Goal: Task Accomplishment & Management: Manage account settings

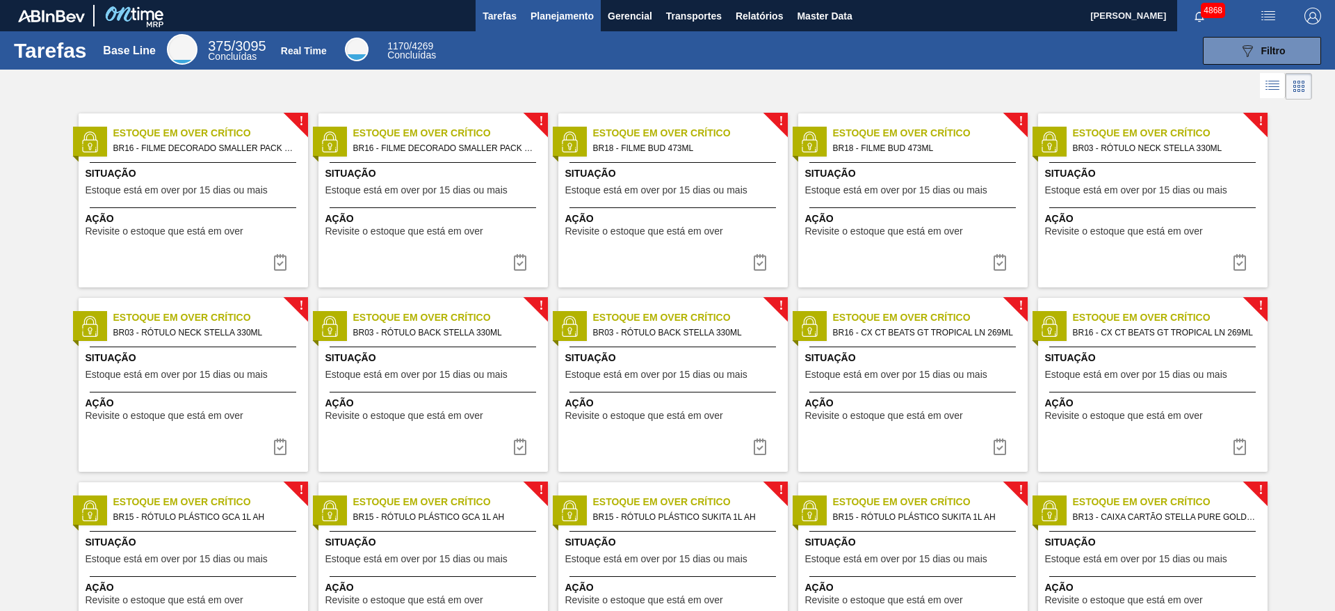
click at [563, 13] on span "Planejamento" at bounding box center [562, 16] width 63 height 17
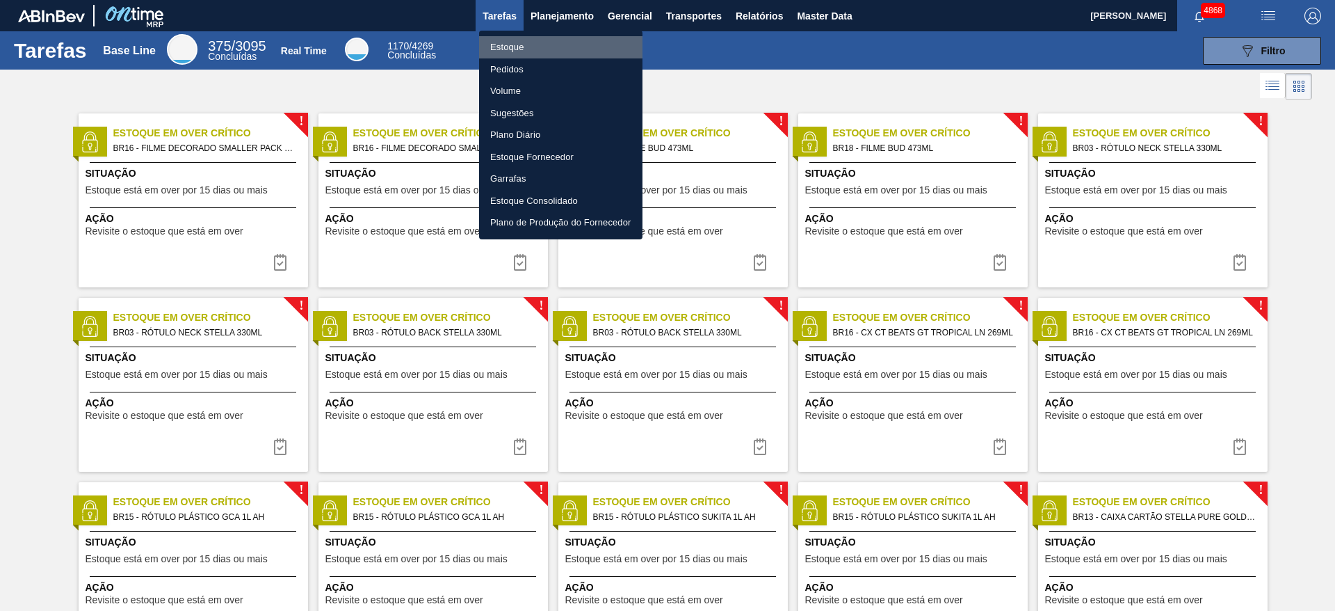
click at [536, 55] on li "Estoque" at bounding box center [560, 47] width 163 height 22
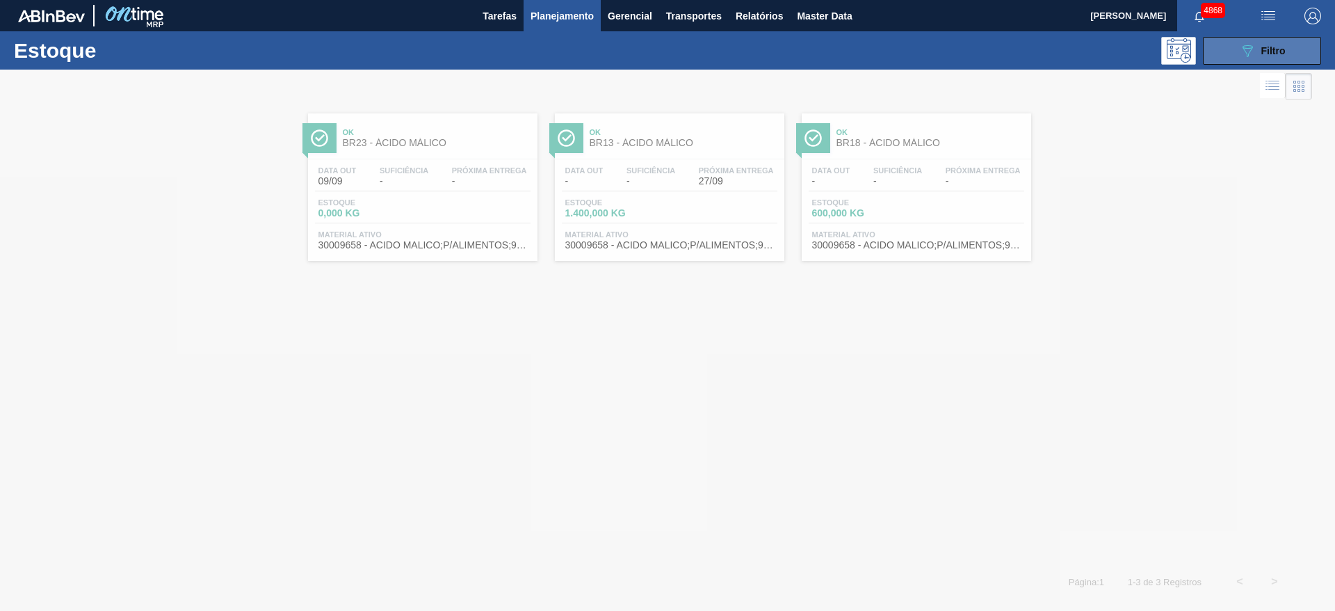
click at [1255, 58] on icon "089F7B8B-B2A5-4AFE-B5C0-19BA573D28AC" at bounding box center [1247, 50] width 17 height 17
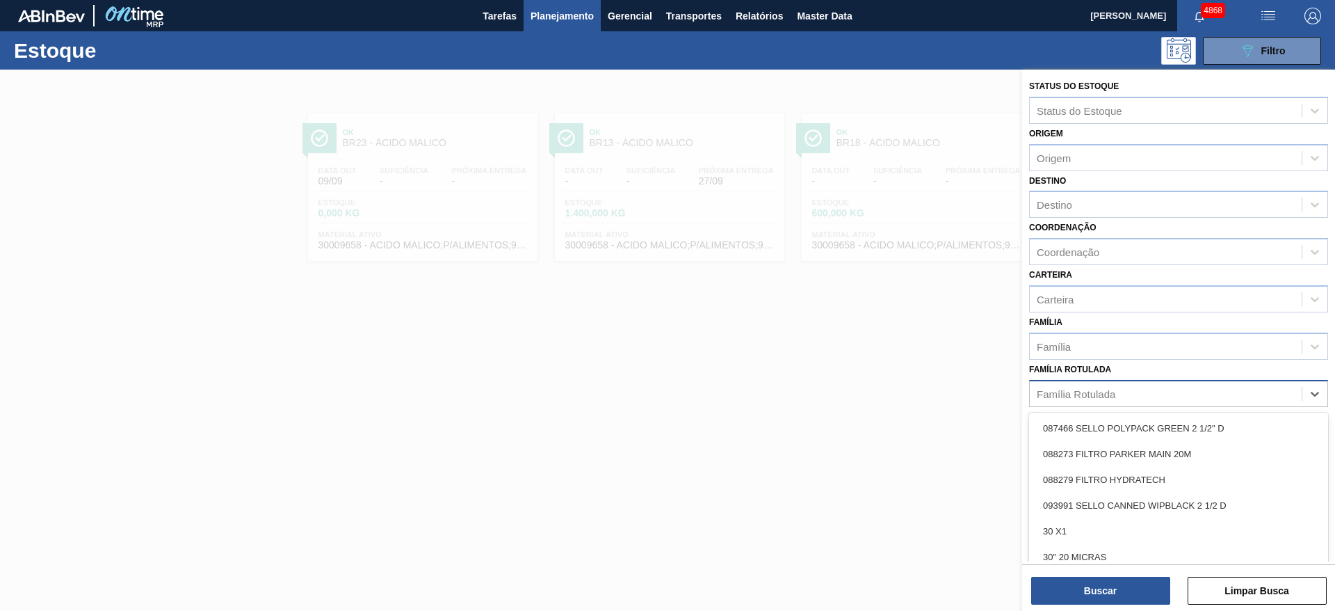
click at [1099, 400] on div "Família Rotulada" at bounding box center [1166, 393] width 272 height 20
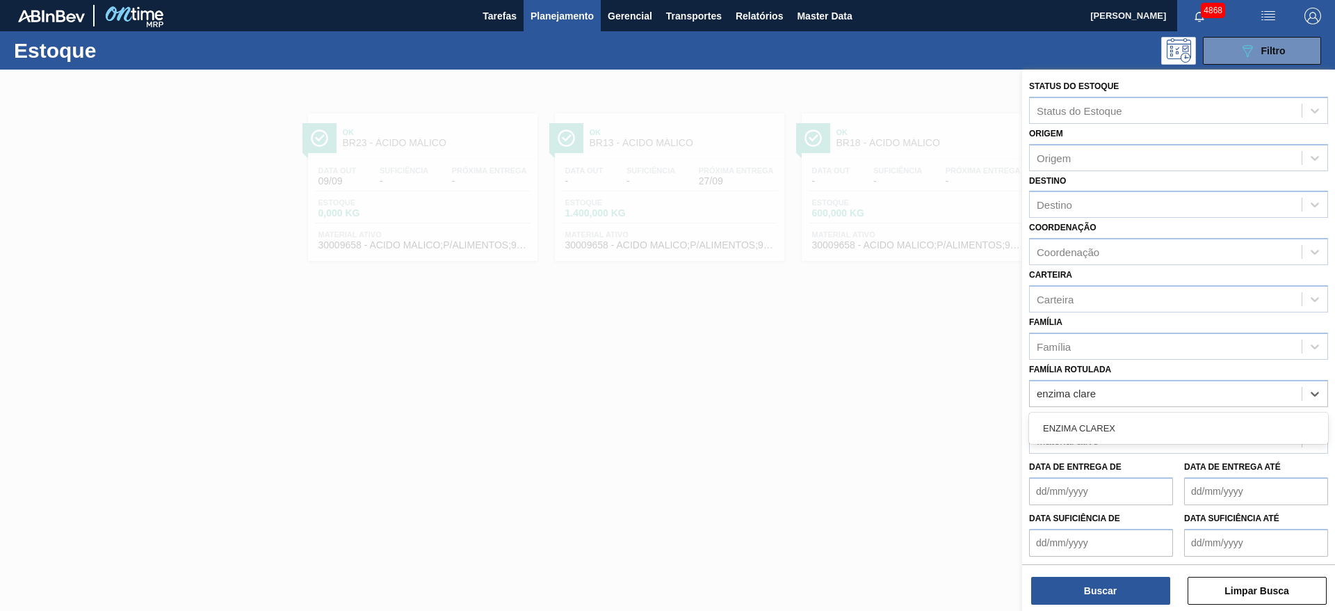
type Rotulada "enzima clarex"
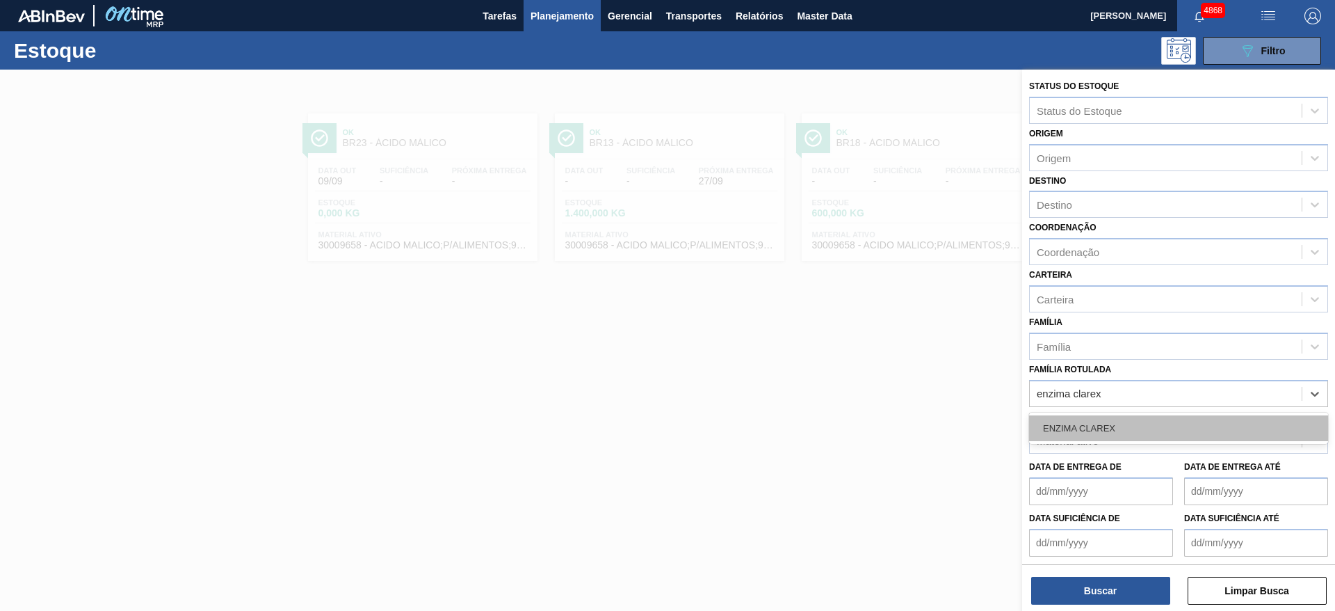
click at [1063, 428] on div "ENZIMA CLAREX" at bounding box center [1178, 428] width 299 height 26
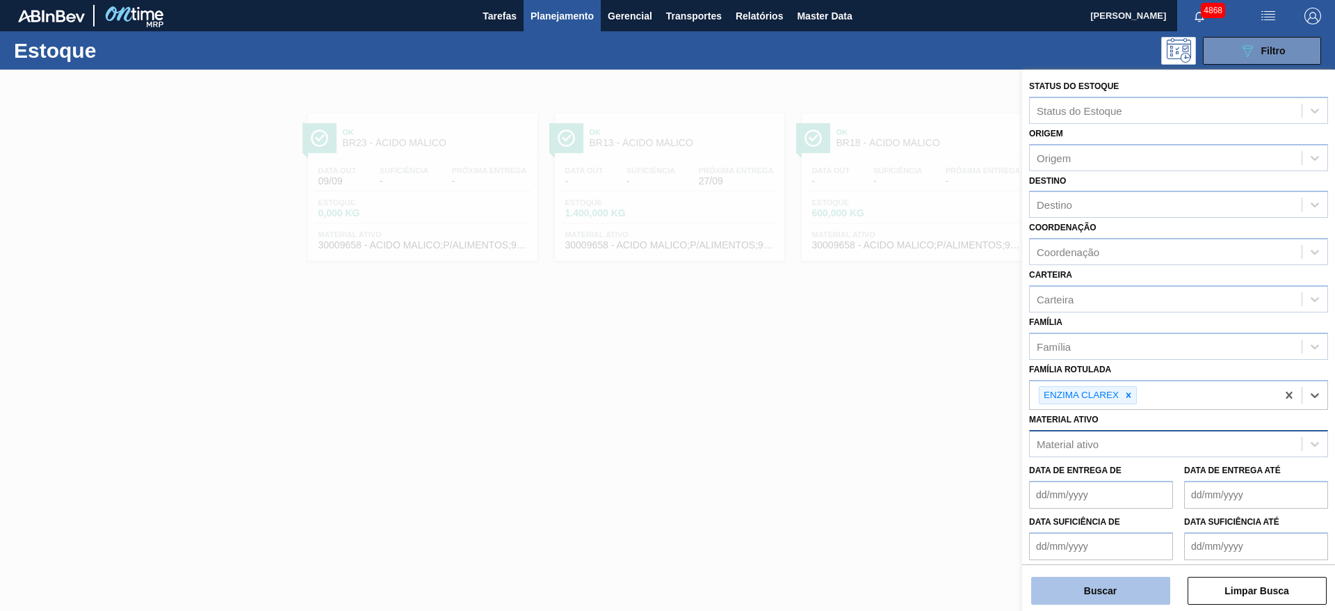
click at [1064, 586] on button "Buscar" at bounding box center [1100, 591] width 139 height 28
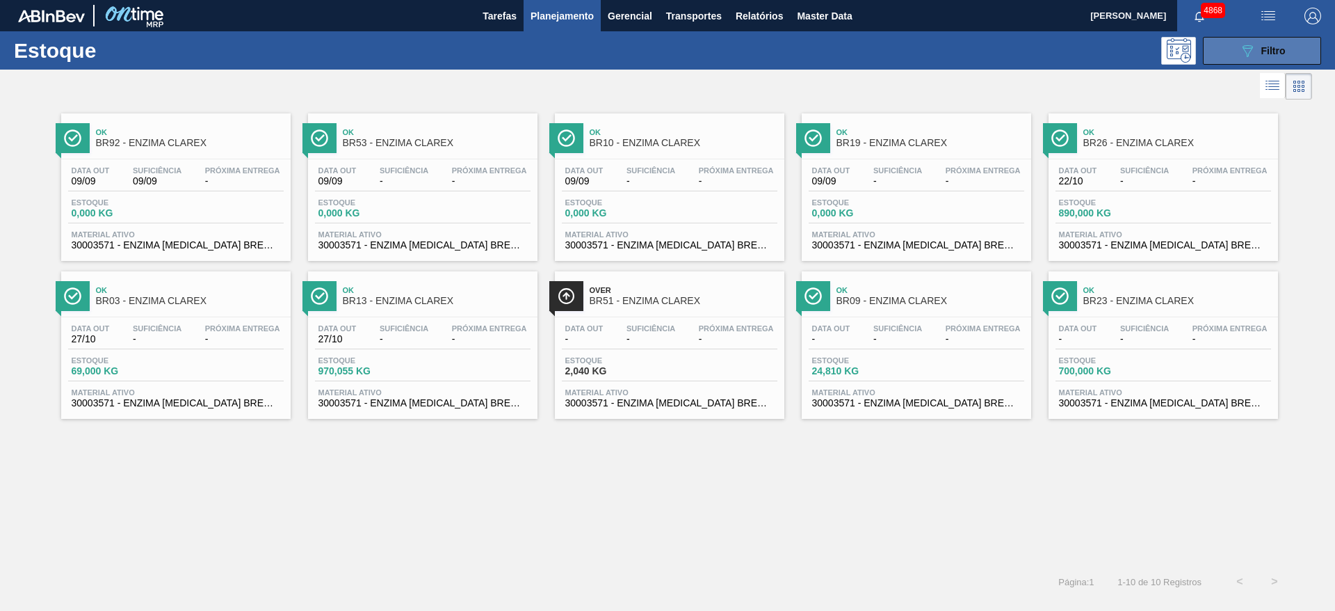
click at [1251, 60] on button "089F7B8B-B2A5-4AFE-B5C0-19BA573D28AC Filtro" at bounding box center [1262, 51] width 118 height 28
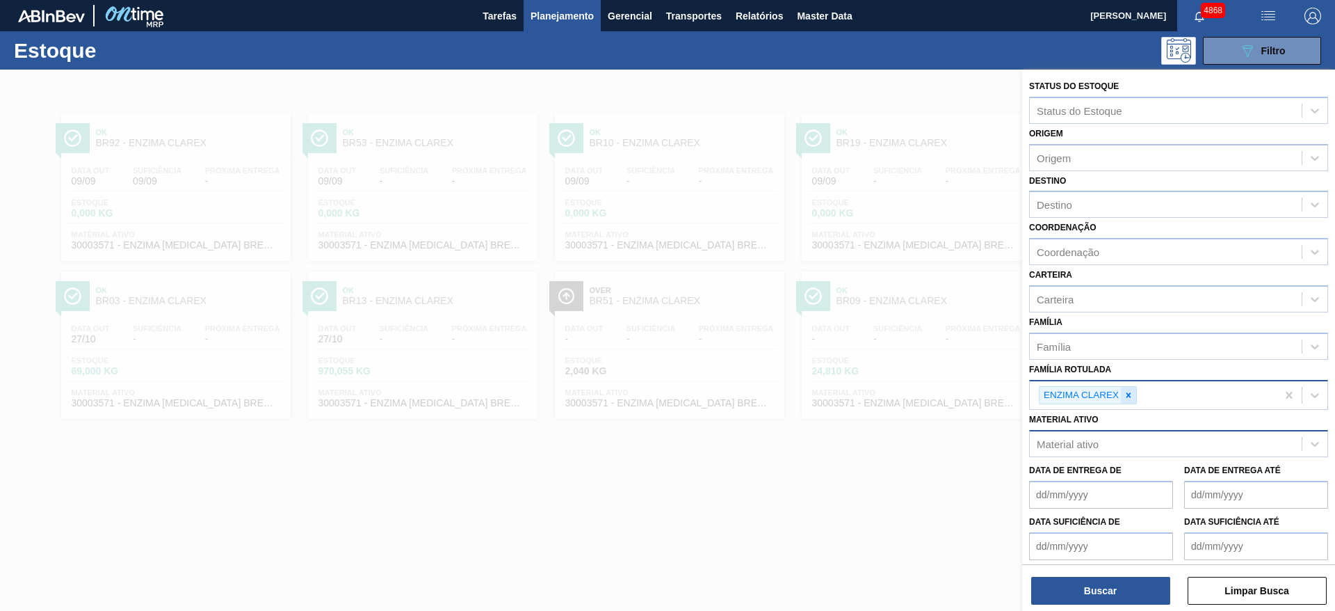
click at [1125, 390] on icon at bounding box center [1129, 395] width 10 height 10
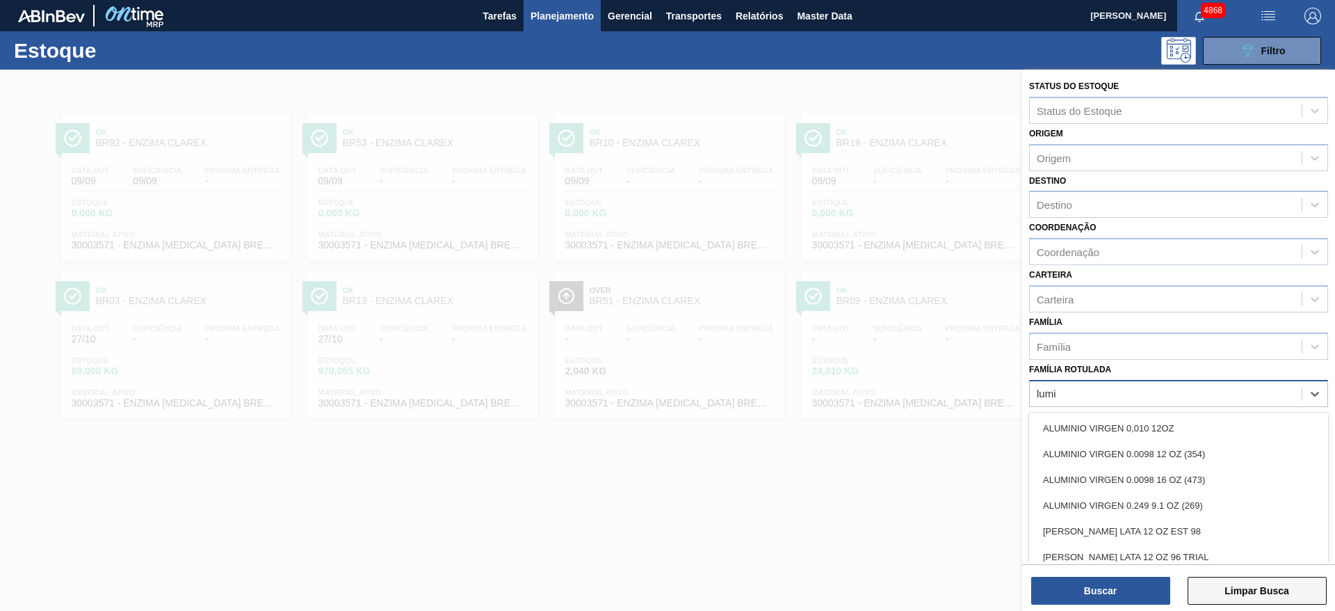
type Rotulada "lumis"
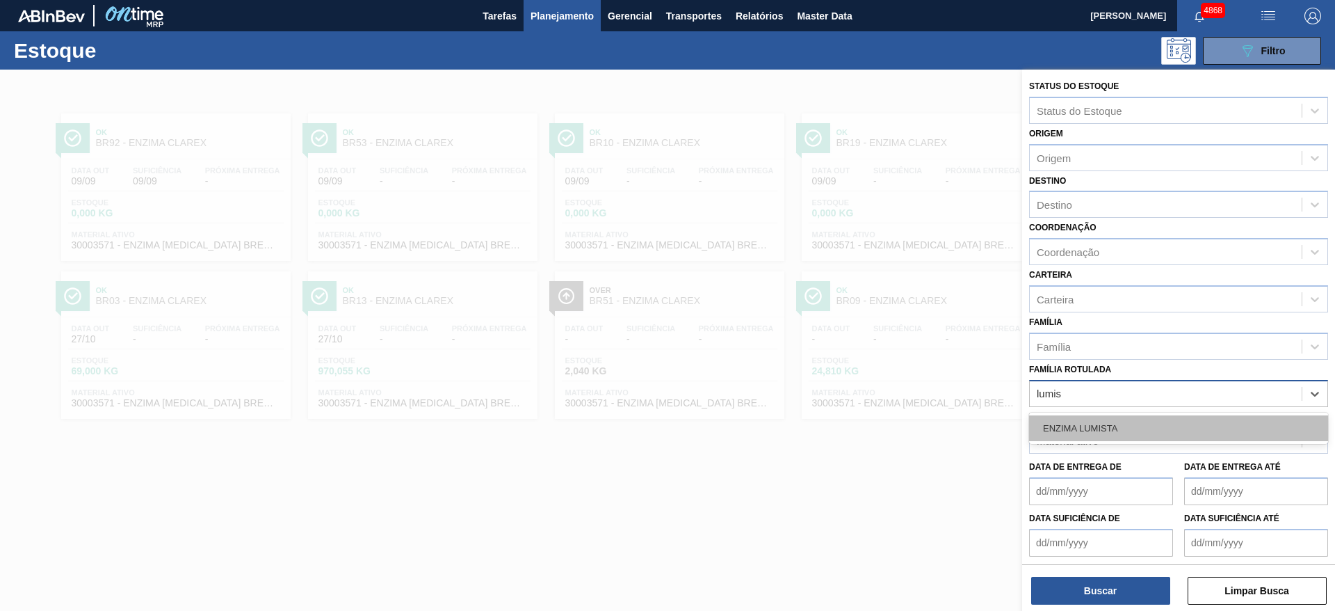
click at [1117, 426] on div "ENZIMA LUMISTA" at bounding box center [1178, 428] width 299 height 26
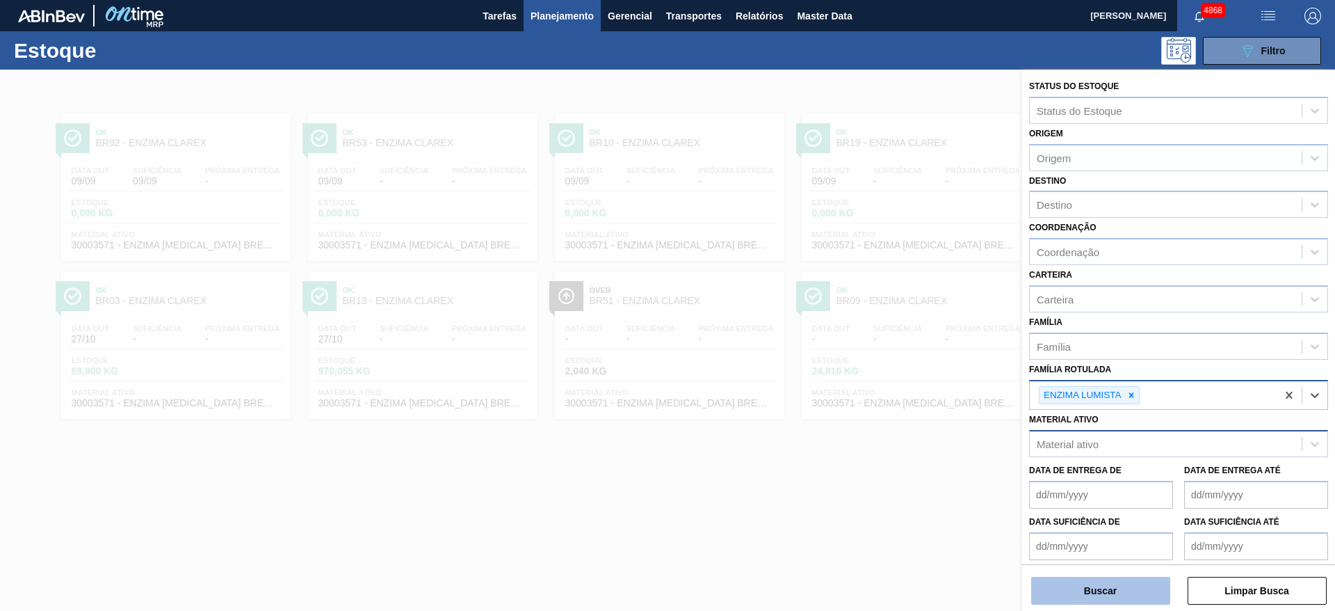
click at [1123, 594] on button "Buscar" at bounding box center [1100, 591] width 139 height 28
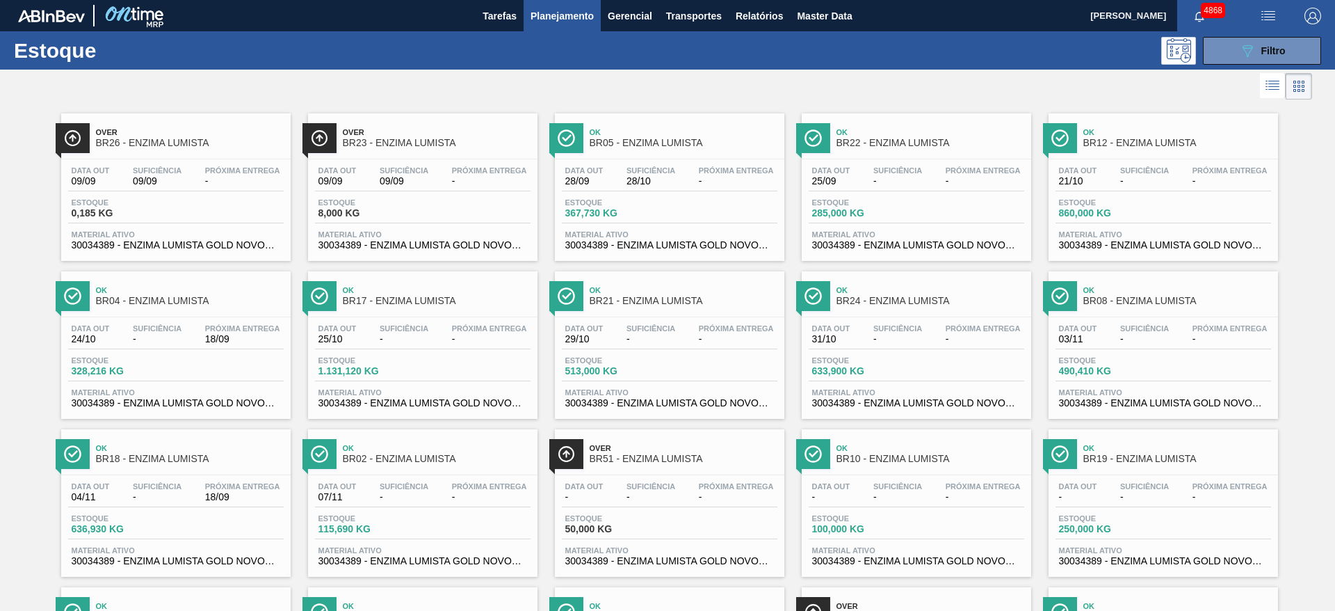
drag, startPoint x: 191, startPoint y: 211, endPoint x: 636, endPoint y: 209, distance: 445.1
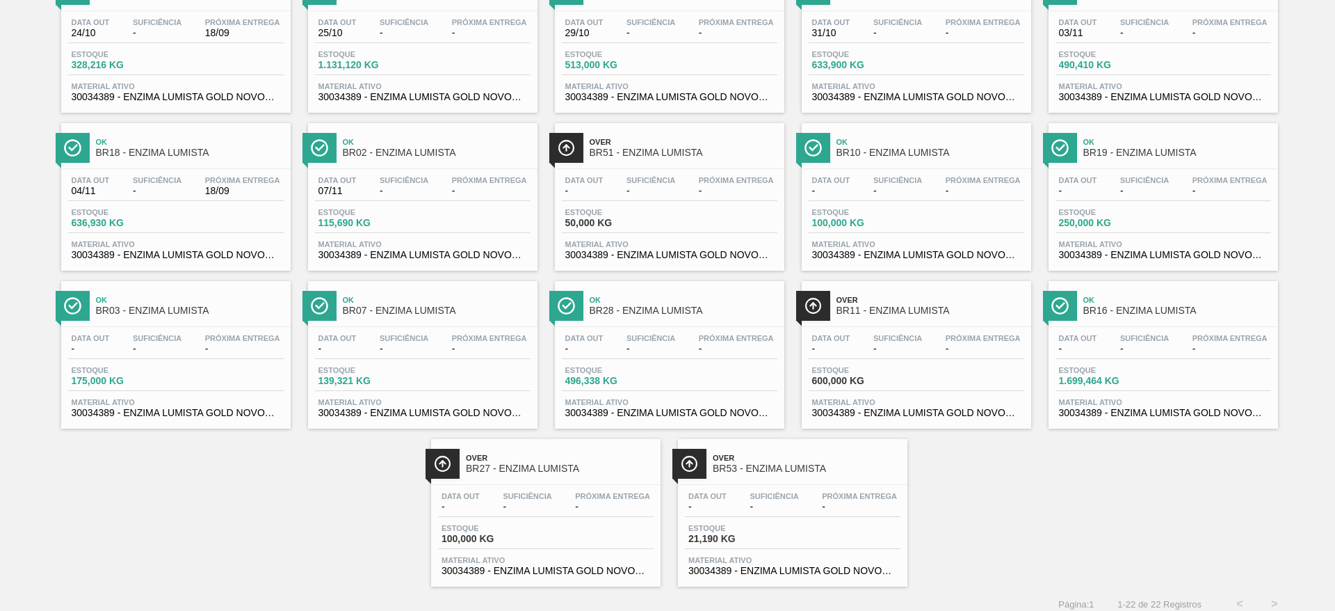
scroll to position [313, 0]
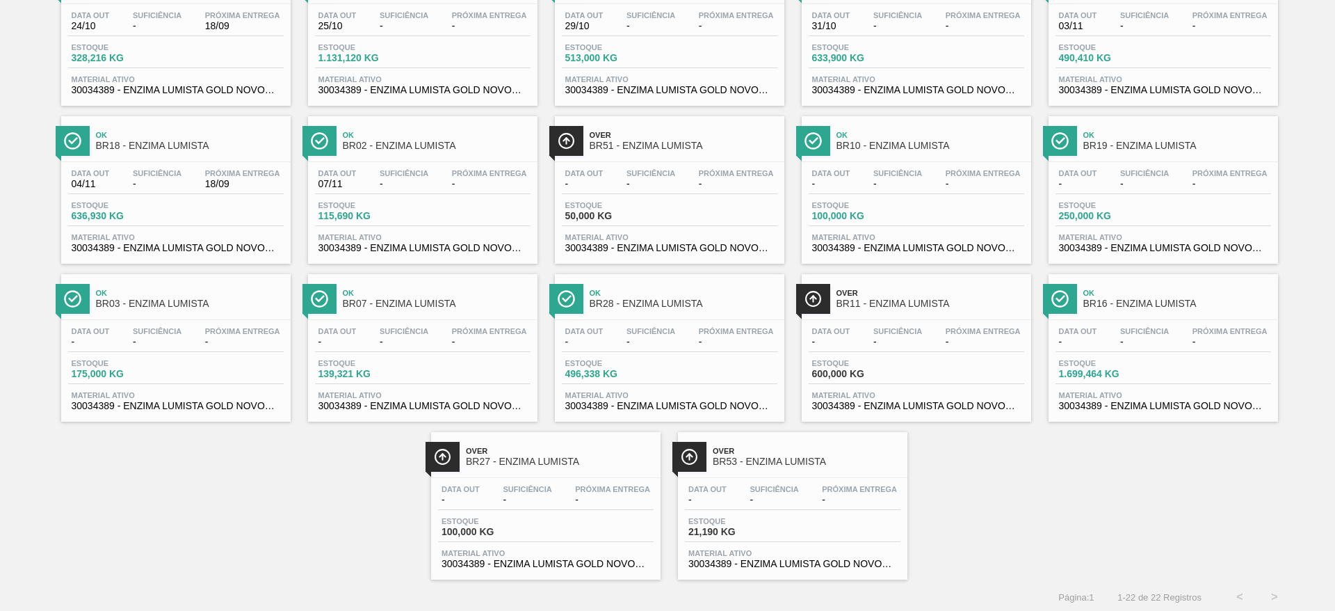
drag, startPoint x: 656, startPoint y: 207, endPoint x: 887, endPoint y: 207, distance: 230.9
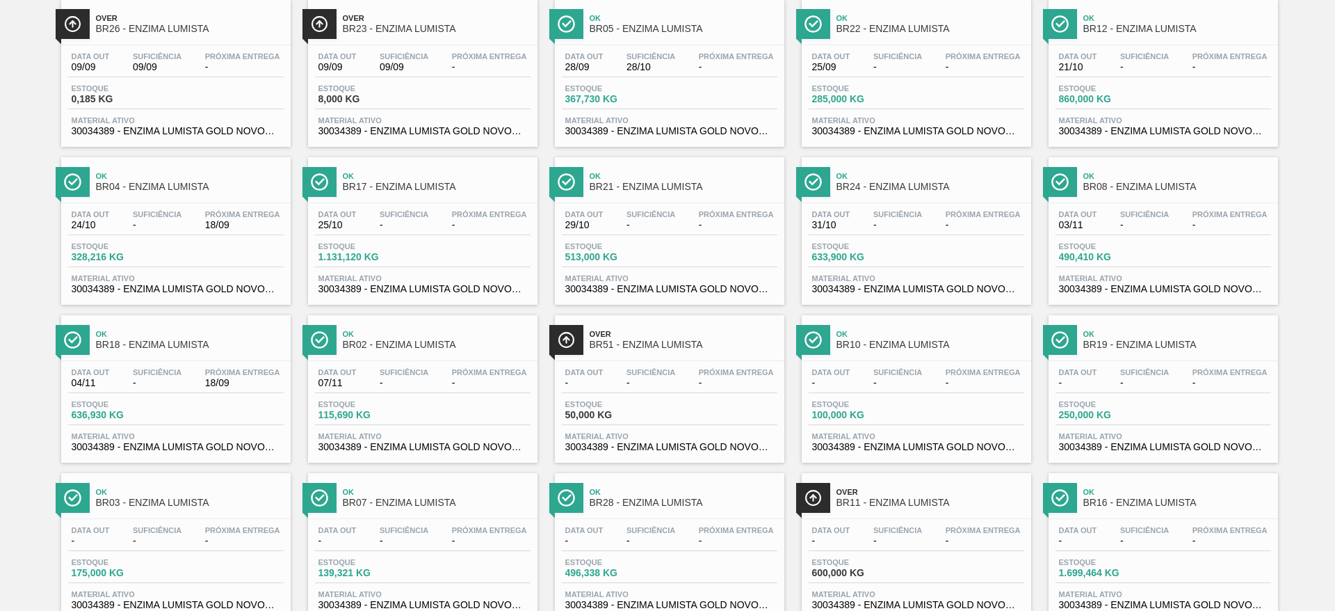
scroll to position [0, 0]
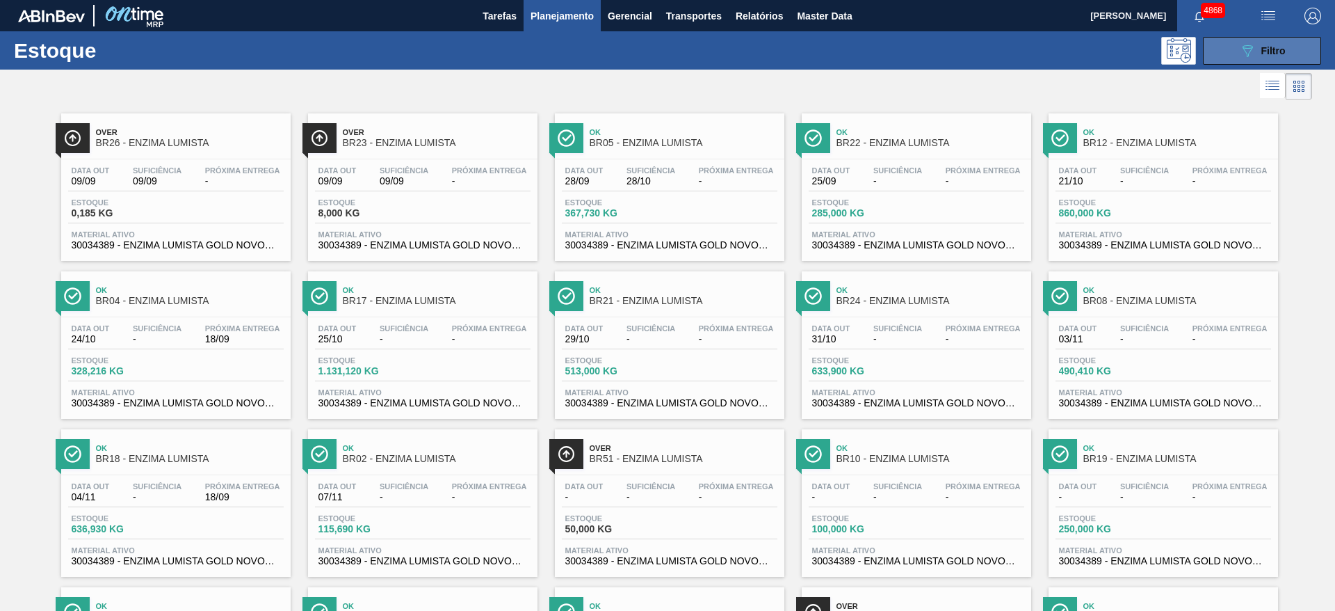
click at [1247, 44] on icon "089F7B8B-B2A5-4AFE-B5C0-19BA573D28AC" at bounding box center [1247, 50] width 17 height 17
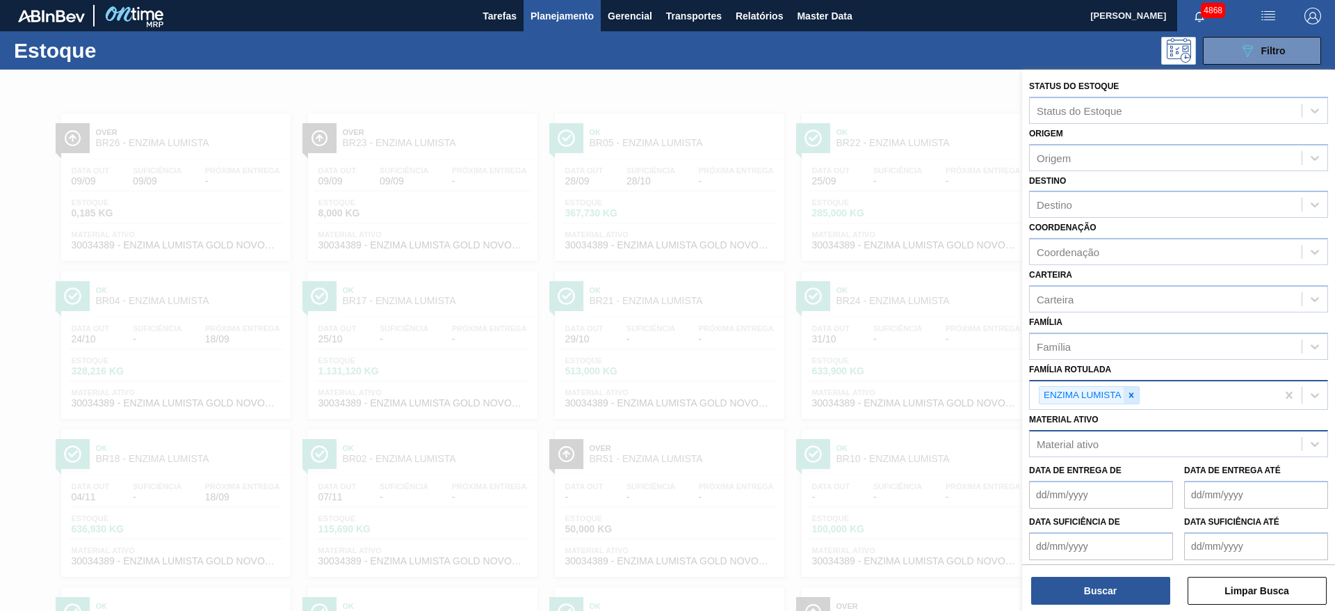
click at [1128, 390] on icon at bounding box center [1132, 395] width 10 height 10
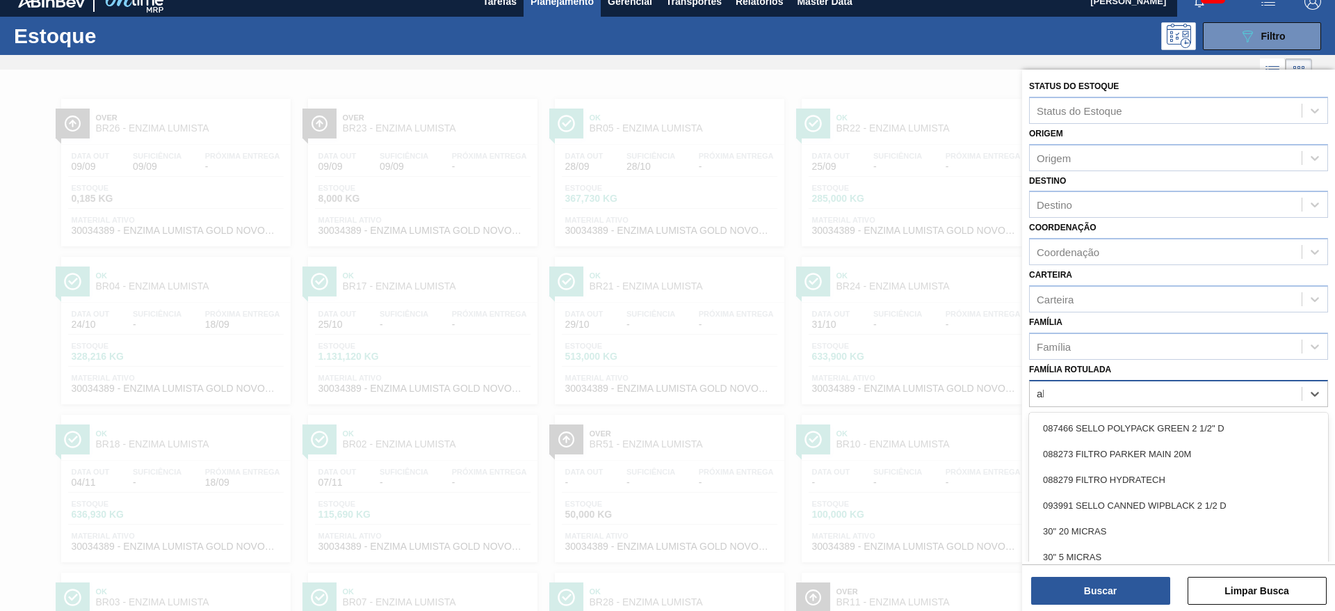
scroll to position [16, 0]
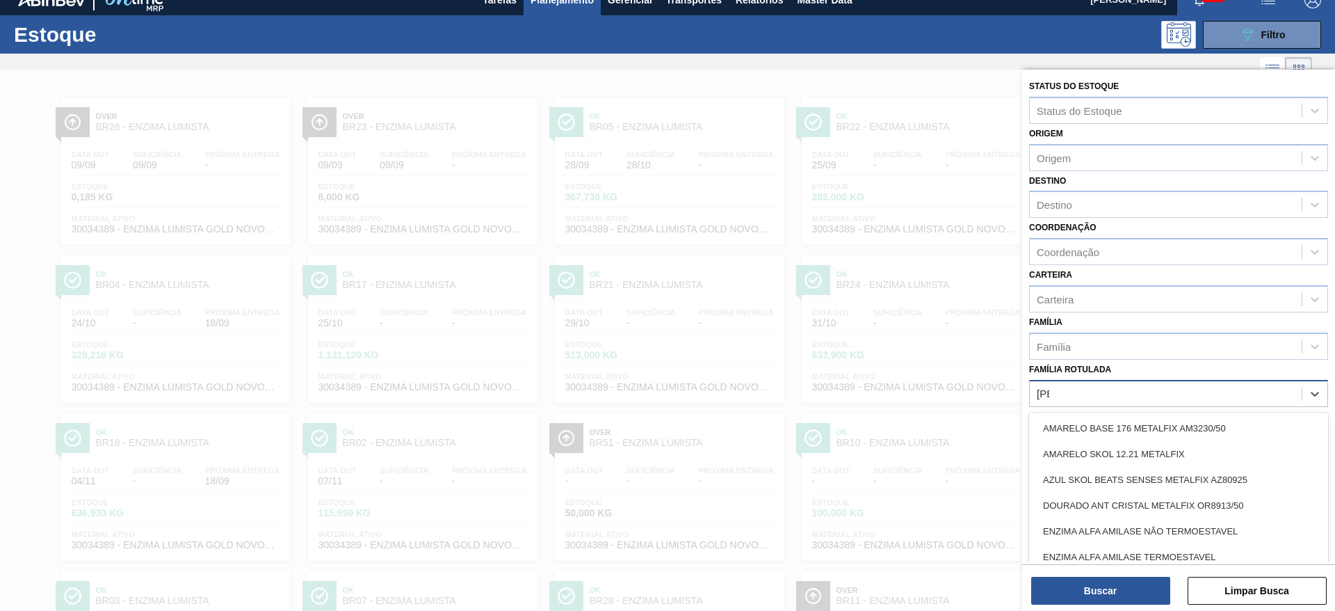
type Rotulada "alfa"
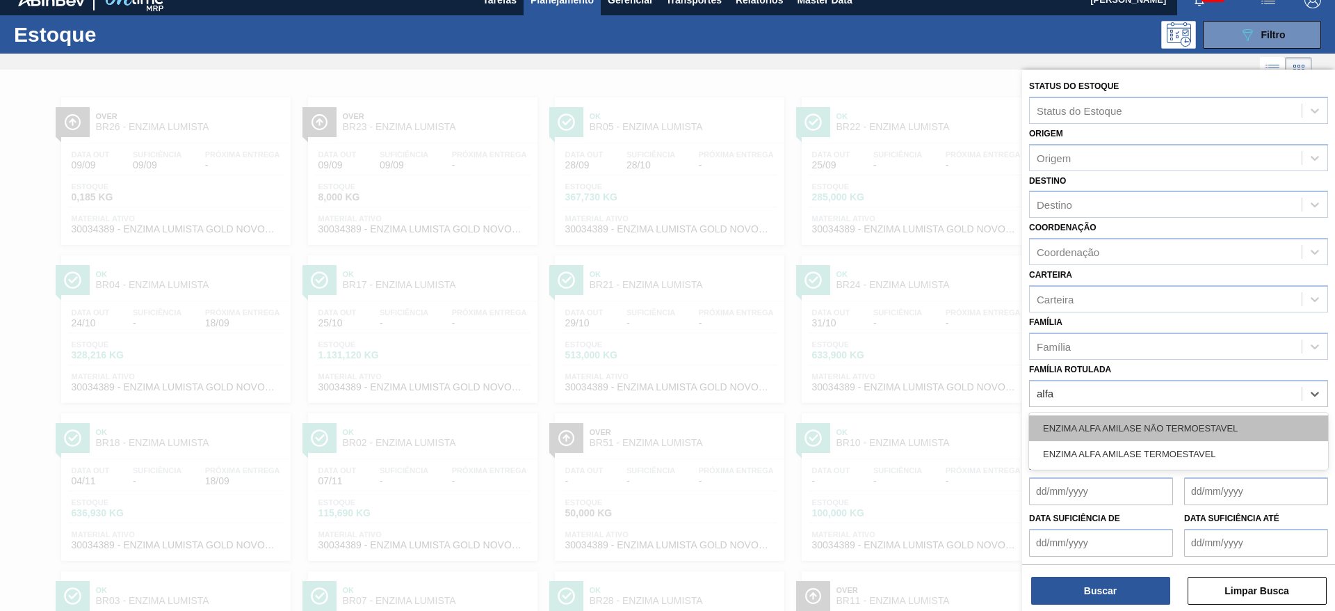
click at [1150, 415] on div "ENZIMA ALFA AMILASE NÃO TERMOESTAVEL" at bounding box center [1178, 428] width 299 height 26
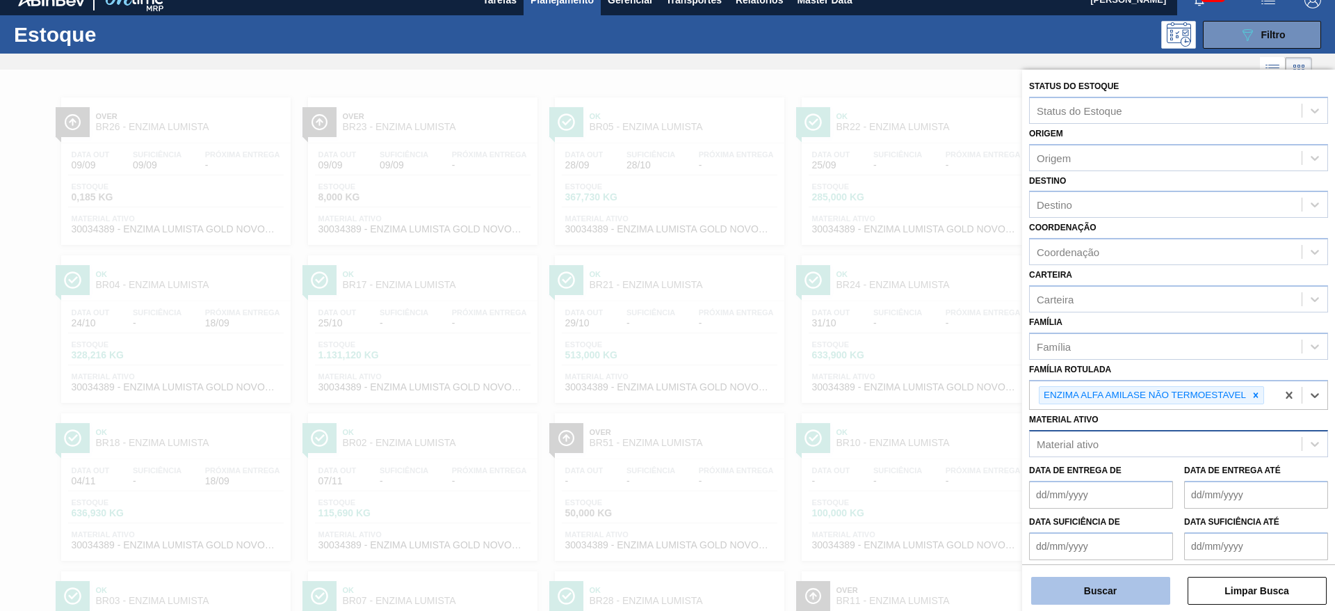
click at [1135, 579] on button "Buscar" at bounding box center [1100, 591] width 139 height 28
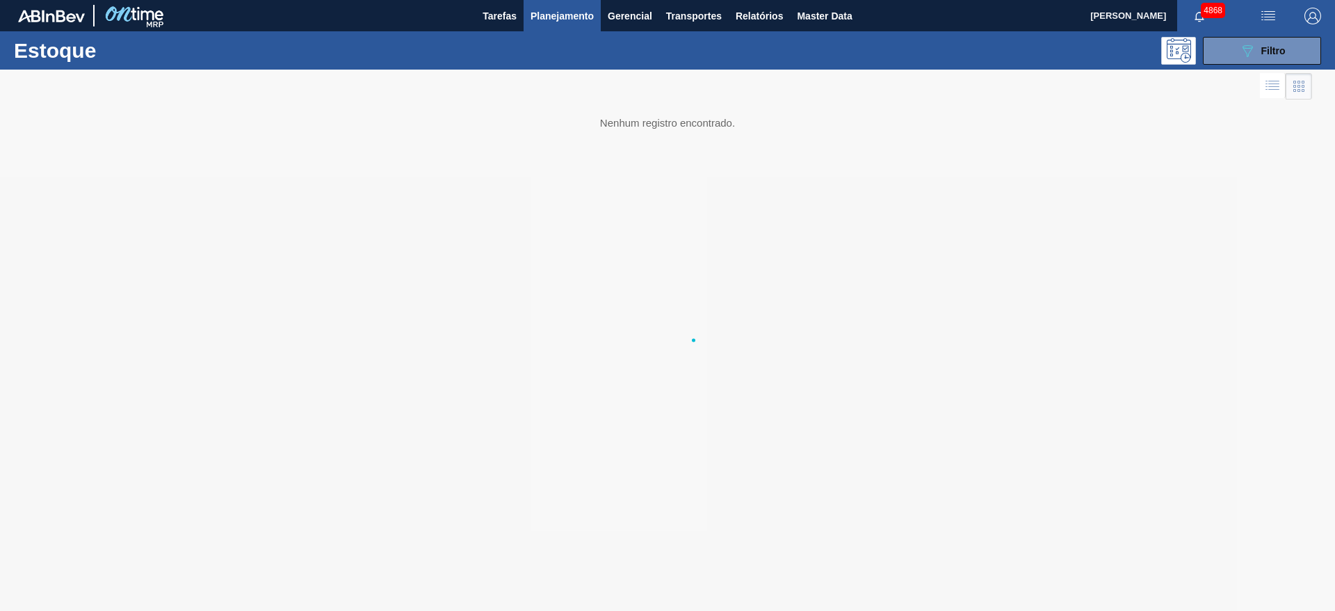
scroll to position [0, 0]
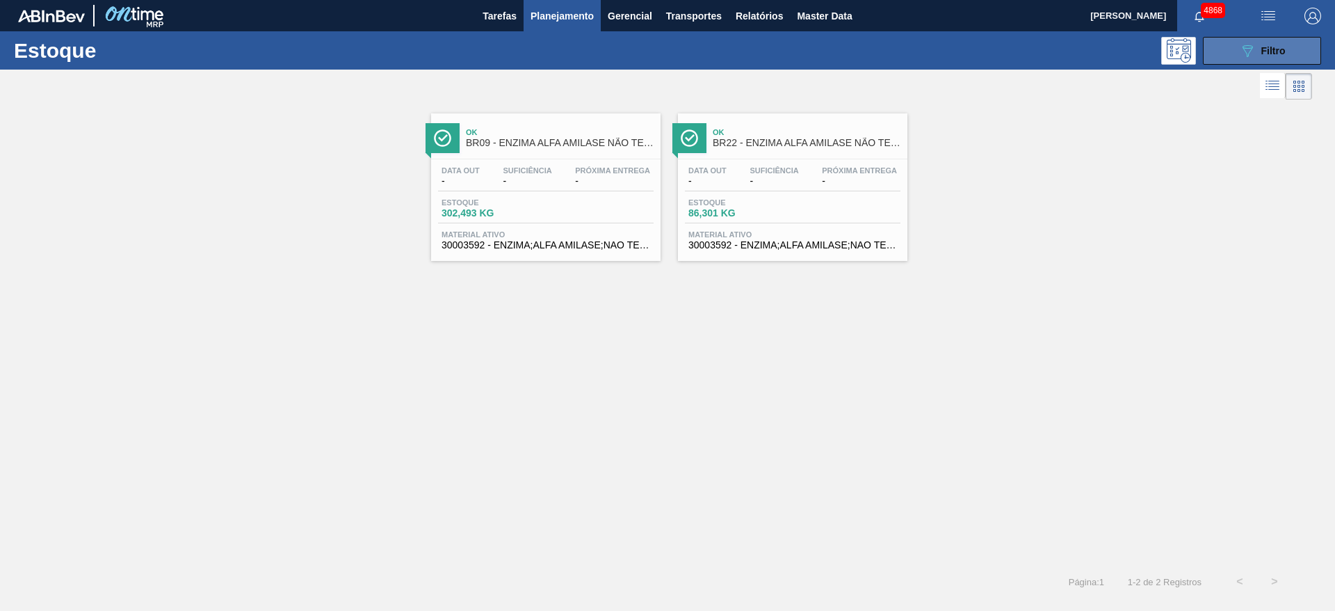
click at [1245, 48] on icon "089F7B8B-B2A5-4AFE-B5C0-19BA573D28AC" at bounding box center [1247, 50] width 17 height 17
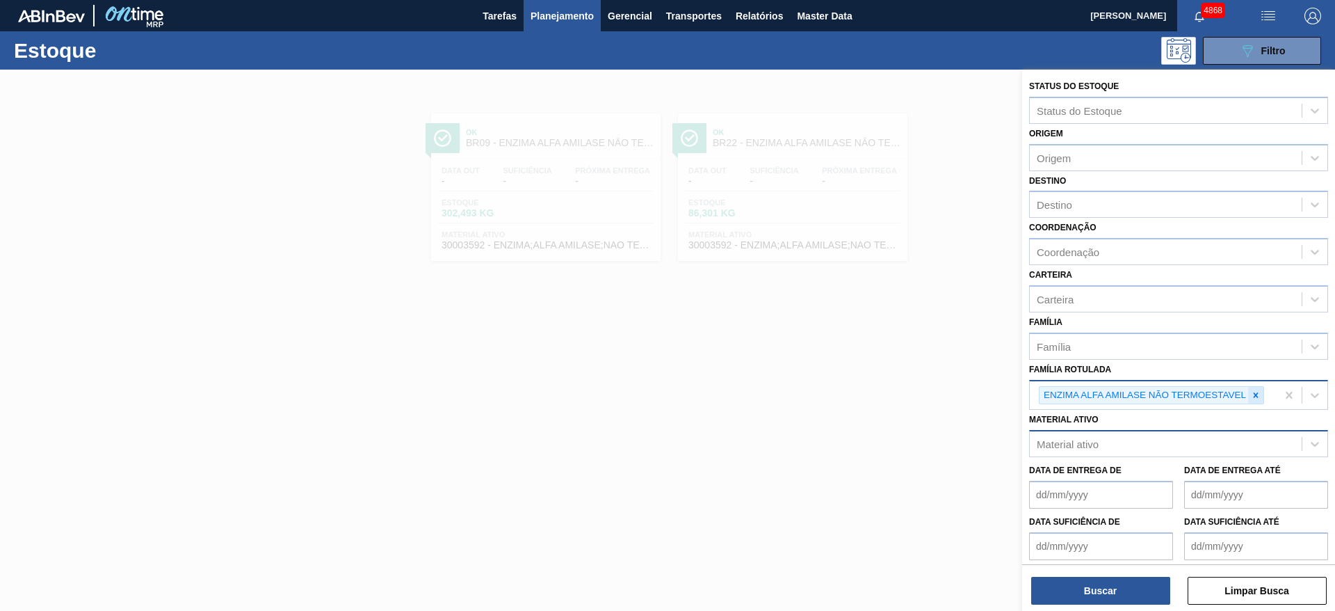
click at [1257, 396] on icon at bounding box center [1256, 394] width 5 height 5
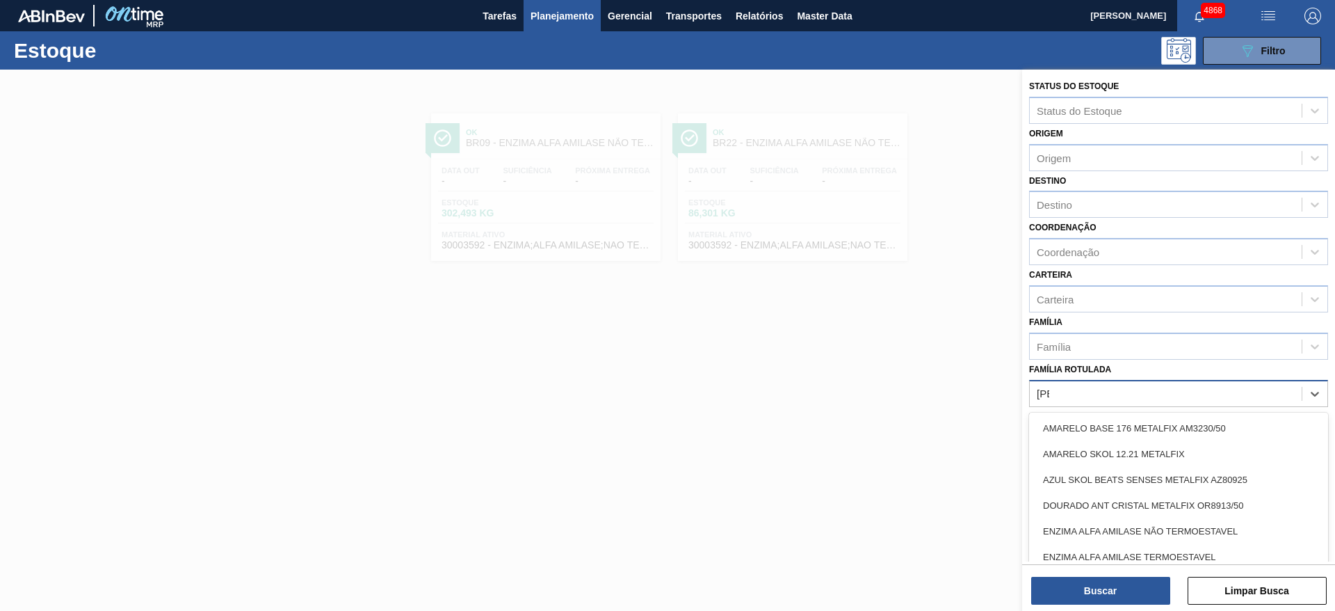
type Rotulada "alfa"
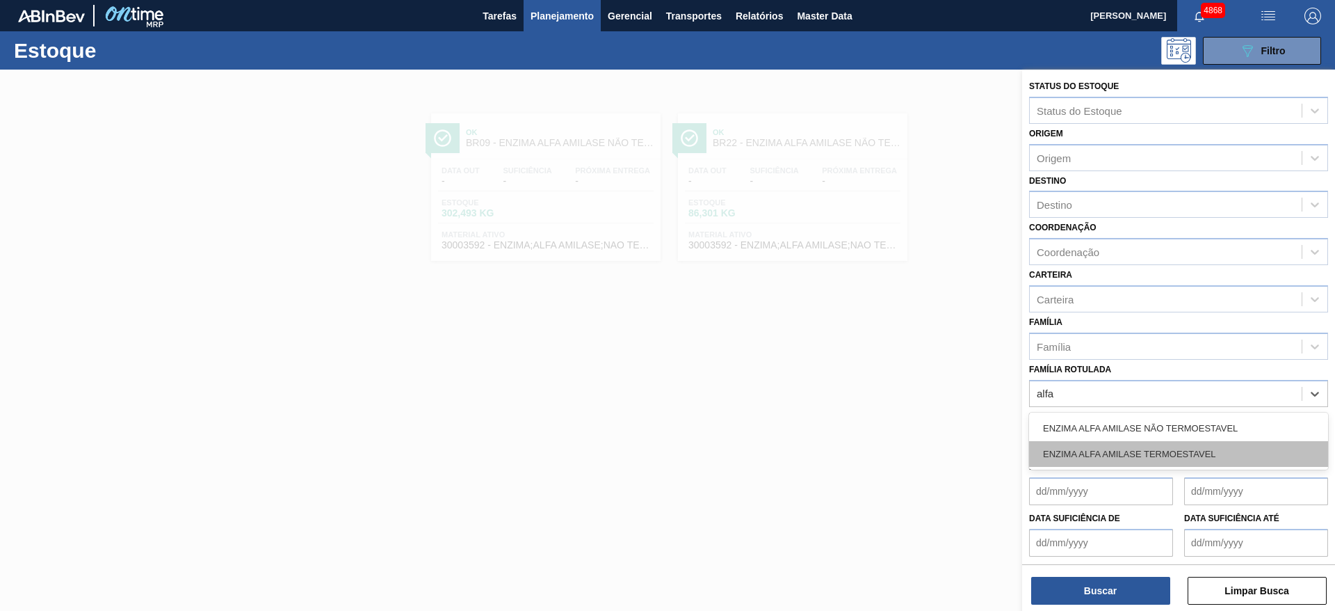
click at [1215, 457] on div "ENZIMA ALFA AMILASE TERMOESTAVEL" at bounding box center [1178, 454] width 299 height 26
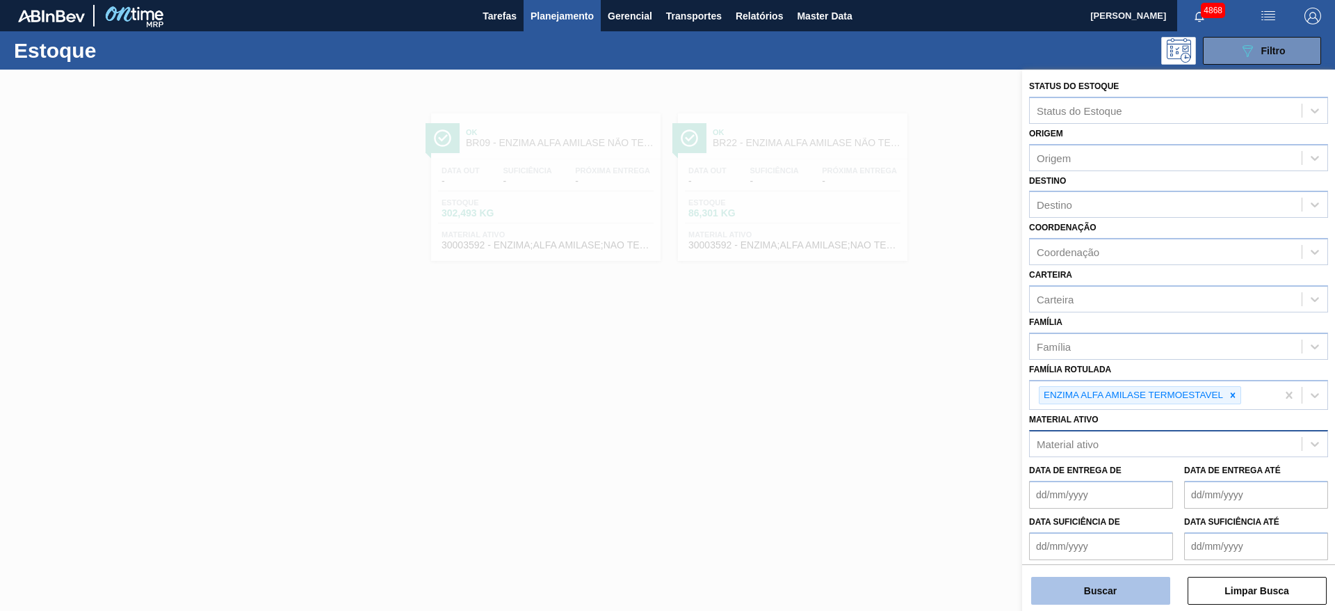
click at [1104, 588] on button "Buscar" at bounding box center [1100, 591] width 139 height 28
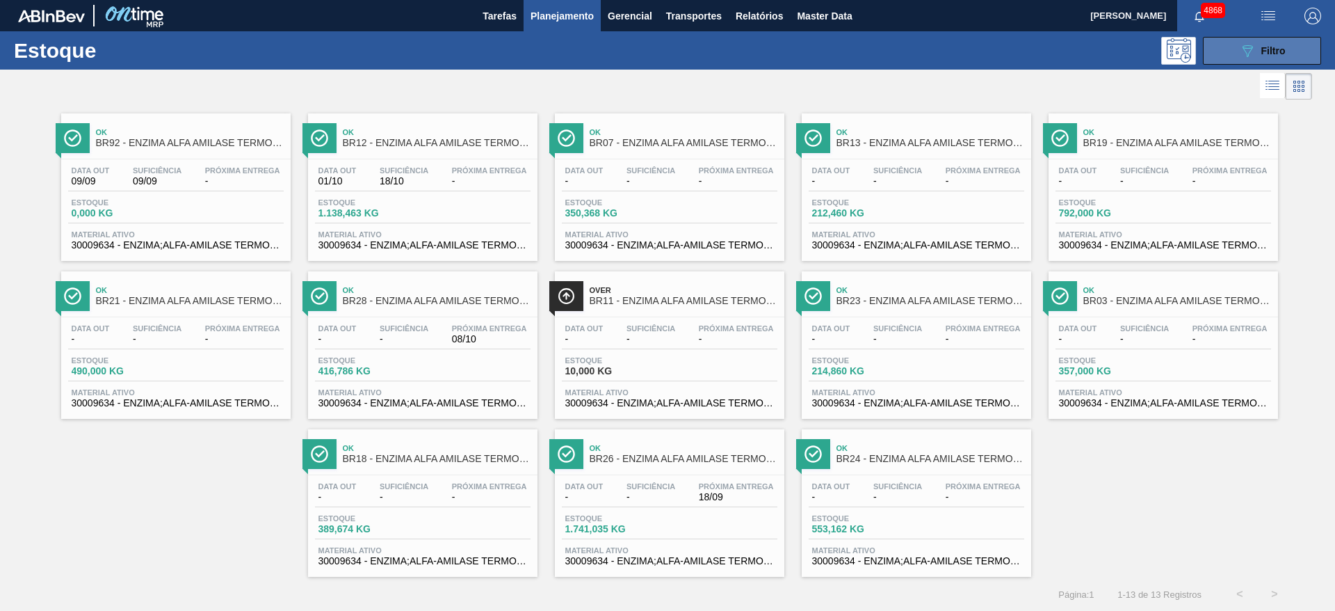
click at [1260, 41] on button "089F7B8B-B2A5-4AFE-B5C0-19BA573D28AC Filtro" at bounding box center [1262, 51] width 118 height 28
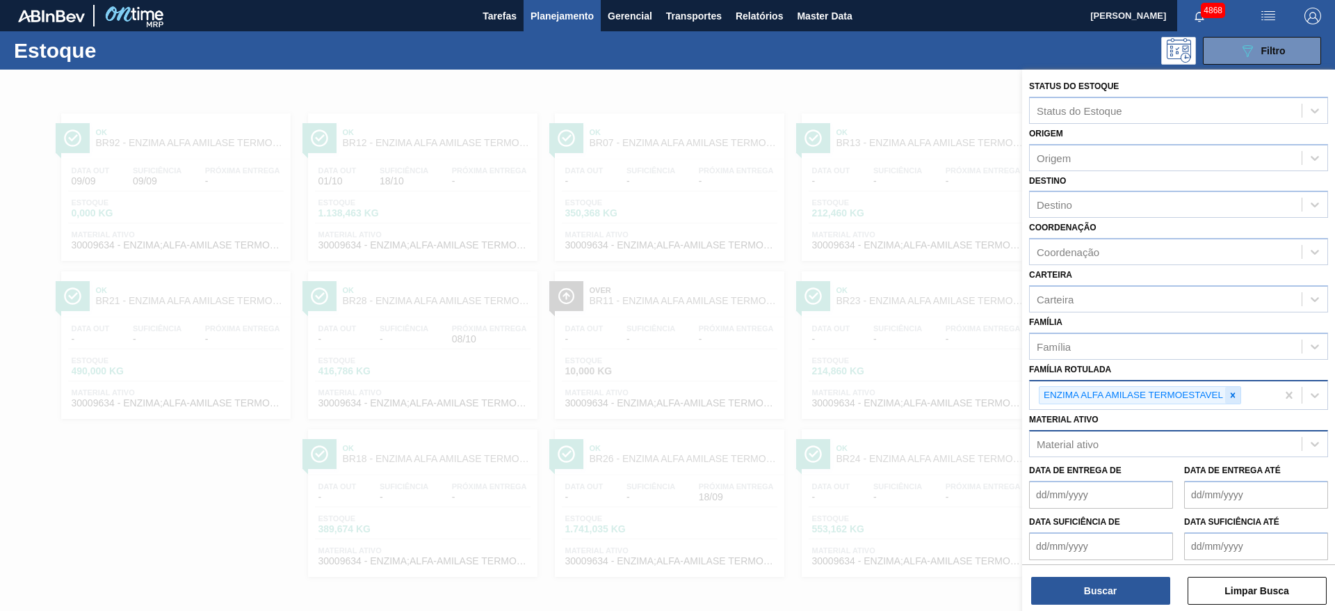
click at [1234, 397] on icon at bounding box center [1233, 395] width 10 height 10
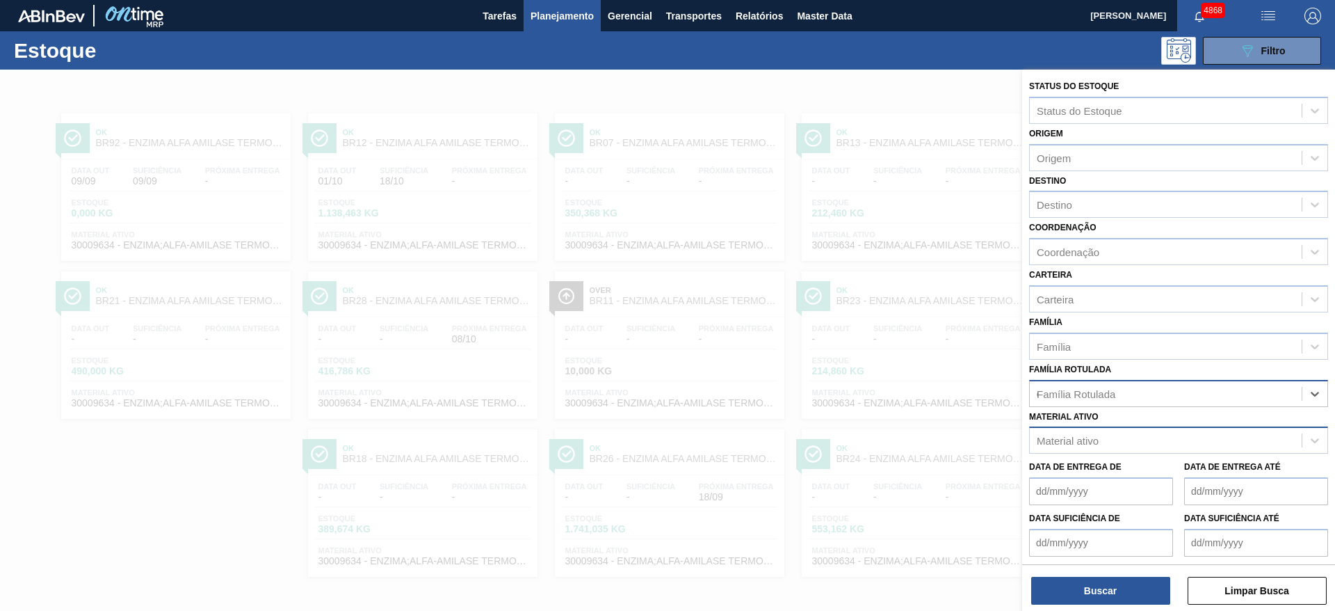
scroll to position [1, 0]
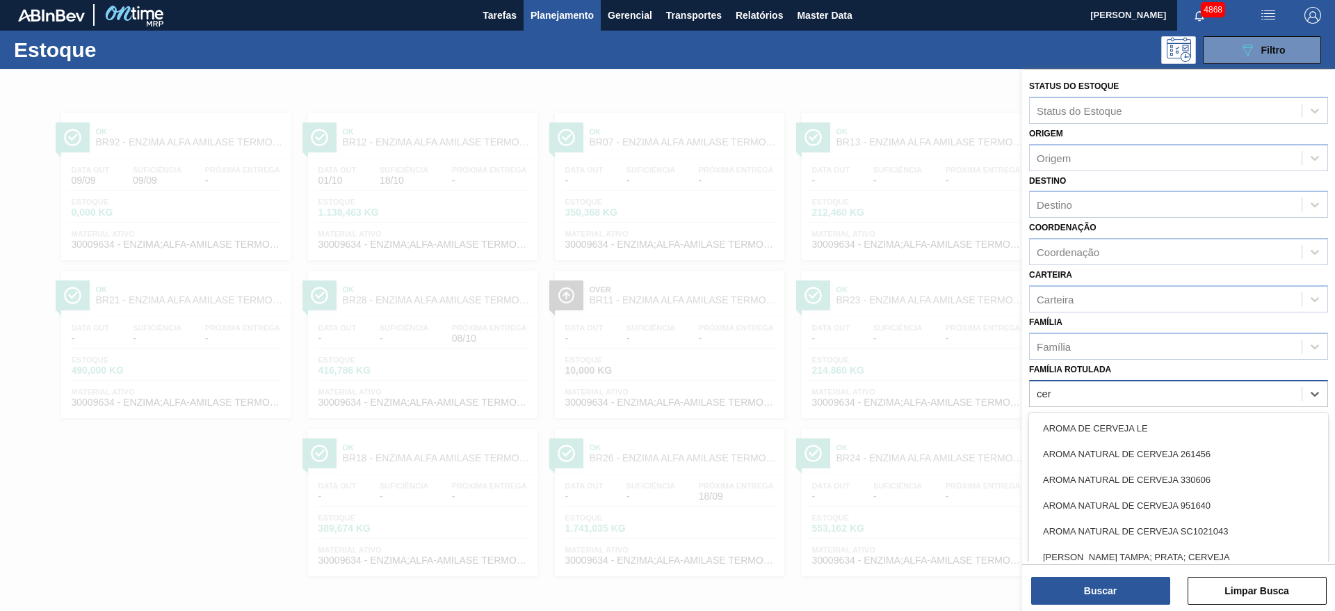
type Rotulada "cere"
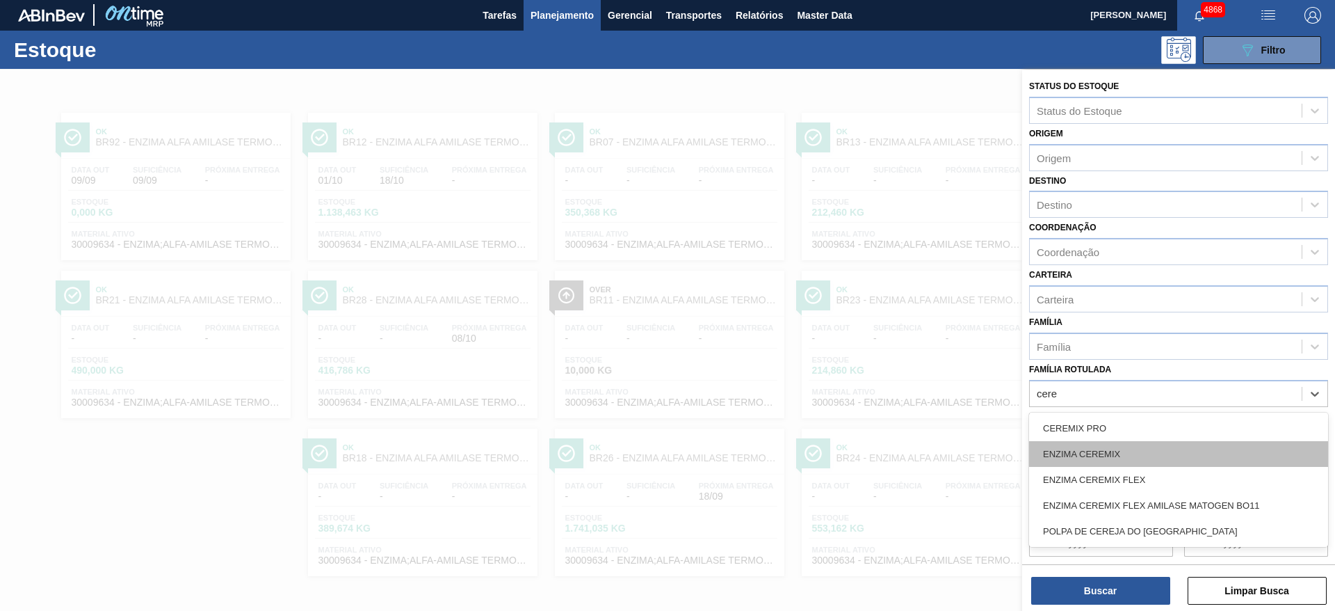
click at [1159, 450] on div "ENZIMA CEREMIX" at bounding box center [1178, 454] width 299 height 26
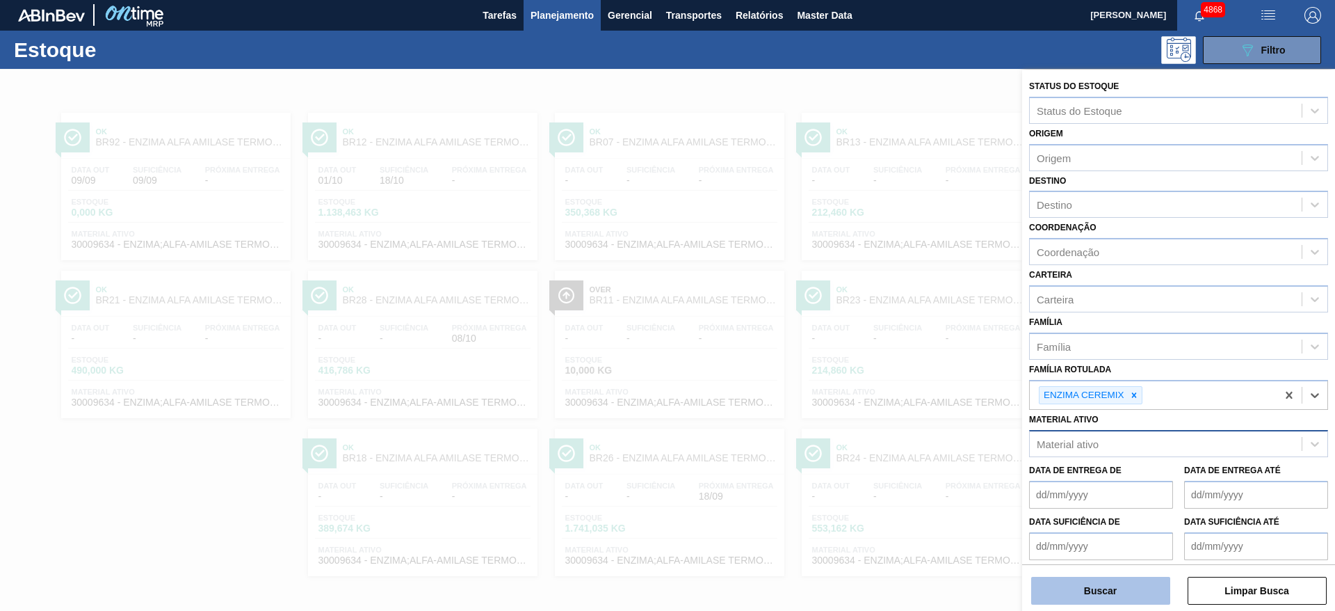
click at [1141, 587] on button "Buscar" at bounding box center [1100, 591] width 139 height 28
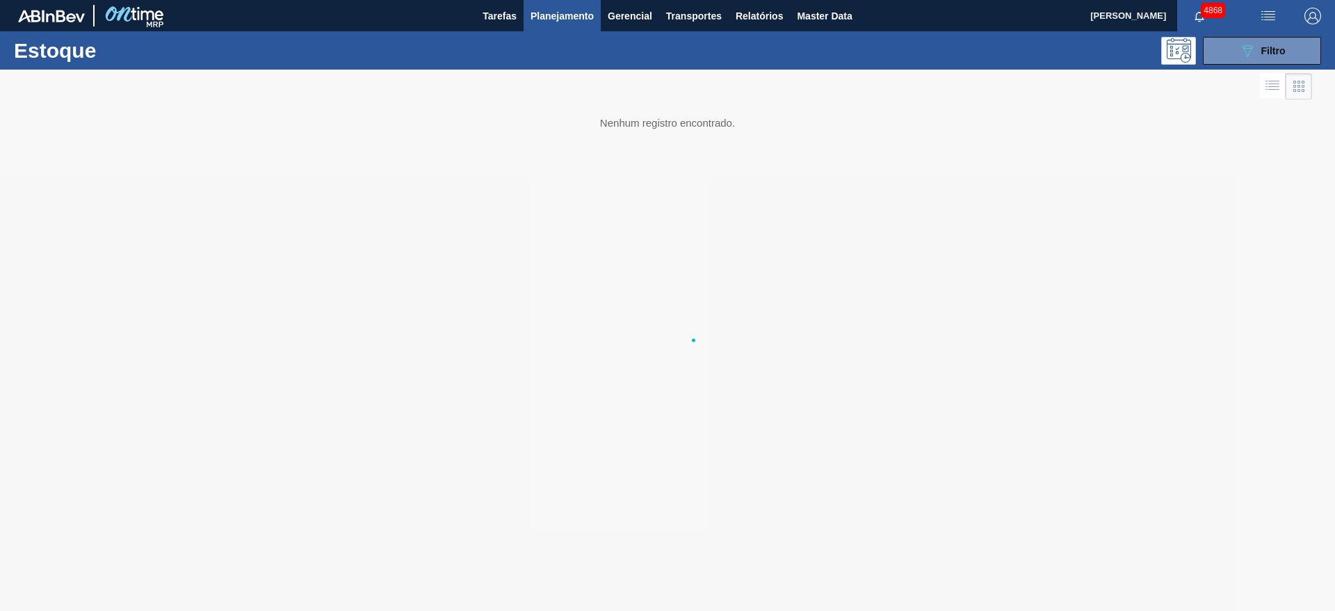
scroll to position [0, 0]
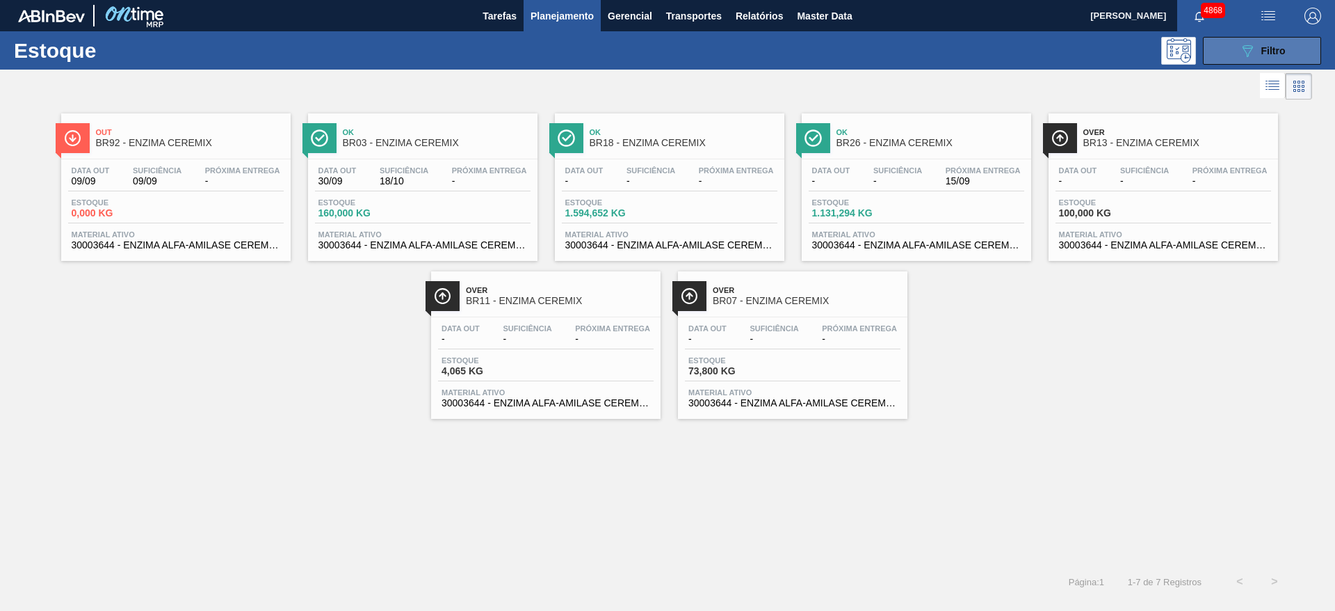
click at [1276, 37] on button "089F7B8B-B2A5-4AFE-B5C0-19BA573D28AC Filtro" at bounding box center [1262, 51] width 118 height 28
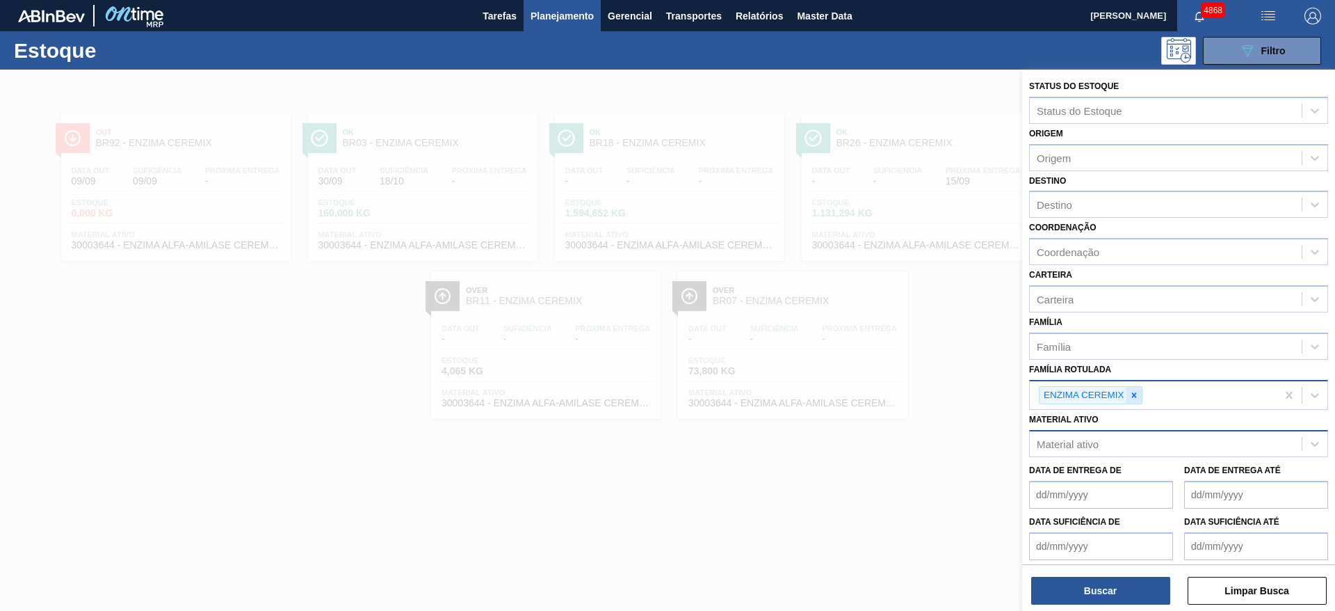
click at [1132, 399] on icon at bounding box center [1134, 395] width 10 height 10
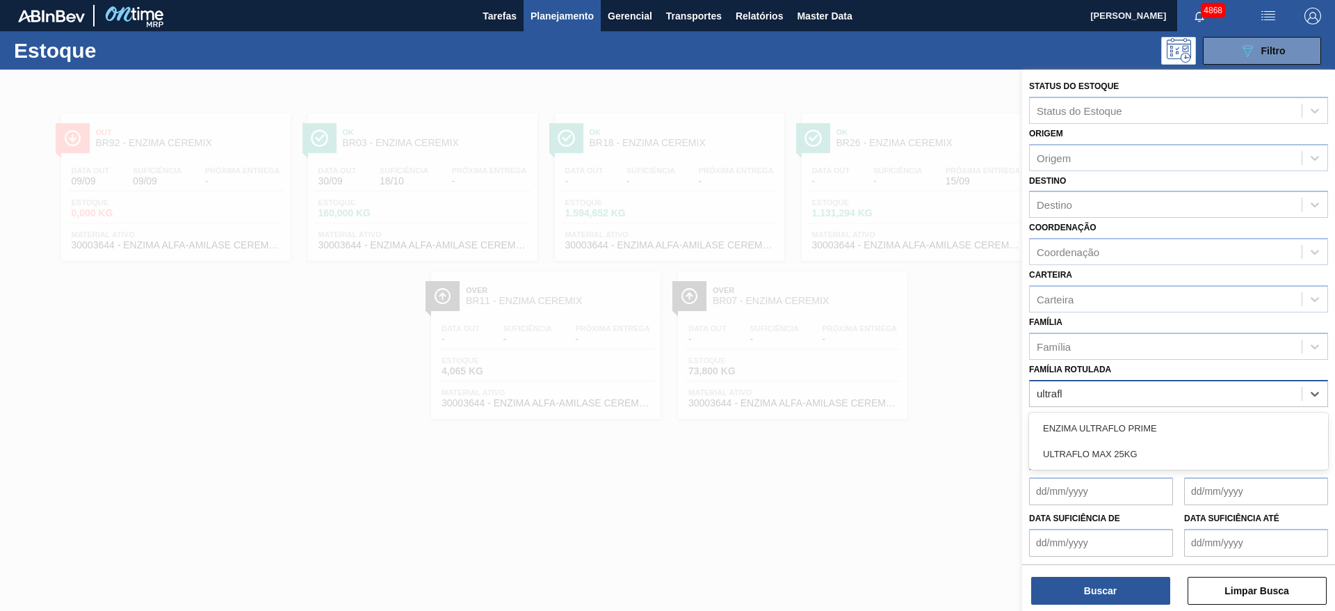
type Rotulada "ultraflo"
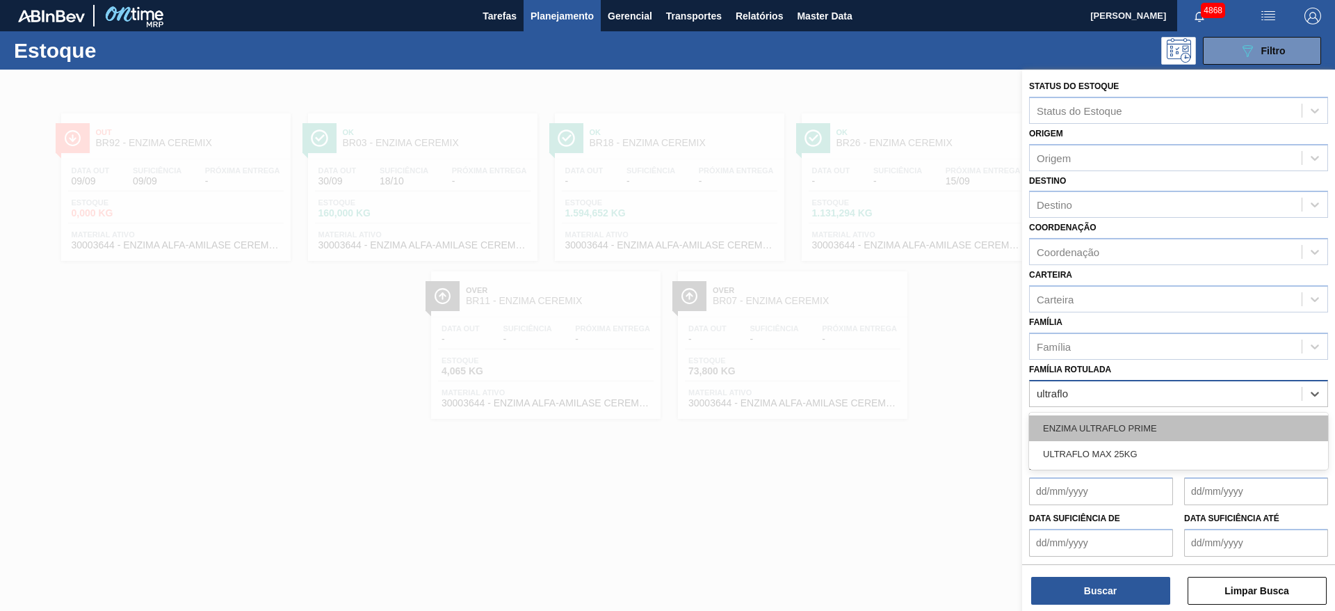
click at [1116, 433] on div "ENZIMA ULTRAFLO PRIME" at bounding box center [1178, 428] width 299 height 26
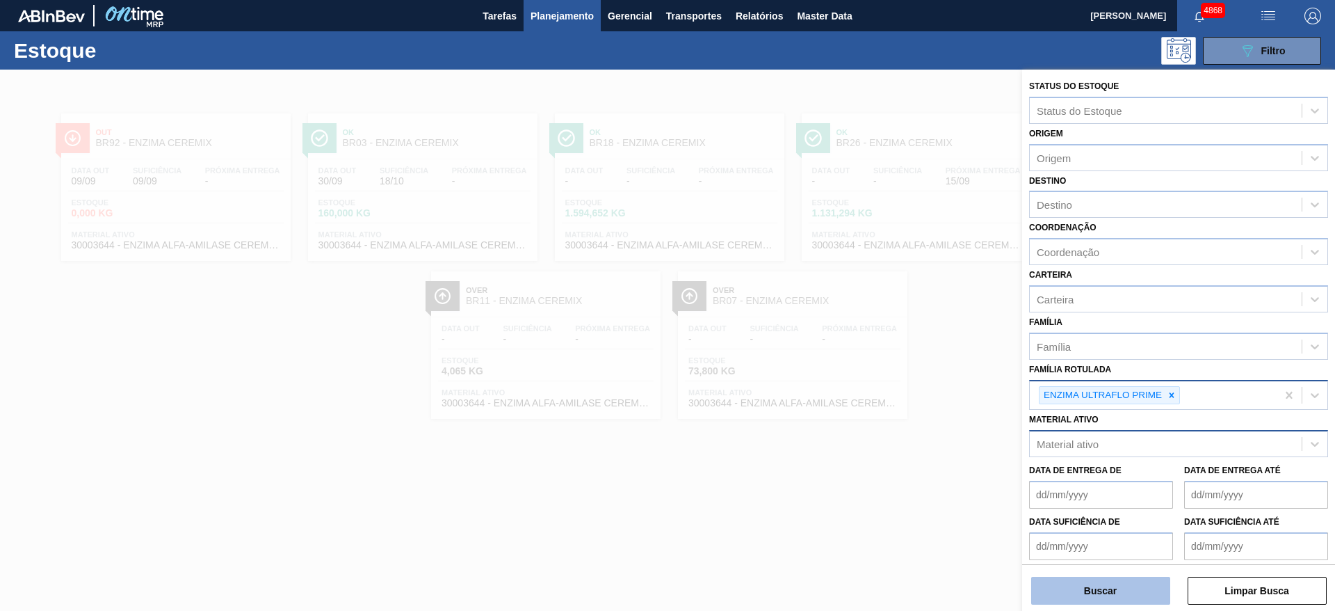
click at [1124, 597] on button "Buscar" at bounding box center [1100, 591] width 139 height 28
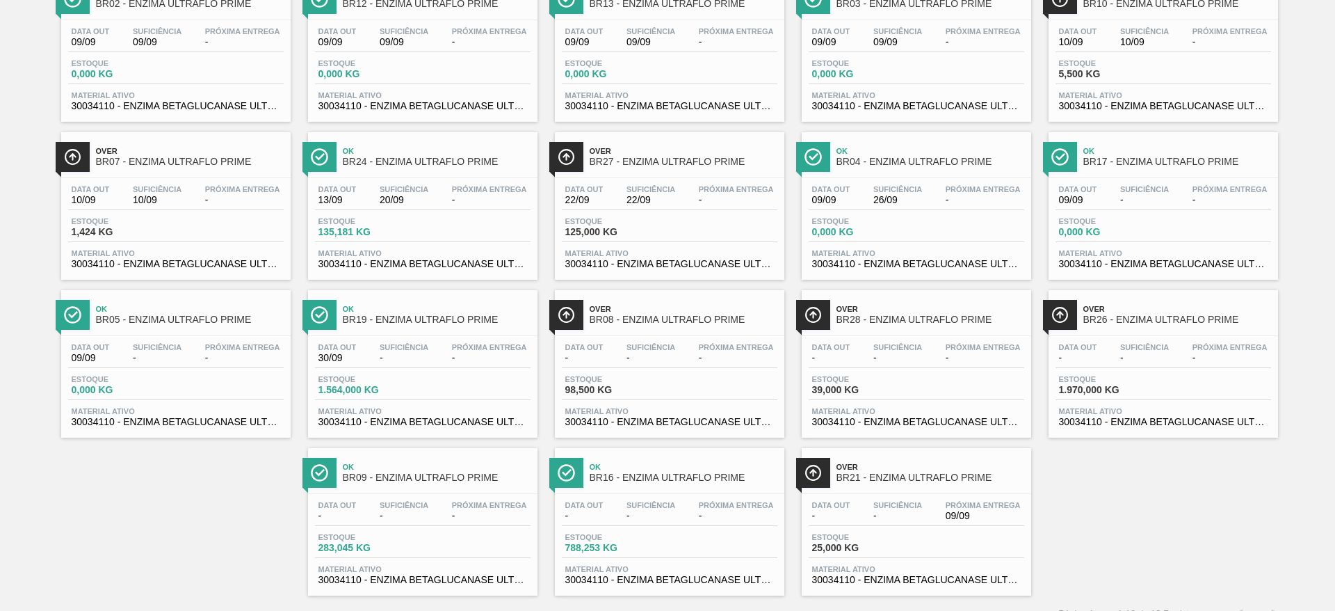
scroll to position [159, 0]
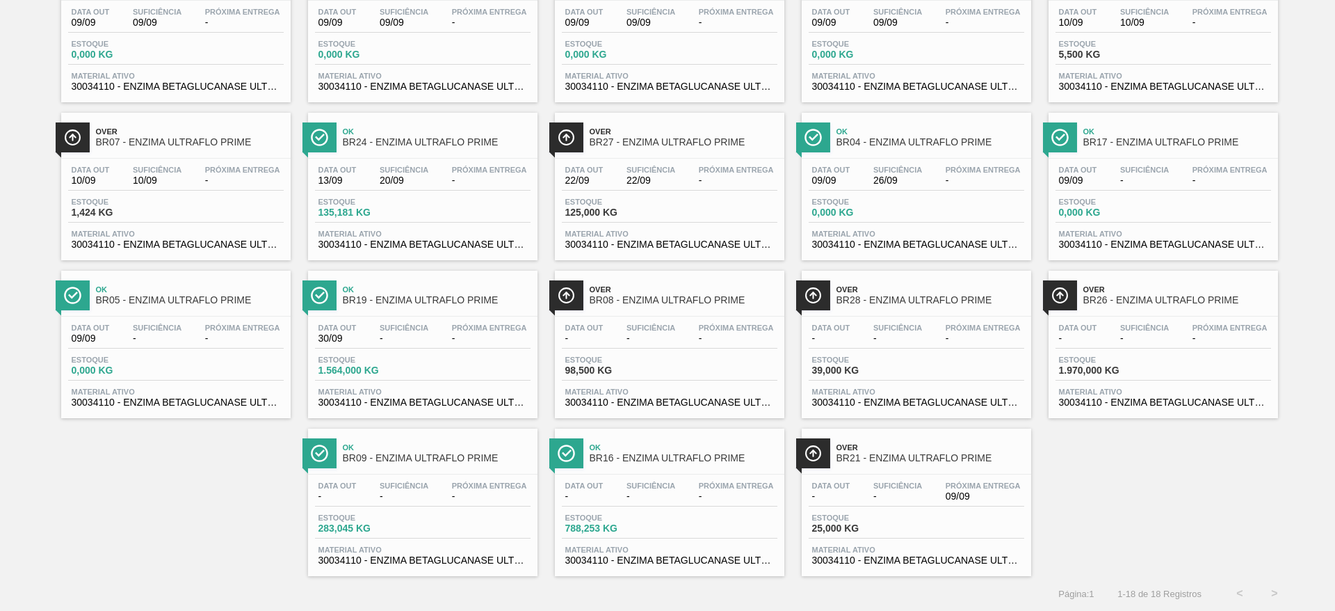
drag, startPoint x: 629, startPoint y: 533, endPoint x: 627, endPoint y: 522, distance: 10.8
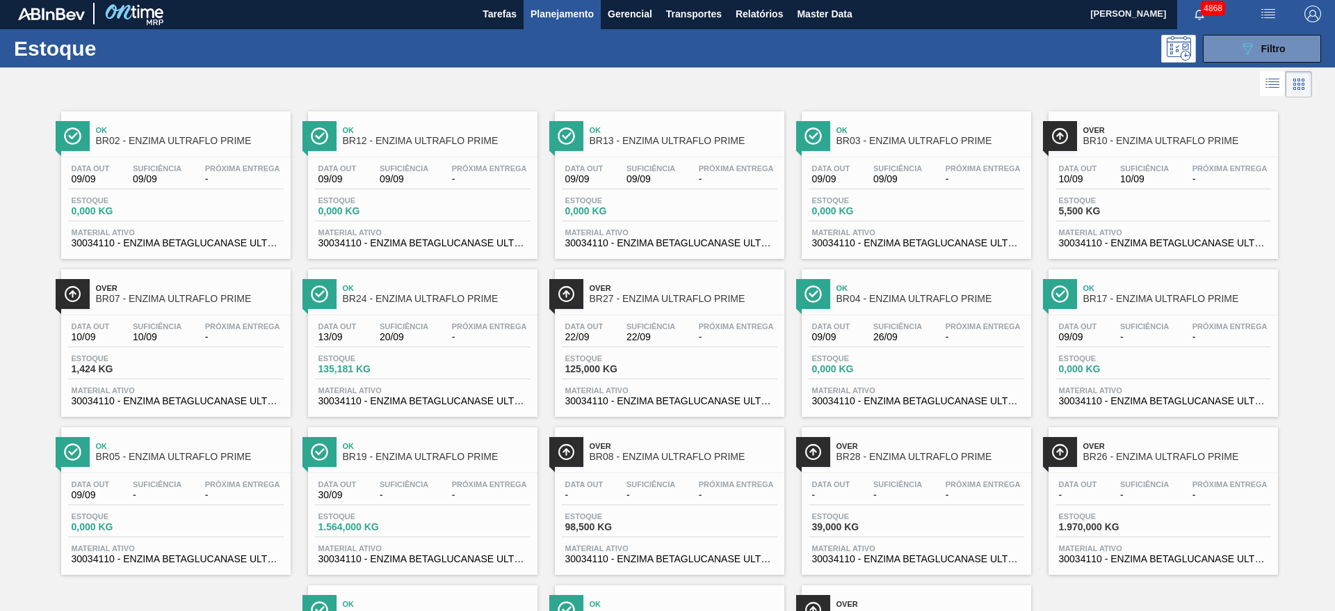
scroll to position [0, 0]
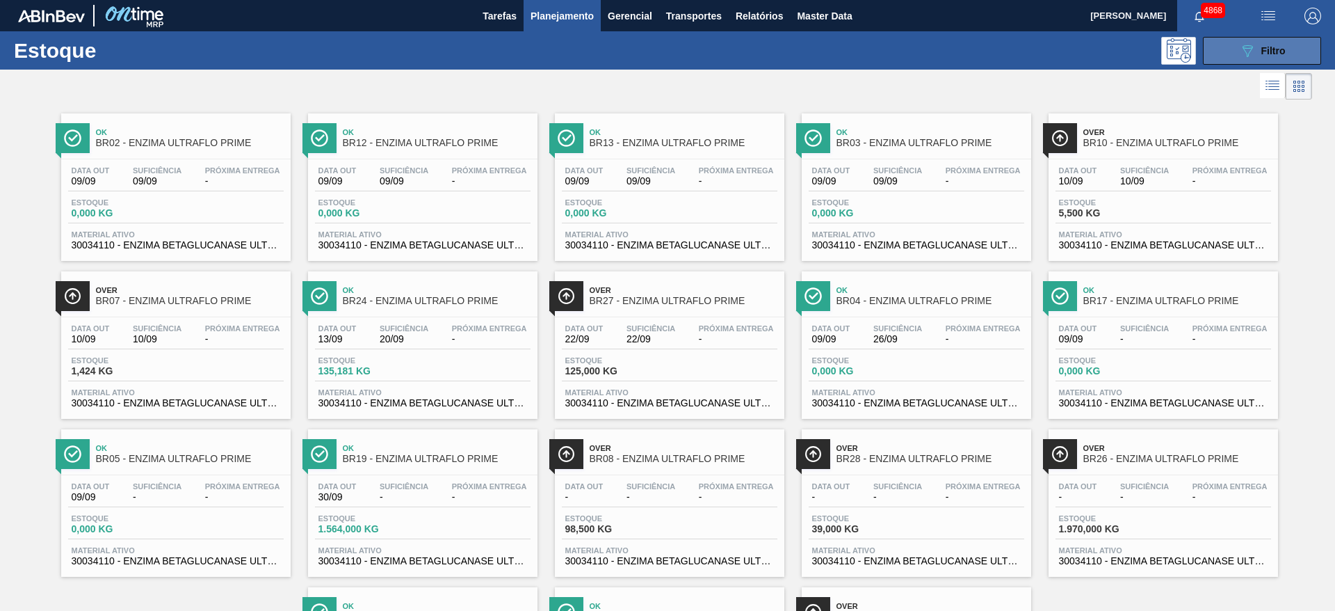
click at [1239, 44] on icon "089F7B8B-B2A5-4AFE-B5C0-19BA573D28AC" at bounding box center [1247, 50] width 17 height 17
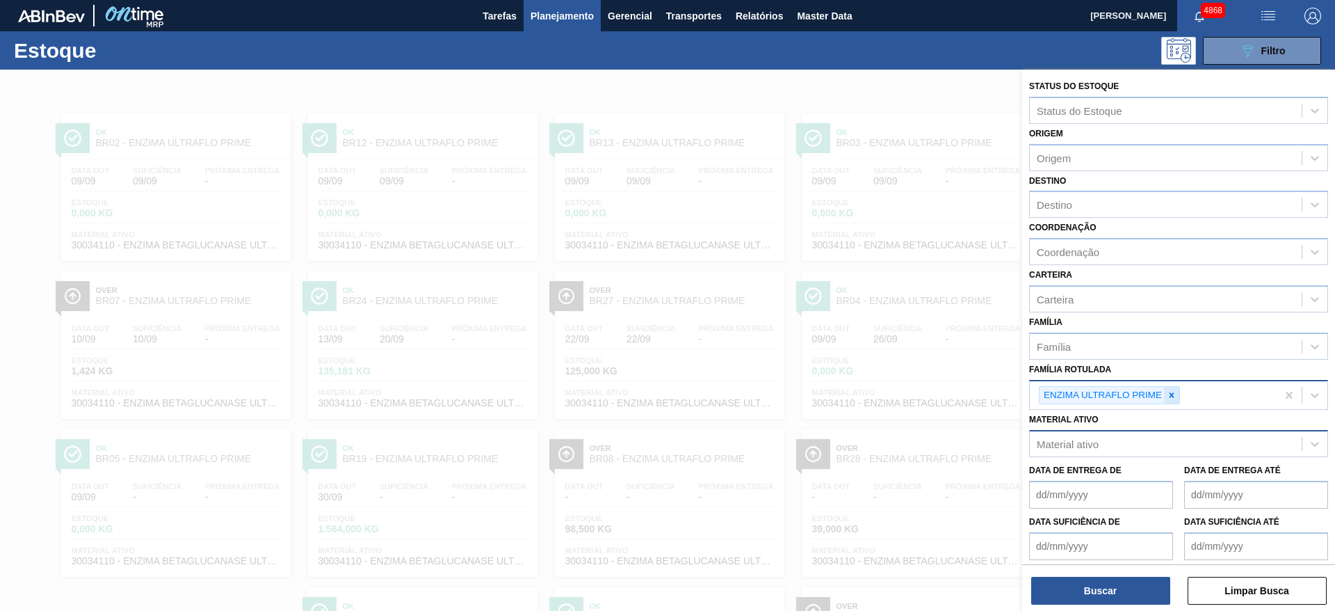
click at [1175, 389] on div at bounding box center [1171, 395] width 15 height 17
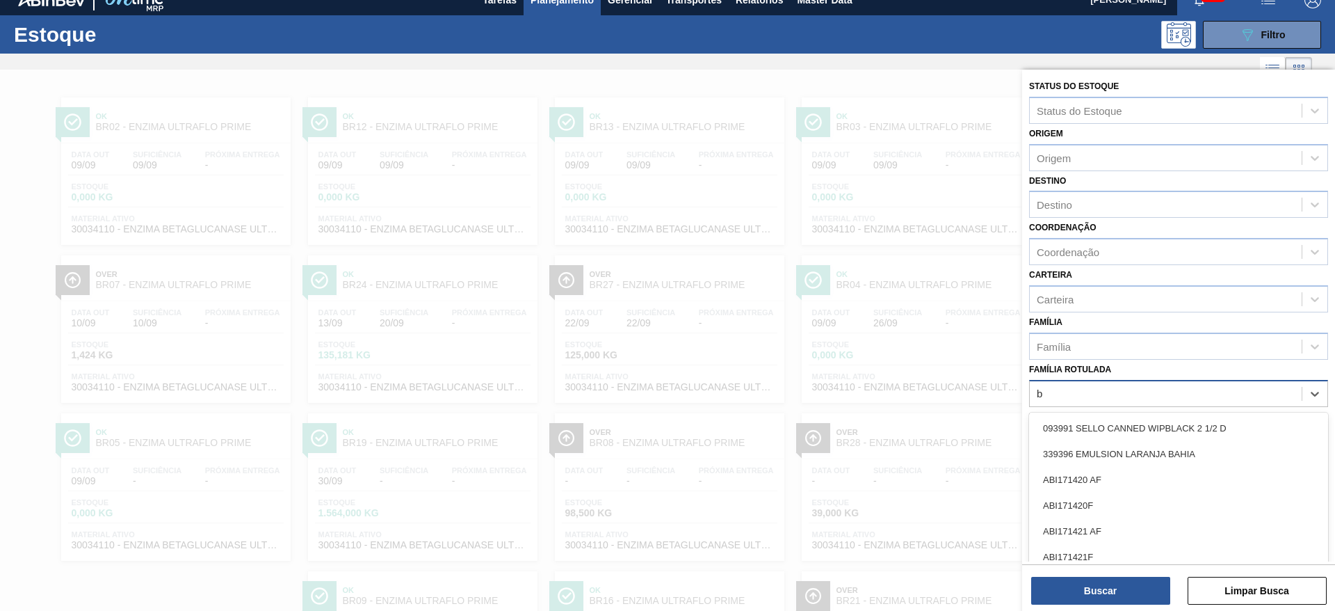
scroll to position [16, 0]
type Rotulada "beta"
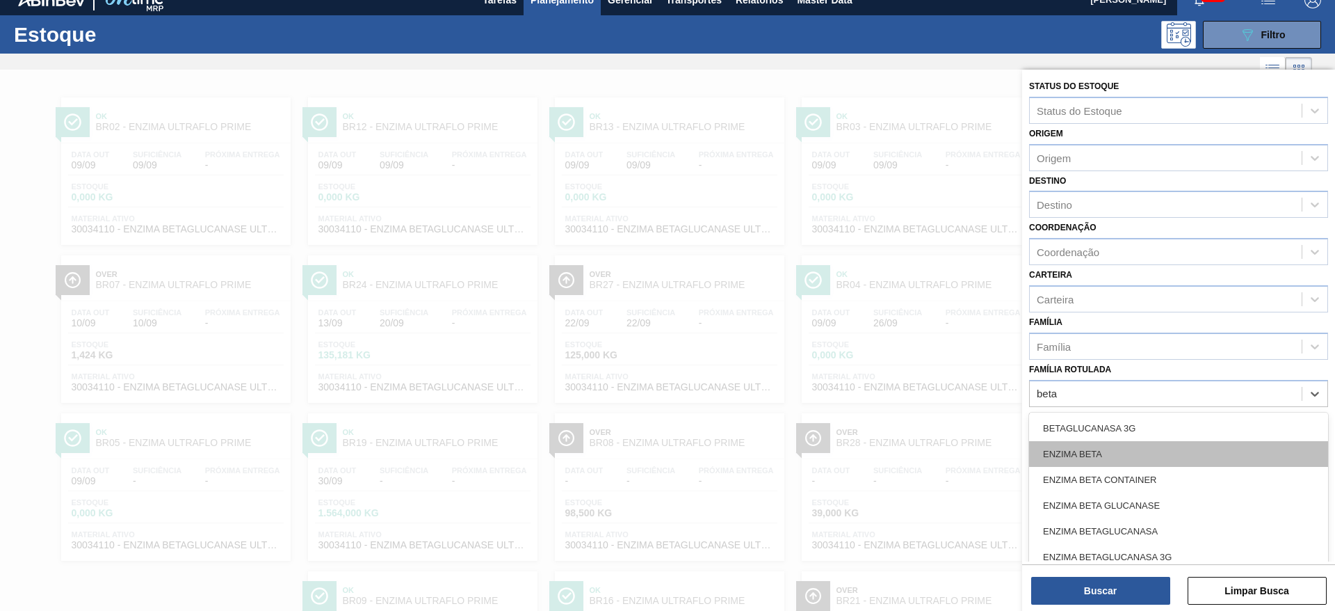
click at [1129, 448] on div "ENZIMA BETA" at bounding box center [1178, 454] width 299 height 26
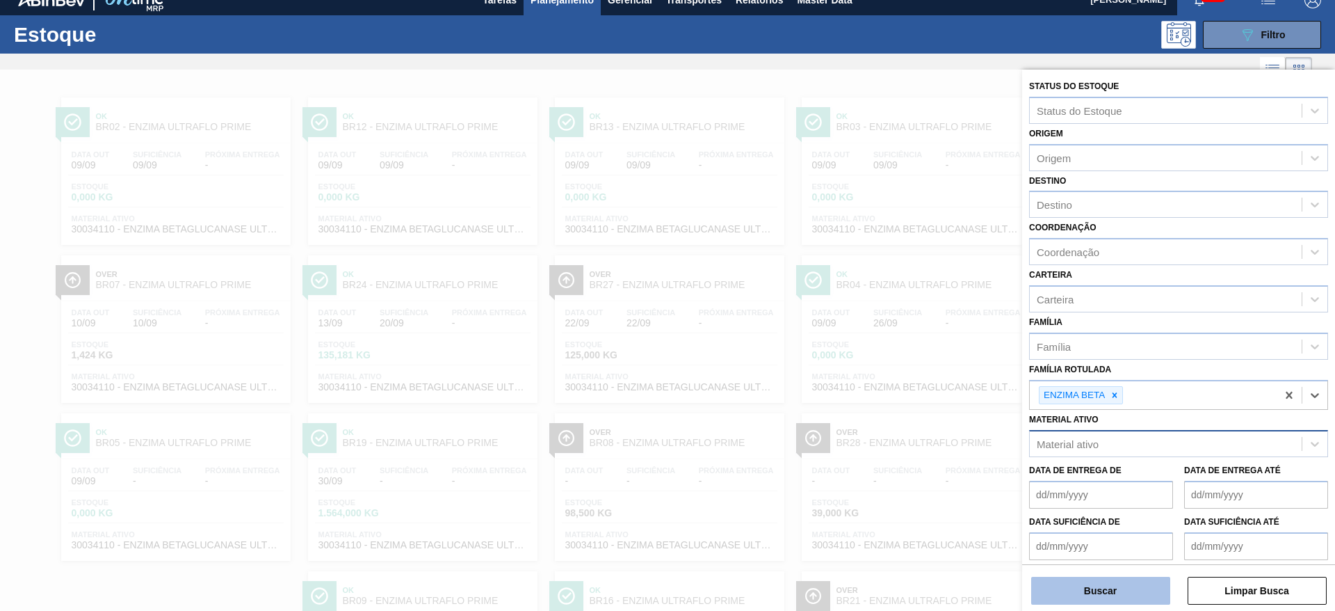
click at [1118, 593] on button "Buscar" at bounding box center [1100, 591] width 139 height 28
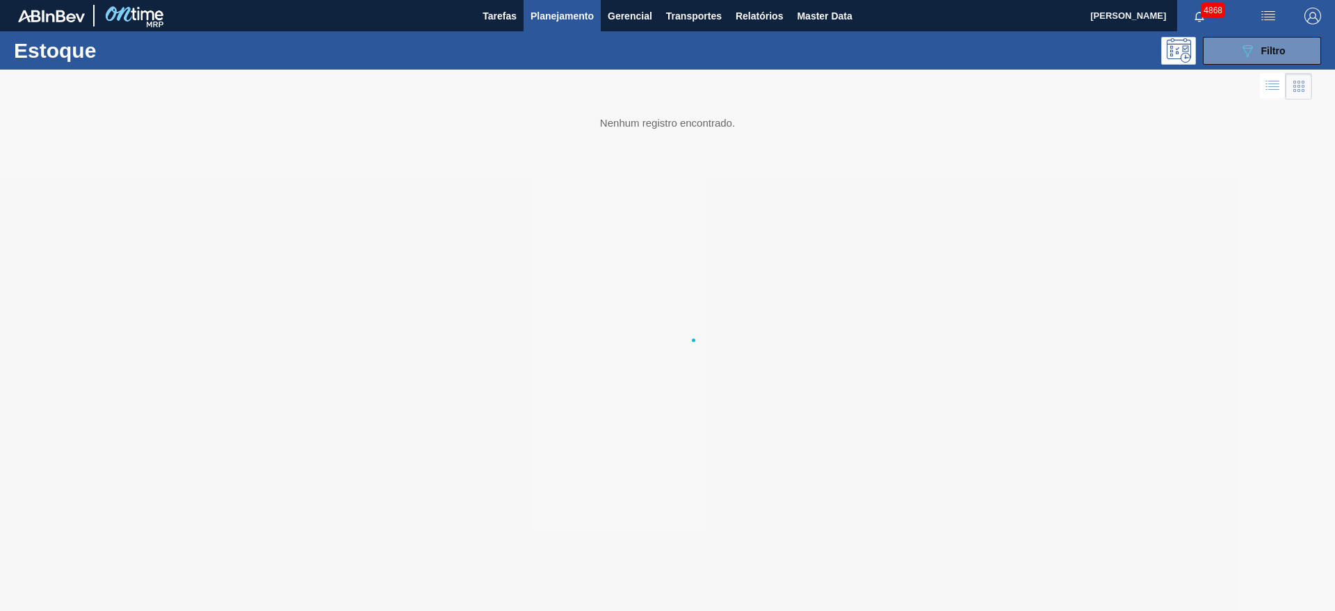
scroll to position [0, 0]
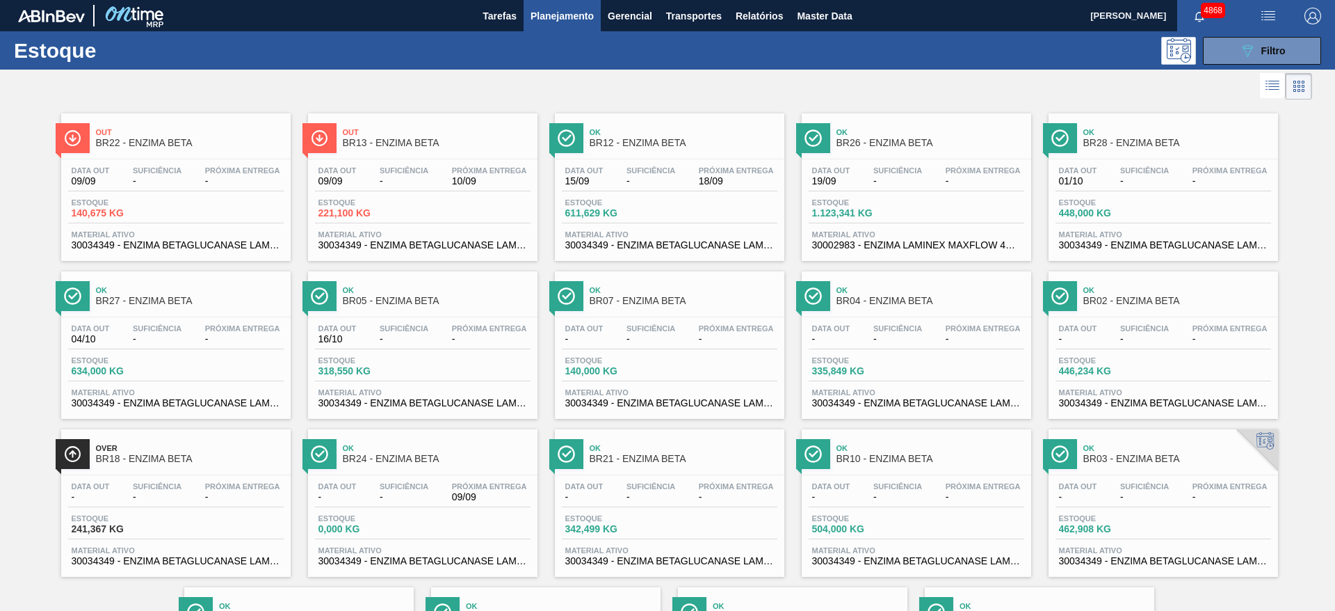
click at [355, 82] on div at bounding box center [656, 86] width 1312 height 33
drag, startPoint x: 1222, startPoint y: 56, endPoint x: 1215, endPoint y: 58, distance: 7.5
click at [1222, 57] on button "089F7B8B-B2A5-4AFE-B5C0-19BA573D28AC Filtro" at bounding box center [1262, 51] width 118 height 28
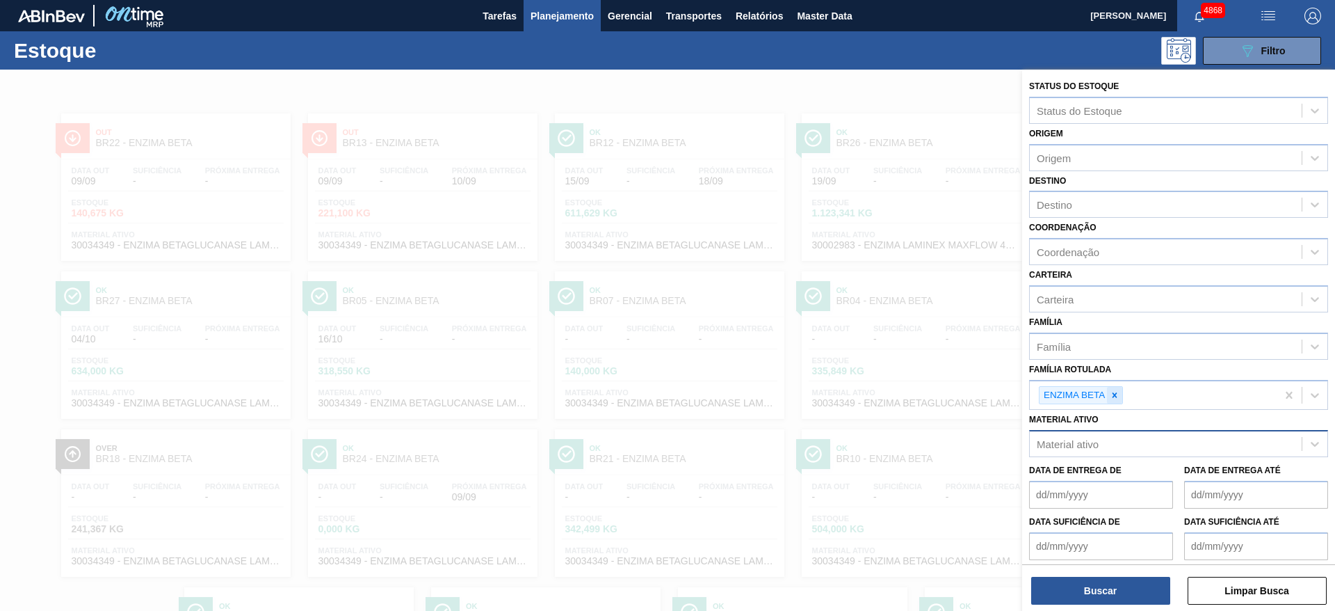
click at [1116, 394] on icon at bounding box center [1115, 394] width 5 height 5
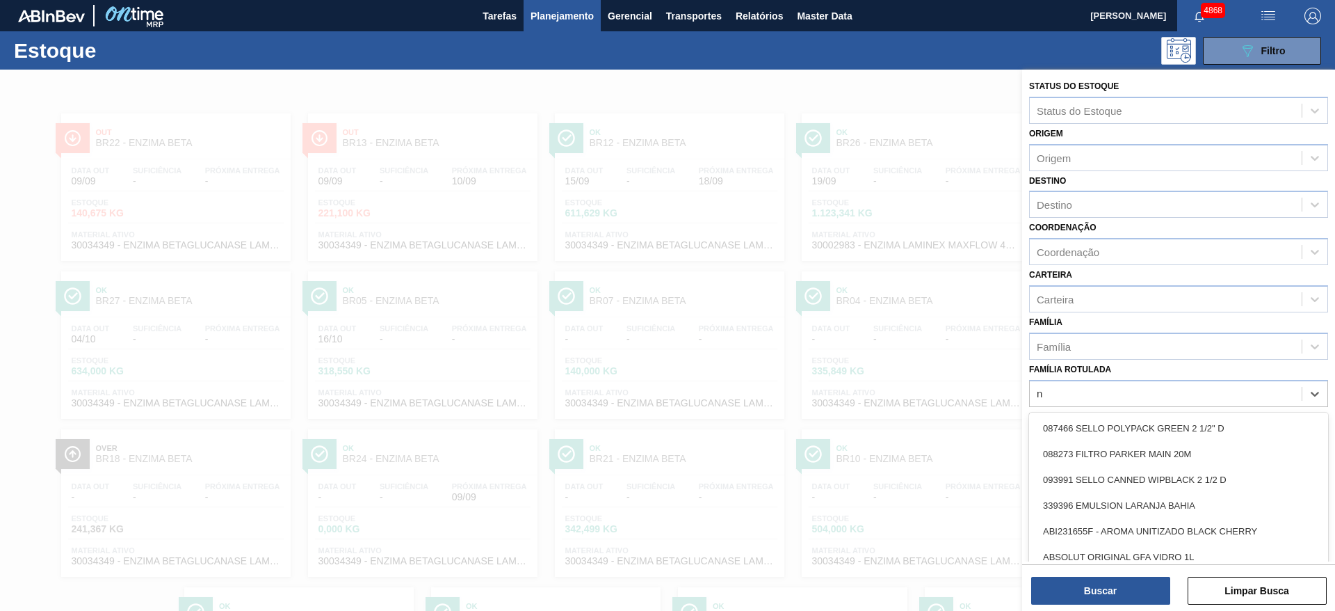
scroll to position [16, 0]
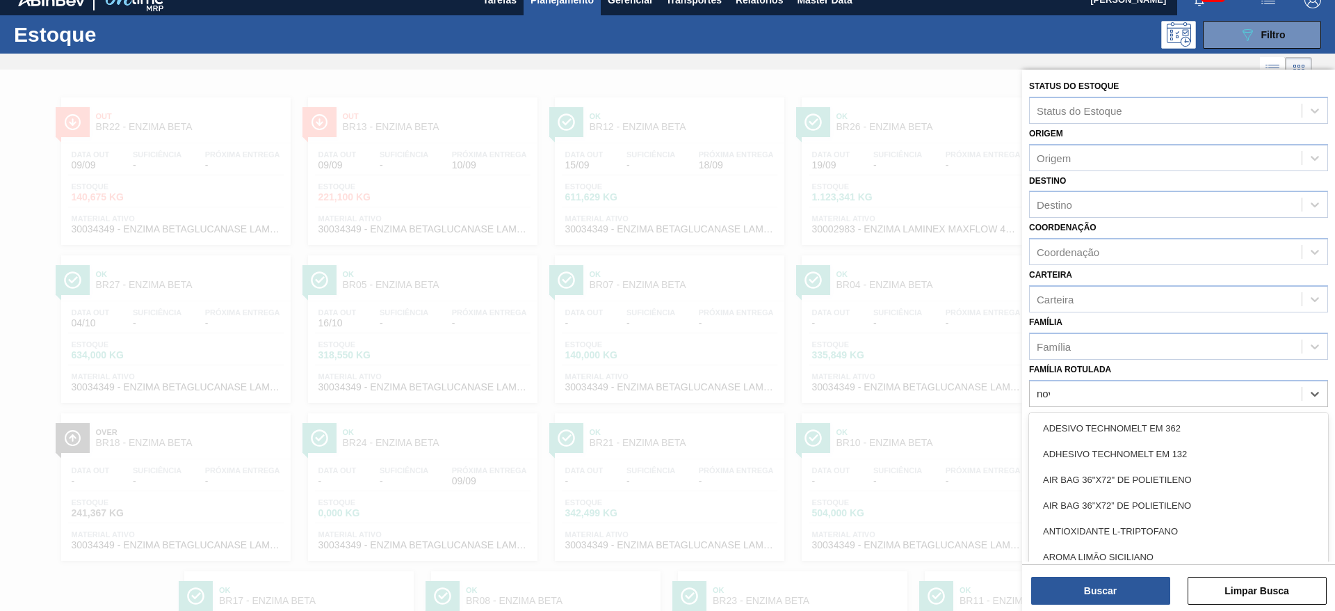
type Rotulada "novo"
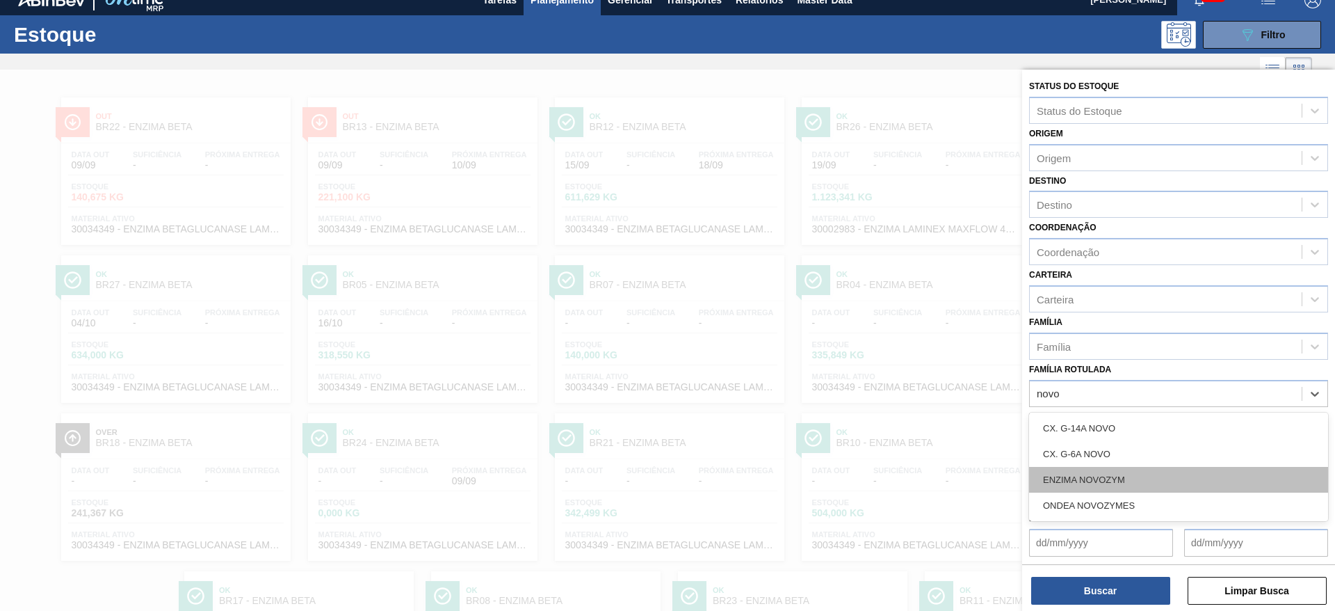
click at [1107, 485] on div "ENZIMA NOVOZYM" at bounding box center [1178, 480] width 299 height 26
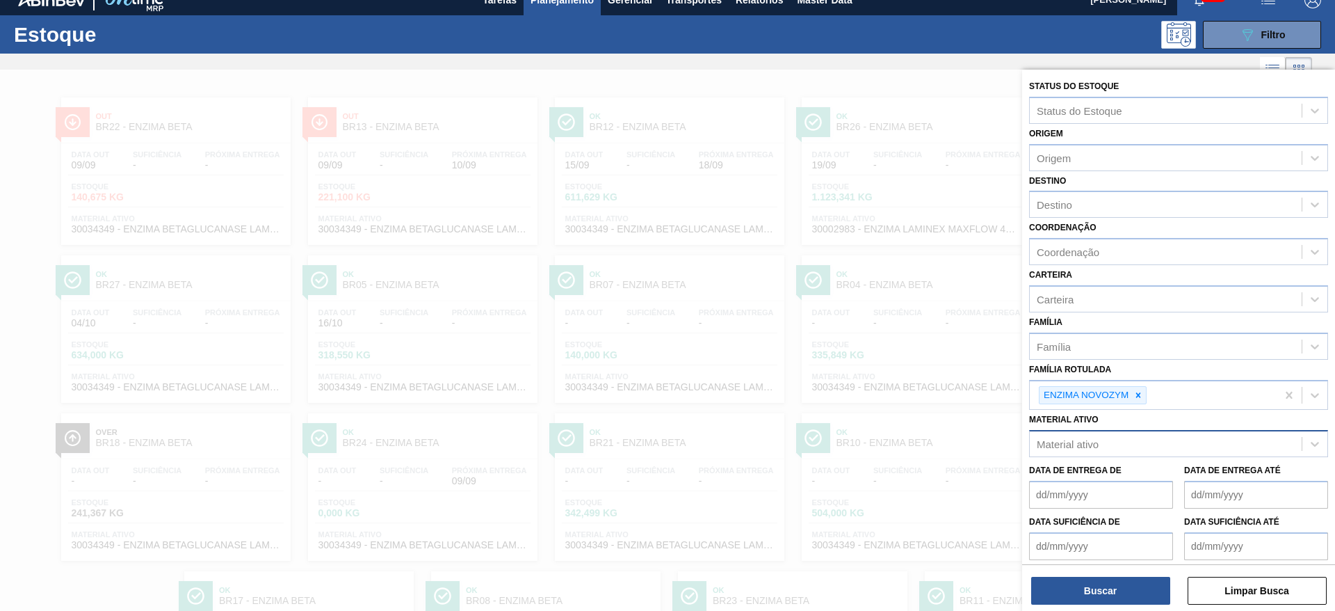
click at [1125, 574] on div "Buscar Limpar Busca" at bounding box center [1178, 583] width 313 height 39
click at [1127, 588] on button "Buscar" at bounding box center [1100, 591] width 139 height 28
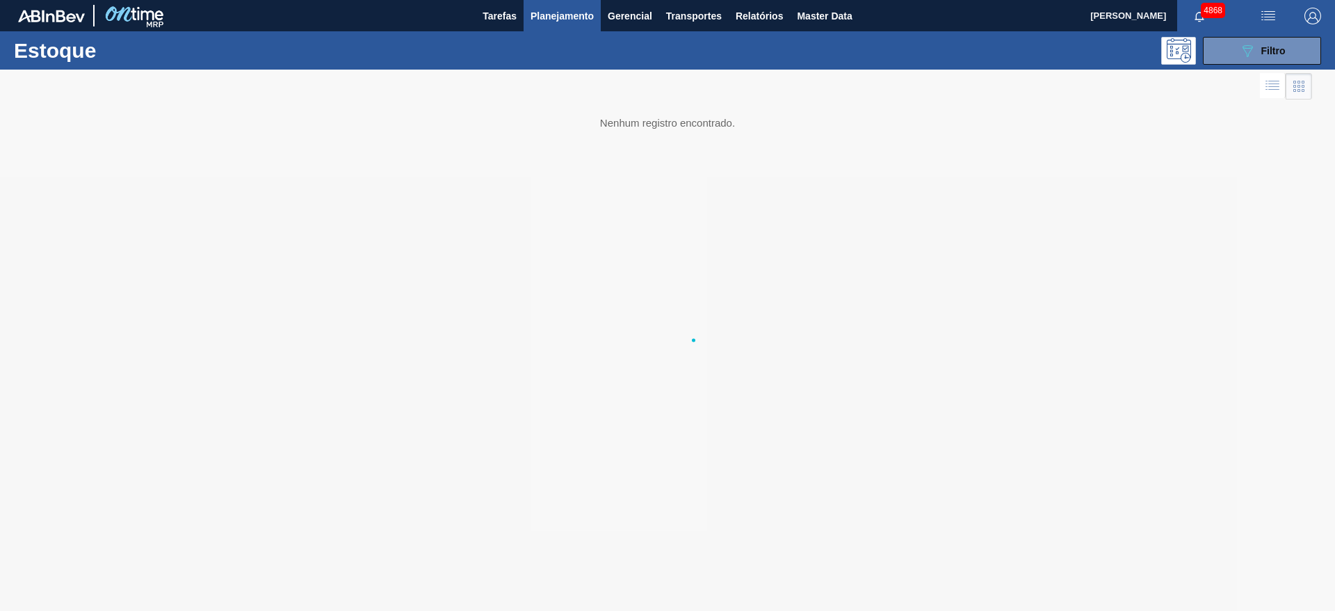
scroll to position [0, 0]
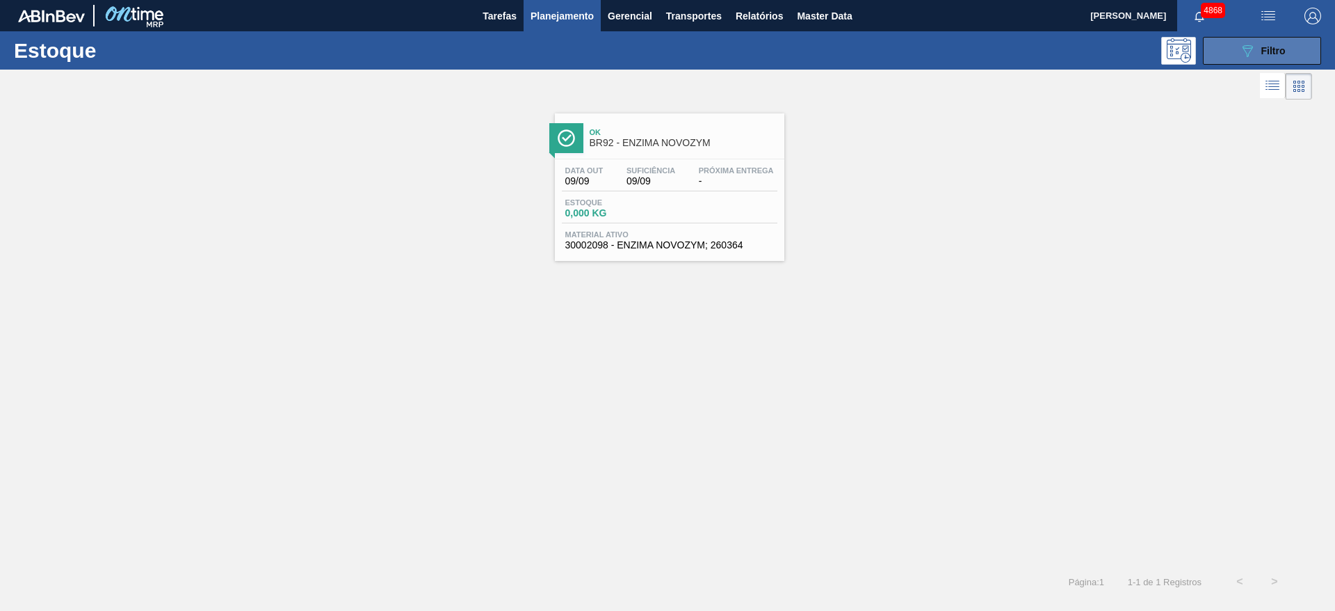
click at [1276, 47] on span "Filtro" at bounding box center [1274, 50] width 24 height 11
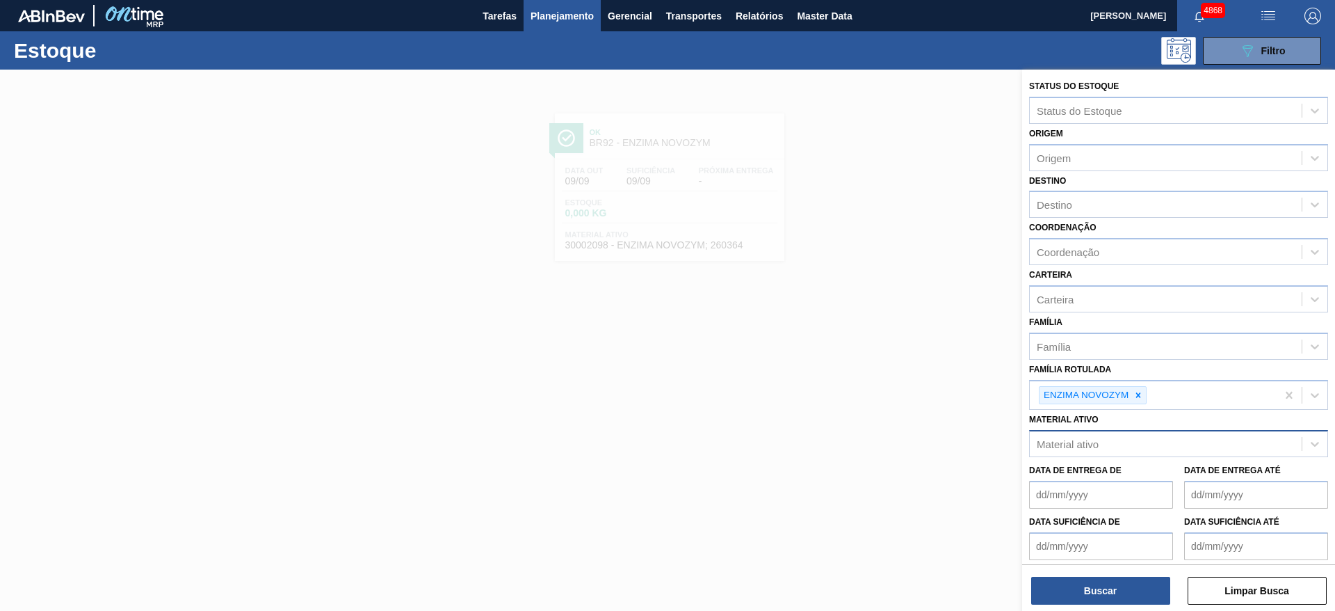
click at [1134, 392] on icon at bounding box center [1139, 395] width 10 height 10
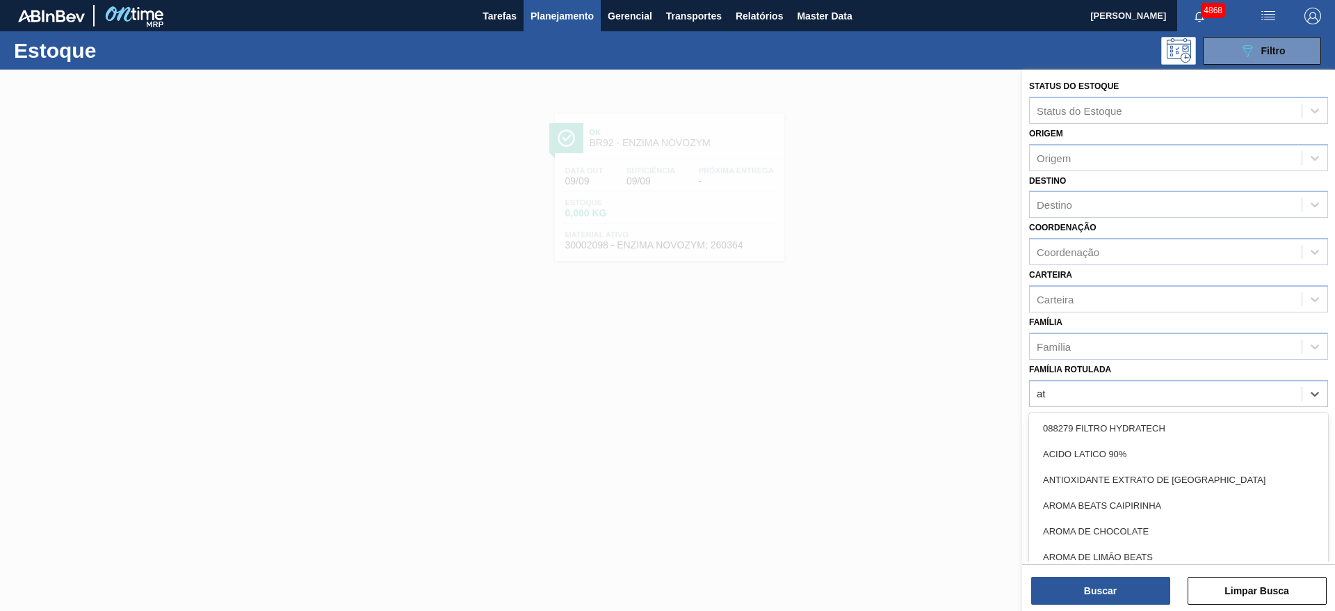
type Rotulada "att"
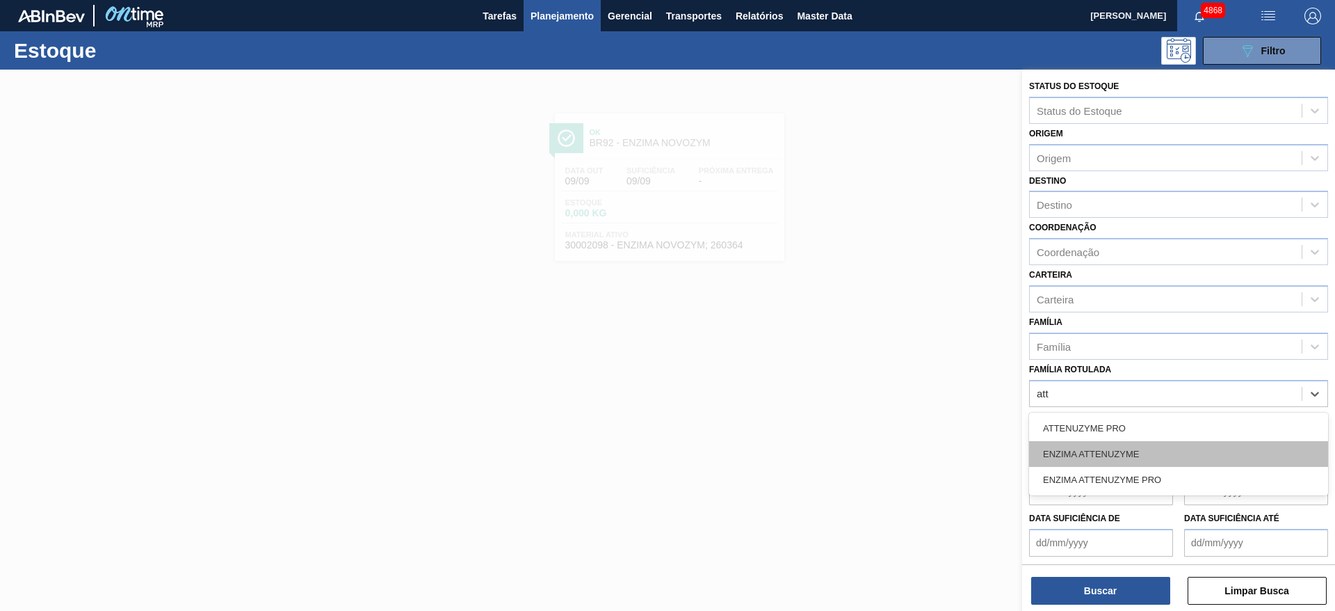
click at [1132, 443] on div "ENZIMA ATTENUZYME" at bounding box center [1178, 454] width 299 height 26
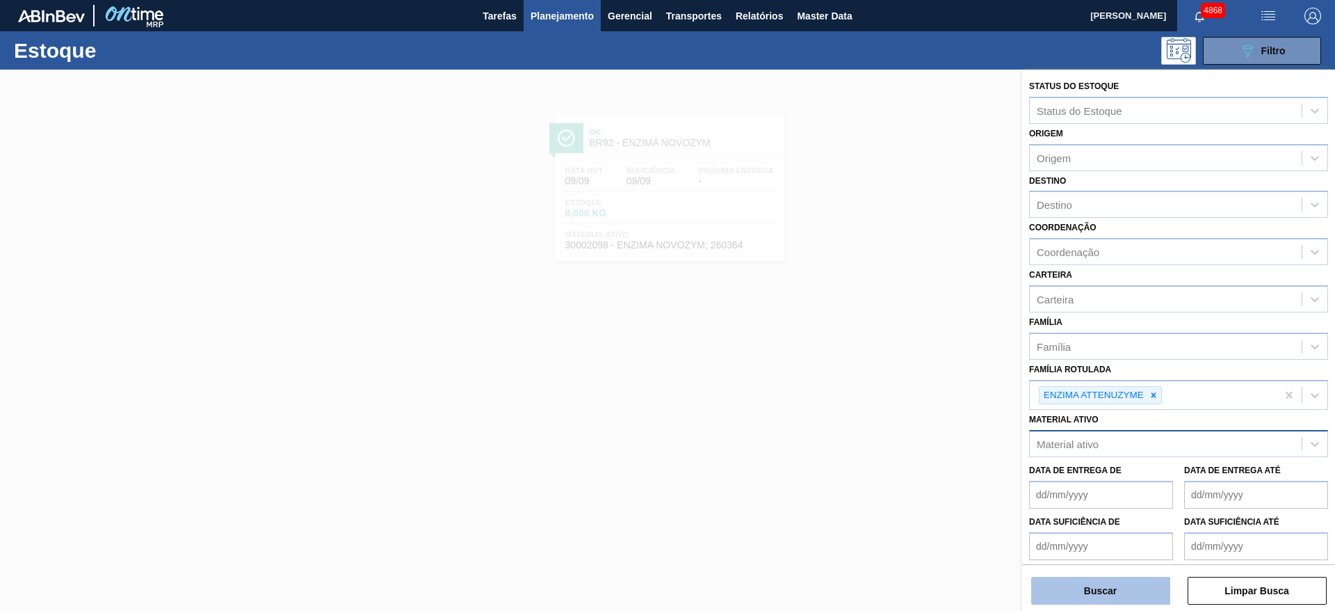
click at [1161, 602] on button "Buscar" at bounding box center [1100, 591] width 139 height 28
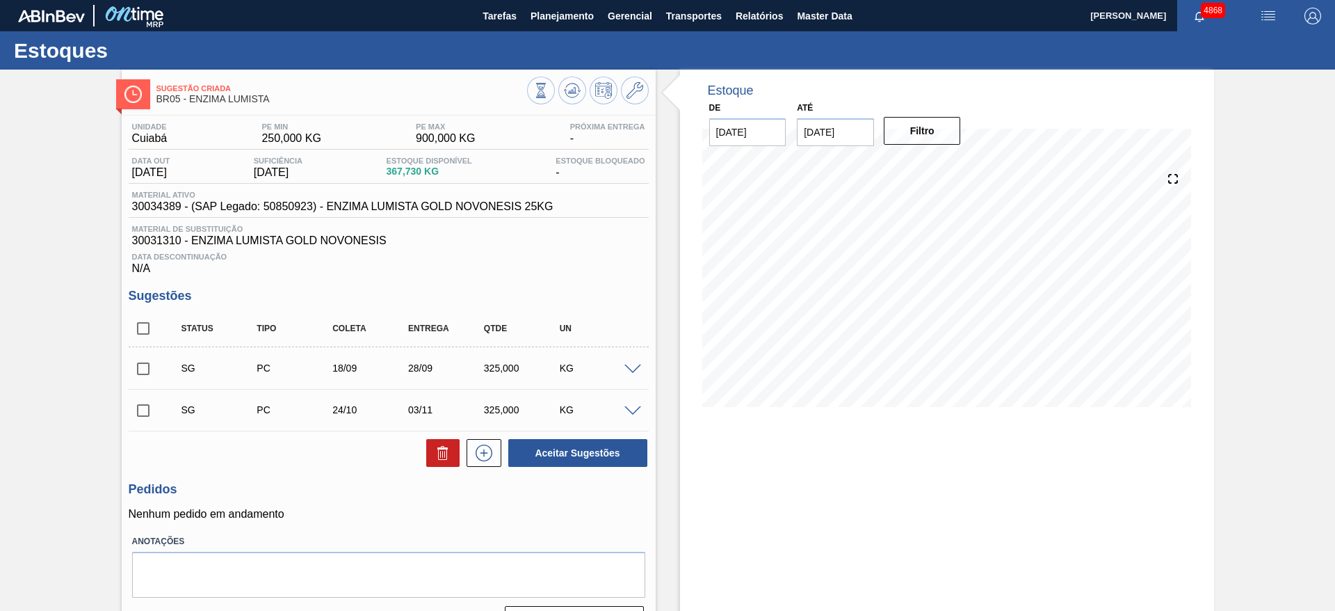
click at [629, 364] on span at bounding box center [633, 369] width 17 height 10
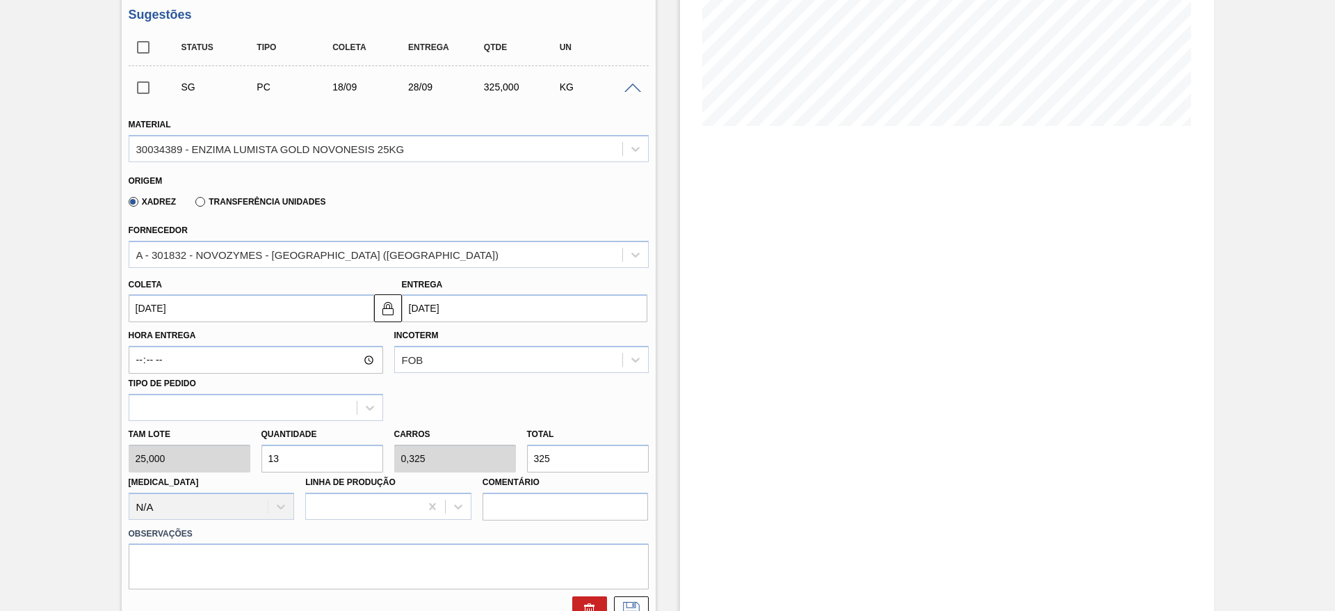
scroll to position [313, 0]
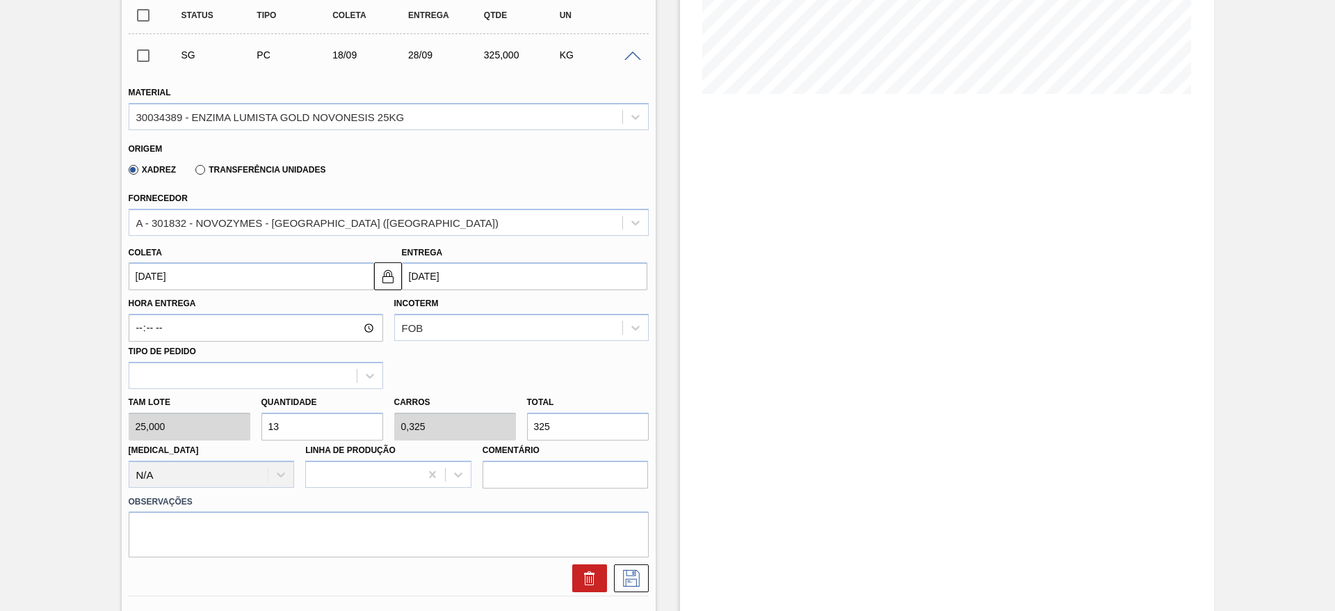
click at [360, 272] on input "[DATE]" at bounding box center [252, 276] width 246 height 28
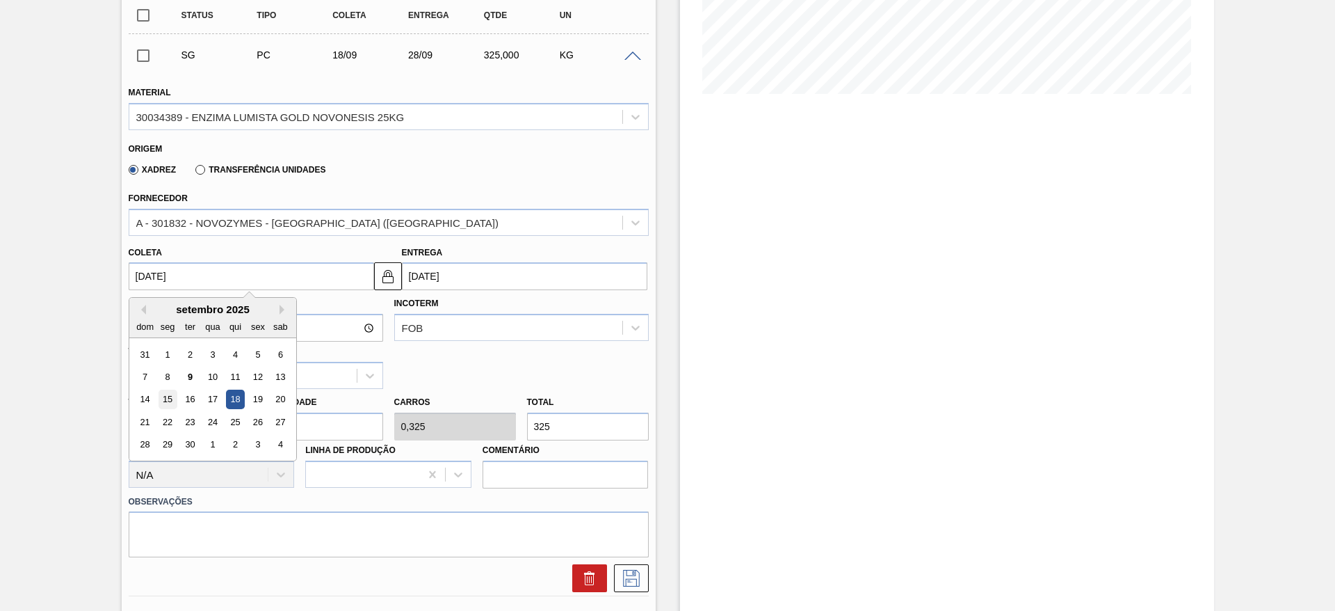
click at [168, 392] on div "15" at bounding box center [167, 399] width 19 height 19
type input "[DATE]"
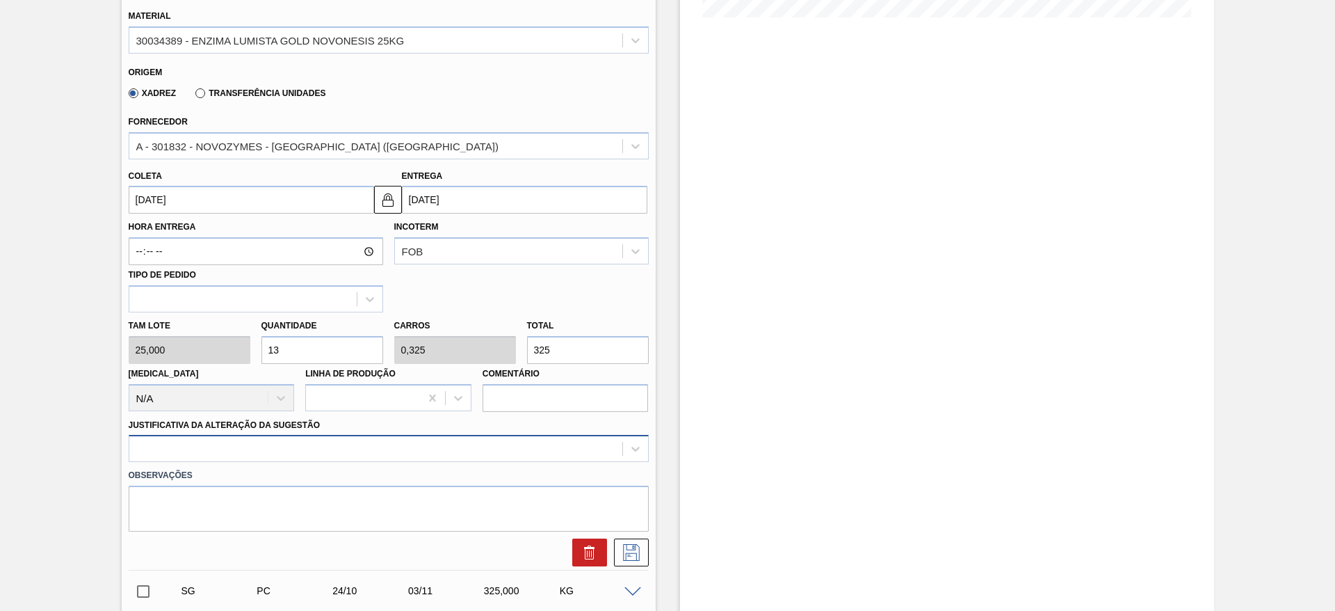
scroll to position [417, 0]
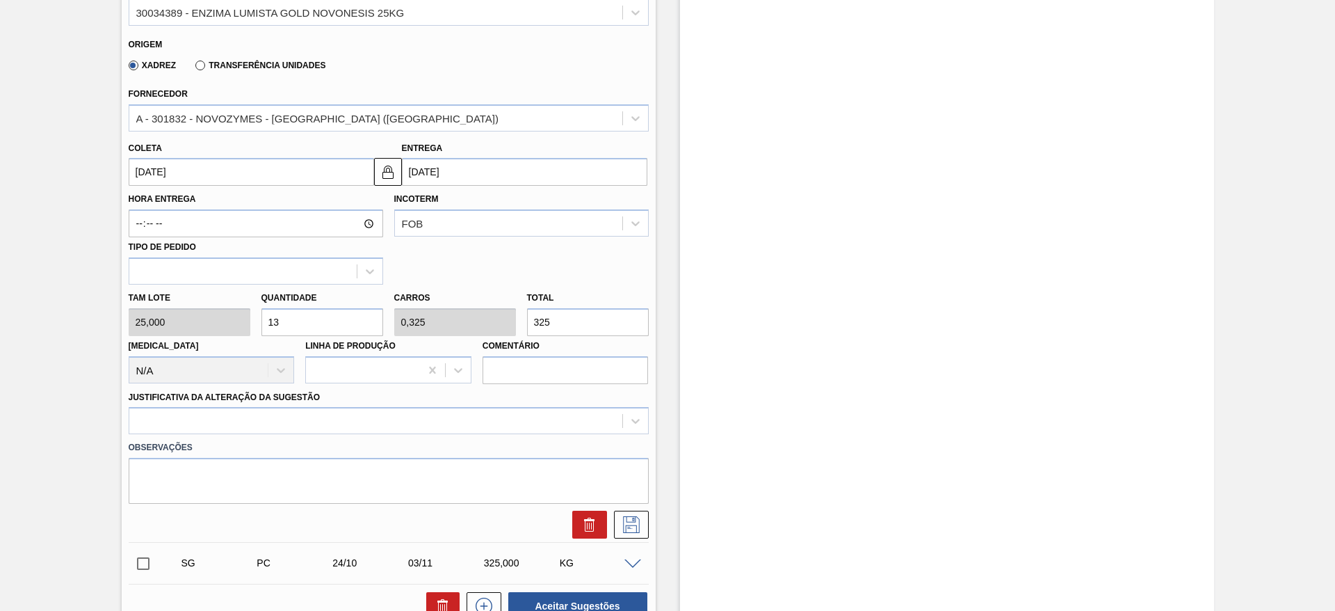
click at [276, 326] on input "13" at bounding box center [323, 322] width 122 height 28
type input "14"
type input "0,35"
type input "350"
type input "14"
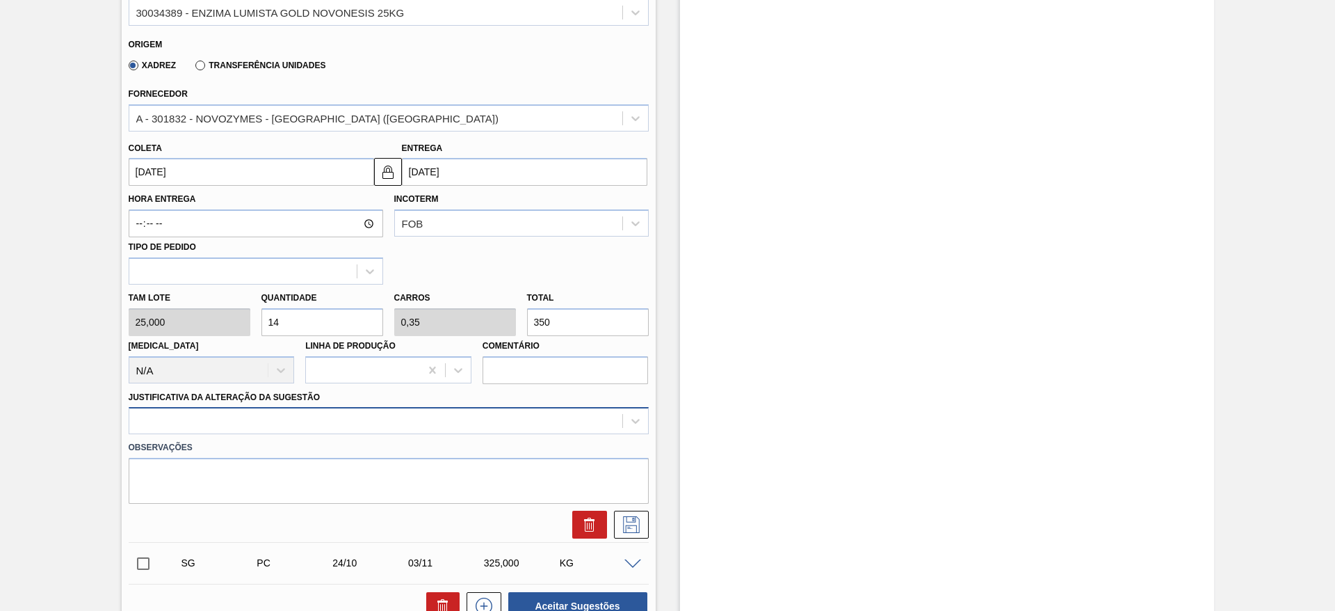
click at [537, 416] on div at bounding box center [389, 420] width 520 height 27
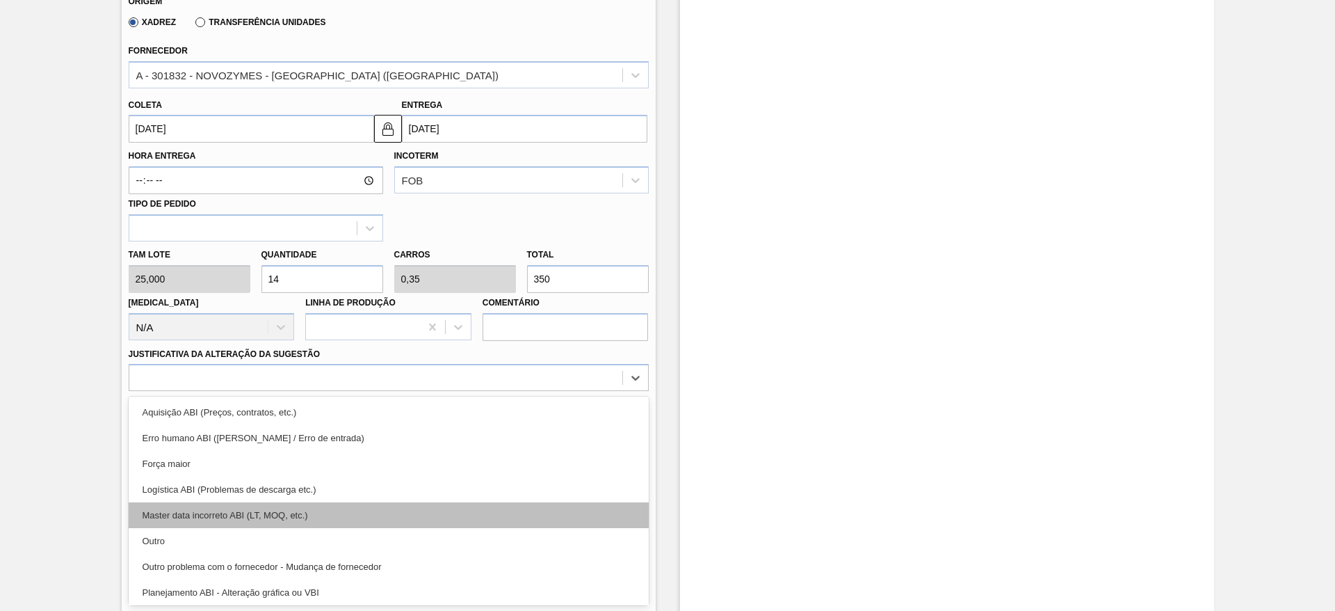
drag, startPoint x: 508, startPoint y: 535, endPoint x: 539, endPoint y: 508, distance: 40.9
click at [514, 524] on div "Aquisição ABI (Preços, contratos, etc.) Erro humano ABI (Cálculo / Erro de entr…" at bounding box center [389, 500] width 520 height 209
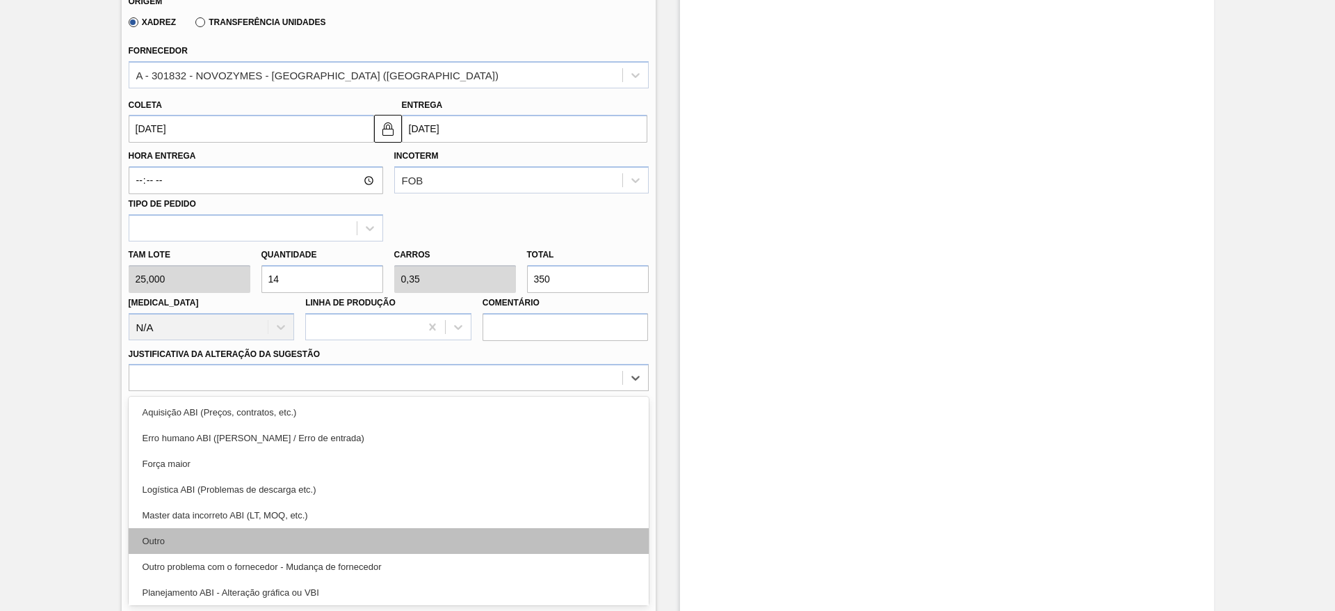
click at [437, 540] on div "Outro" at bounding box center [389, 541] width 520 height 26
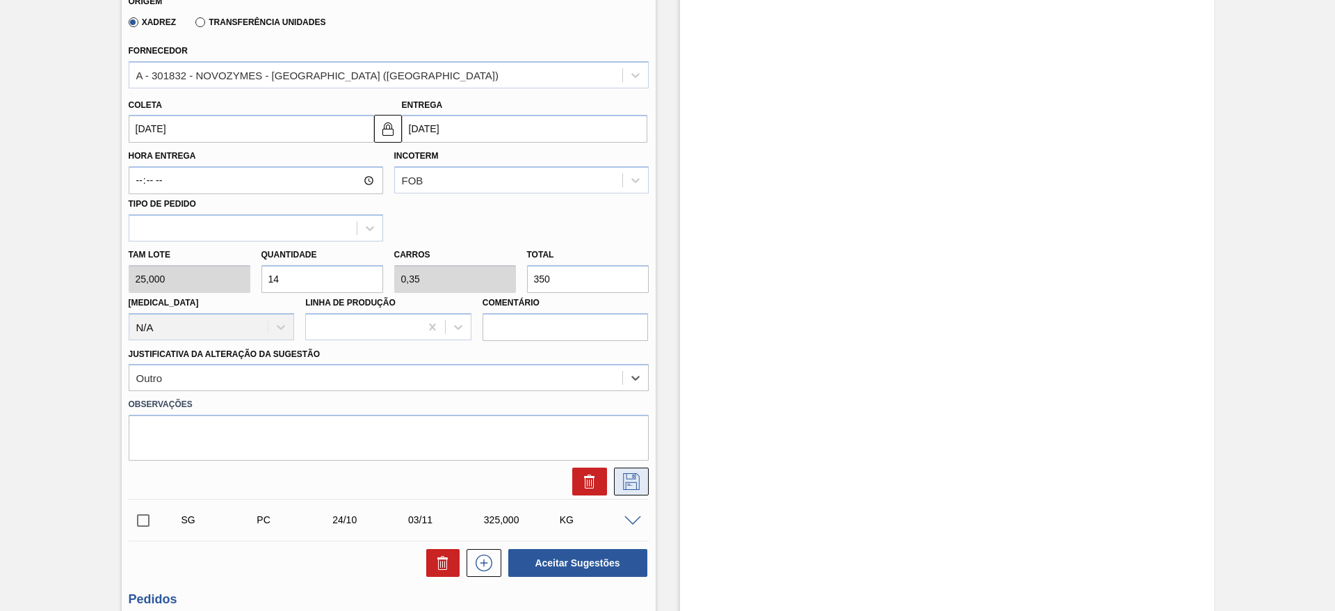
click at [639, 482] on icon at bounding box center [631, 481] width 22 height 17
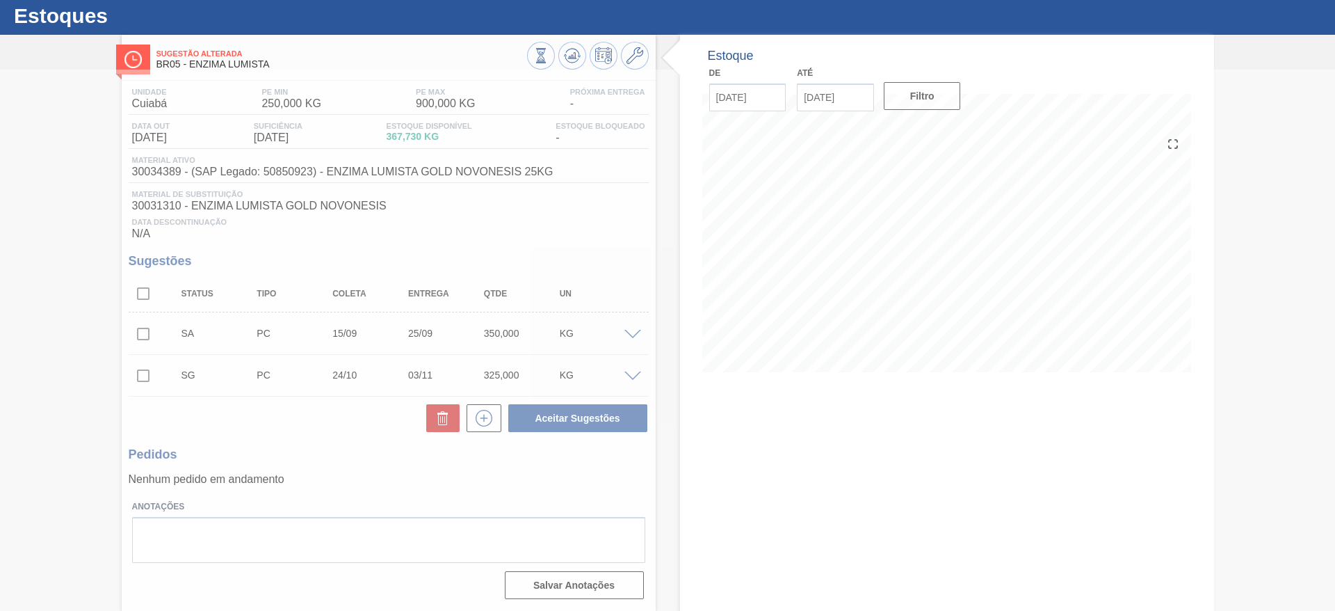
scroll to position [35, 0]
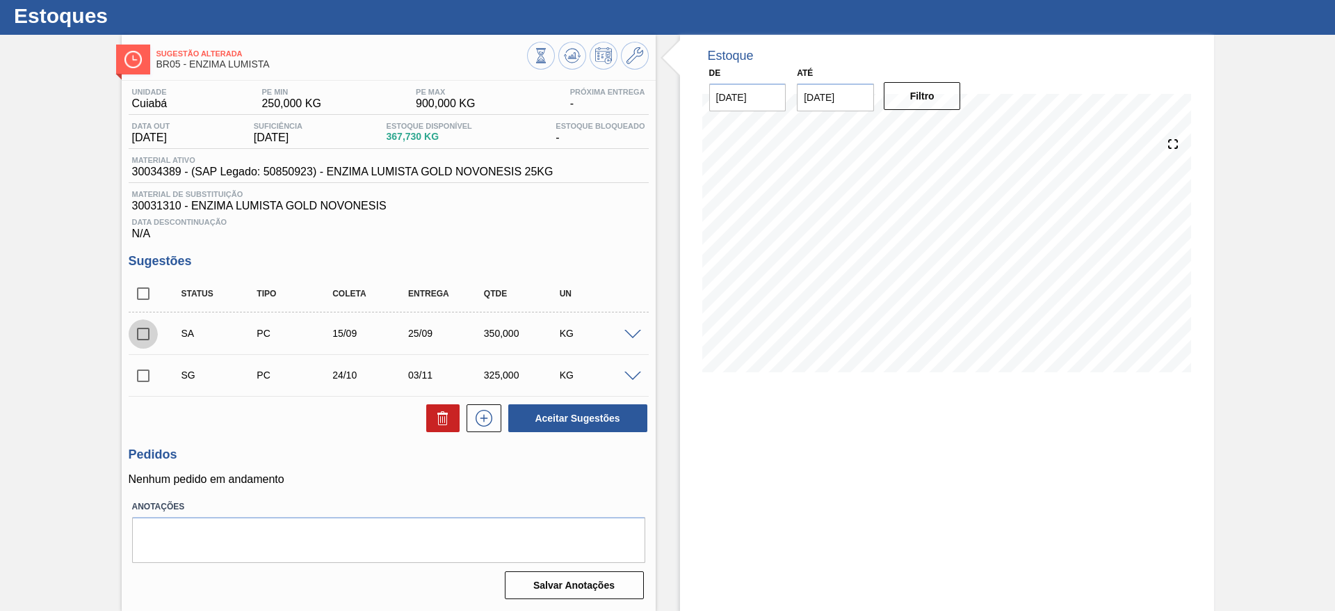
drag, startPoint x: 136, startPoint y: 333, endPoint x: 136, endPoint y: 325, distance: 7.7
click at [136, 331] on input "checkbox" at bounding box center [143, 333] width 29 height 29
click at [524, 416] on button "Aceitar Sugestões" at bounding box center [577, 418] width 139 height 28
checkbox input "false"
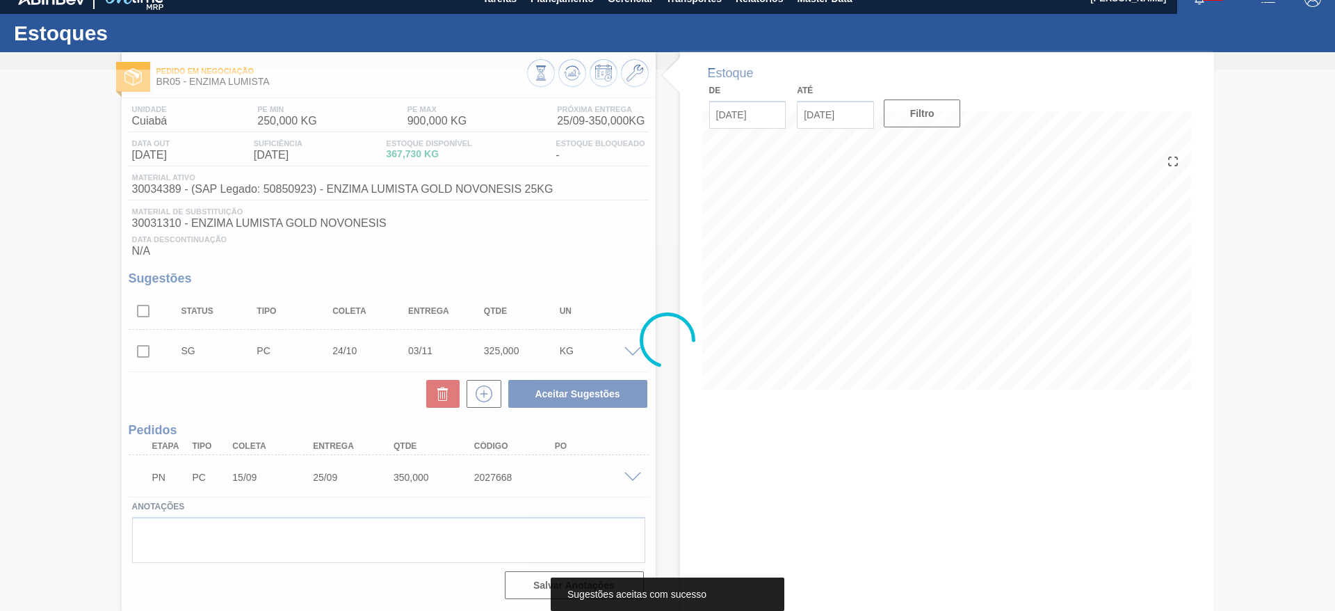
scroll to position [17, 0]
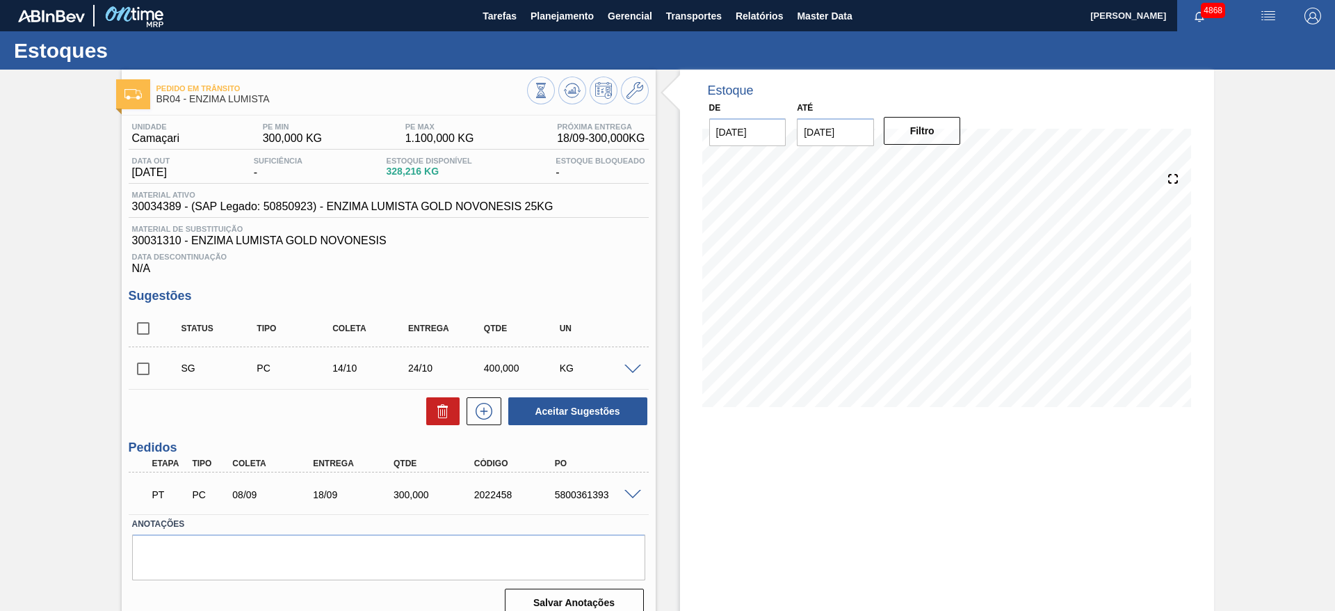
click at [632, 368] on span at bounding box center [633, 369] width 17 height 10
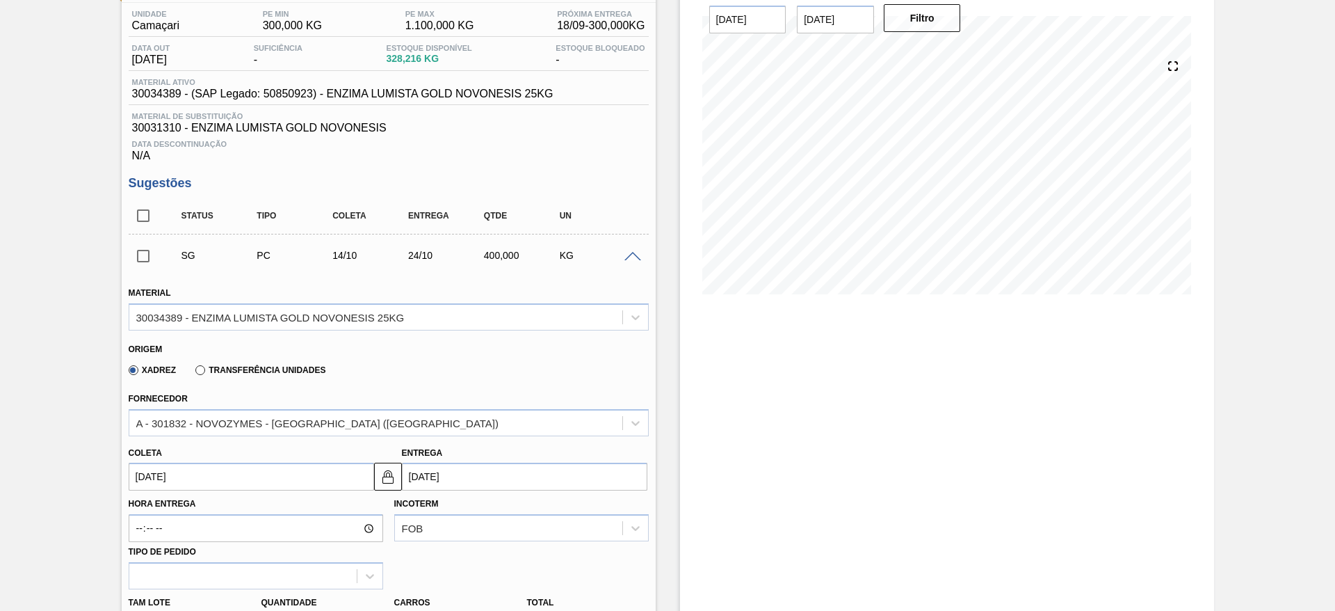
scroll to position [209, 0]
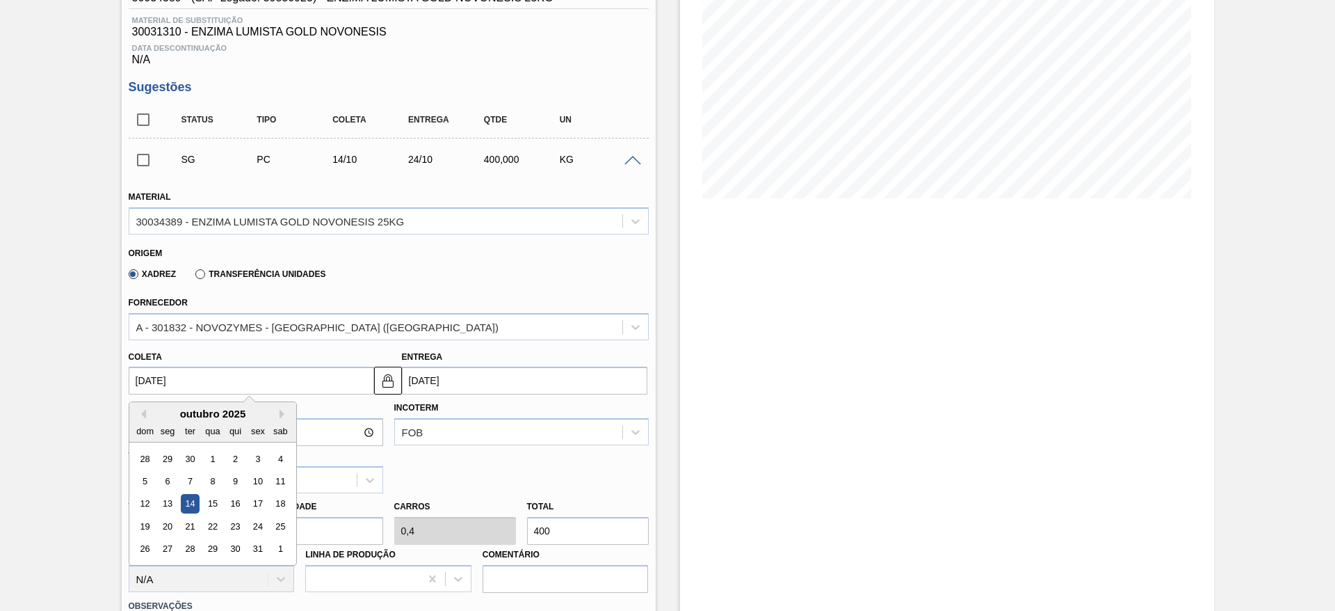
drag, startPoint x: 203, startPoint y: 382, endPoint x: 190, endPoint y: 386, distance: 13.9
click at [202, 382] on input "[DATE]" at bounding box center [252, 381] width 246 height 28
click at [143, 417] on button "Previous Month" at bounding box center [141, 414] width 10 height 10
click at [166, 496] on div "15" at bounding box center [167, 504] width 19 height 19
type input "[DATE]"
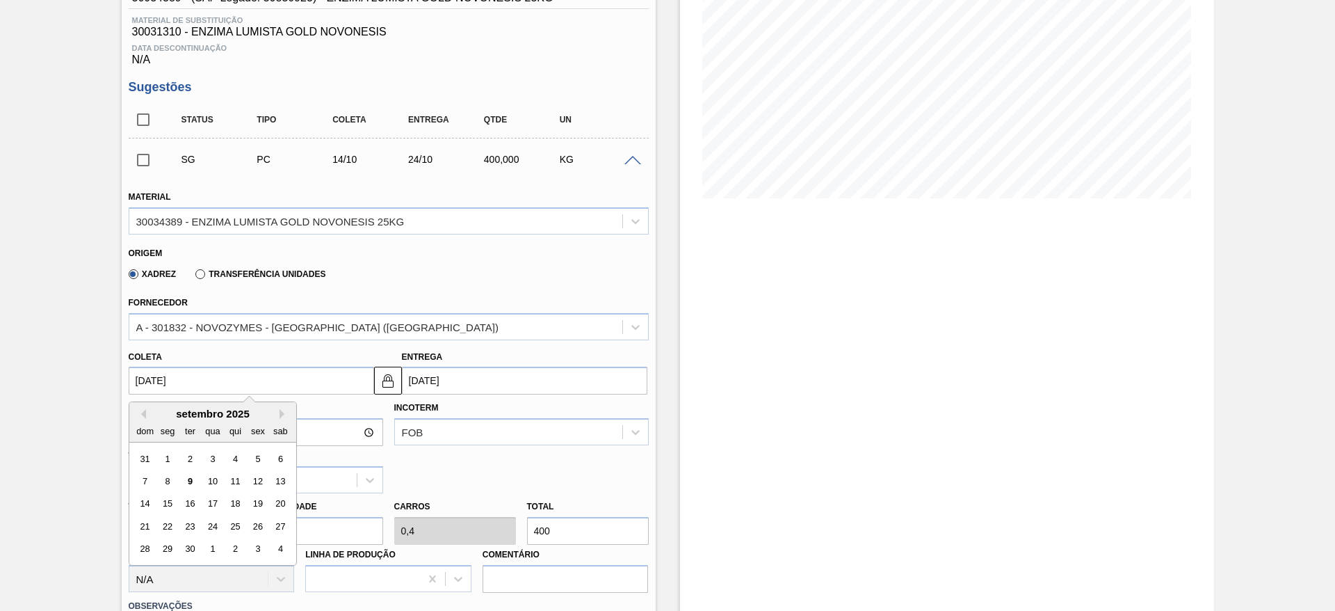
type input "[DATE]"
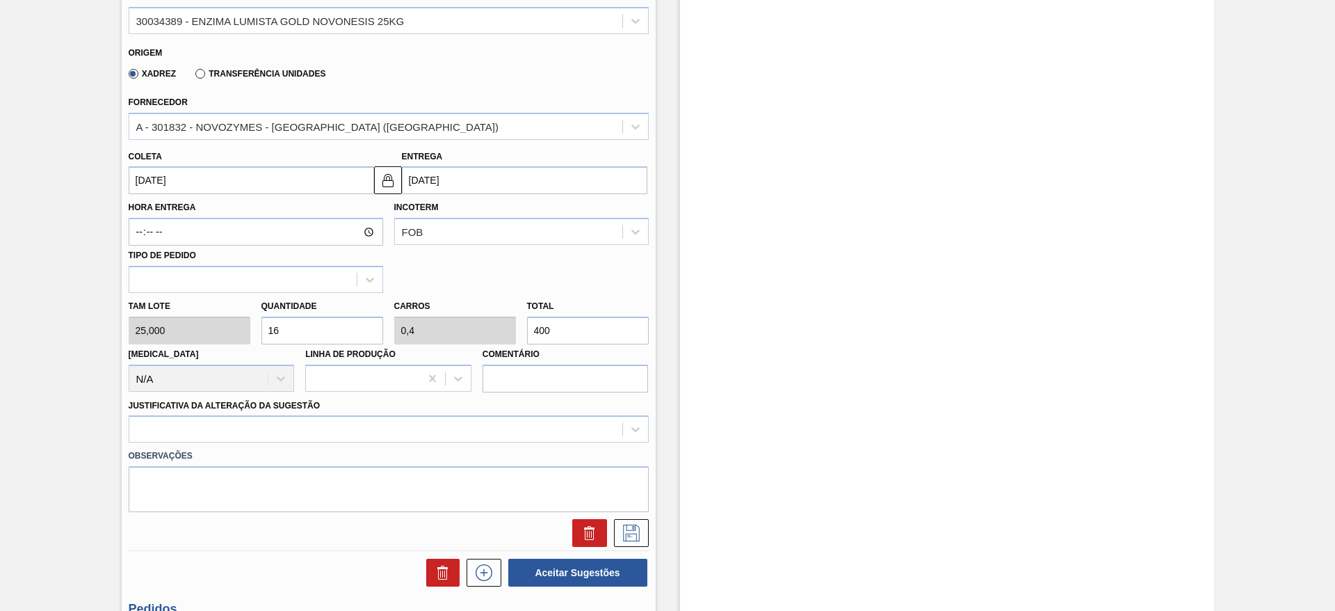
scroll to position [417, 0]
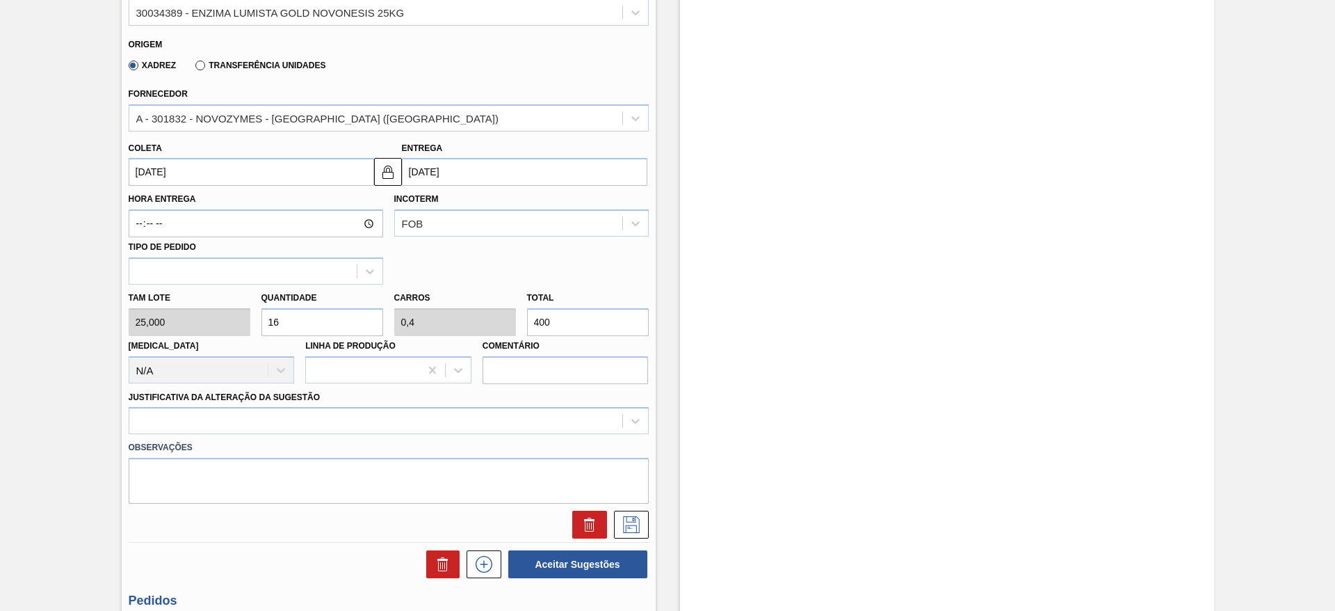
drag, startPoint x: 294, startPoint y: 325, endPoint x: 260, endPoint y: 321, distance: 34.4
click at [262, 321] on input "16" at bounding box center [323, 322] width 122 height 28
type input "1"
type input "0,025"
type input "25"
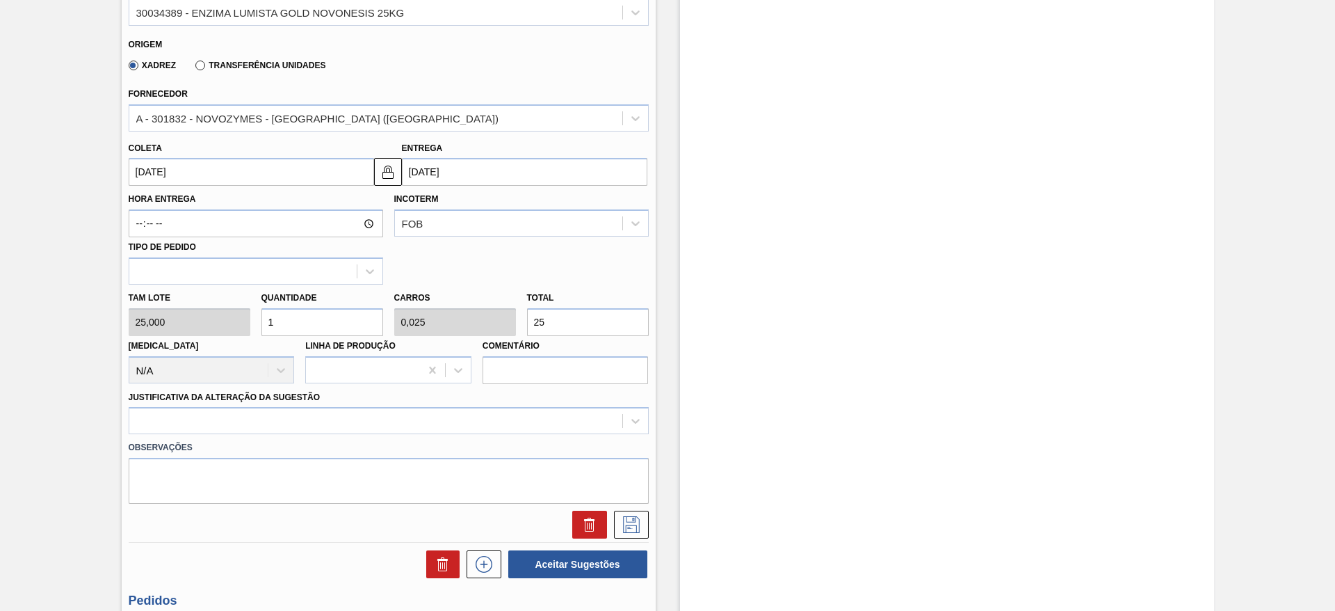
type input "10"
type input "0,25"
type input "250"
type input "10"
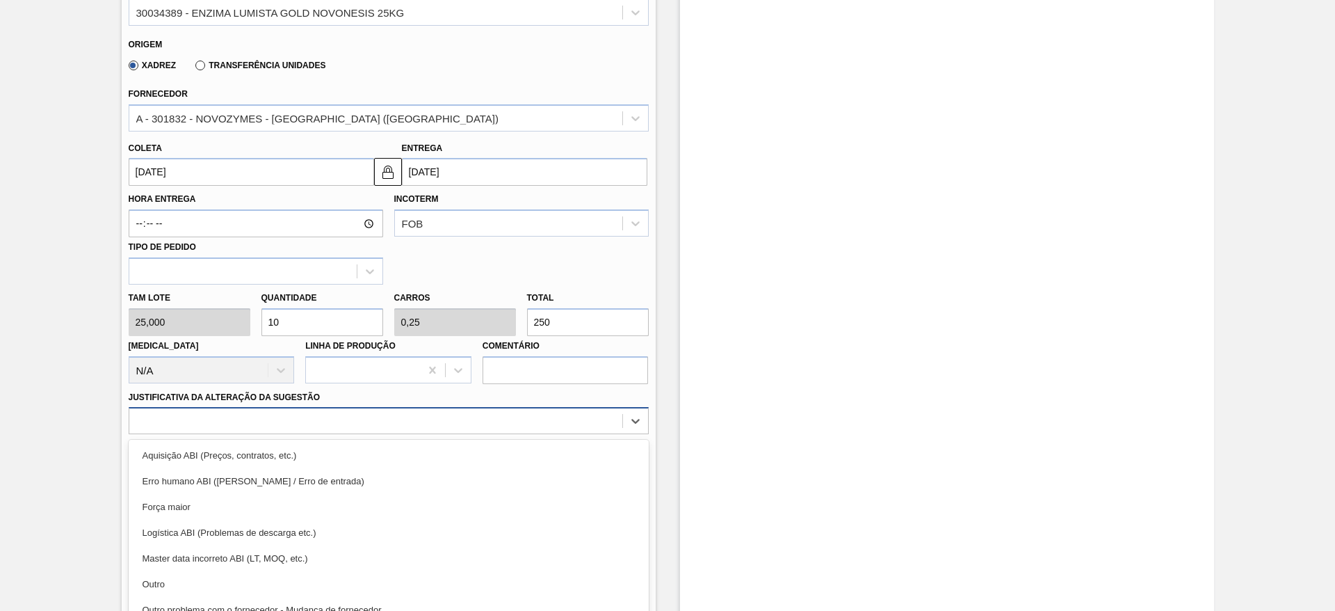
click at [365, 424] on div "option Erro humano ABI (Cálculo / Erro de entrada) focused, 2 of 18. 18 results…" at bounding box center [389, 420] width 520 height 27
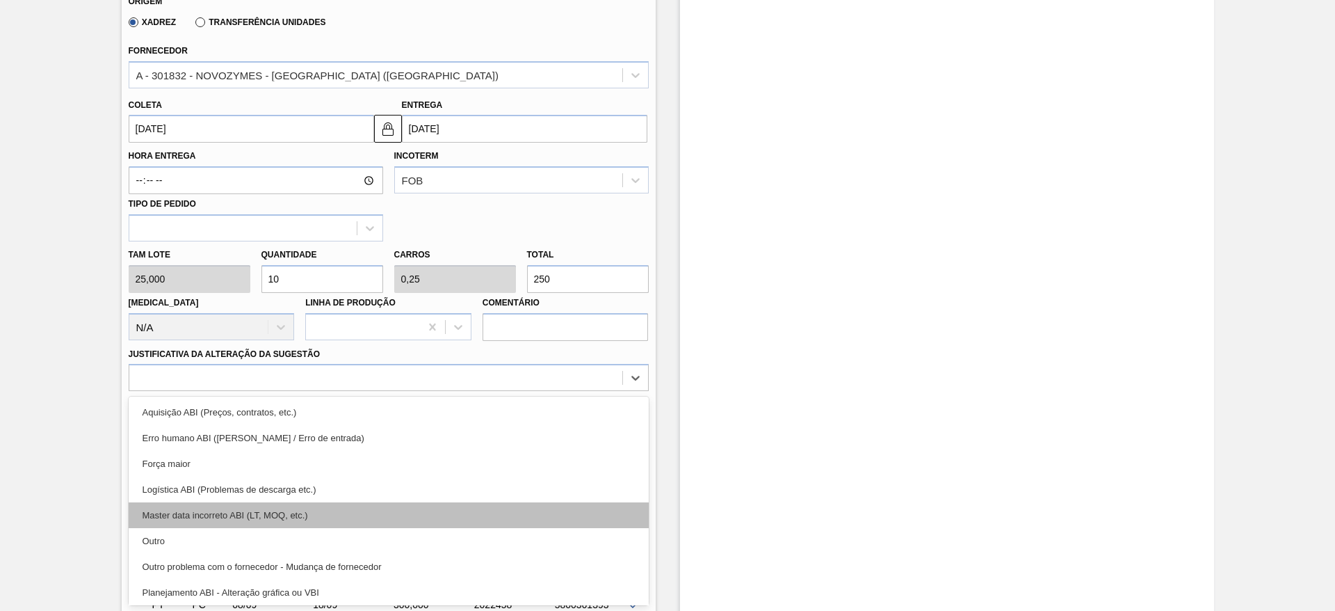
drag, startPoint x: 371, startPoint y: 527, endPoint x: 383, endPoint y: 519, distance: 15.0
click at [372, 526] on div "Aquisição ABI (Preços, contratos, etc.) Erro humano ABI (Cálculo / Erro de entr…" at bounding box center [389, 500] width 520 height 209
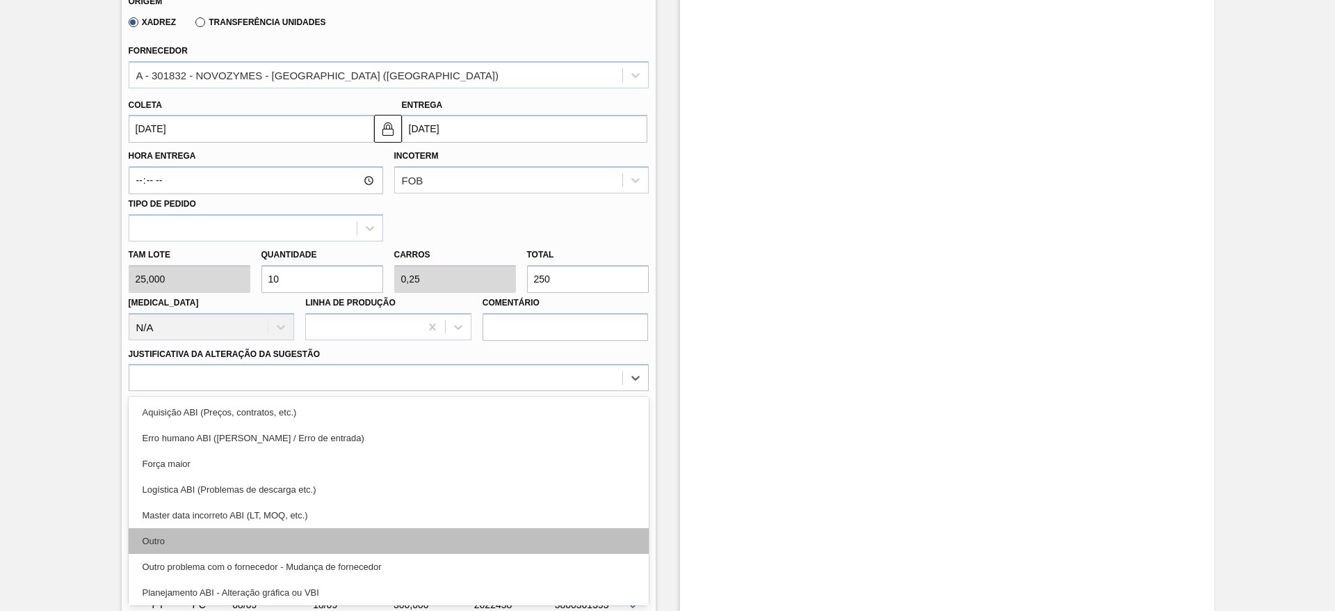
click at [554, 537] on div "Outro" at bounding box center [389, 541] width 520 height 26
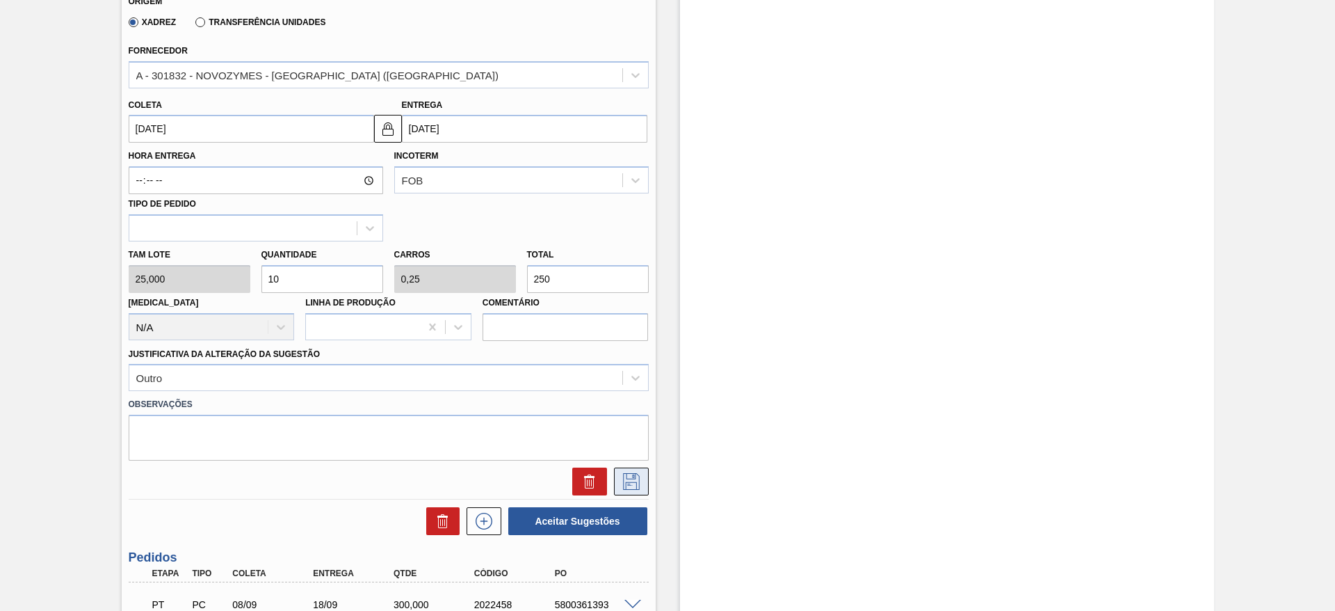
click at [629, 483] on icon at bounding box center [630, 479] width 7 height 11
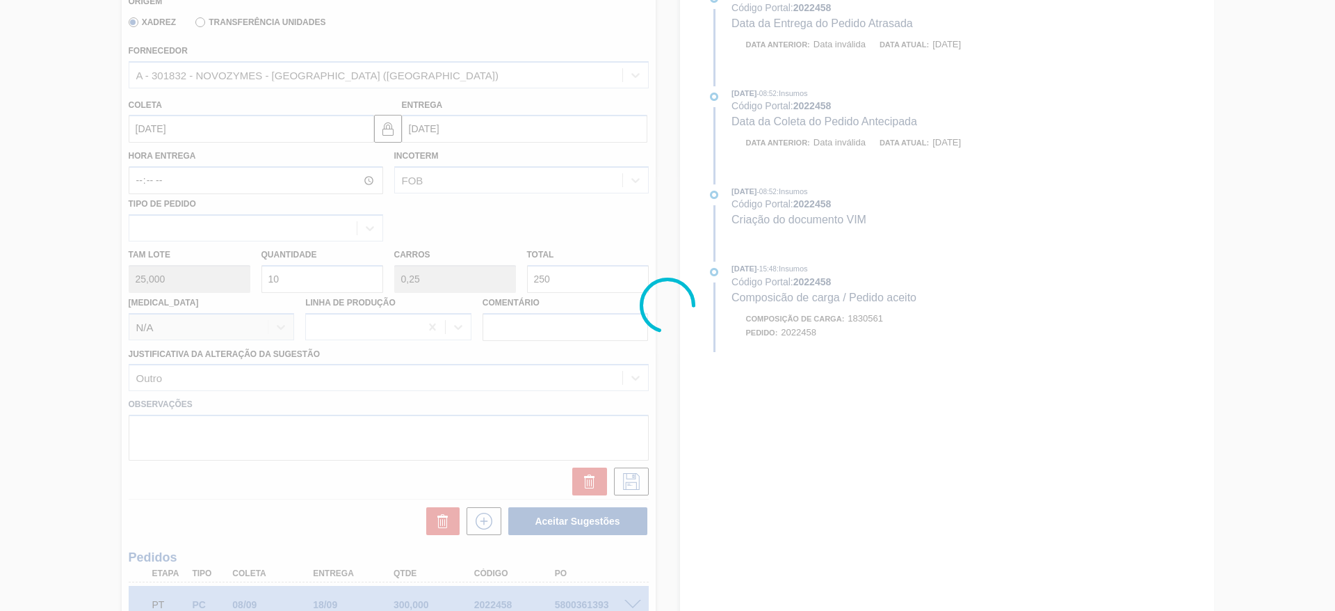
scroll to position [17, 0]
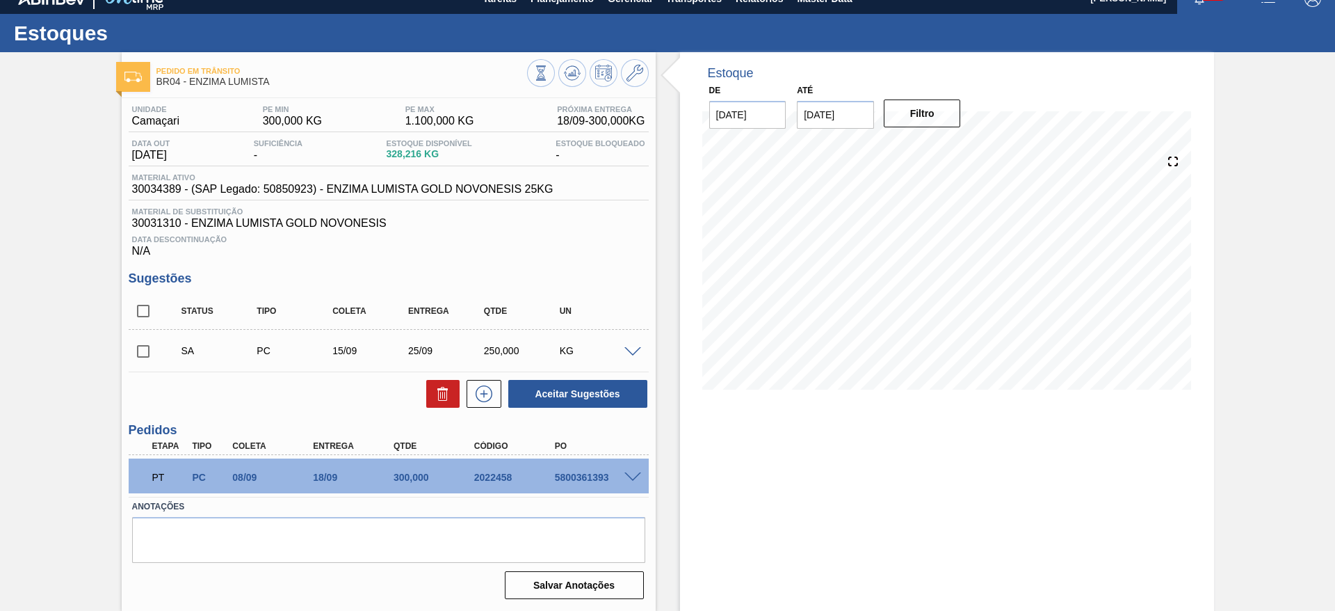
click at [632, 348] on span at bounding box center [633, 352] width 17 height 10
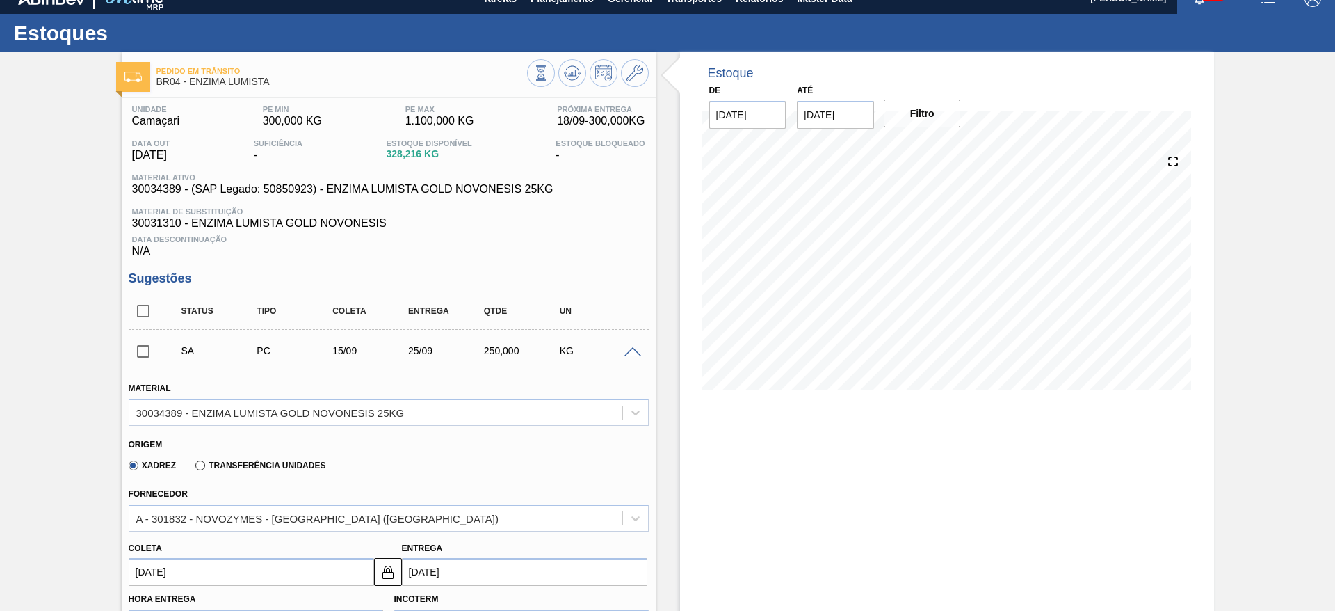
scroll to position [202, 0]
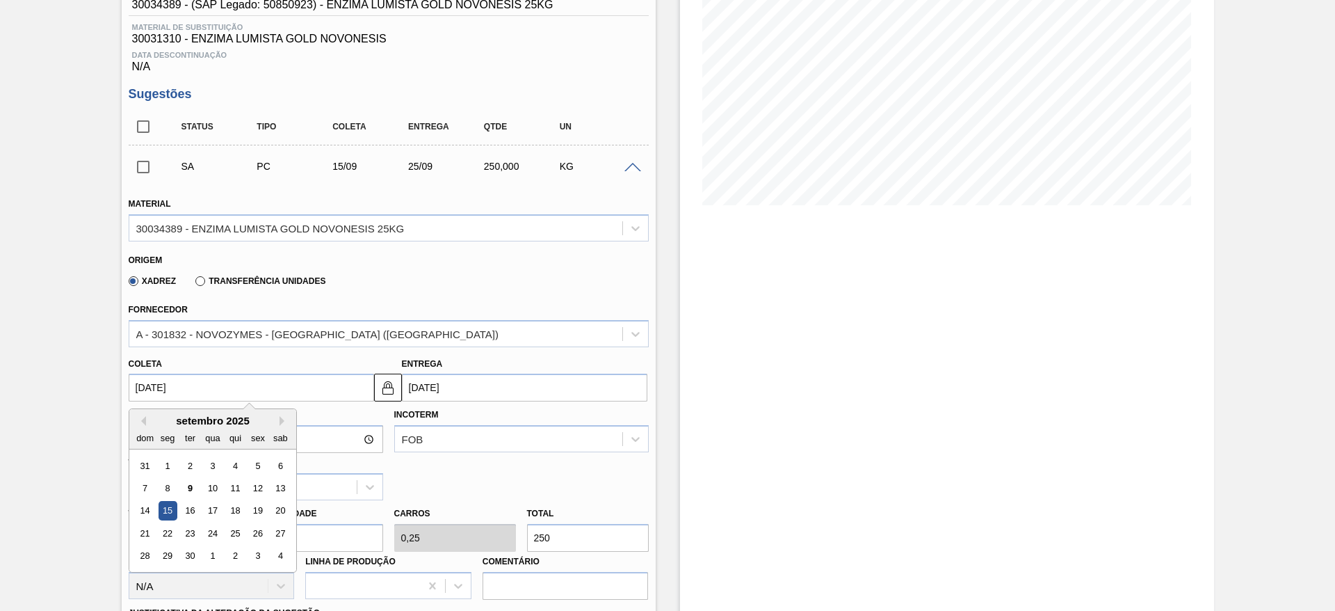
click at [230, 388] on input "[DATE]" at bounding box center [252, 387] width 246 height 28
click at [234, 506] on div "18" at bounding box center [234, 510] width 19 height 19
type input "[DATE]"
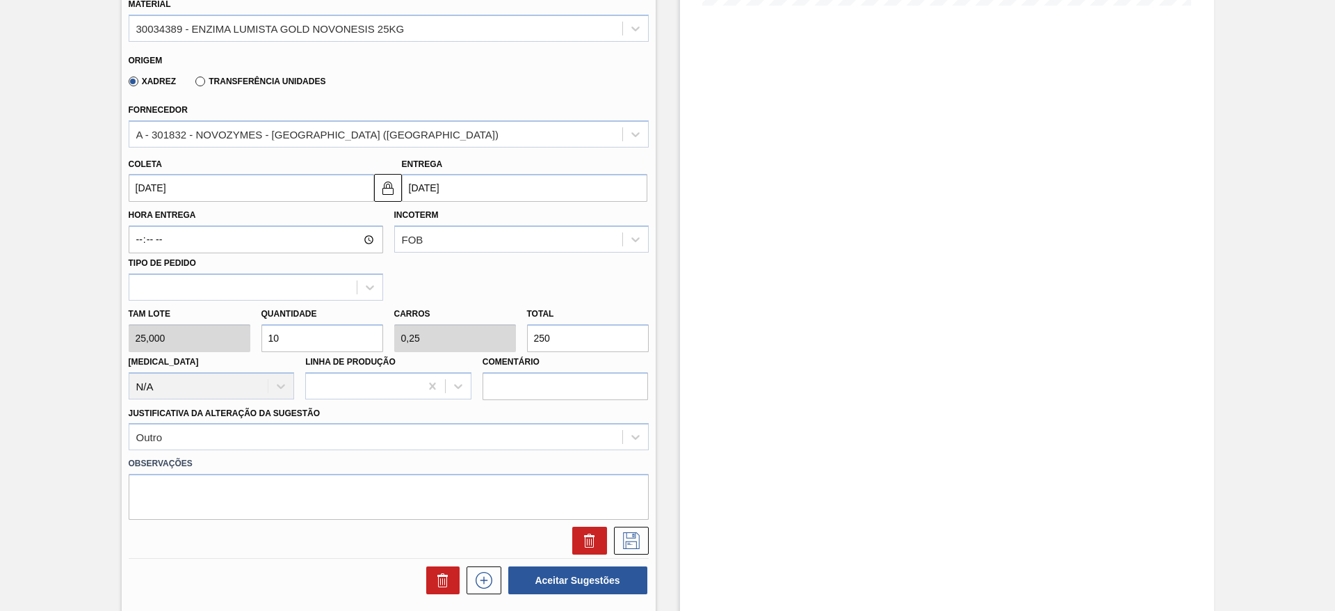
scroll to position [410, 0]
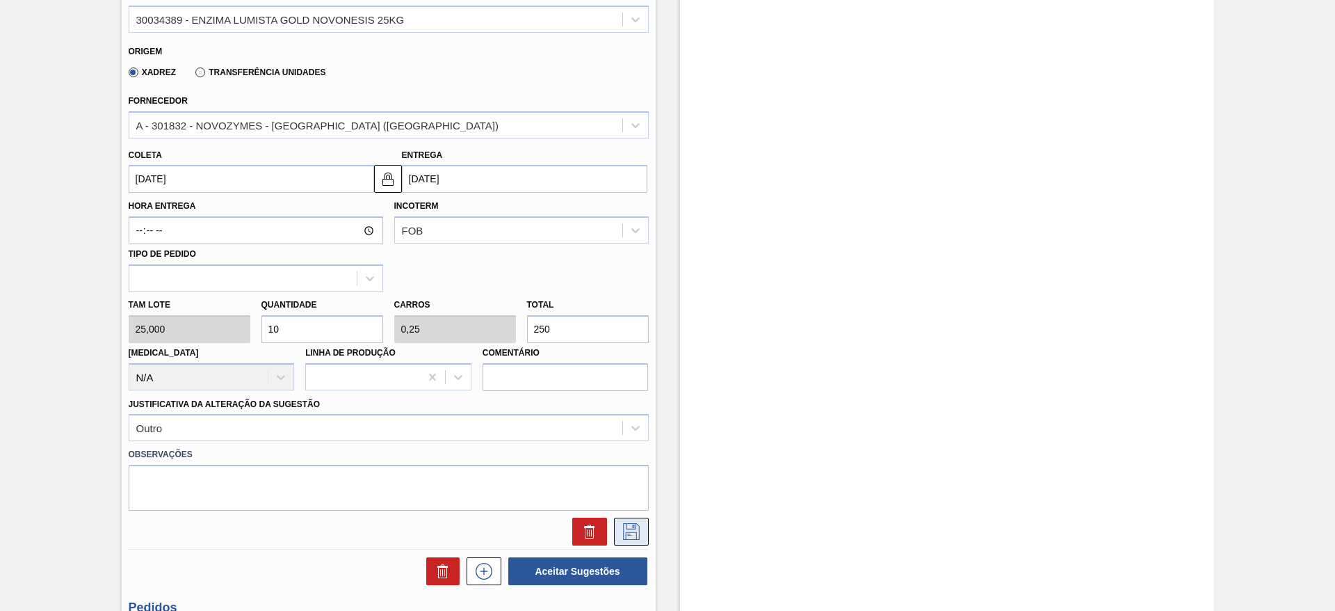
click at [631, 525] on icon at bounding box center [631, 531] width 22 height 17
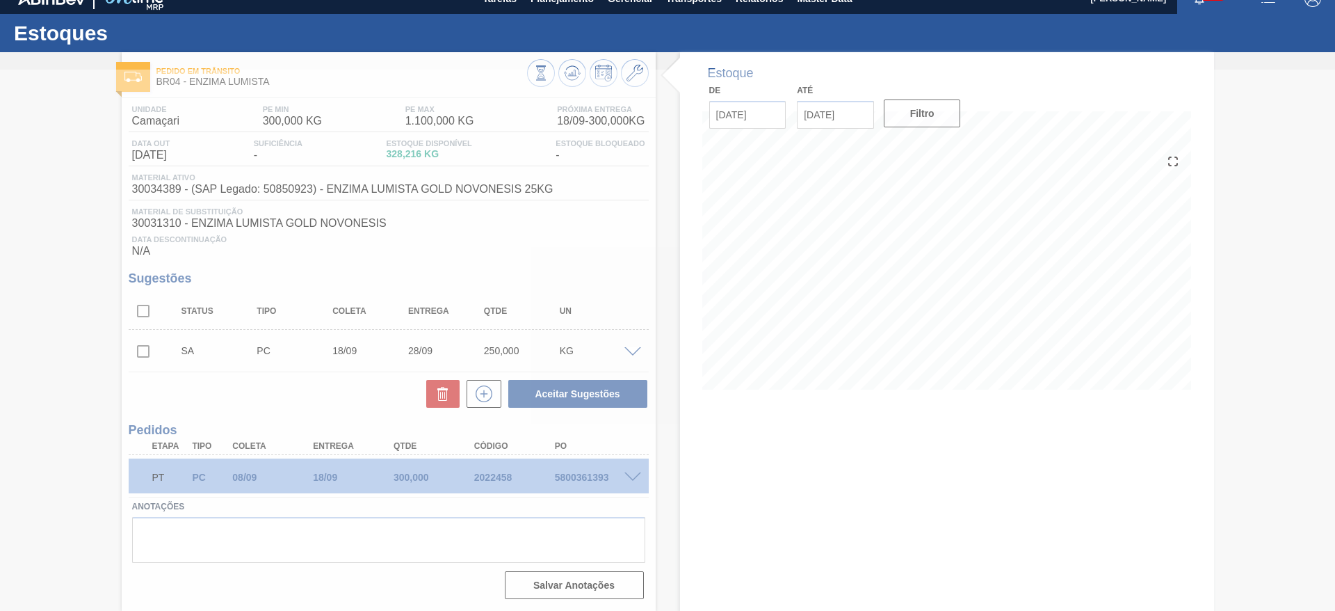
scroll to position [17, 0]
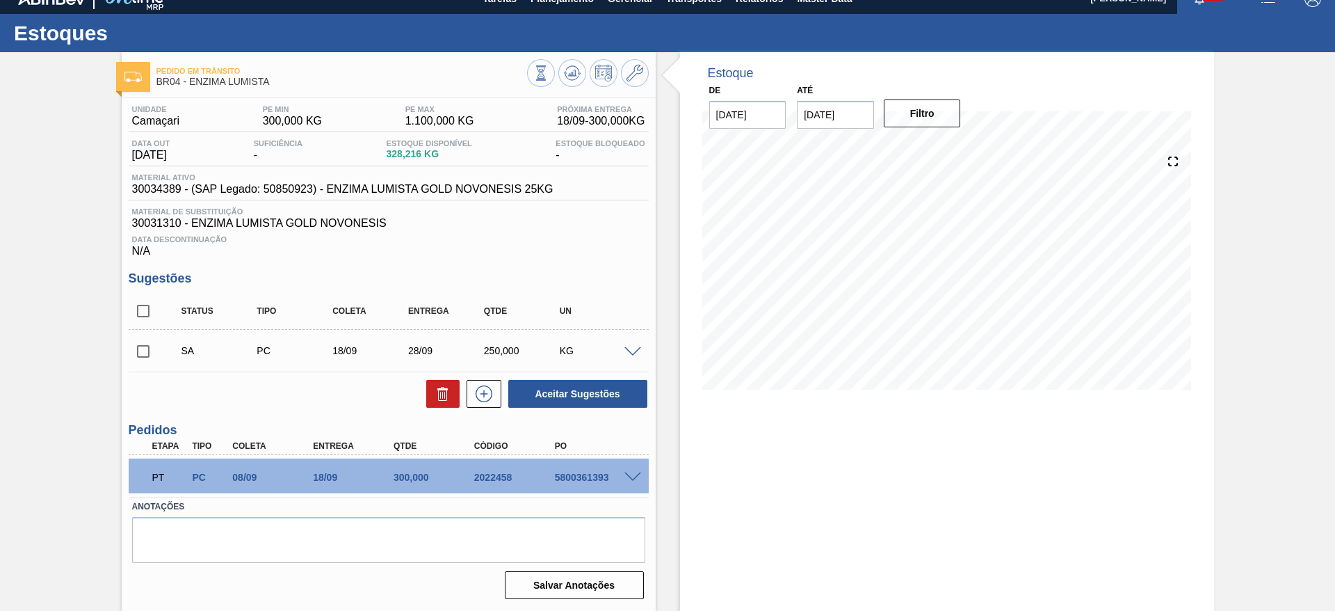
click at [133, 342] on input "checkbox" at bounding box center [143, 351] width 29 height 29
click at [592, 392] on button "Aceitar Sugestões" at bounding box center [577, 394] width 139 height 28
checkbox input "false"
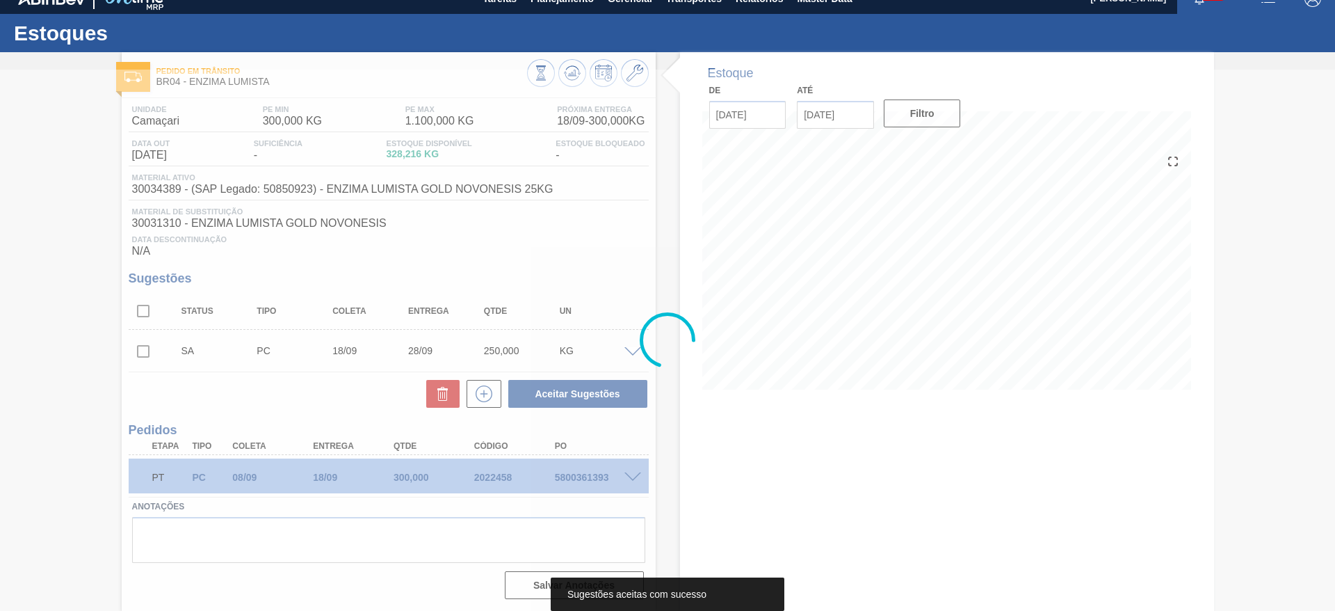
scroll to position [1, 0]
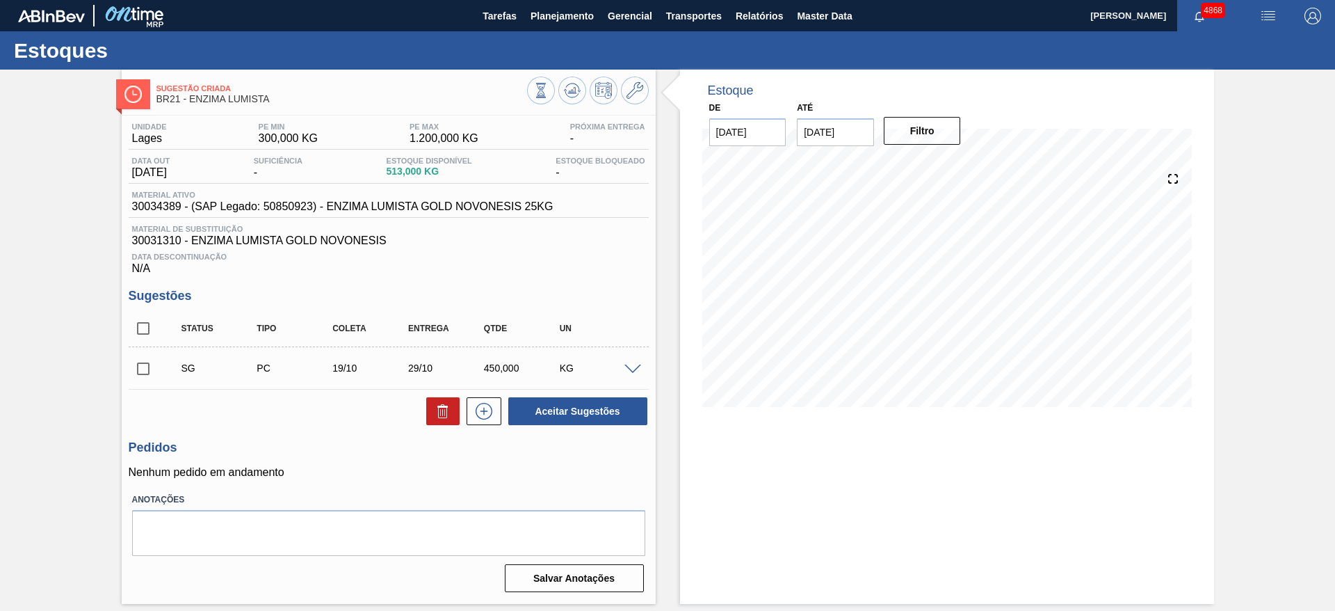
click at [631, 368] on span at bounding box center [633, 369] width 17 height 10
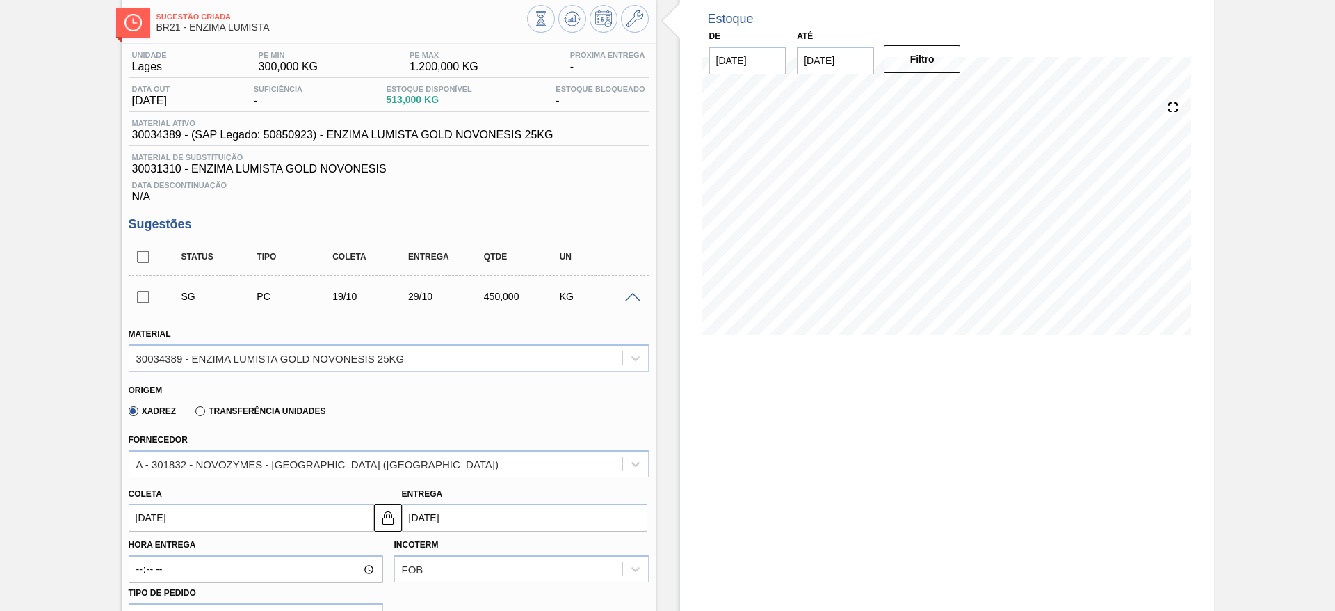
scroll to position [104, 0]
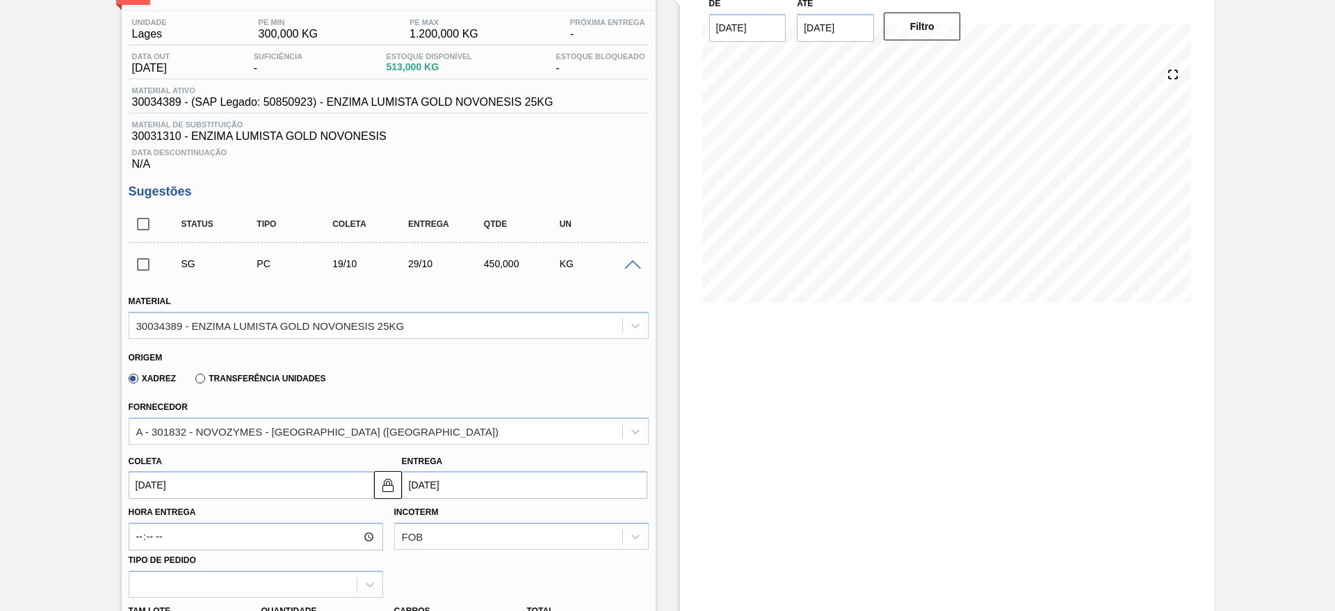
click at [312, 481] on input "[DATE]" at bounding box center [252, 485] width 246 height 28
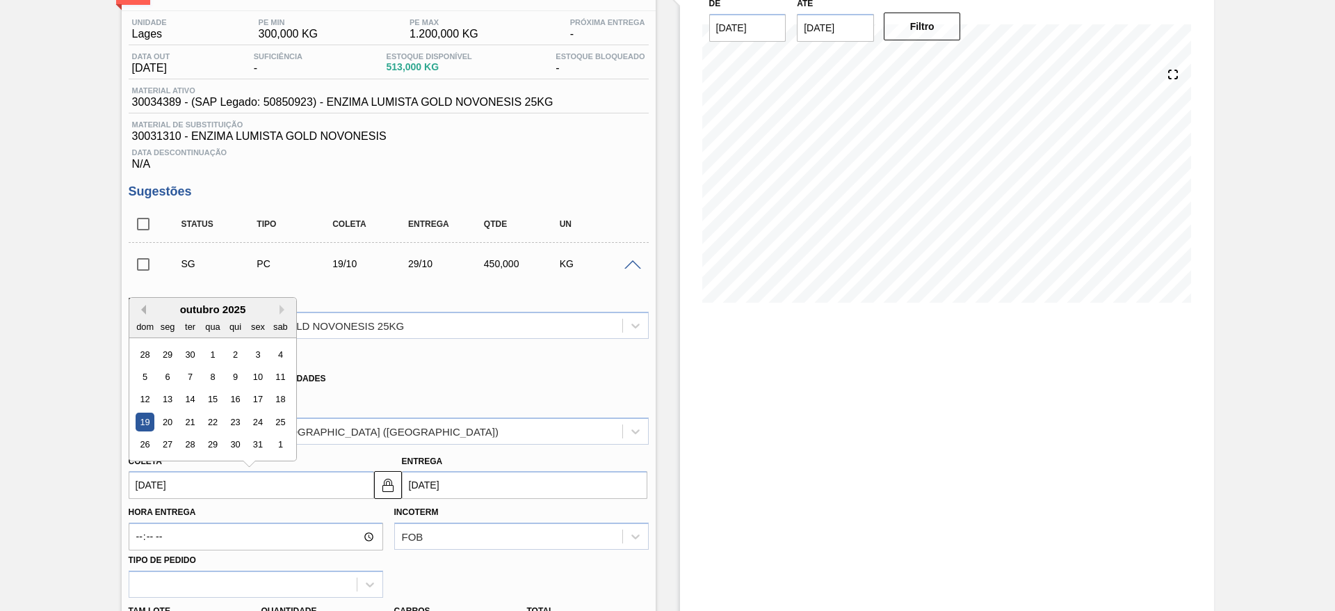
click at [145, 307] on div "Previous Month Next Month outubro 2025 dom seg ter qua qui sex sab 28 29 30 1 2…" at bounding box center [213, 379] width 168 height 164
click at [142, 315] on div "dom seg ter qua qui sex sab" at bounding box center [212, 326] width 167 height 22
click at [143, 307] on button "Previous Month" at bounding box center [141, 310] width 10 height 10
click at [172, 391] on div "15" at bounding box center [167, 399] width 19 height 19
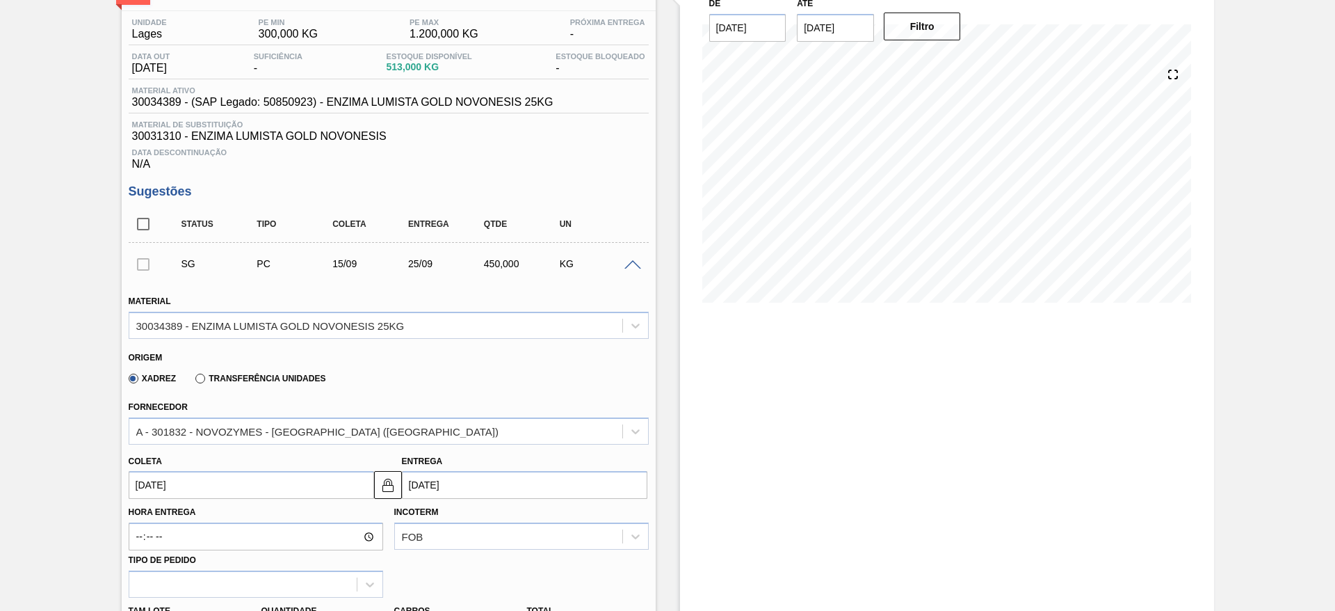
type input "[DATE]"
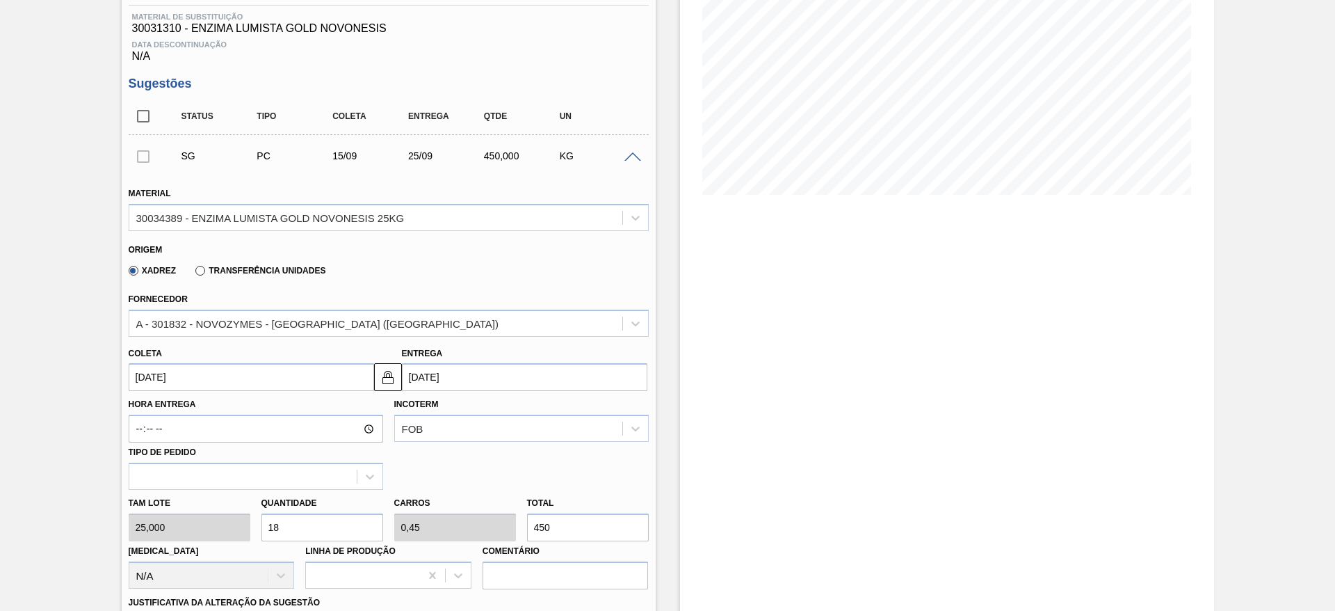
scroll to position [313, 0]
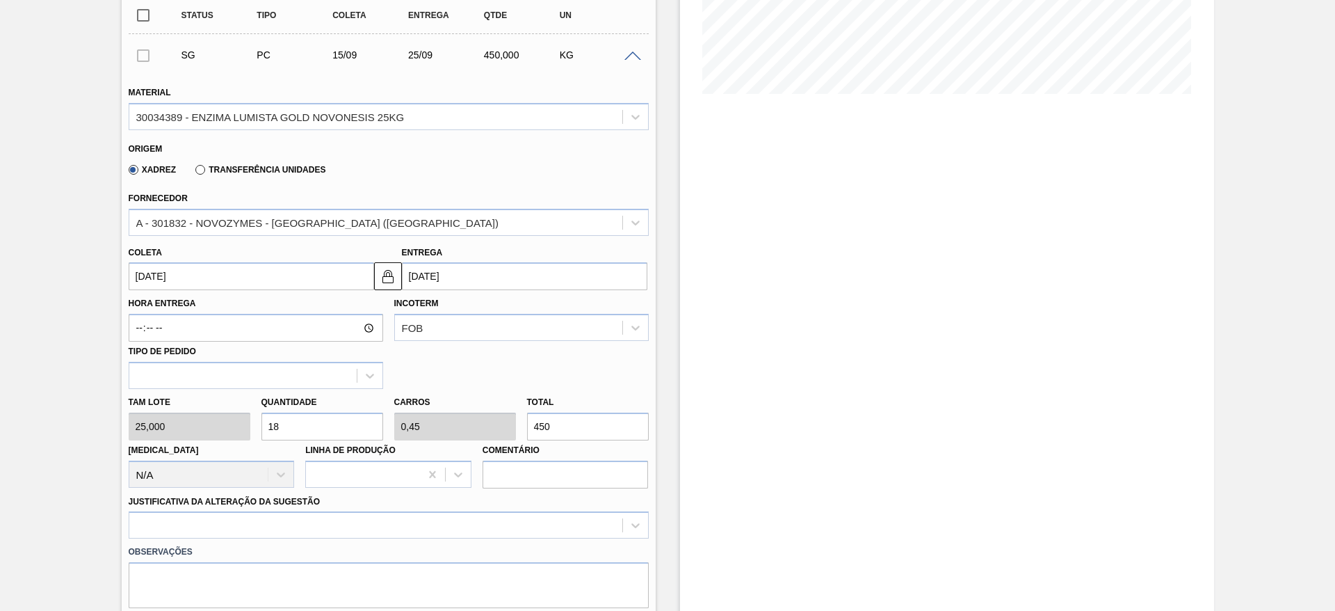
drag, startPoint x: 285, startPoint y: 430, endPoint x: 250, endPoint y: 428, distance: 34.8
click at [250, 428] on div "Tam lote 25,000 Quantidade 18 Carros 0,45 Total 450 [MEDICAL_DATA] N/A Linha de…" at bounding box center [388, 438] width 531 height 99
type input "1"
type input "0,025"
type input "25"
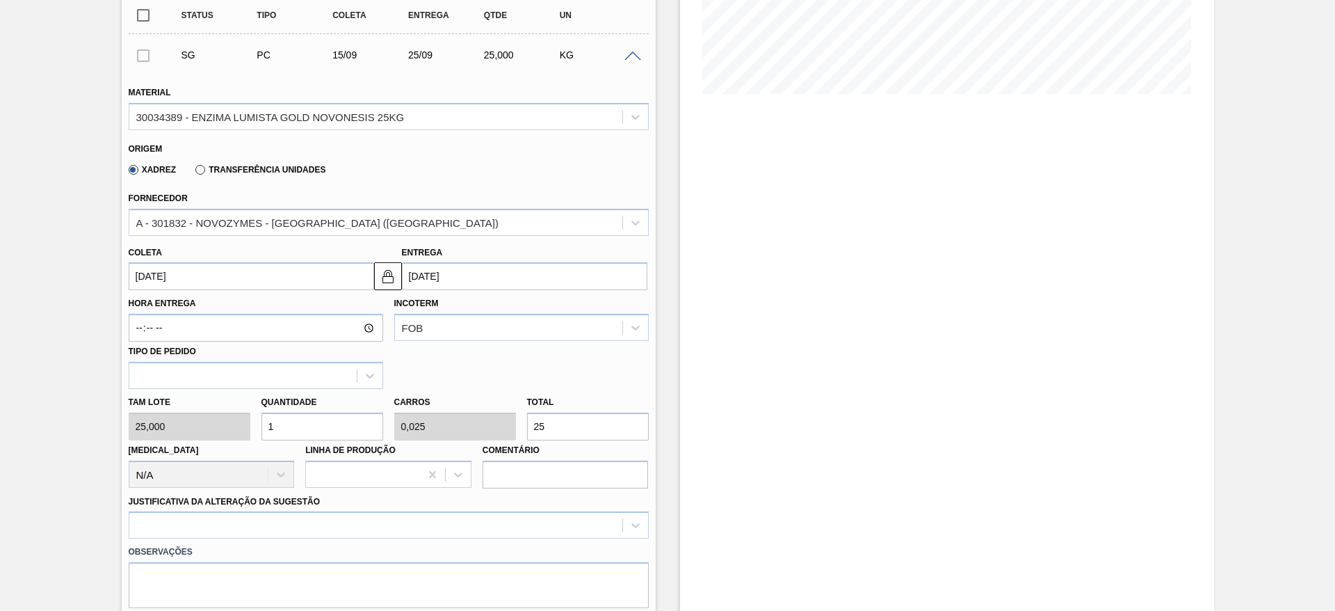
type input "12"
type input "0,3"
type input "300"
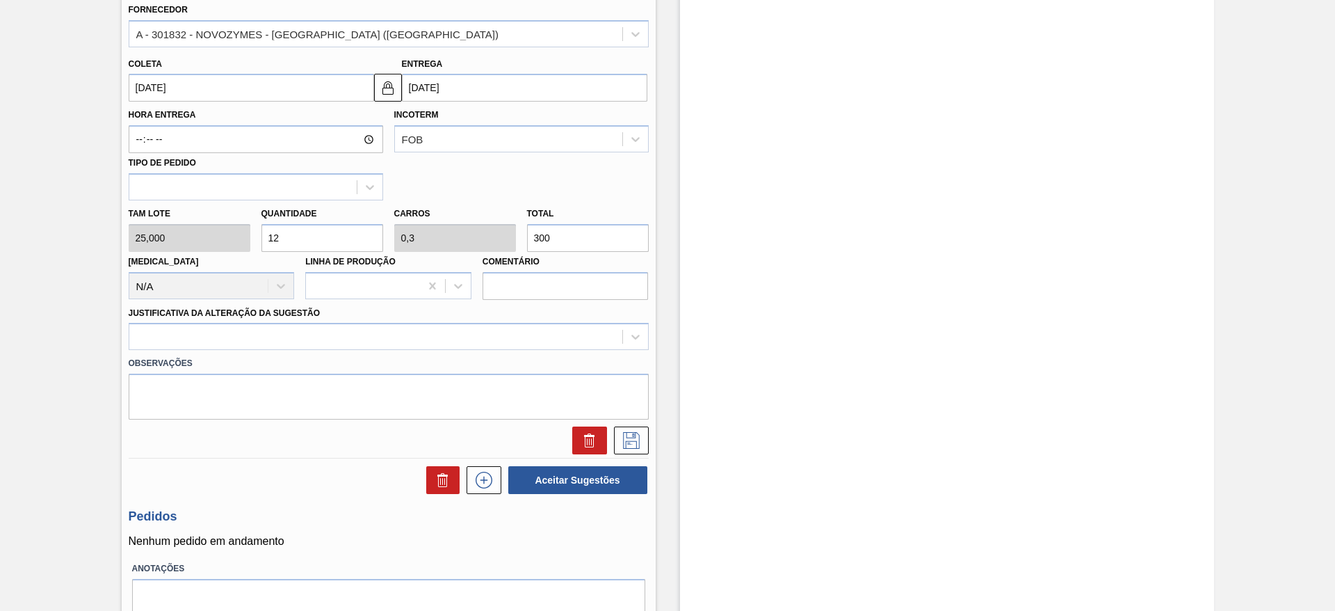
scroll to position [522, 0]
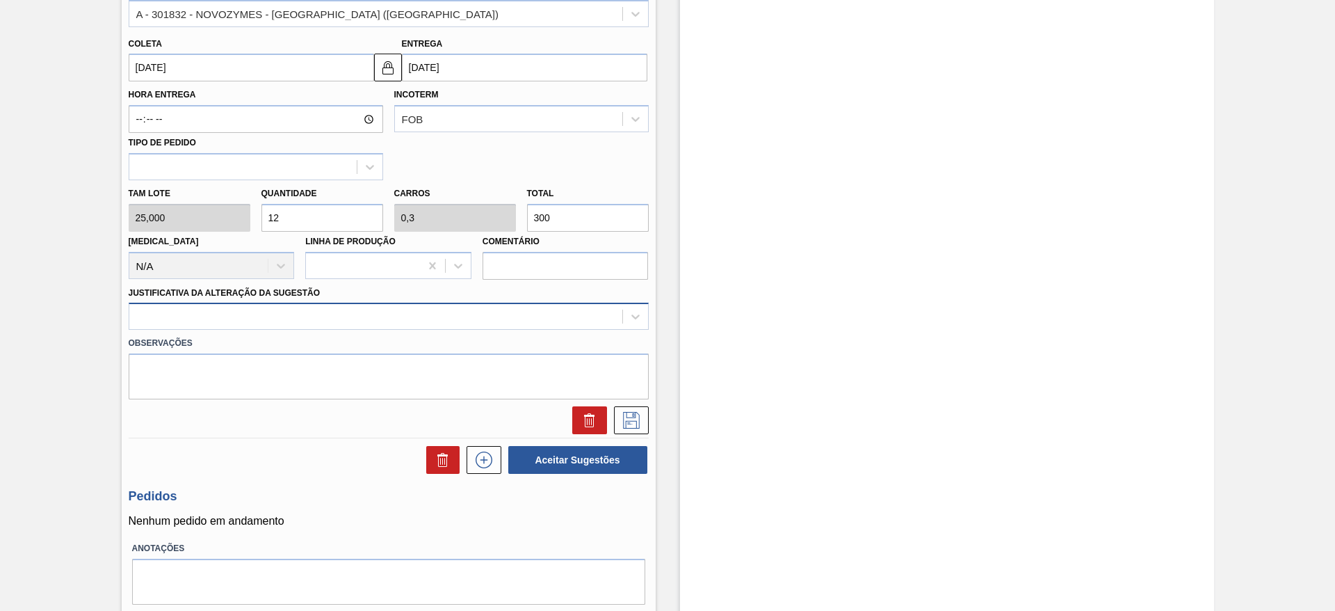
type input "12"
click at [553, 317] on div at bounding box center [375, 317] width 493 height 20
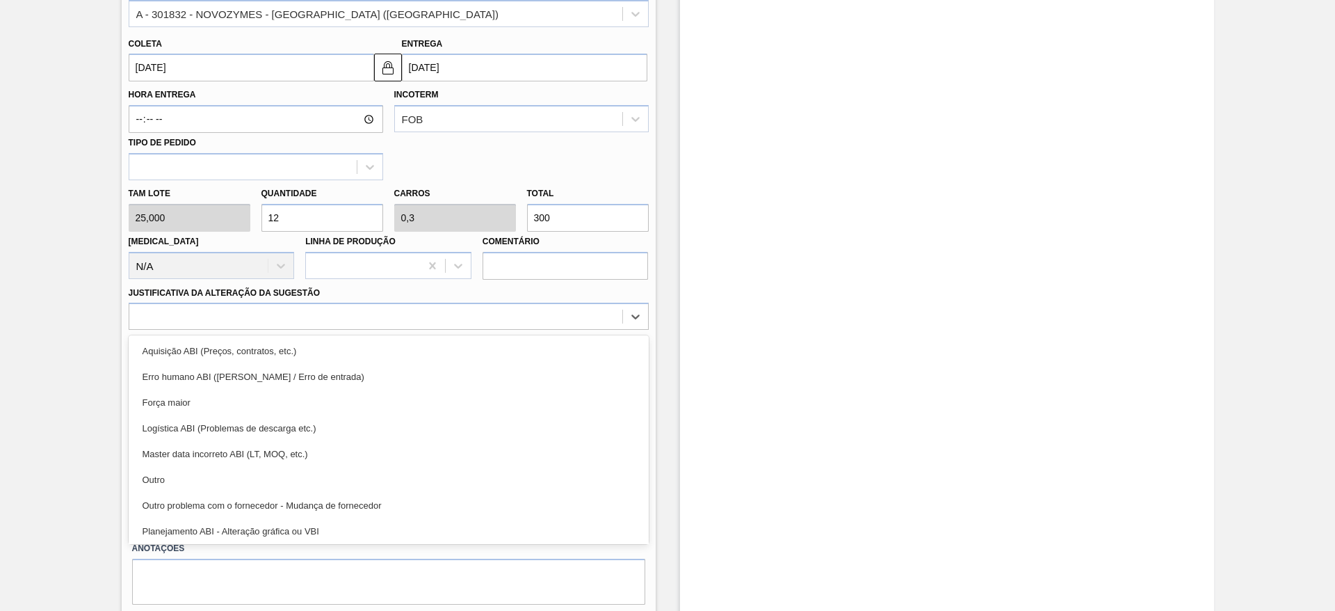
click at [518, 477] on div "Outro" at bounding box center [389, 480] width 520 height 26
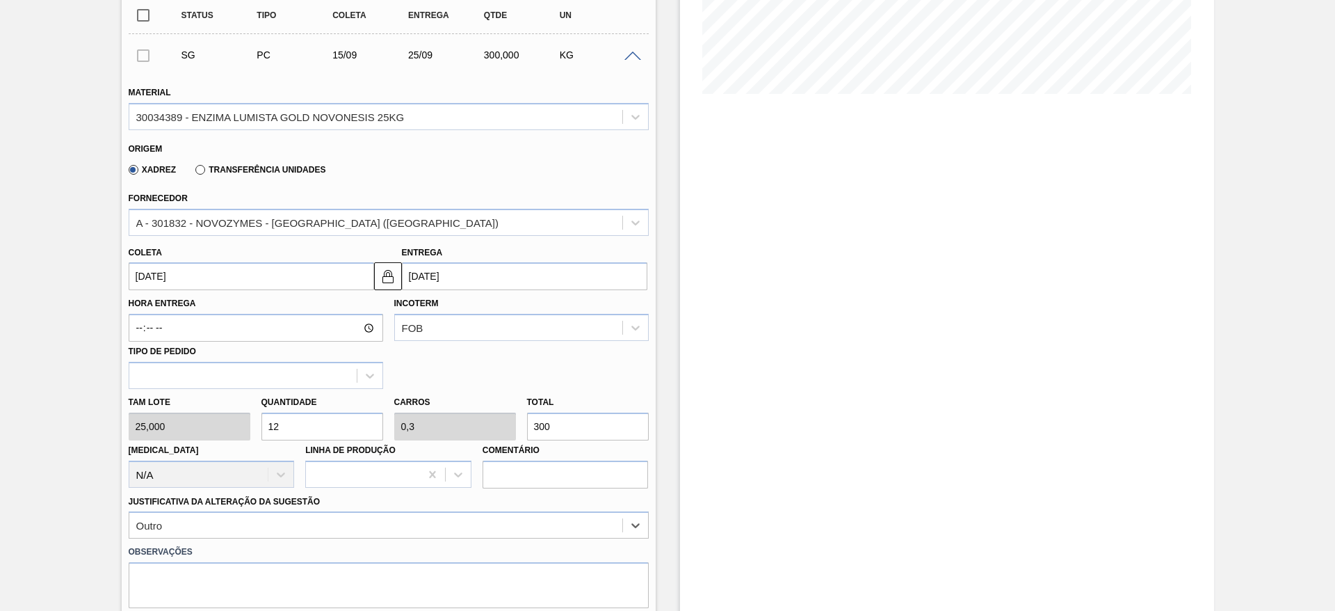
scroll to position [417, 0]
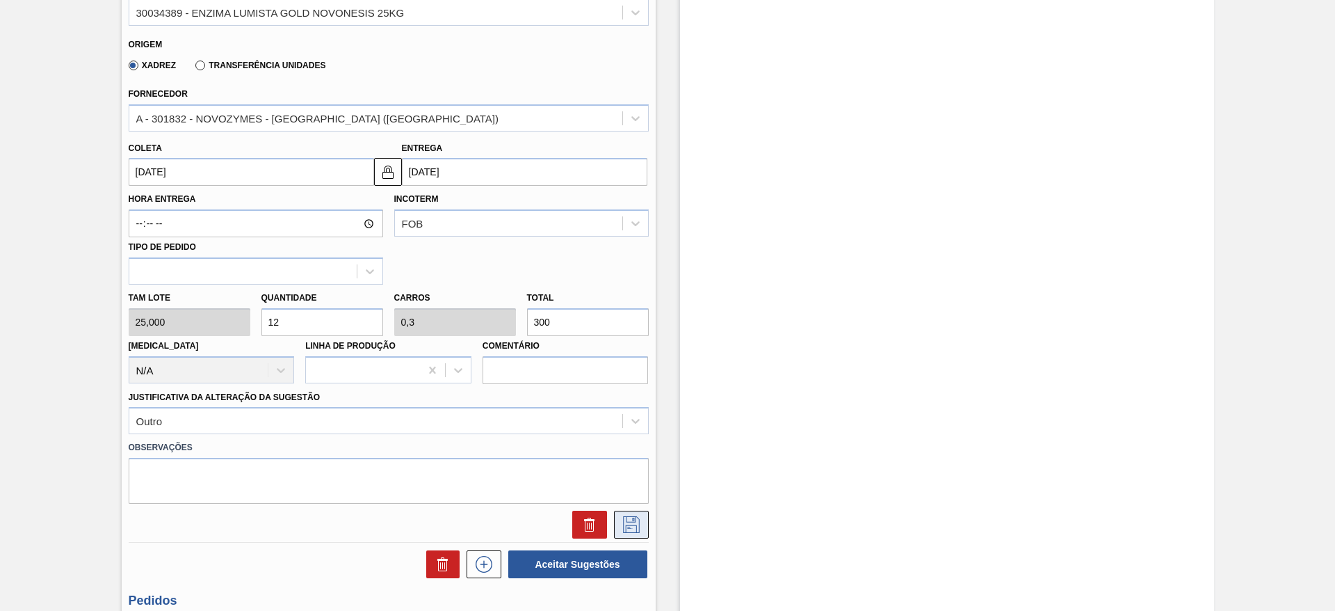
click at [622, 518] on icon at bounding box center [631, 524] width 22 height 17
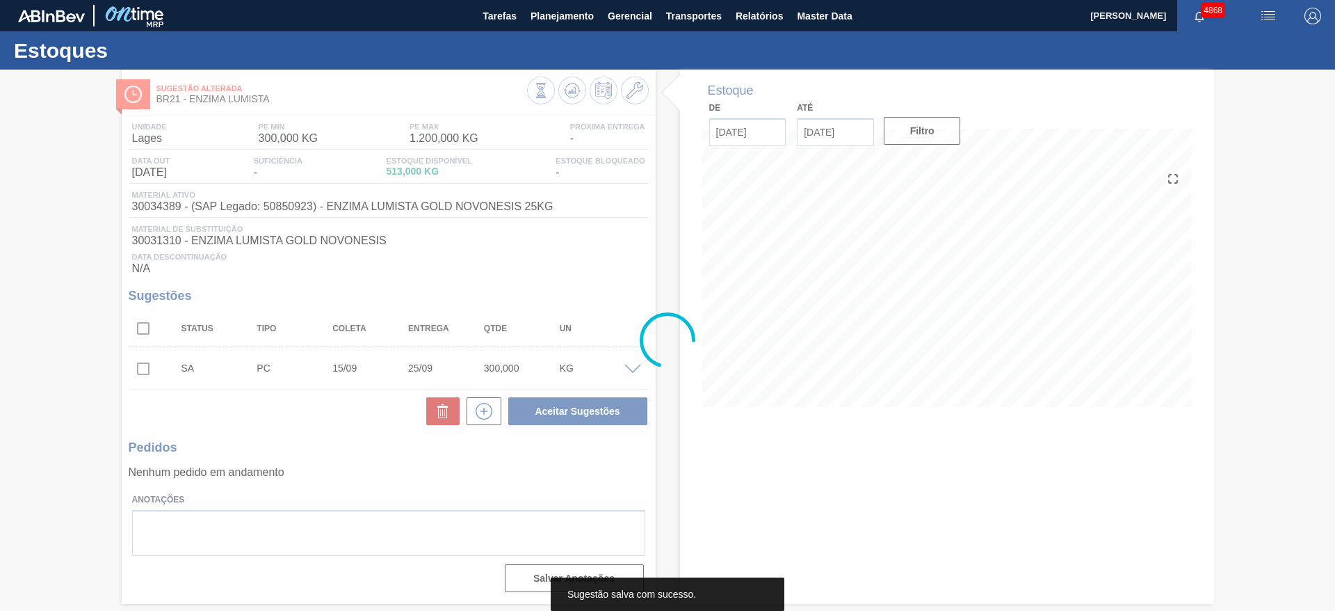
scroll to position [0, 0]
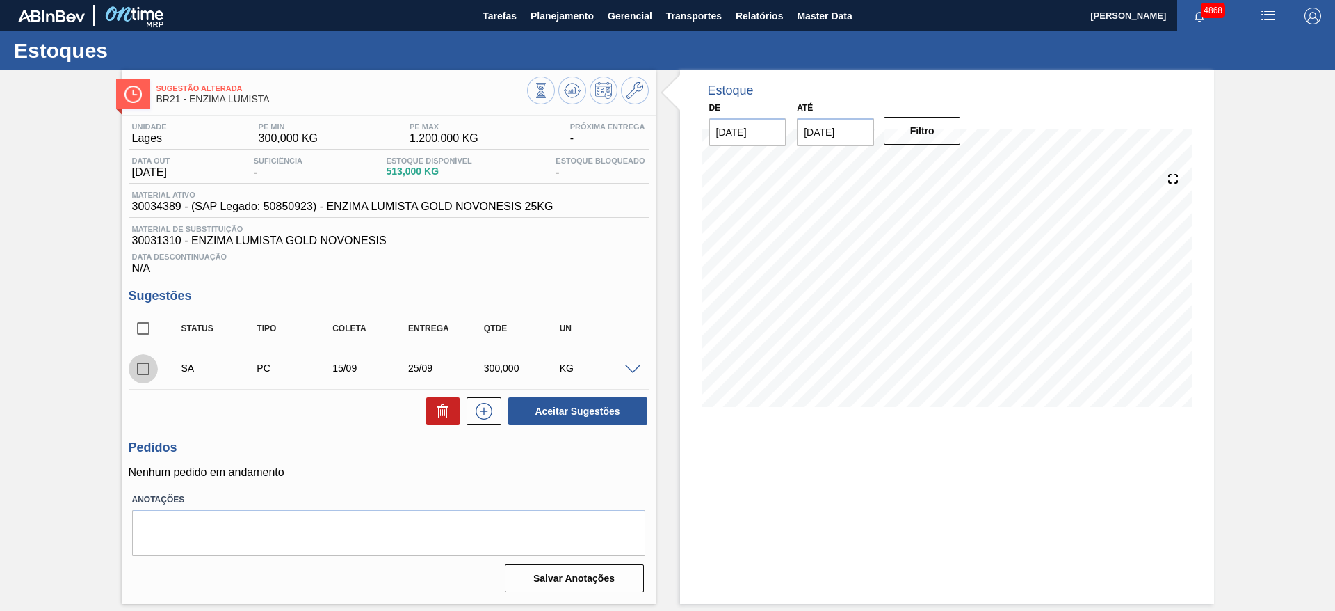
click at [144, 366] on input "checkbox" at bounding box center [143, 368] width 29 height 29
drag, startPoint x: 548, startPoint y: 391, endPoint x: 555, endPoint y: 404, distance: 14.9
click at [554, 404] on div "Status Tipo Coleta Entrega Qtde UN SA PC 15/09 25/09 300,000 KG Material 300343…" at bounding box center [389, 368] width 520 height 116
click at [555, 403] on button "Aceitar Sugestões" at bounding box center [577, 411] width 139 height 28
checkbox input "false"
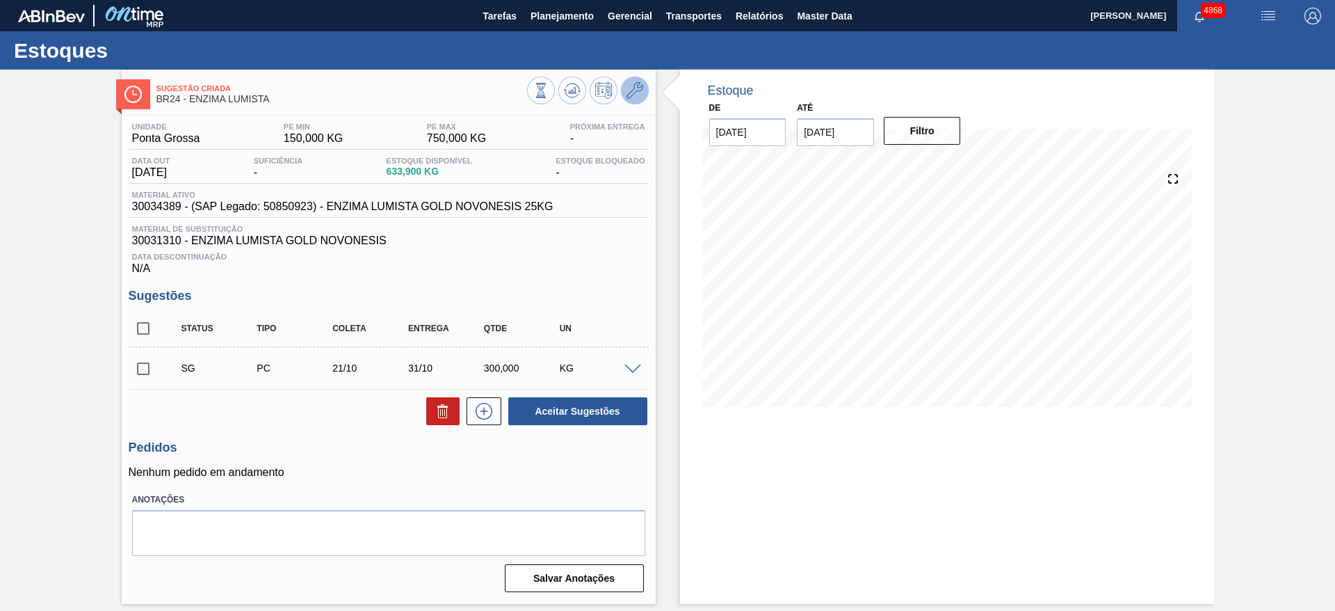
click at [641, 88] on icon at bounding box center [635, 90] width 17 height 17
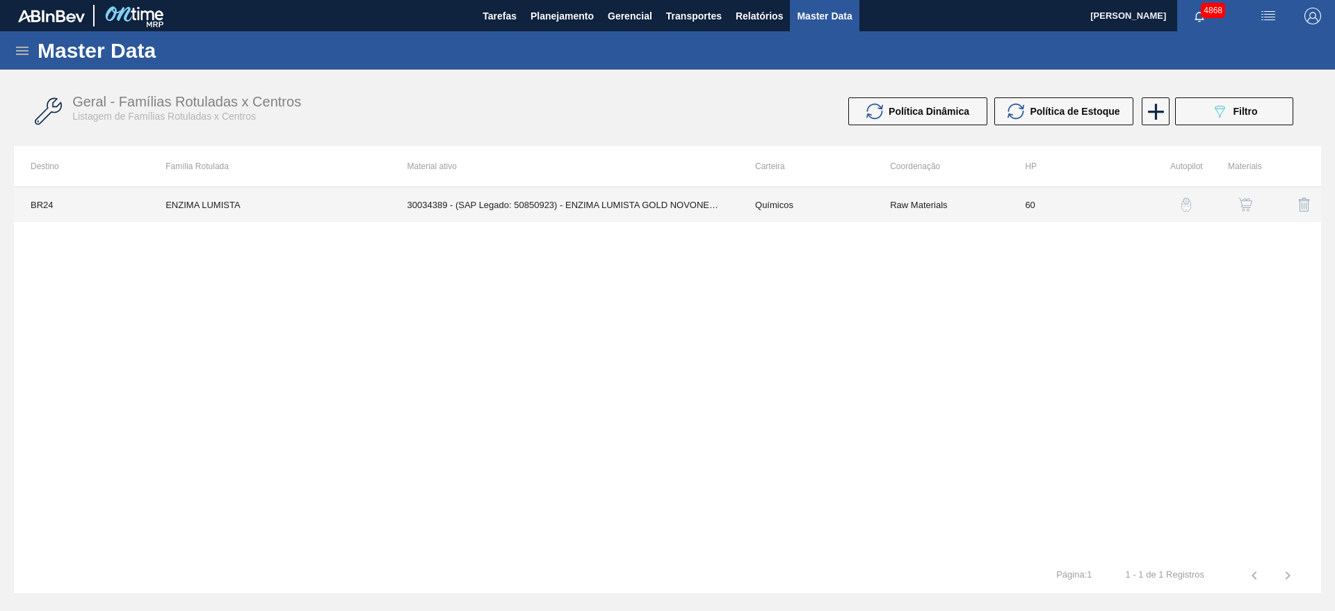
click at [654, 207] on td "30034389 - (SAP Legado: 50850923) - ENZIMA LUMISTA GOLD NOVONESIS 25KG" at bounding box center [565, 204] width 348 height 35
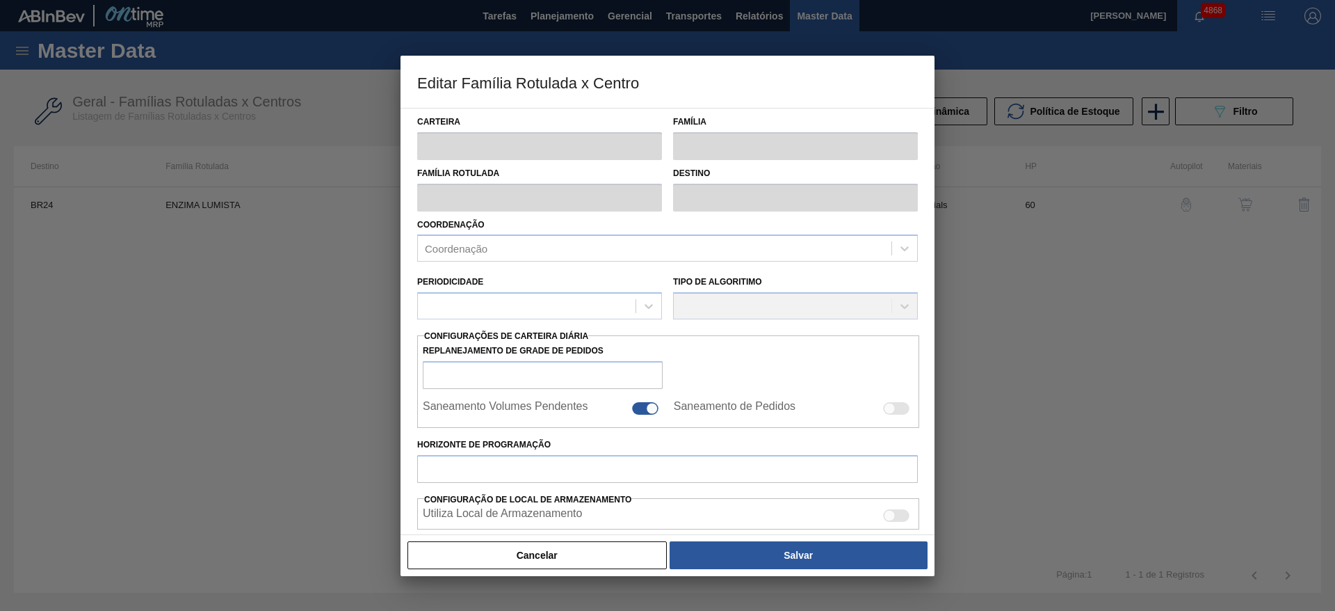
type input "Químicos"
type input "Enzima"
type input "ENZIMA LUMISTA"
type input "BR24 - Ponta Grossa"
type input "60"
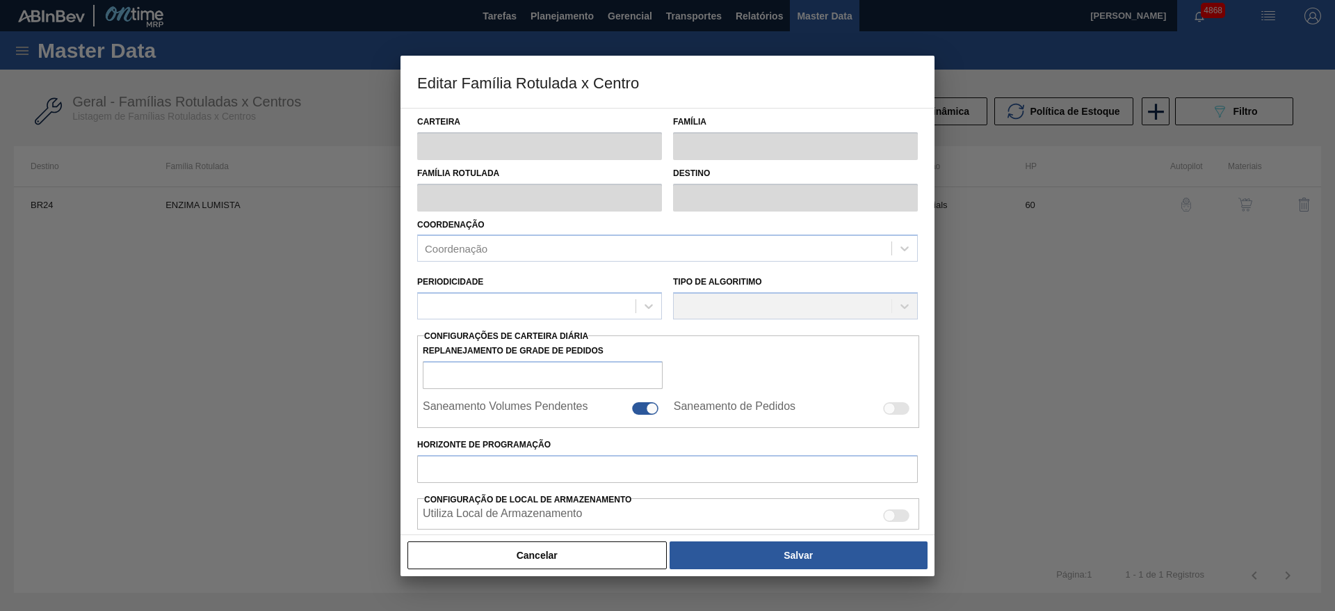
type input "150"
type input "750"
type input "50"
type input "450,000"
checkbox input "true"
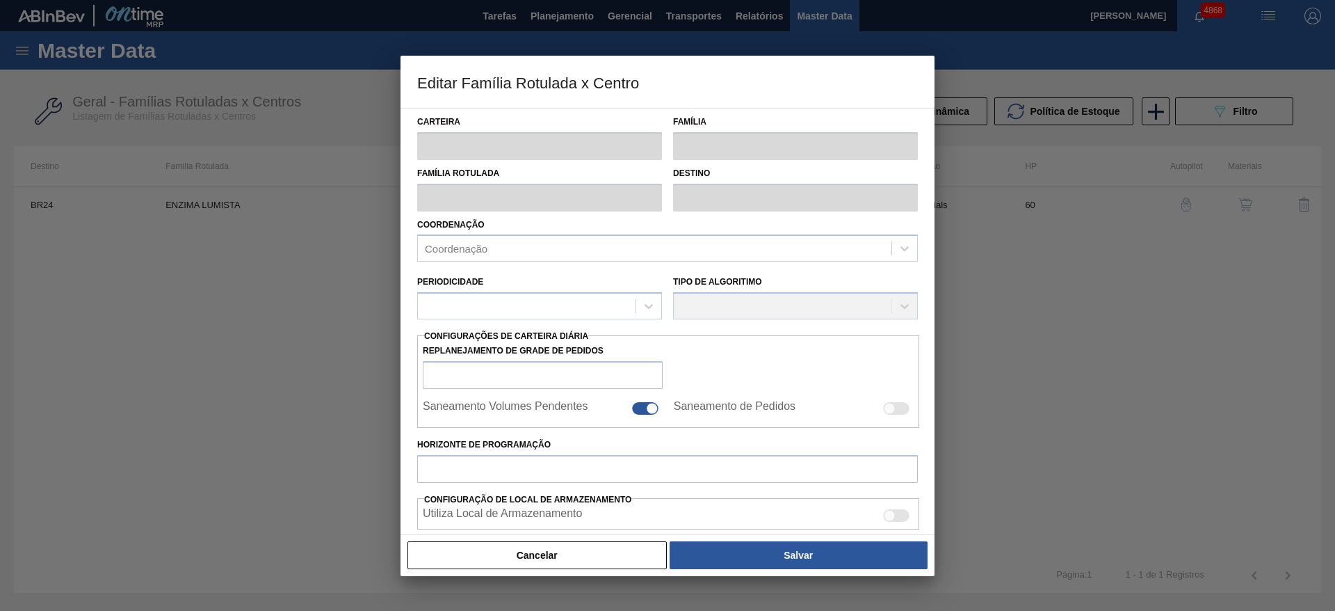
checkbox input "true"
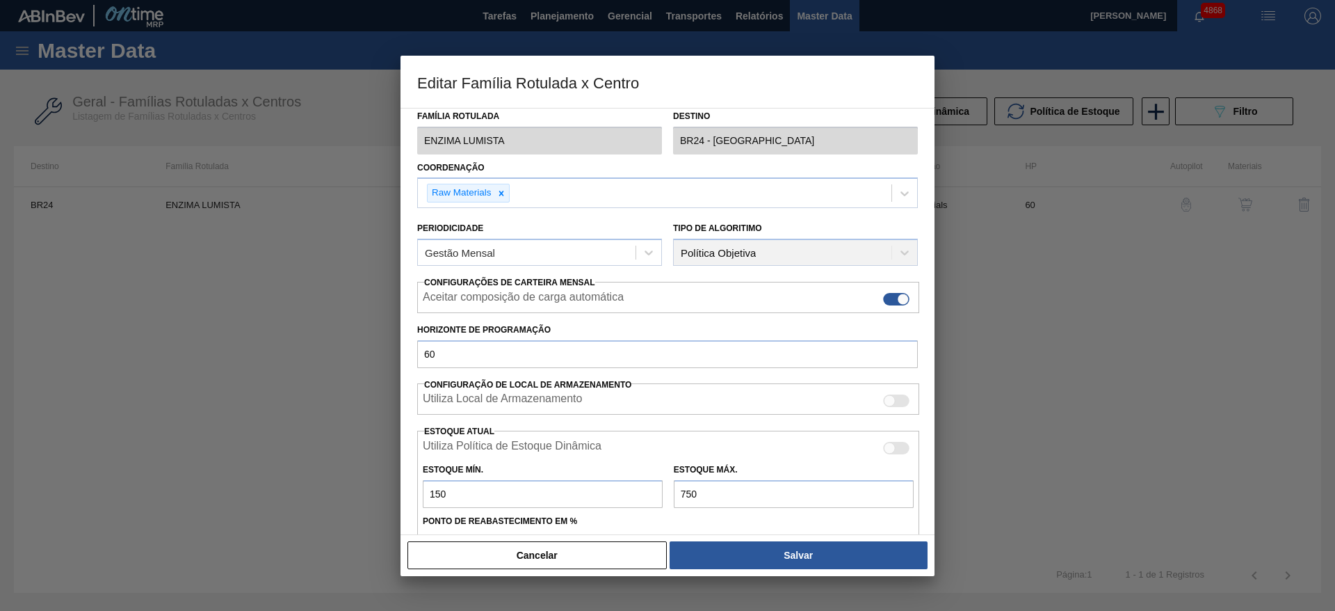
scroll to position [104, 0]
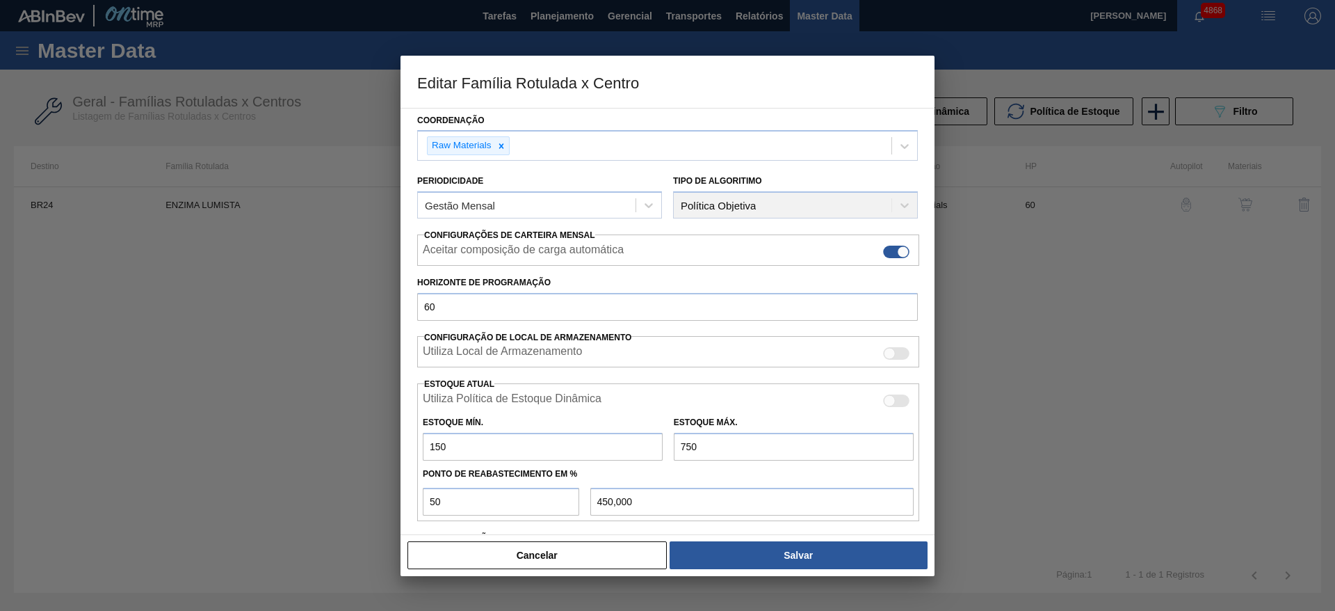
drag, startPoint x: 461, startPoint y: 449, endPoint x: 388, endPoint y: 456, distance: 73.4
click at [388, 456] on div "Editar Família Rotulada x Centro Carteira Químicos Família Enzima Família Rotul…" at bounding box center [667, 305] width 1335 height 611
type input "2"
type input "376,000"
type input "20"
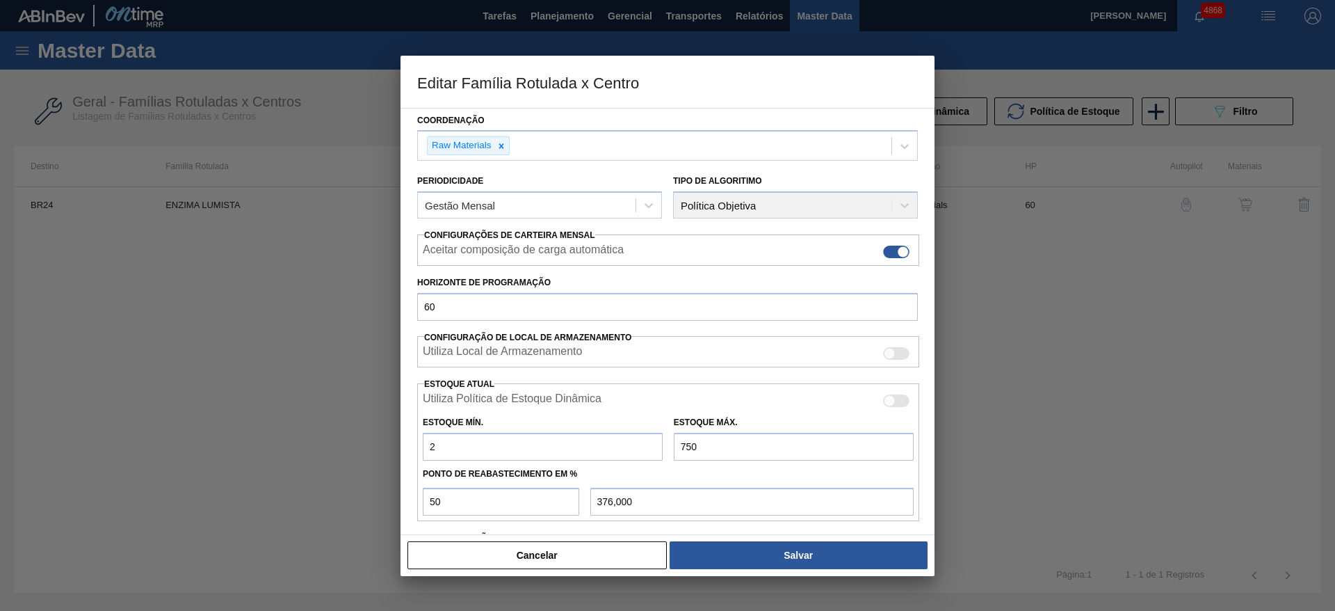
type input "385,000"
type input "200"
type input "475,000"
type input "20"
type input "385,000"
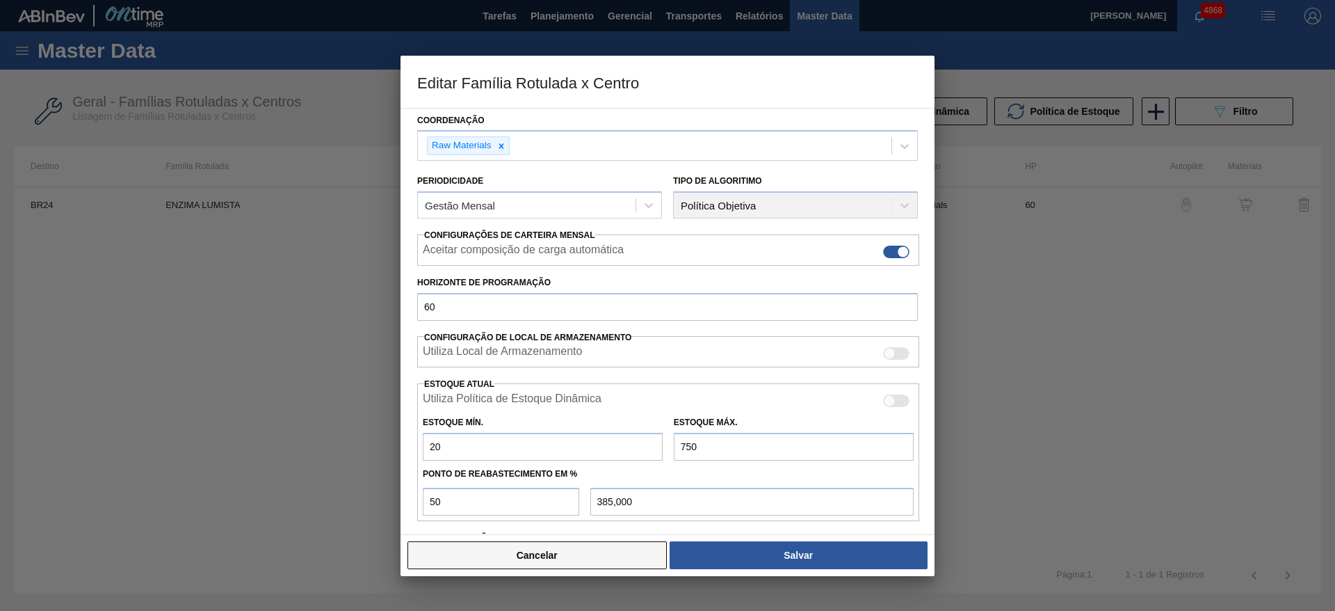
type input "2"
type input "376,000"
type input "22"
type input "386,000"
type input "220"
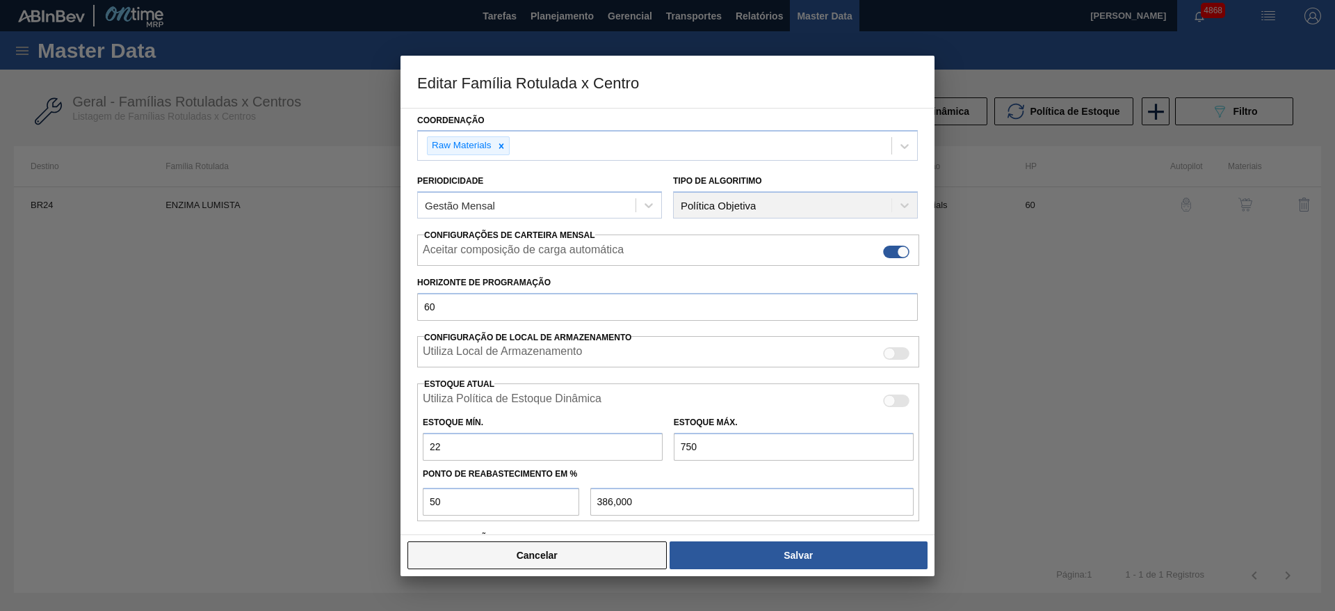
type input "485,000"
type input "220"
drag, startPoint x: 706, startPoint y: 446, endPoint x: 664, endPoint y: 448, distance: 41.8
click at [664, 448] on div "Estoque Mín. 220 Estoque Máx. 750" at bounding box center [668, 434] width 502 height 51
type input "7"
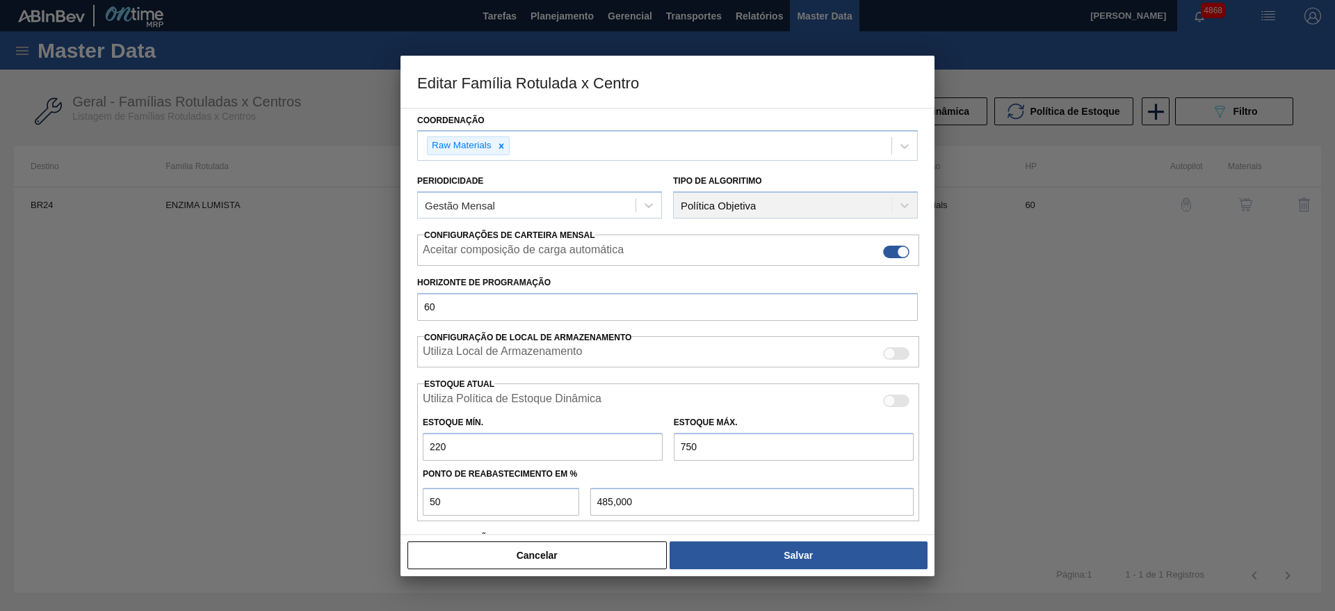
type input "113,500"
type input "79"
type input "149,500"
type input "790"
type input "505,000"
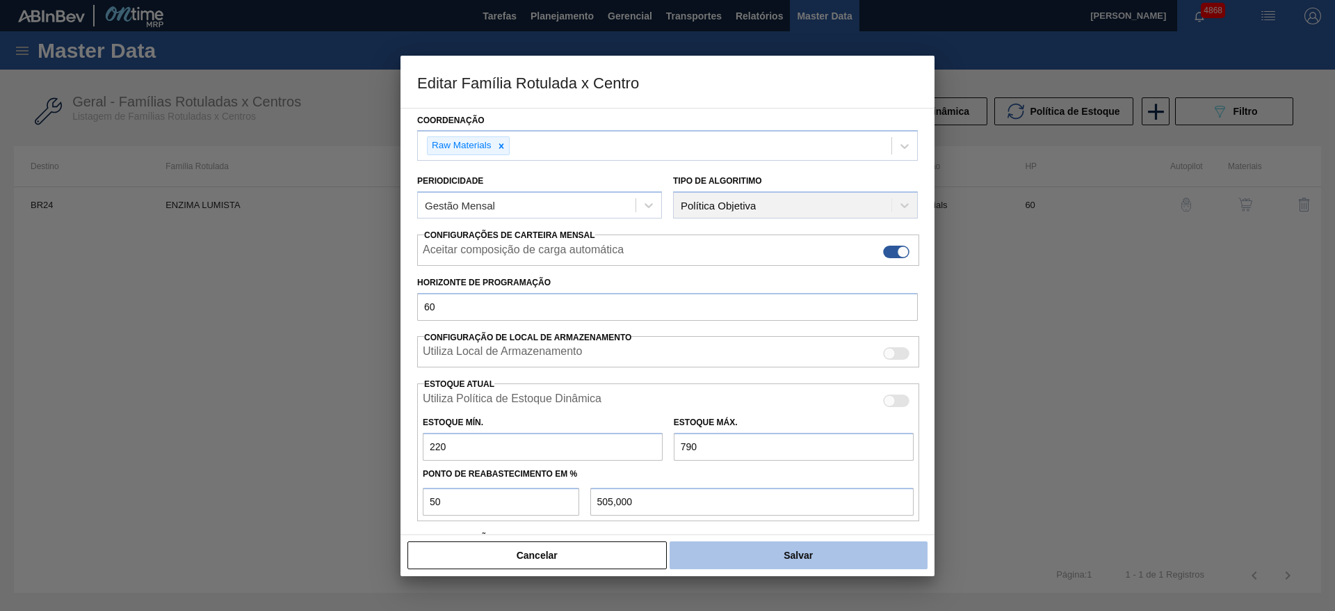
type input "790"
click at [785, 555] on button "Salvar" at bounding box center [799, 555] width 258 height 28
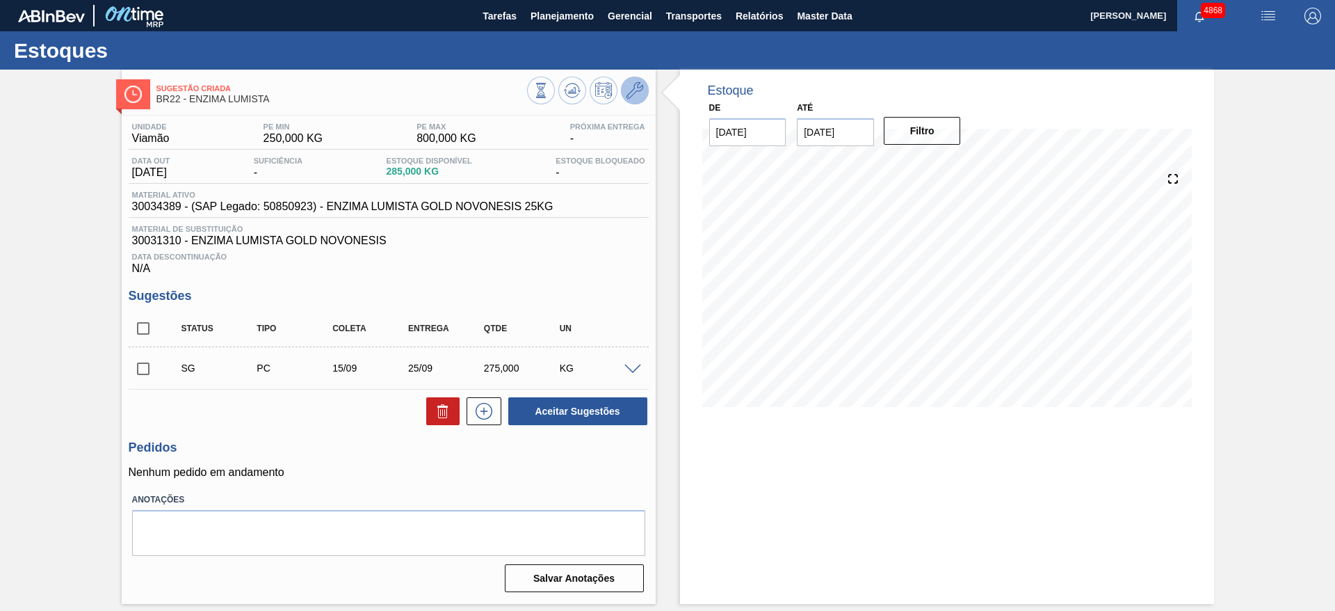
click at [637, 94] on icon at bounding box center [635, 90] width 17 height 17
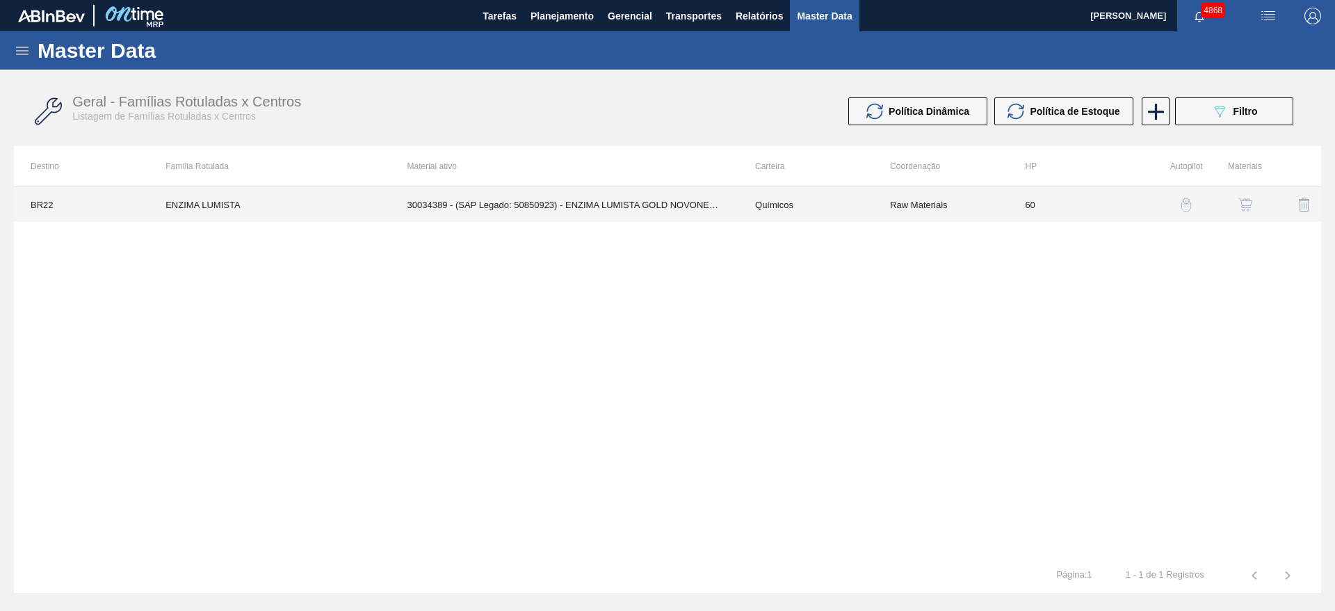
click at [611, 198] on td "30034389 - (SAP Legado: 50850923) - ENZIMA LUMISTA GOLD NOVONESIS 25KG" at bounding box center [565, 204] width 348 height 35
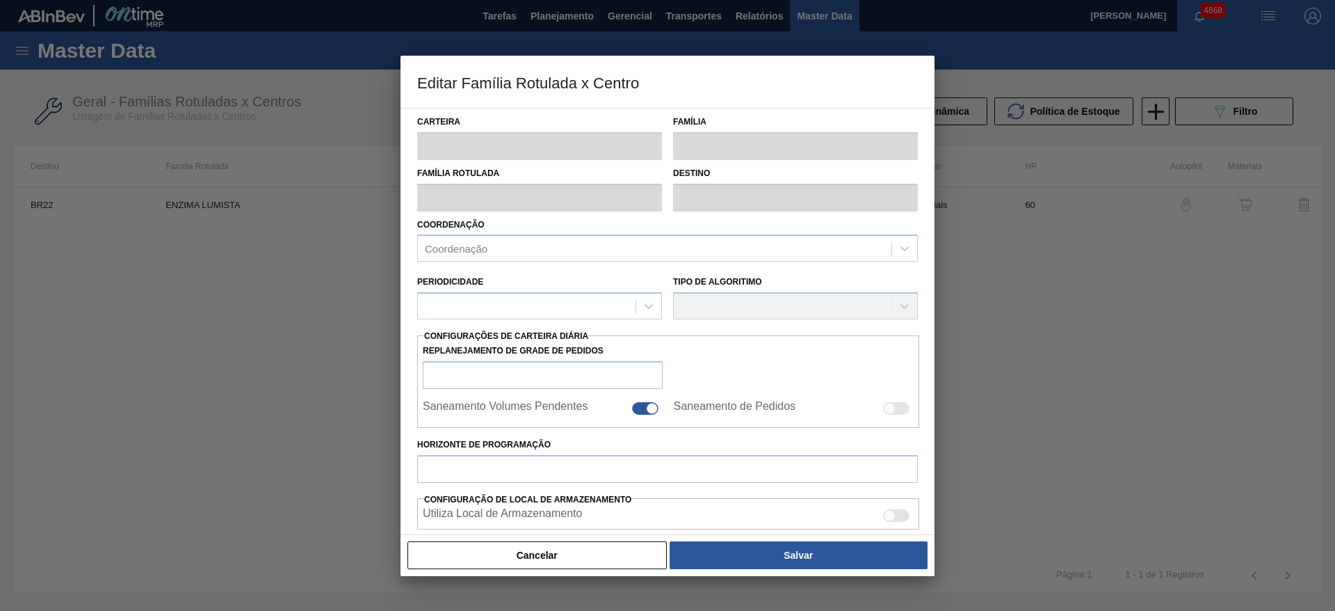
type input "Químicos"
type input "Enzima"
type input "ENZIMA LUMISTA"
type input "BR22 - Viamão"
type input "60"
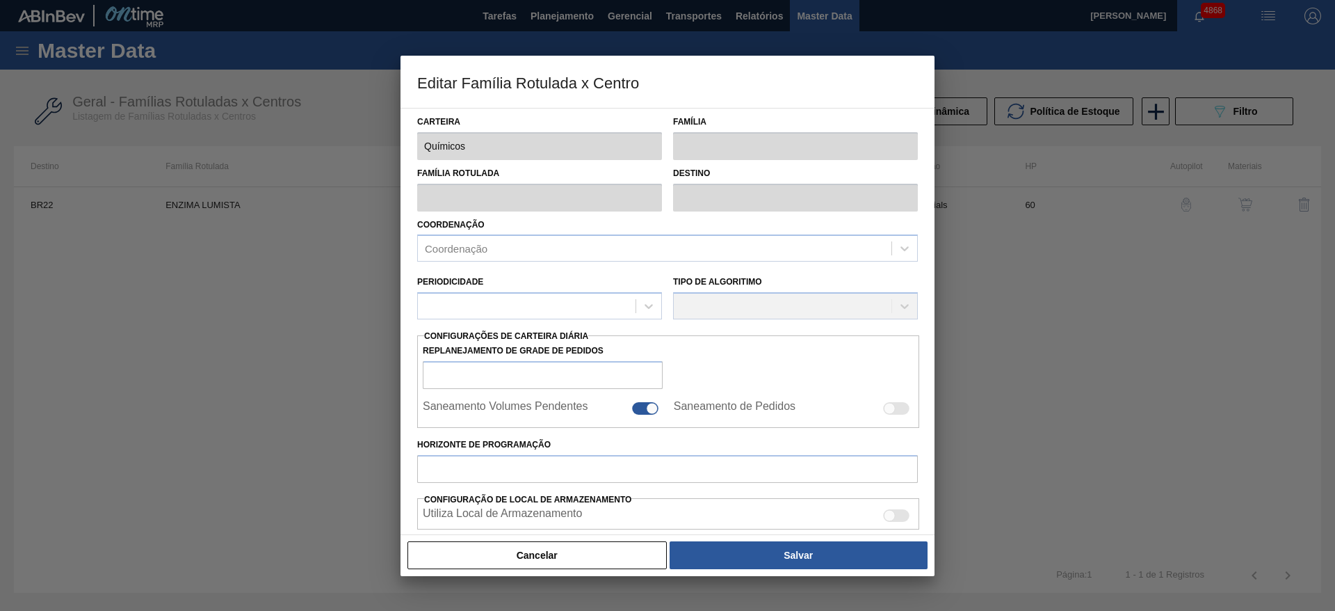
type input "250"
type input "800"
type input "50"
type input "525,000"
checkbox input "true"
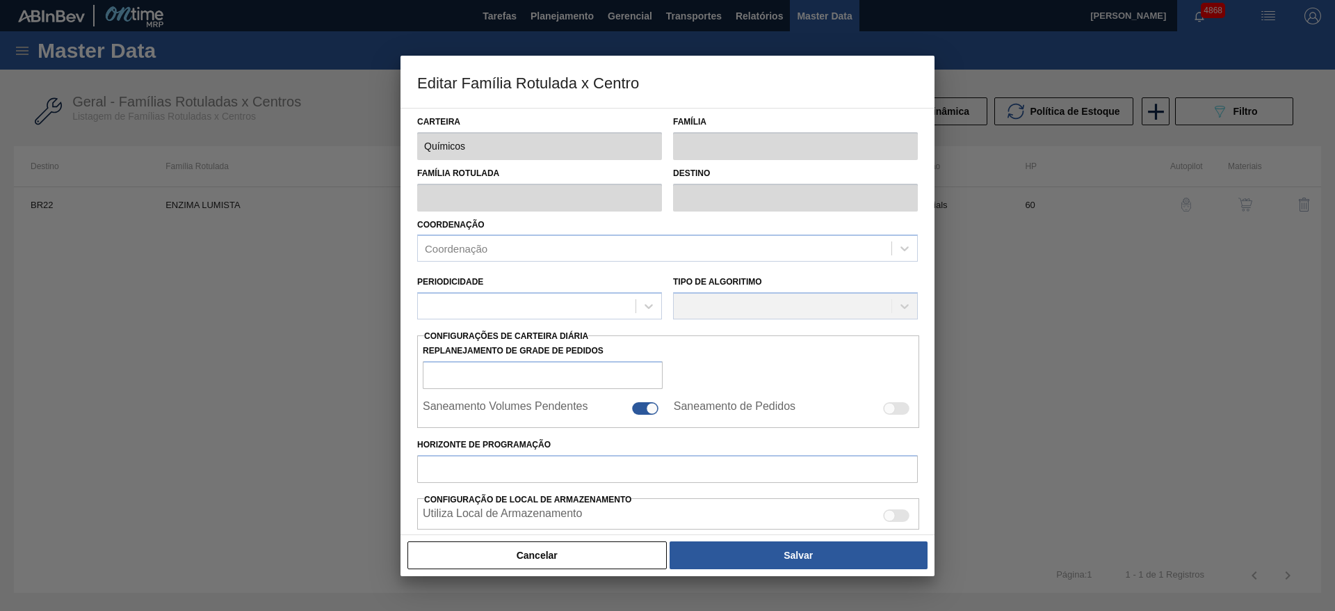
checkbox input "true"
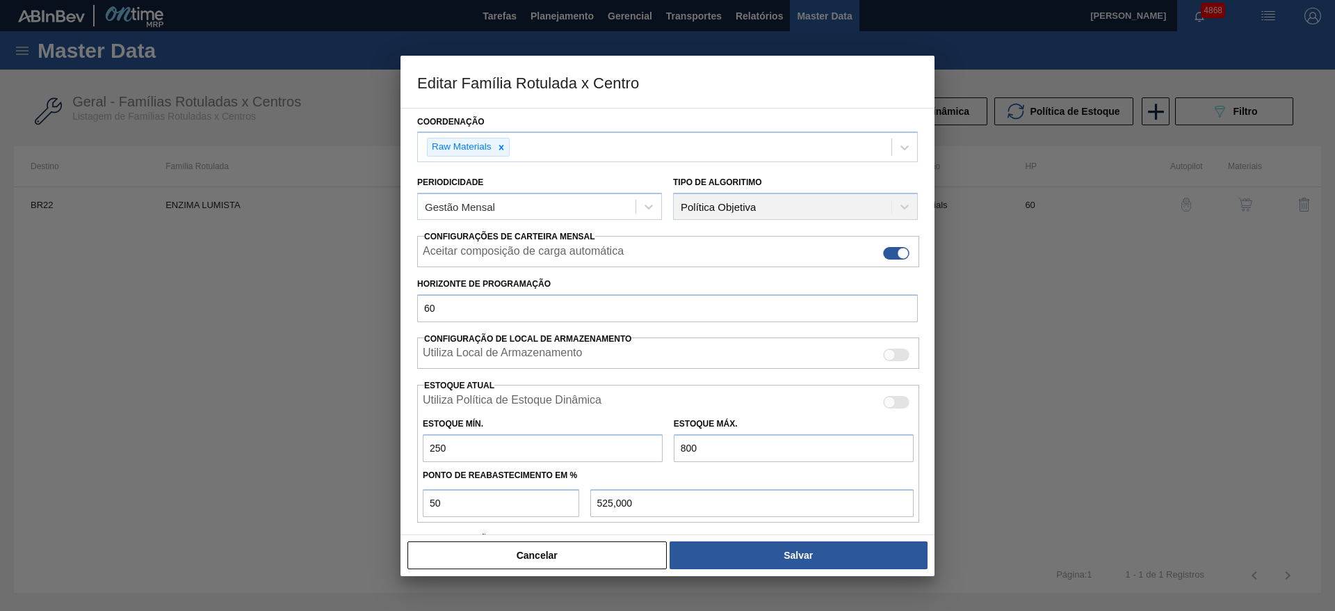
scroll to position [212, 0]
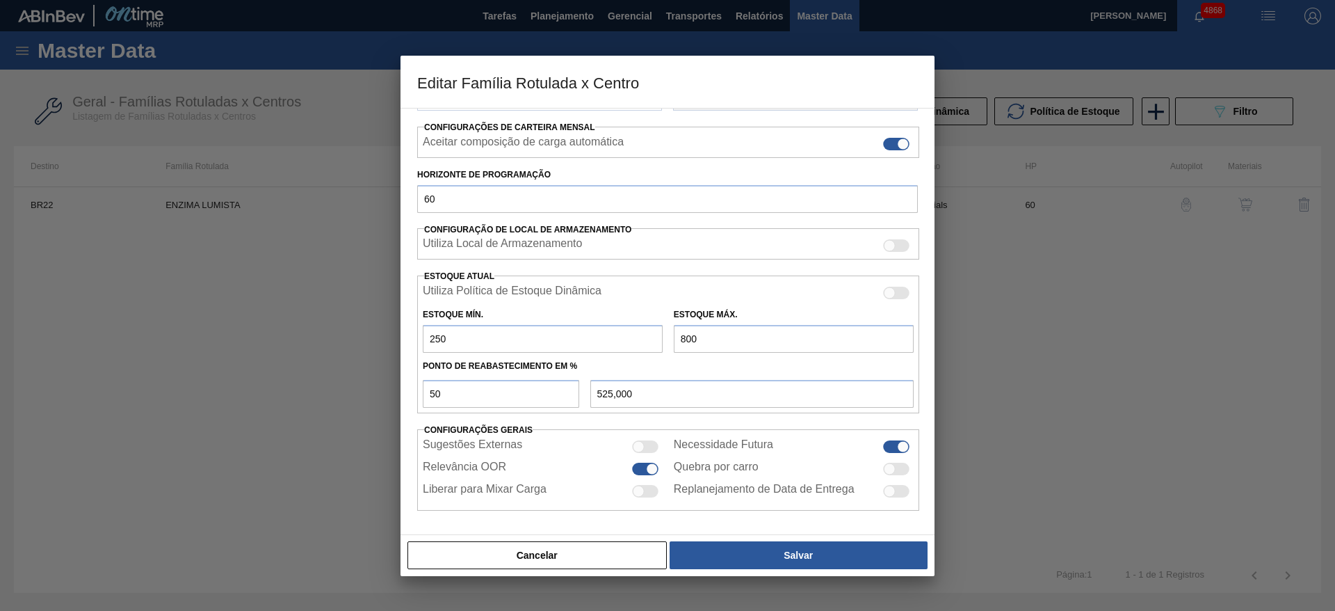
drag, startPoint x: 443, startPoint y: 334, endPoint x: 399, endPoint y: 329, distance: 44.1
click at [399, 329] on div "Editar Família Rotulada x Centro Carteira Químicos Família Enzima Família Rotul…" at bounding box center [667, 305] width 1335 height 611
type input "2"
type input "401,000"
type input "21"
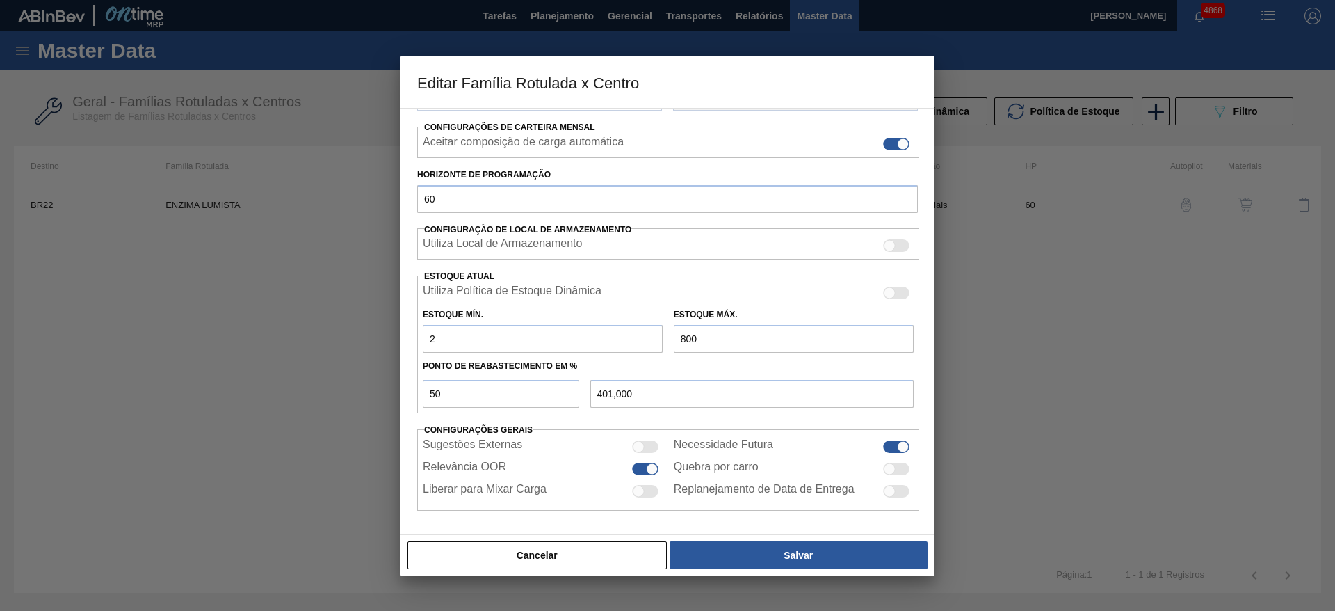
type input "410,500"
type input "210"
type input "505,000"
type input "210"
drag, startPoint x: 711, startPoint y: 330, endPoint x: 586, endPoint y: 320, distance: 126.3
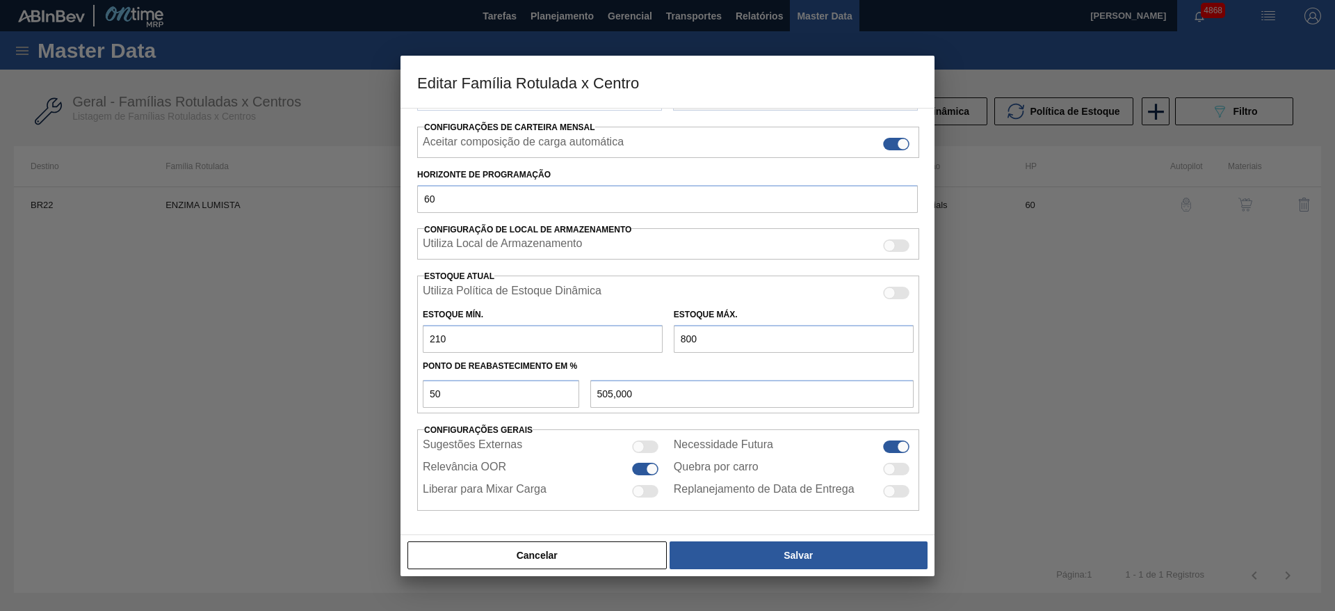
click at [587, 322] on div "Estoque Mín. 210 Estoque Máx. 800" at bounding box center [668, 326] width 502 height 51
type input "7"
type input "108,500"
type input "70"
type input "140,000"
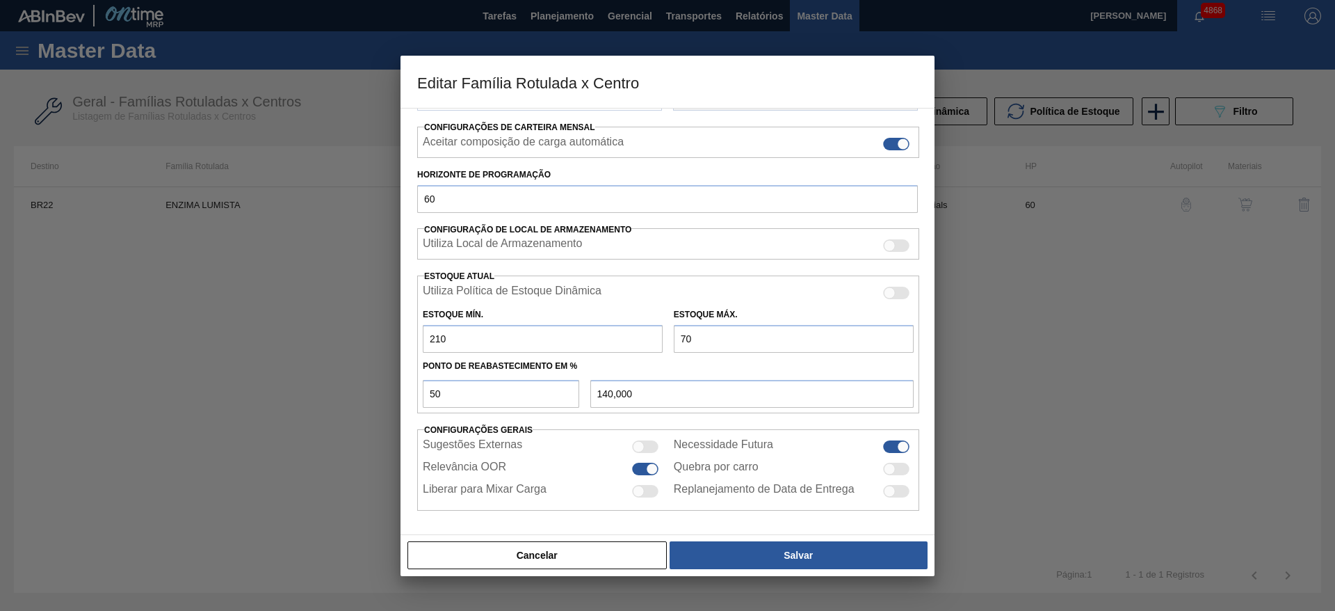
type input "700"
type input "455,000"
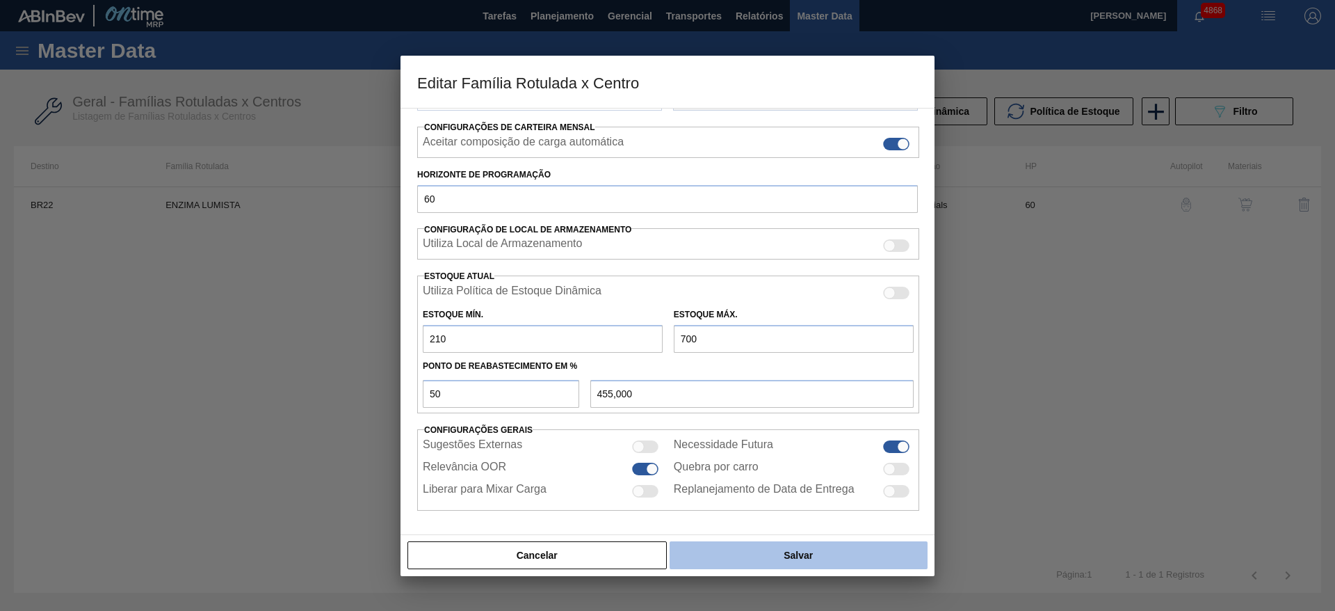
type input "700"
click at [759, 547] on button "Salvar" at bounding box center [799, 555] width 258 height 28
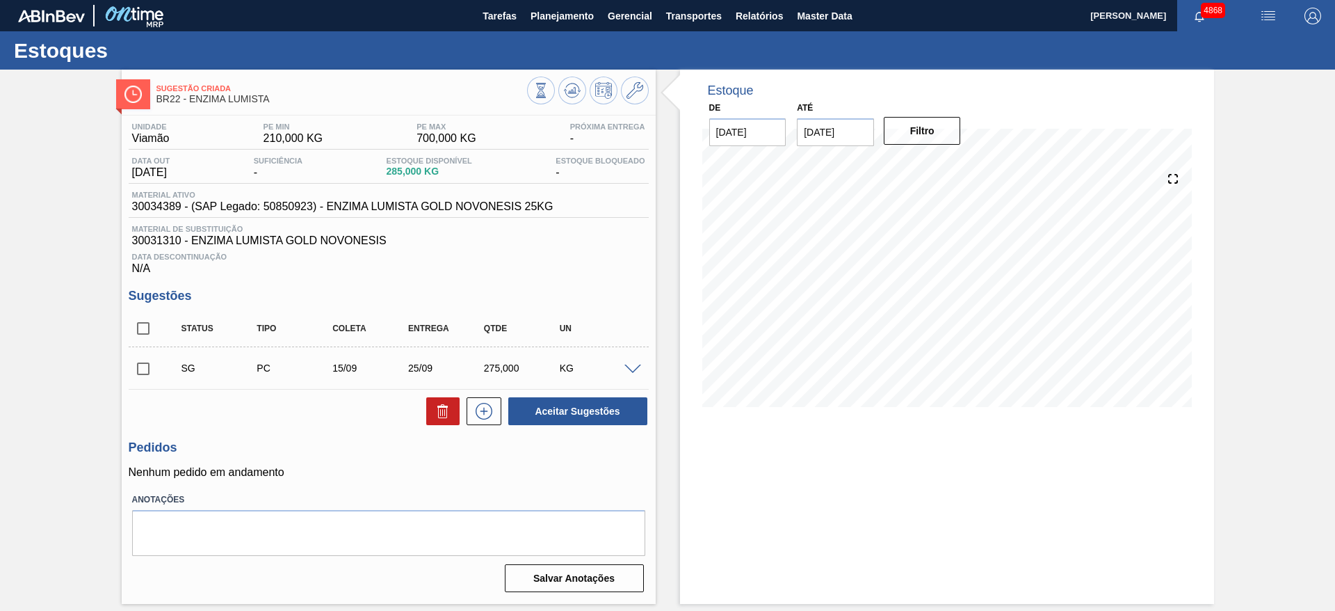
click at [632, 365] on span at bounding box center [633, 369] width 17 height 10
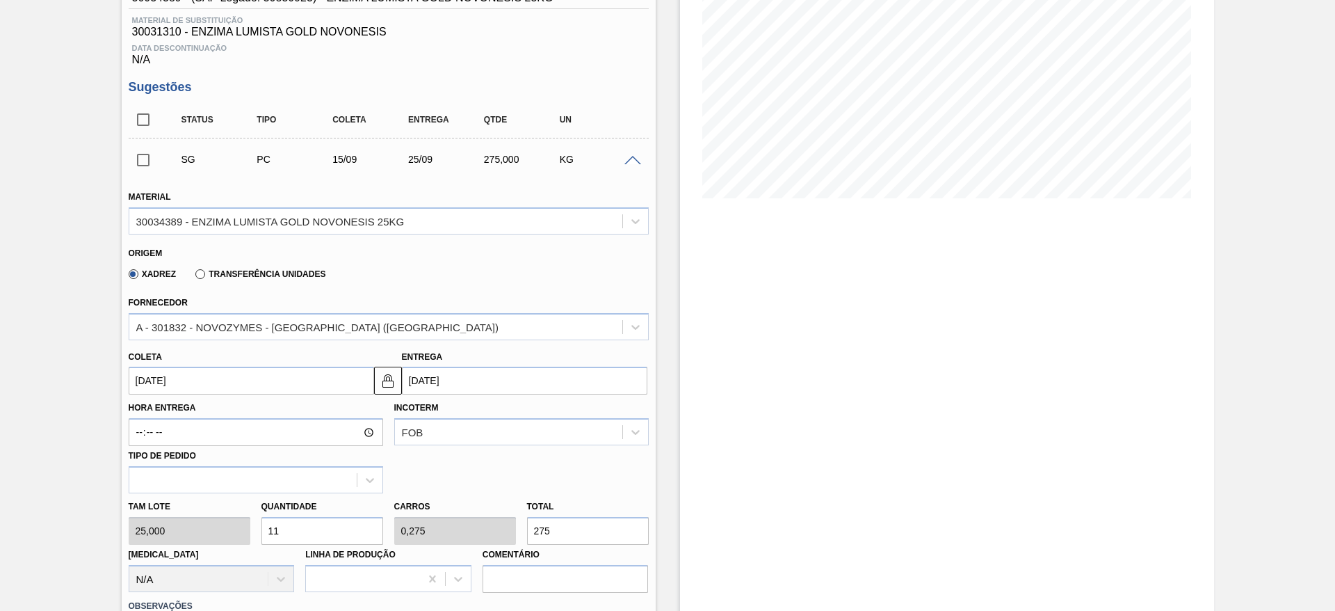
scroll to position [313, 0]
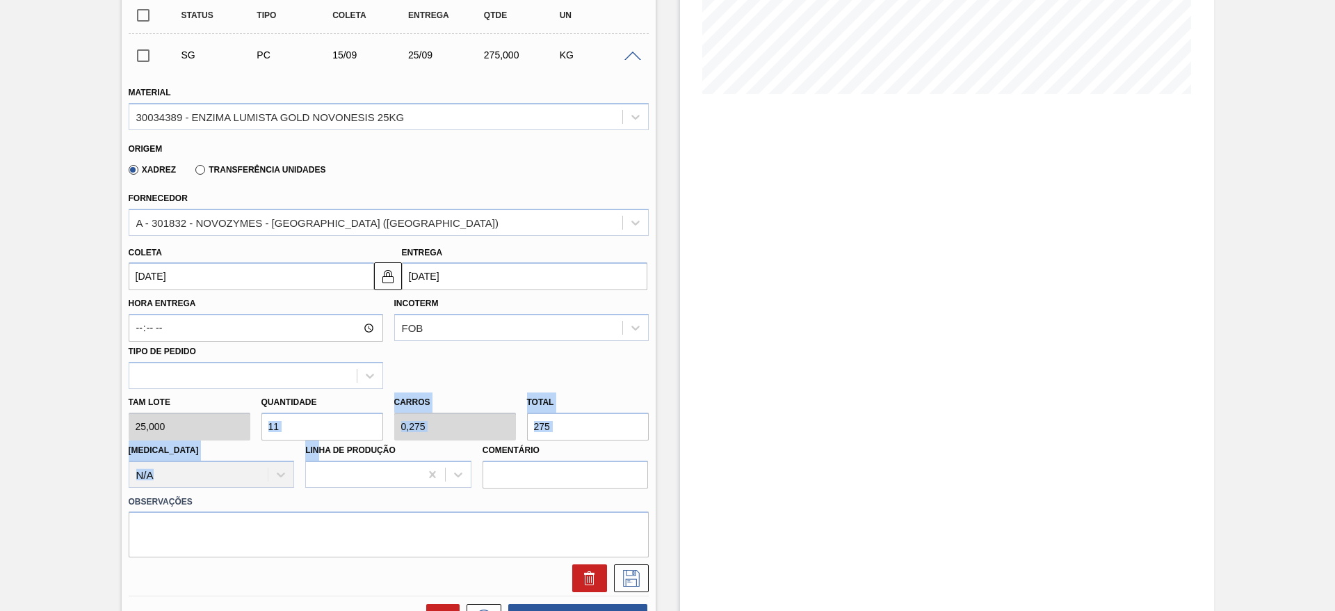
click at [303, 424] on div "Tam lote 25,000 Quantidade 11 Carros 0,275 Total 275 [MEDICAL_DATA] N/A Linha d…" at bounding box center [388, 438] width 531 height 99
click at [303, 424] on input "11" at bounding box center [323, 426] width 122 height 28
click at [243, 428] on div "Tam lote 25,000 Quantidade 11 Carros 0,275 Total 275 [MEDICAL_DATA] N/A Linha d…" at bounding box center [388, 438] width 531 height 99
type input "1"
type input "0,025"
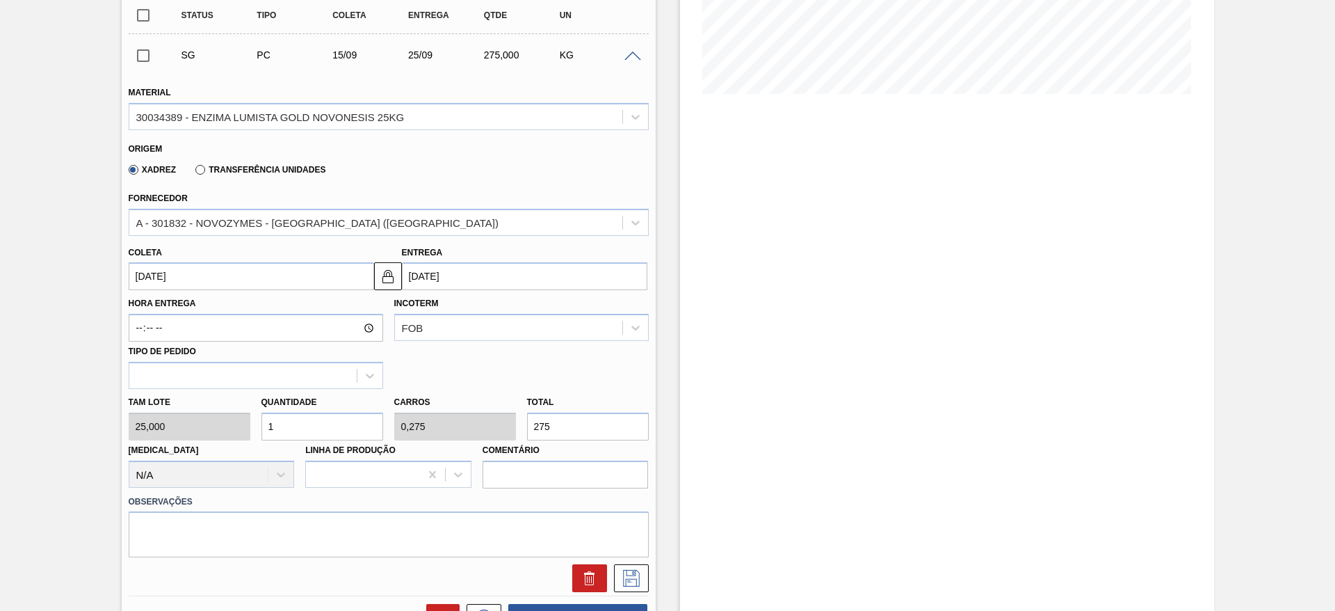
type input "25"
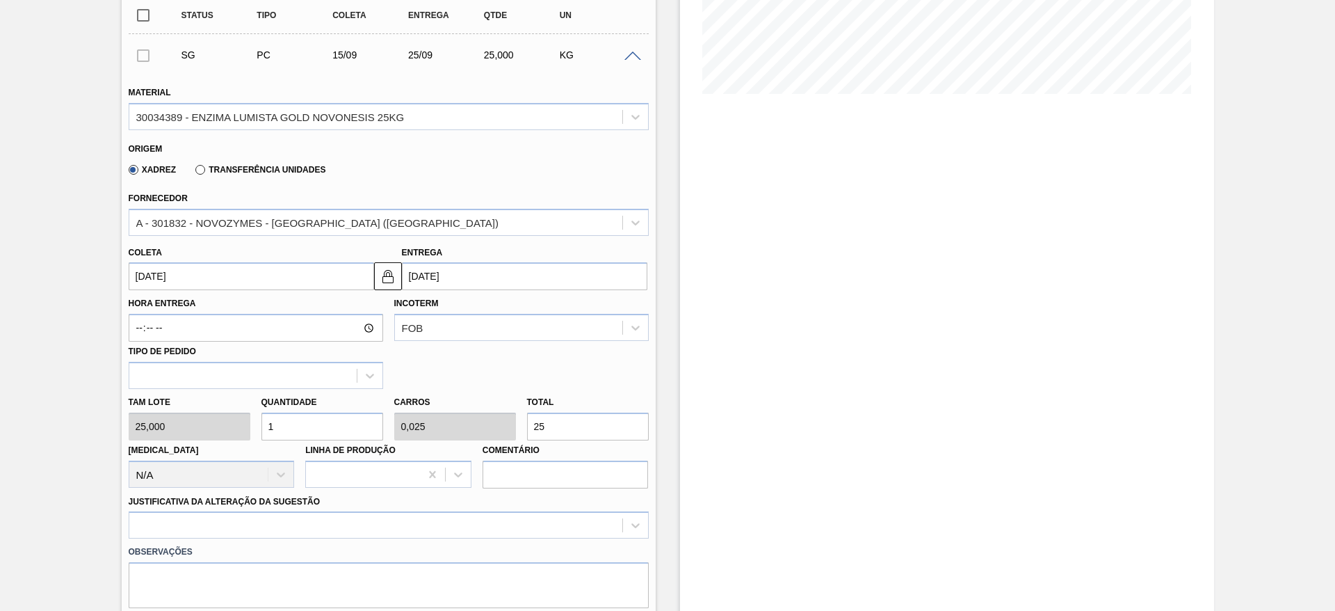
type input "0"
type input "8"
type input "0,2"
type input "200"
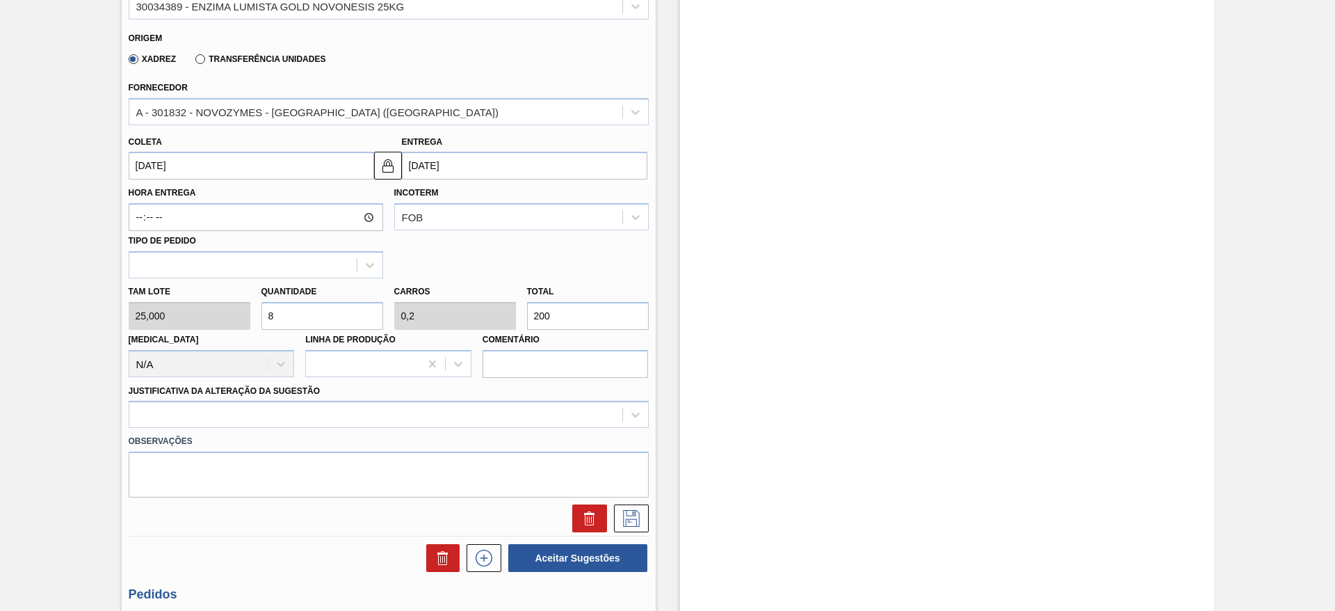
scroll to position [522, 0]
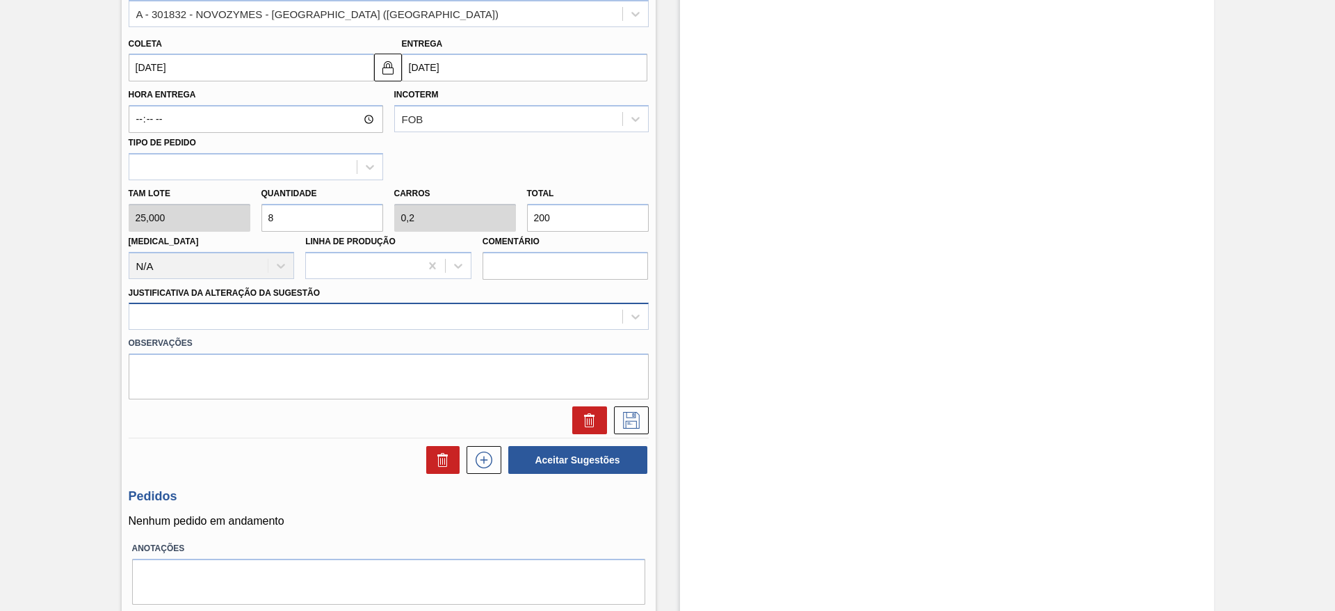
type input "8"
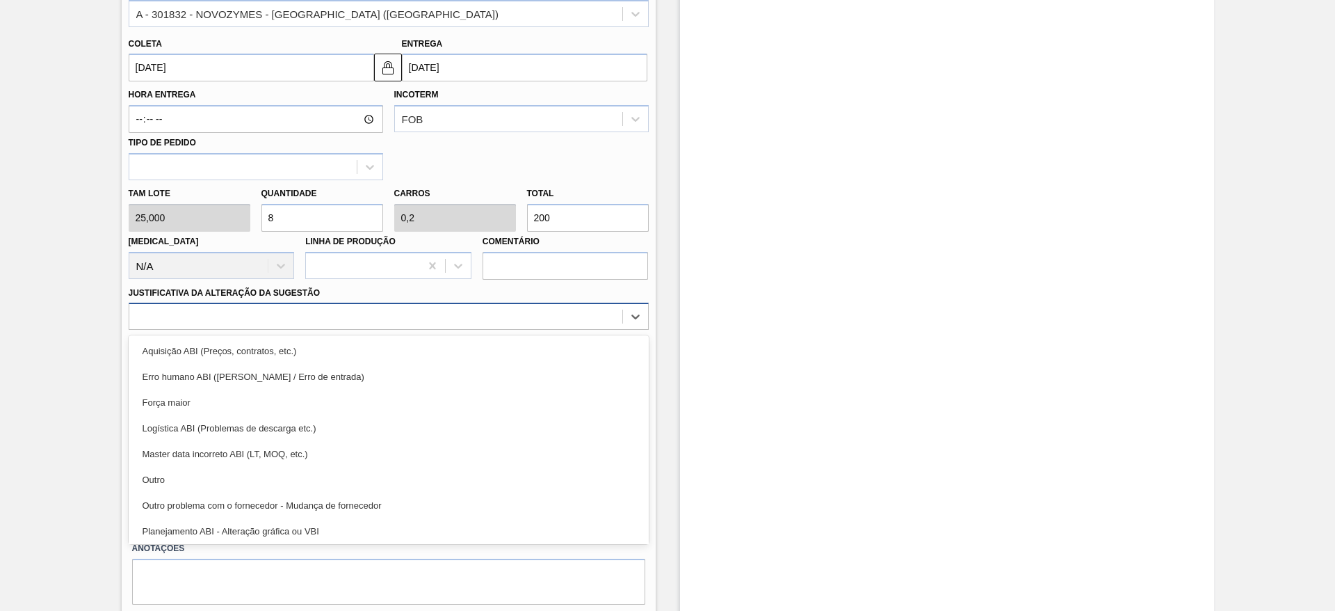
click at [311, 324] on div at bounding box center [375, 317] width 493 height 20
click at [284, 479] on div "Outro" at bounding box center [389, 480] width 520 height 26
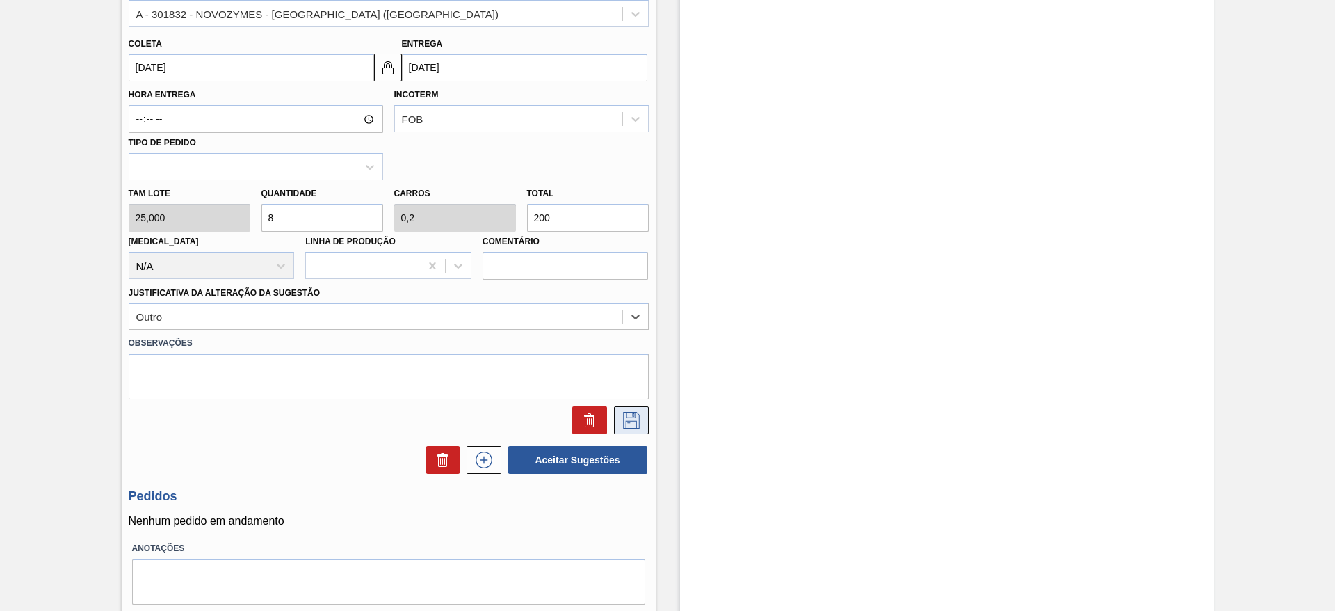
click at [628, 423] on icon at bounding box center [631, 420] width 22 height 17
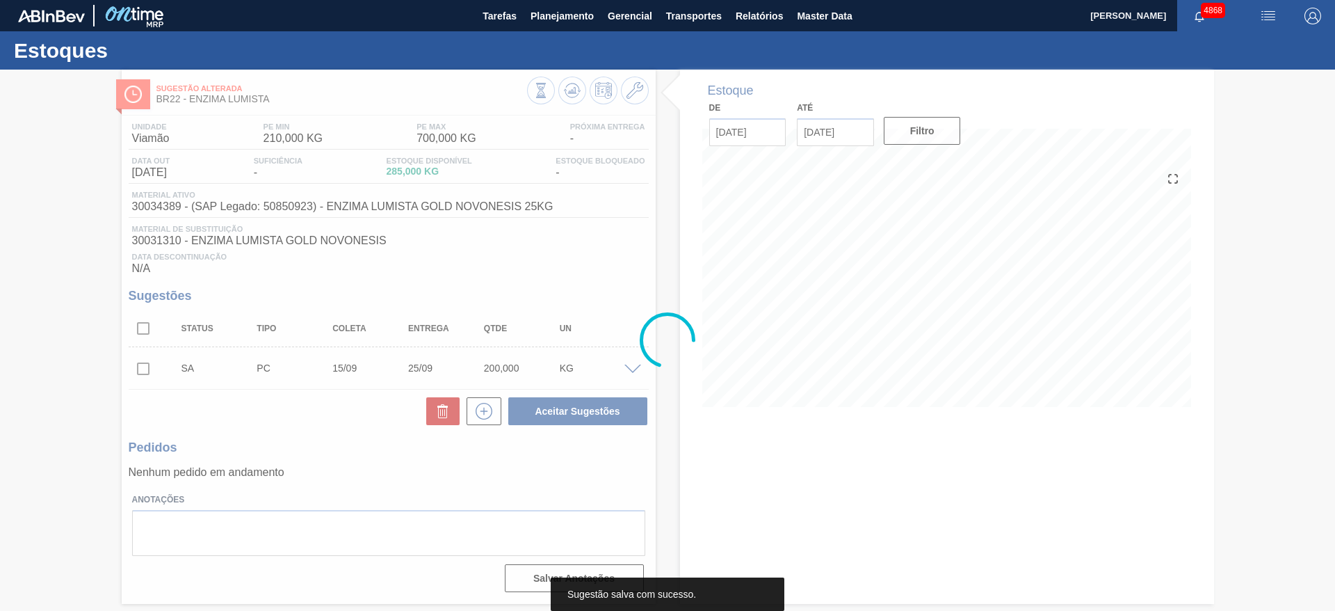
scroll to position [0, 0]
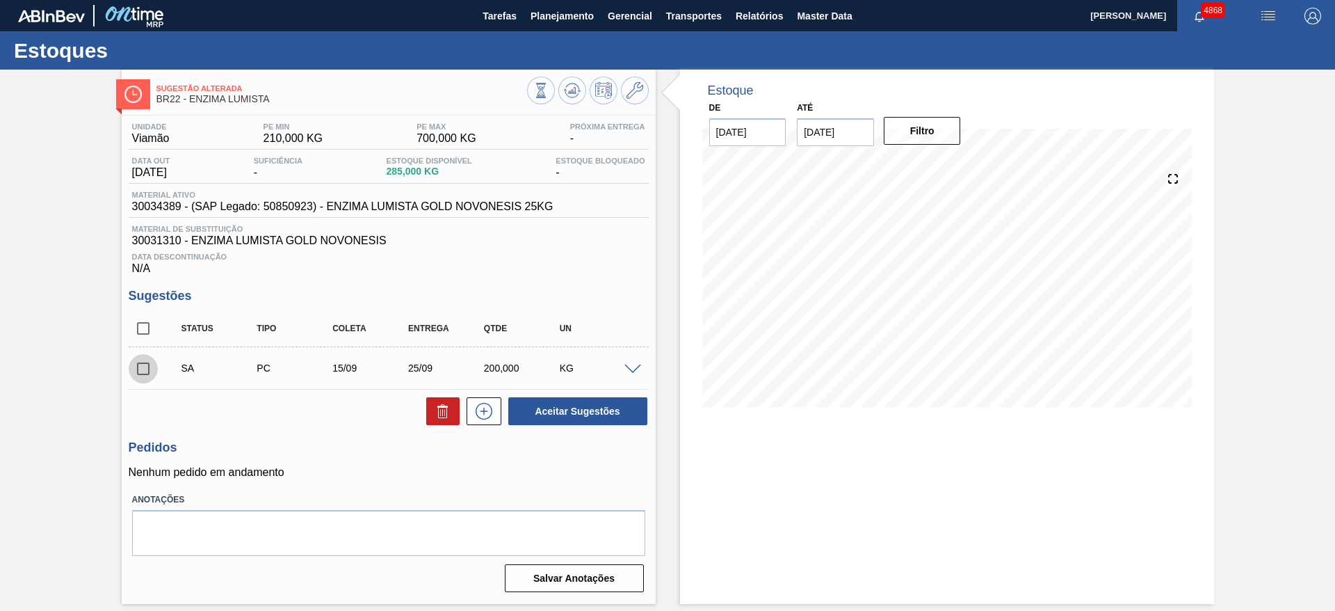
click at [139, 367] on input "checkbox" at bounding box center [143, 368] width 29 height 29
click at [541, 408] on button "Aceitar Sugestões" at bounding box center [577, 411] width 139 height 28
checkbox input "false"
click at [634, 89] on icon at bounding box center [635, 90] width 17 height 17
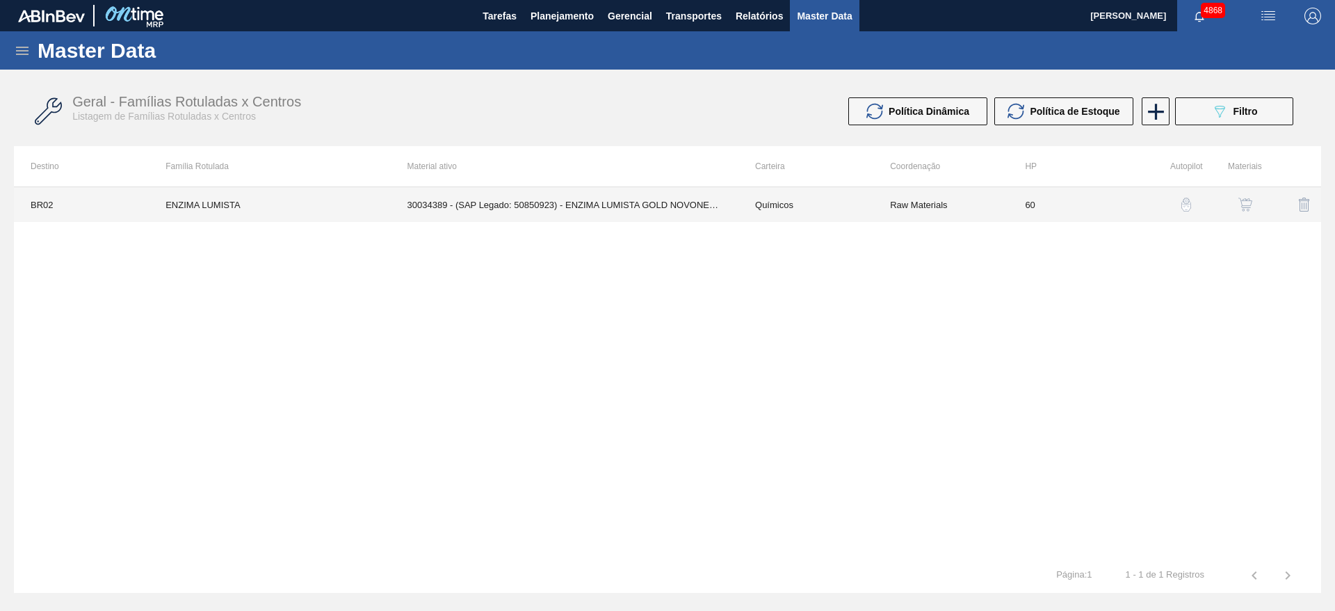
click at [637, 211] on td "30034389 - (SAP Legado: 50850923) - ENZIMA LUMISTA GOLD NOVONESIS 25KG" at bounding box center [565, 204] width 348 height 35
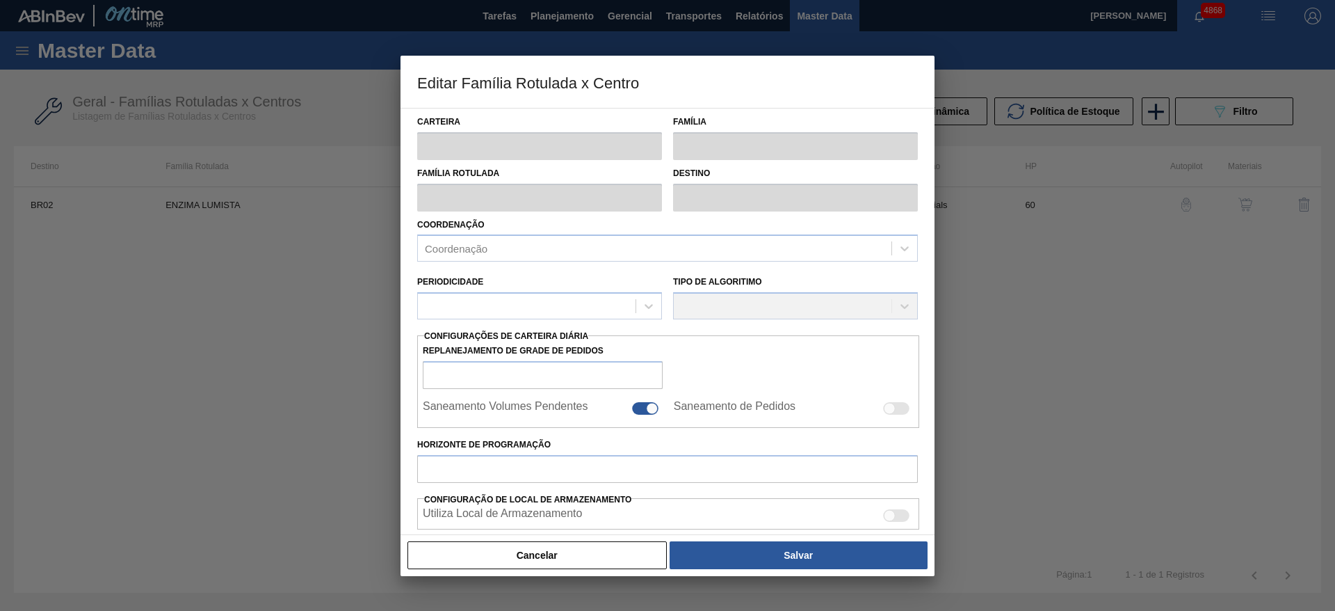
type input "Químicos"
type input "Enzima"
type input "ENZIMA LUMISTA"
type input "BR02 - [GEOGRAPHIC_DATA]"
type input "60"
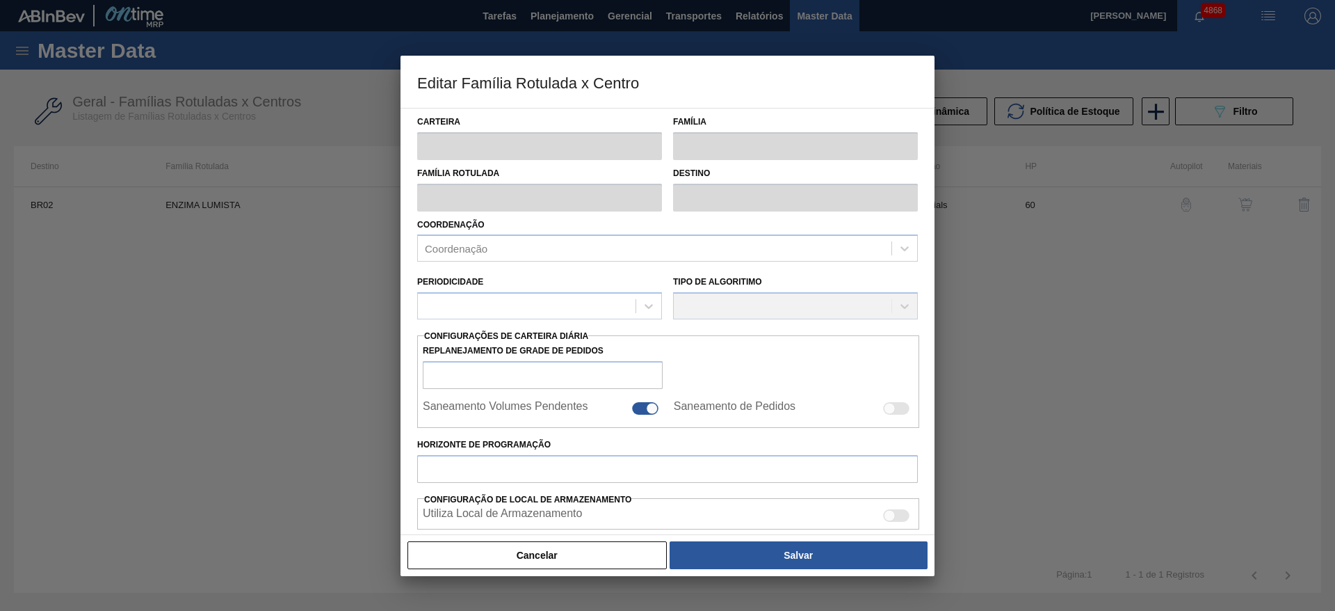
type input "90"
type input "450"
type input "50"
type input "270,000"
checkbox input "true"
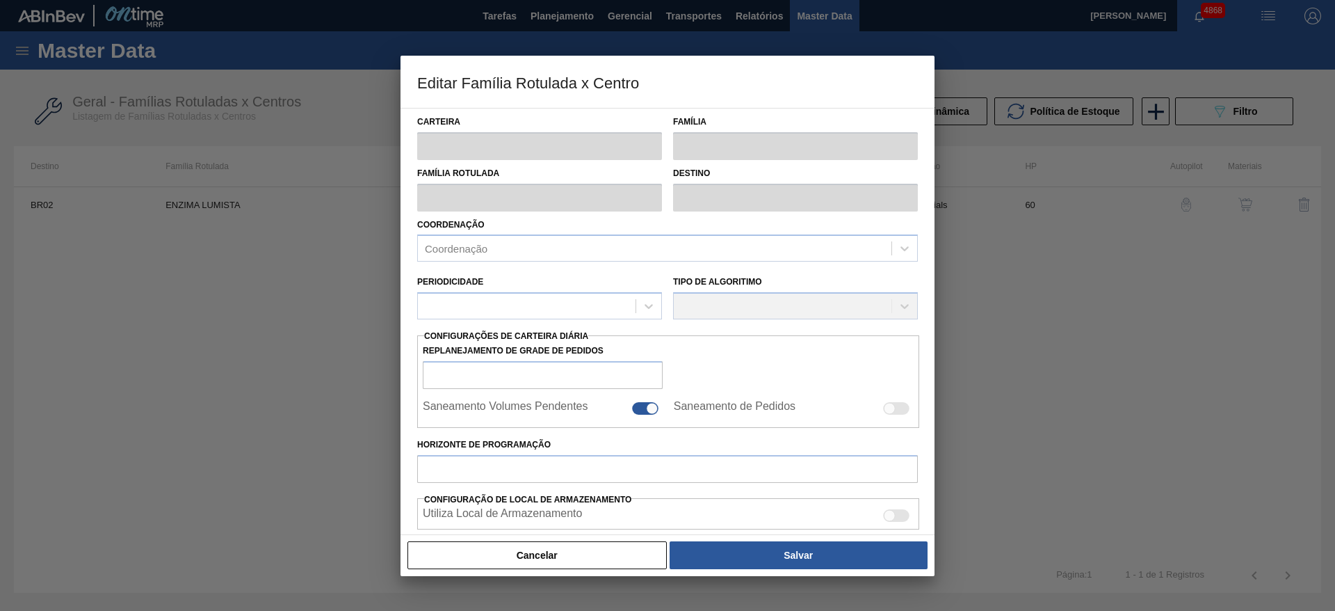
checkbox input "true"
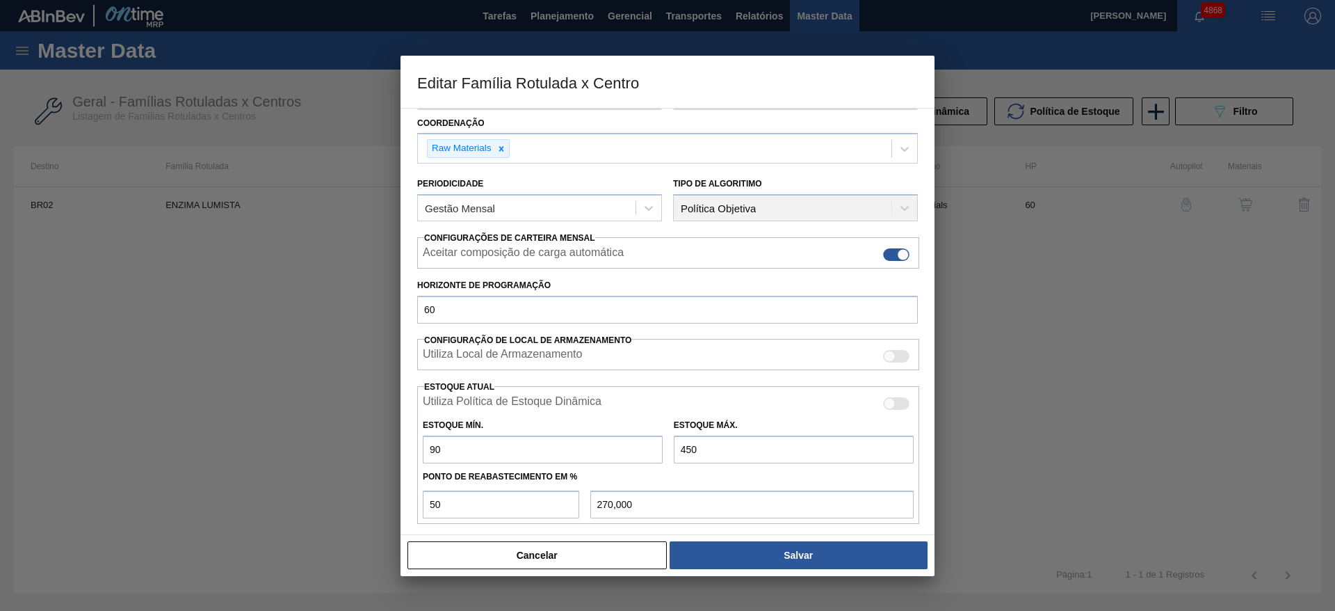
scroll to position [212, 0]
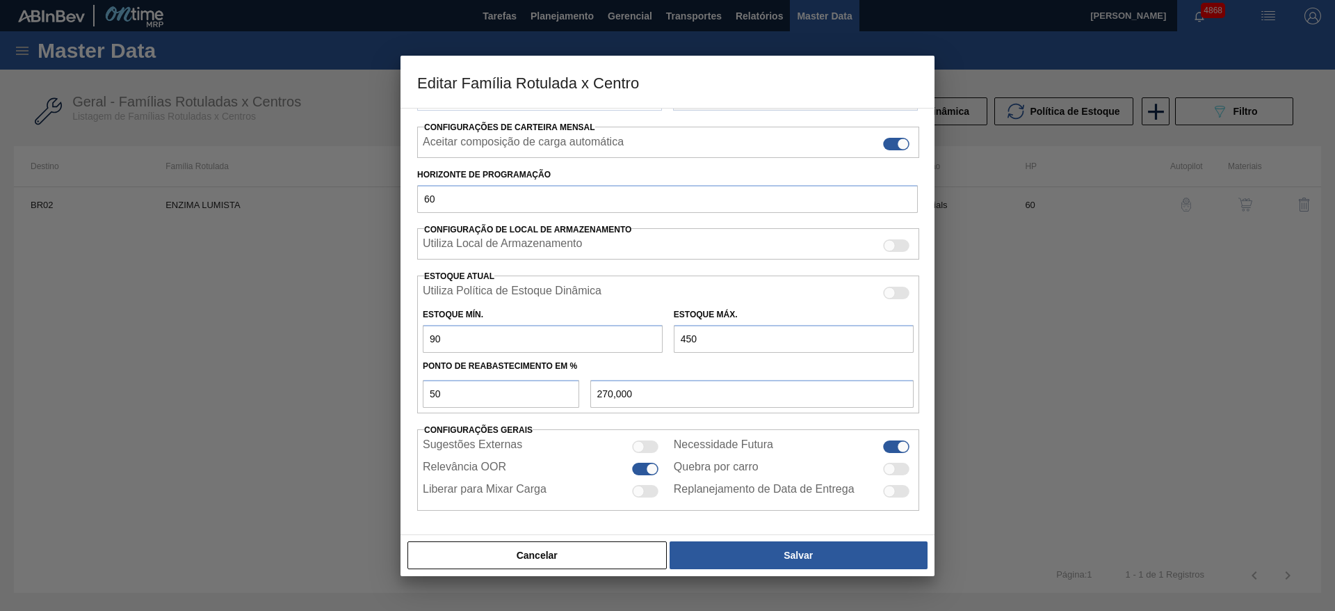
drag, startPoint x: 443, startPoint y: 332, endPoint x: 393, endPoint y: 323, distance: 50.8
click at [393, 323] on div "Editar Família Rotulada x Centro Carteira Químicos Família Enzima Família Rotul…" at bounding box center [667, 305] width 1335 height 611
type input "7"
type input "228,500"
type input "75"
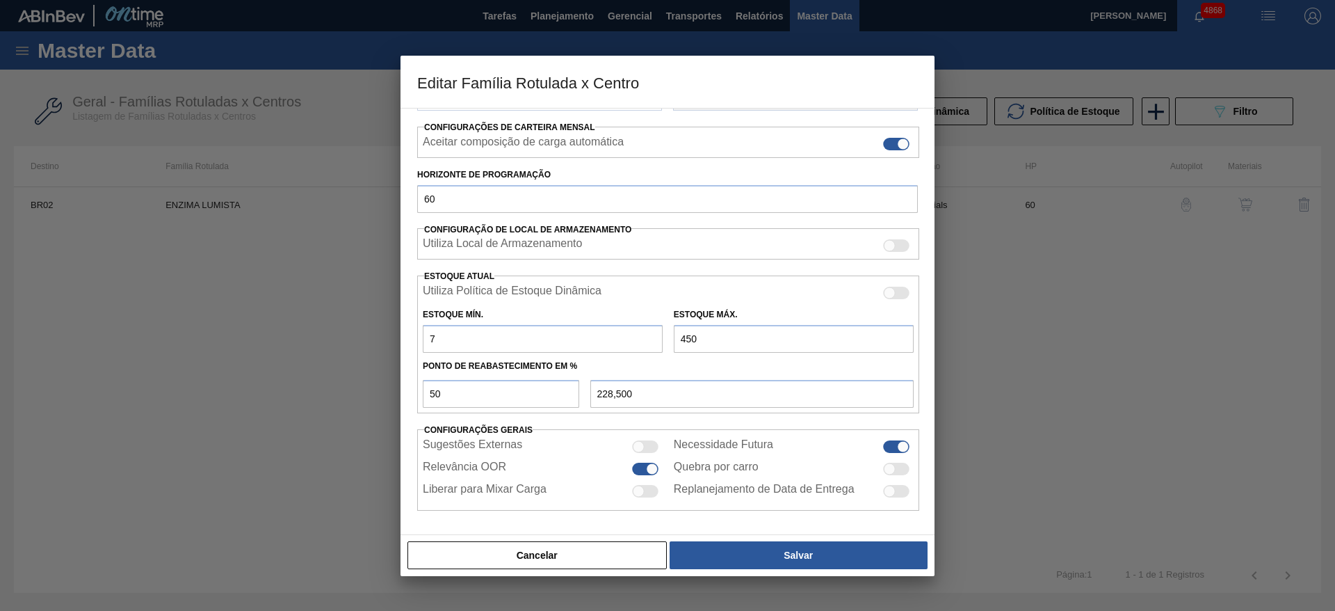
type input "262,500"
type input "75"
drag, startPoint x: 698, startPoint y: 346, endPoint x: 656, endPoint y: 341, distance: 42.6
click at [656, 341] on div "Estoque Mín. 75 Estoque Máx. 450" at bounding box center [668, 326] width 502 height 51
type input "3"
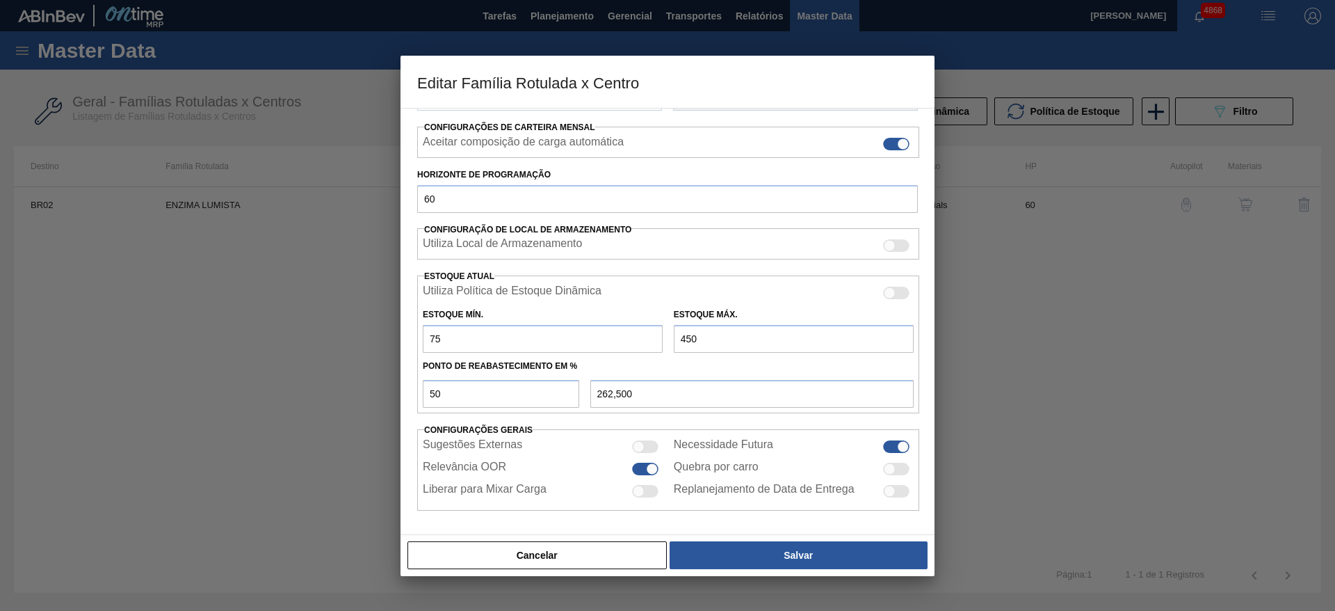
type input "39,000"
type input "38"
type input "56,500"
type input "380"
type input "227,500"
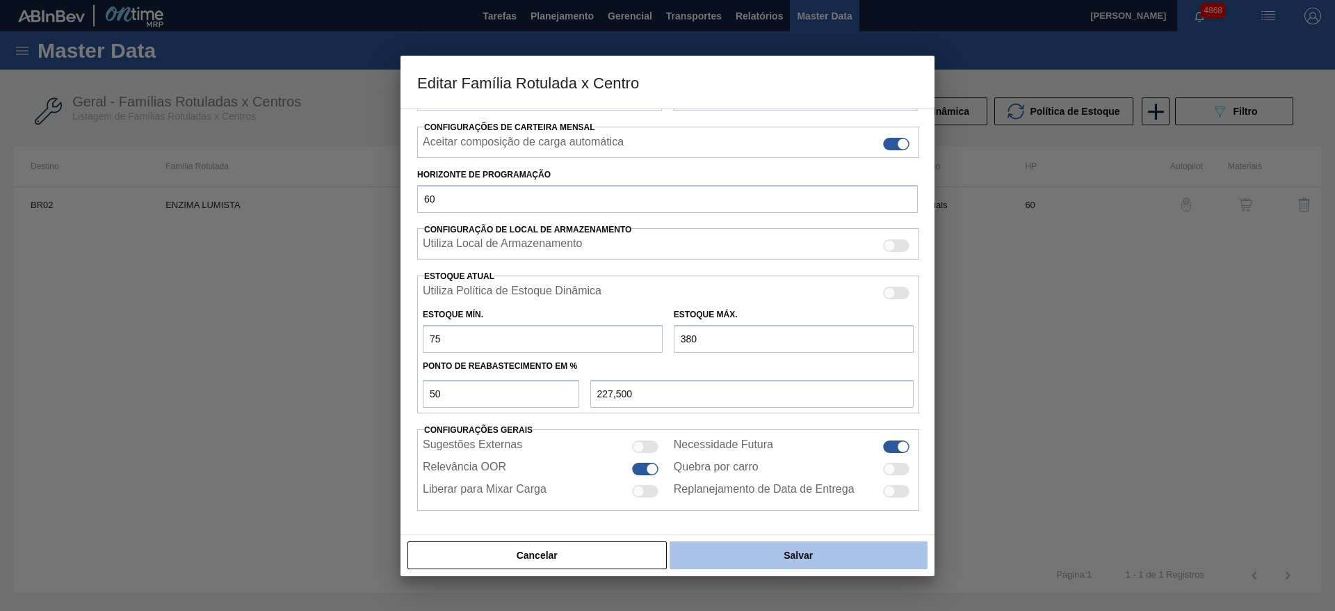
type input "380"
click at [778, 549] on button "Salvar" at bounding box center [799, 555] width 258 height 28
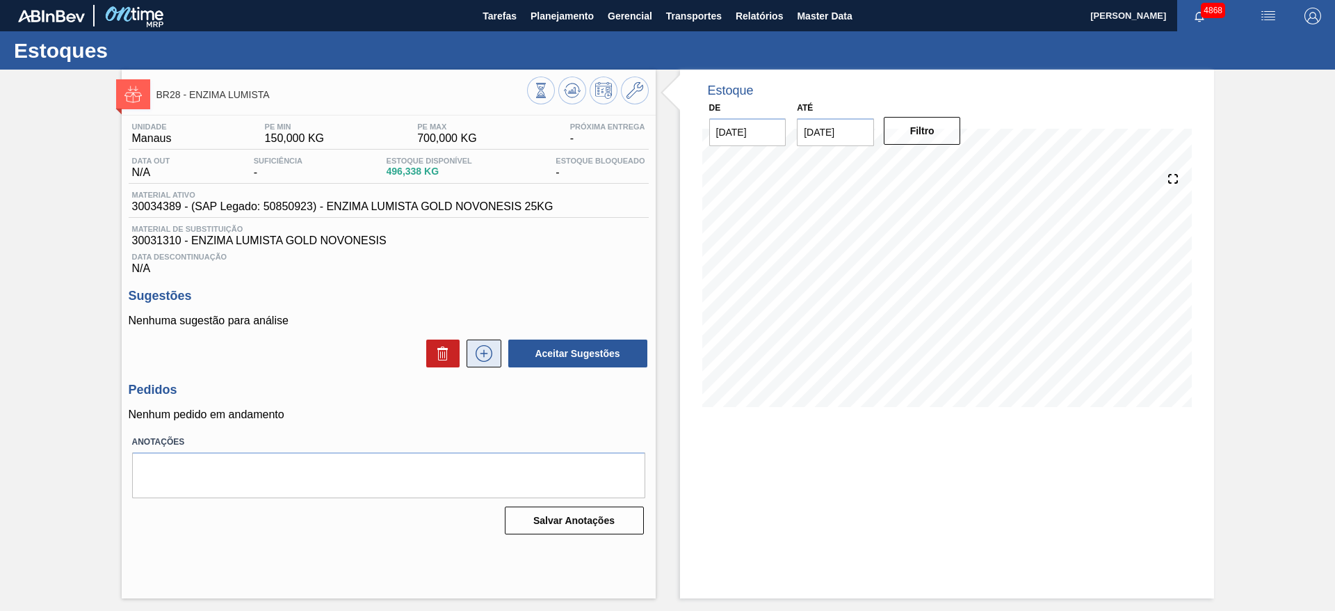
click at [489, 363] on button at bounding box center [484, 353] width 35 height 28
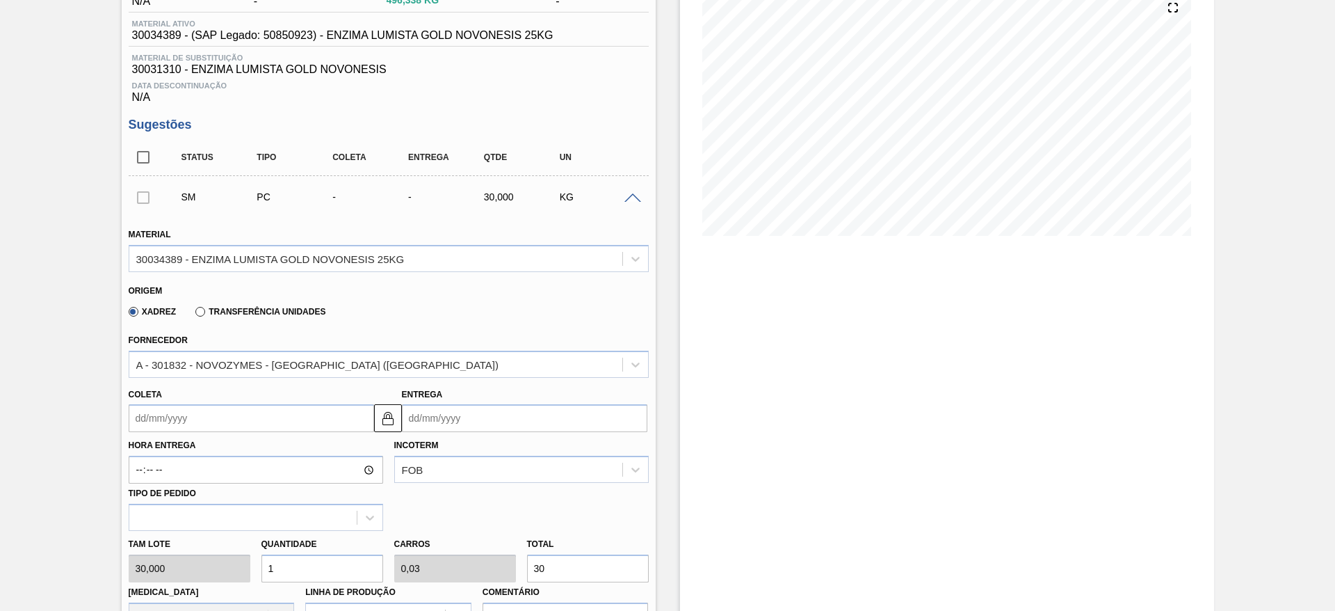
scroll to position [313, 0]
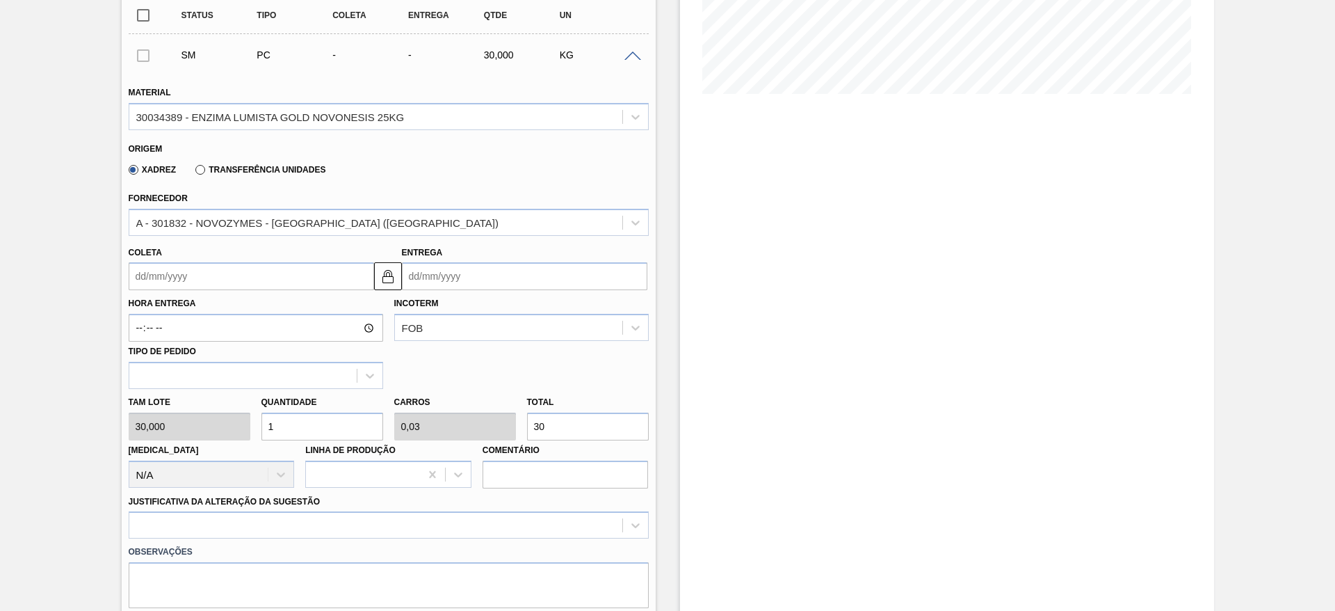
click at [238, 274] on input "Coleta" at bounding box center [252, 276] width 246 height 28
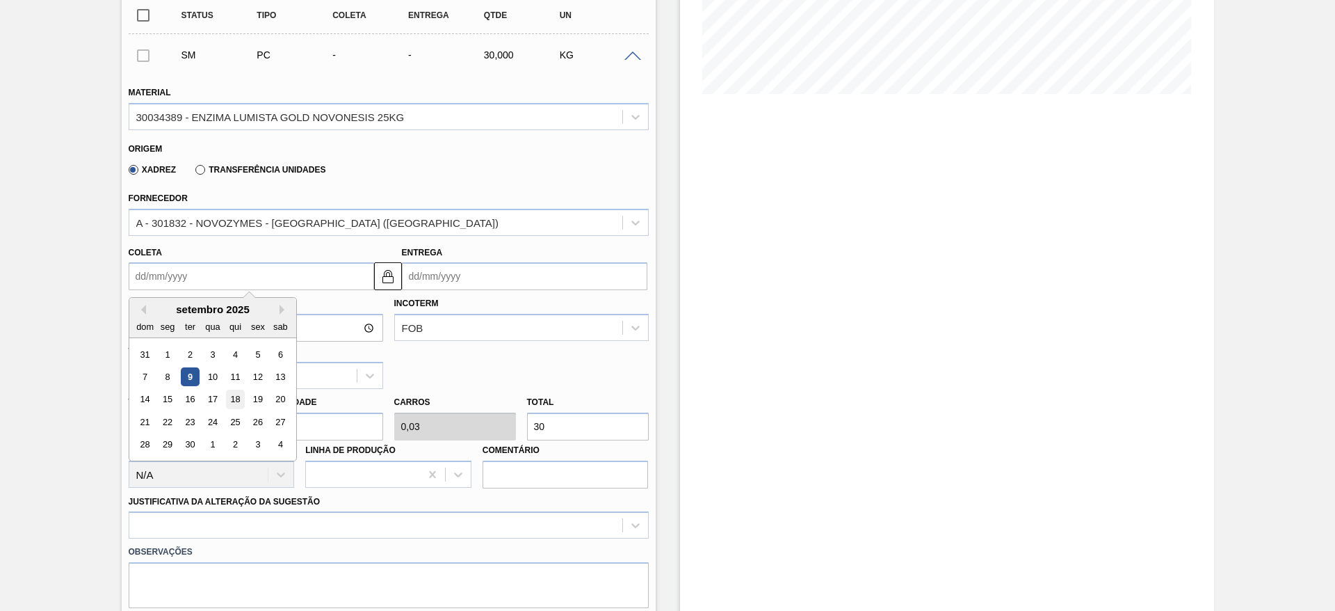
click at [243, 392] on div "18" at bounding box center [234, 399] width 19 height 19
type input "18/09/2025"
type input "28/10/2025"
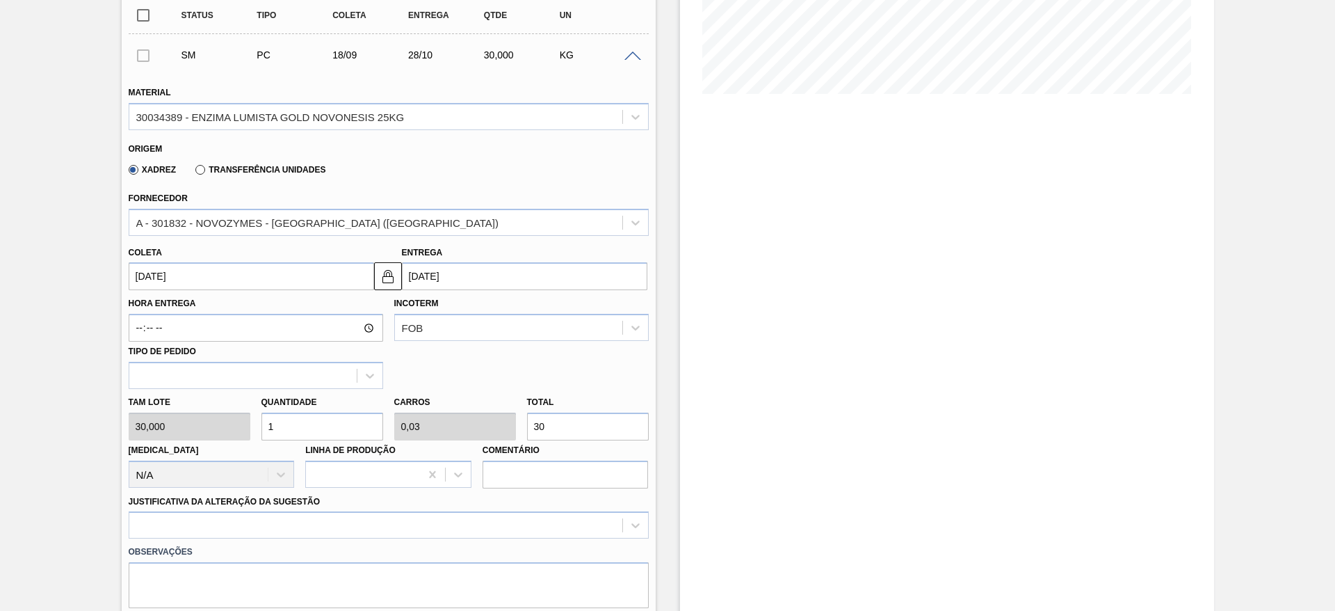
click at [225, 269] on input "18/09/2025" at bounding box center [252, 276] width 246 height 28
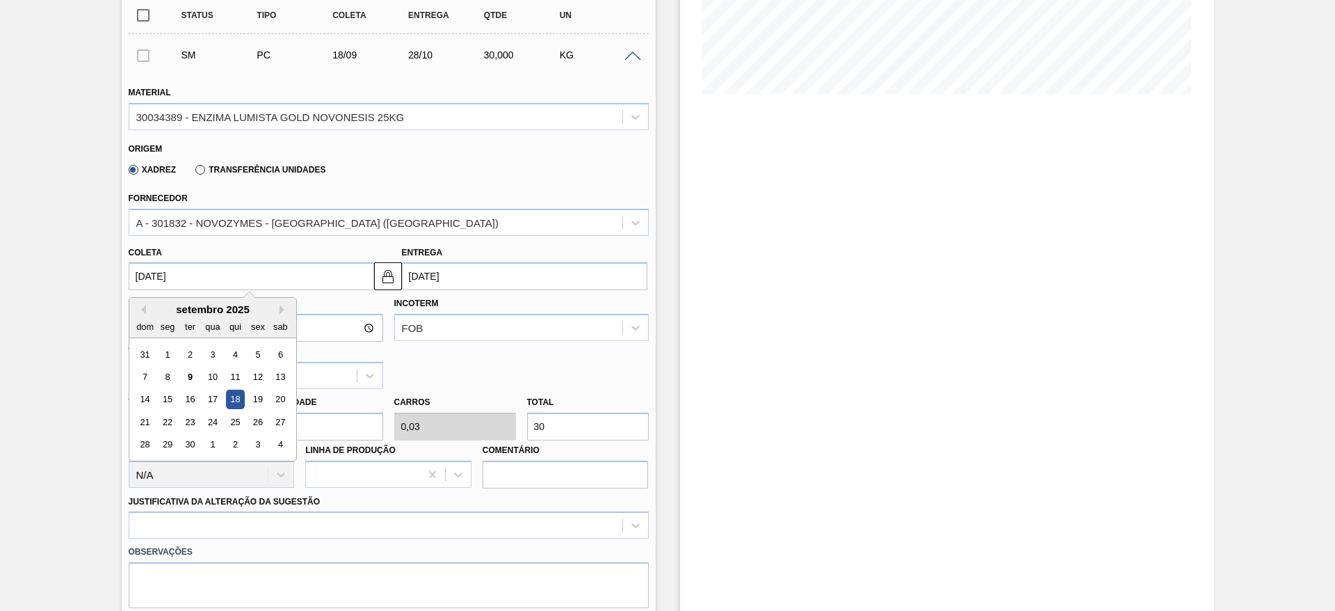
click at [168, 388] on div "14 15 16 17 18 19 20" at bounding box center [213, 399] width 158 height 22
click at [171, 394] on div "15" at bounding box center [167, 399] width 19 height 19
type input "15/09/2025"
type input "25/10/2025"
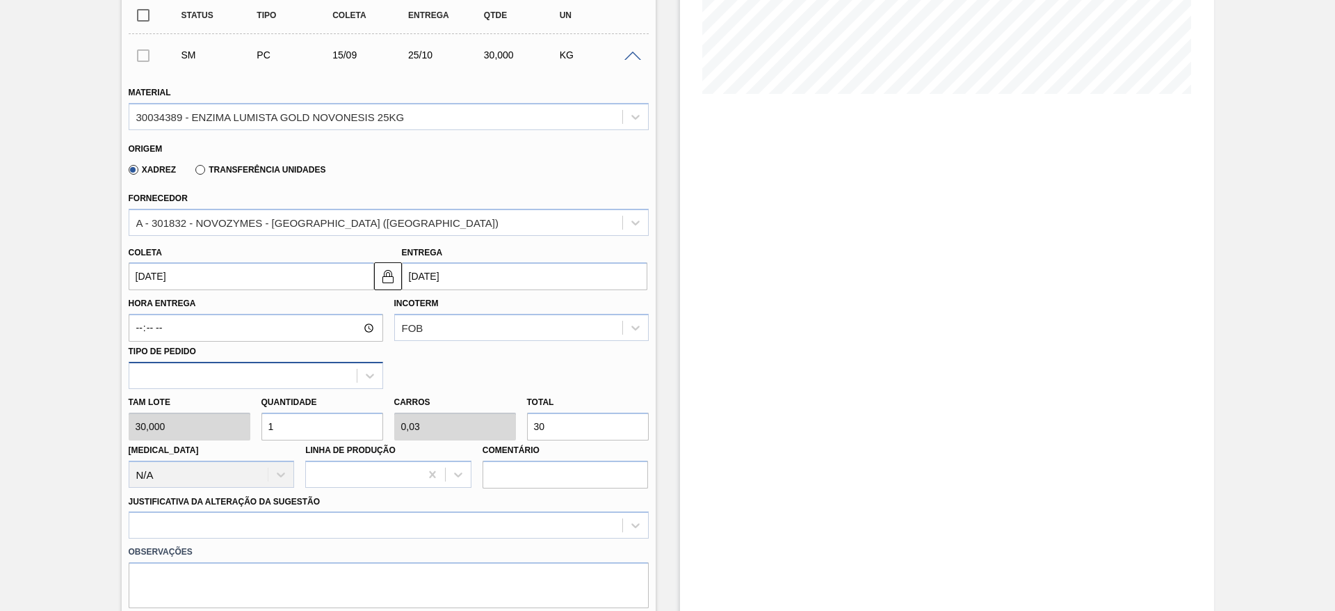
scroll to position [417, 0]
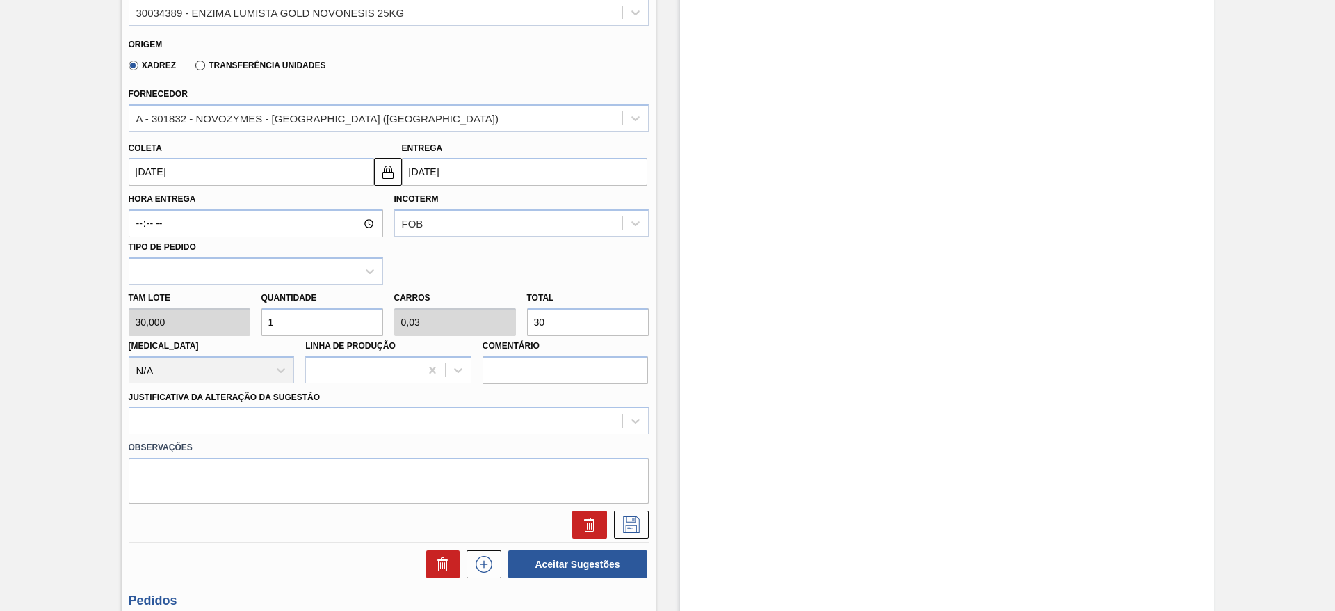
drag, startPoint x: 285, startPoint y: 325, endPoint x: 257, endPoint y: 317, distance: 28.9
click at [257, 317] on div "Quantidade 1" at bounding box center [322, 312] width 133 height 48
type input "8"
type input "0,24"
type input "240"
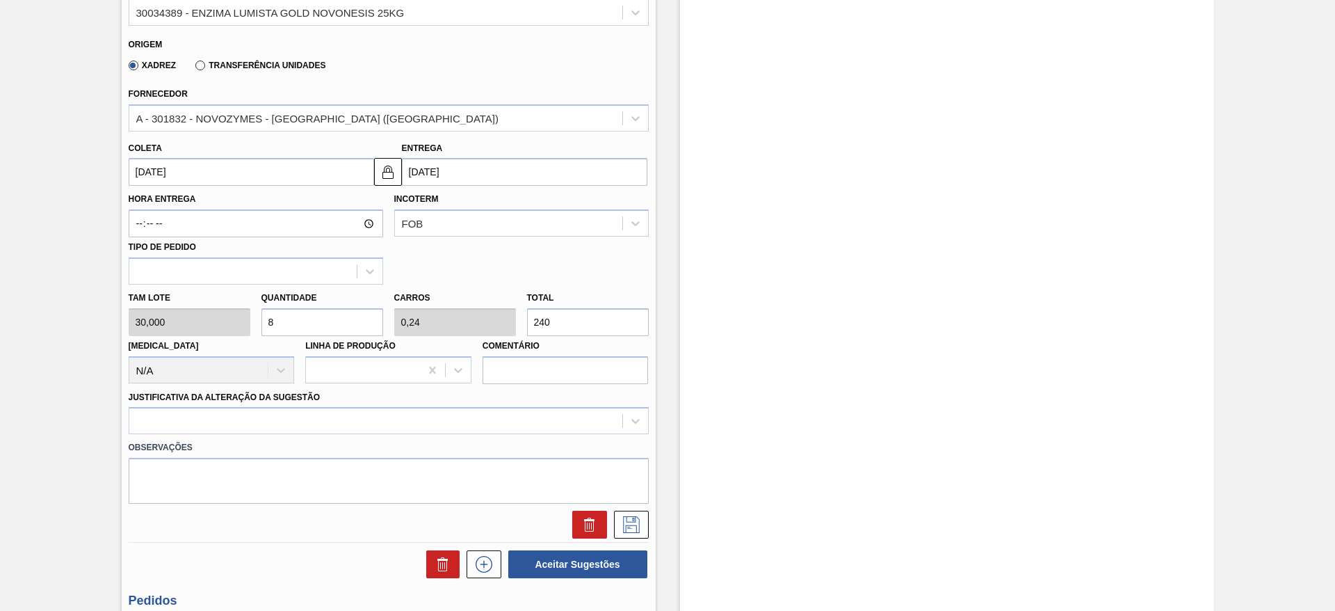
drag, startPoint x: 281, startPoint y: 324, endPoint x: 258, endPoint y: 324, distance: 23.0
click at [258, 324] on div "Quantidade 8" at bounding box center [322, 312] width 133 height 48
type input "6"
type input "0,18"
type input "180"
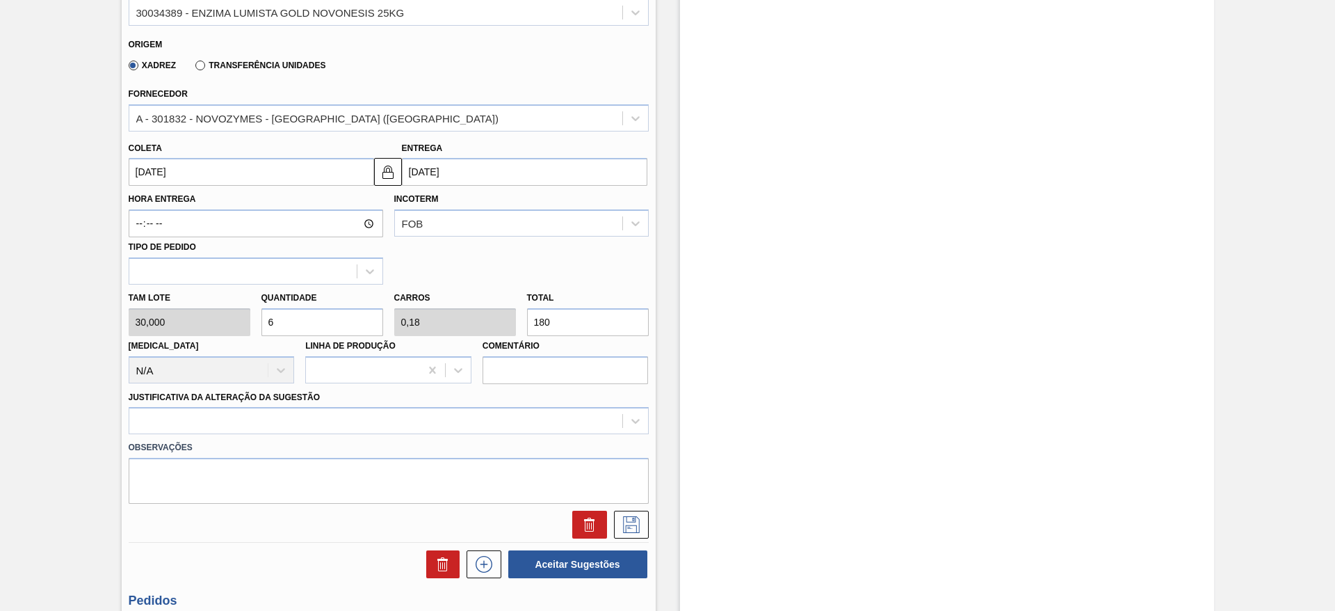
drag, startPoint x: 264, startPoint y: 324, endPoint x: 257, endPoint y: 323, distance: 7.8
click at [257, 323] on div "Quantidade 6" at bounding box center [322, 312] width 133 height 48
type input "8"
type input "0,24"
type input "240"
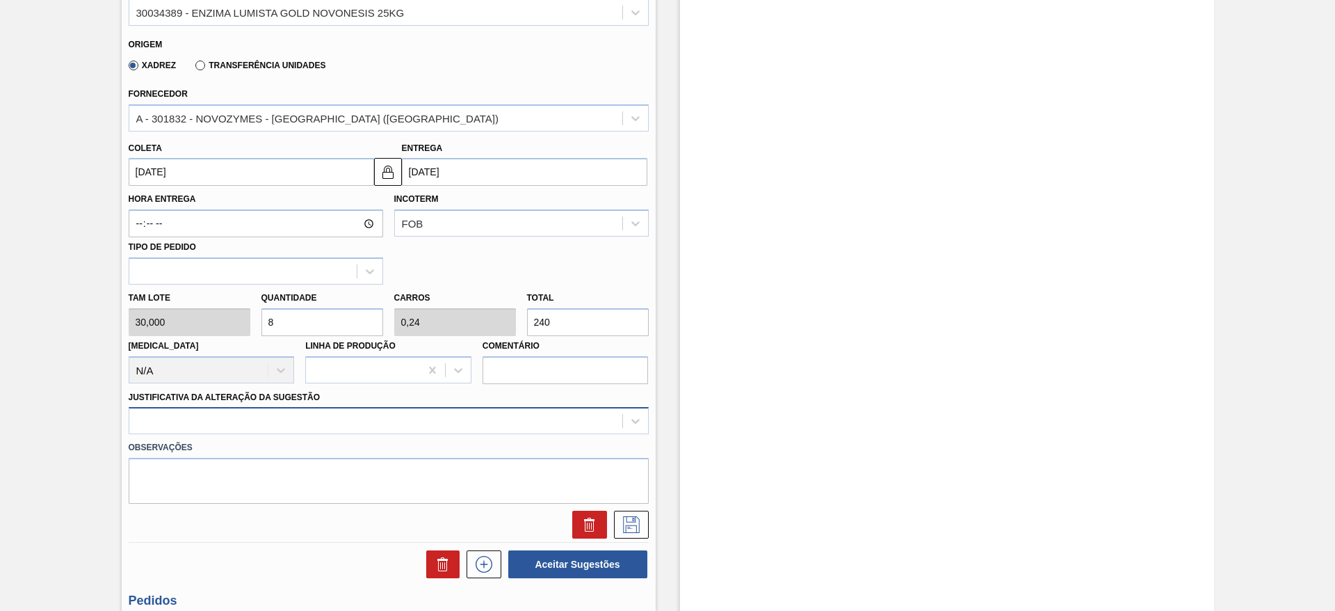
type input "8"
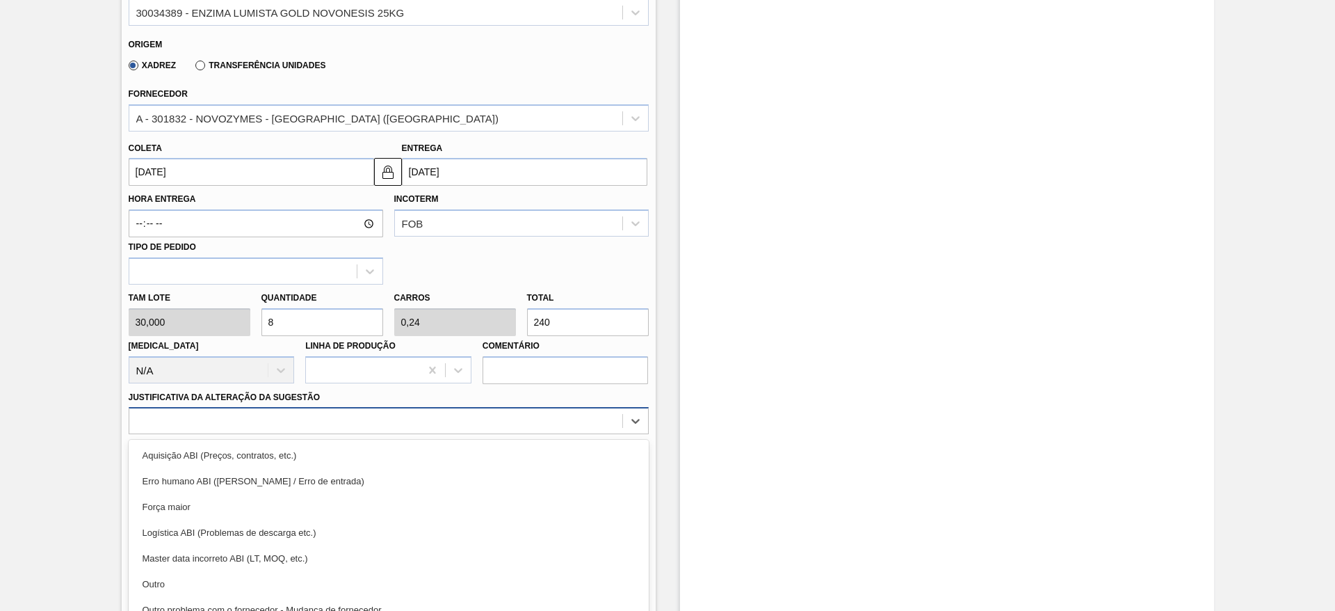
click at [610, 427] on div "option Erro humano ABI (Cálculo / Erro de entrada) focused, 2 of 18. 18 results…" at bounding box center [389, 420] width 520 height 27
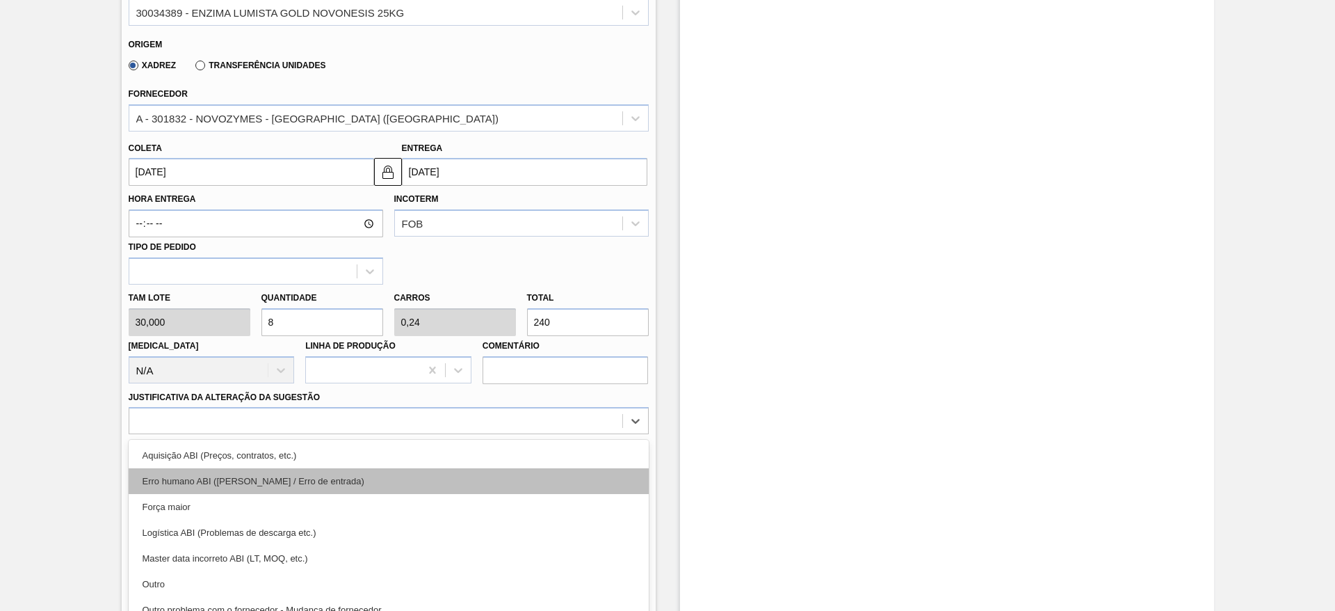
scroll to position [460, 0]
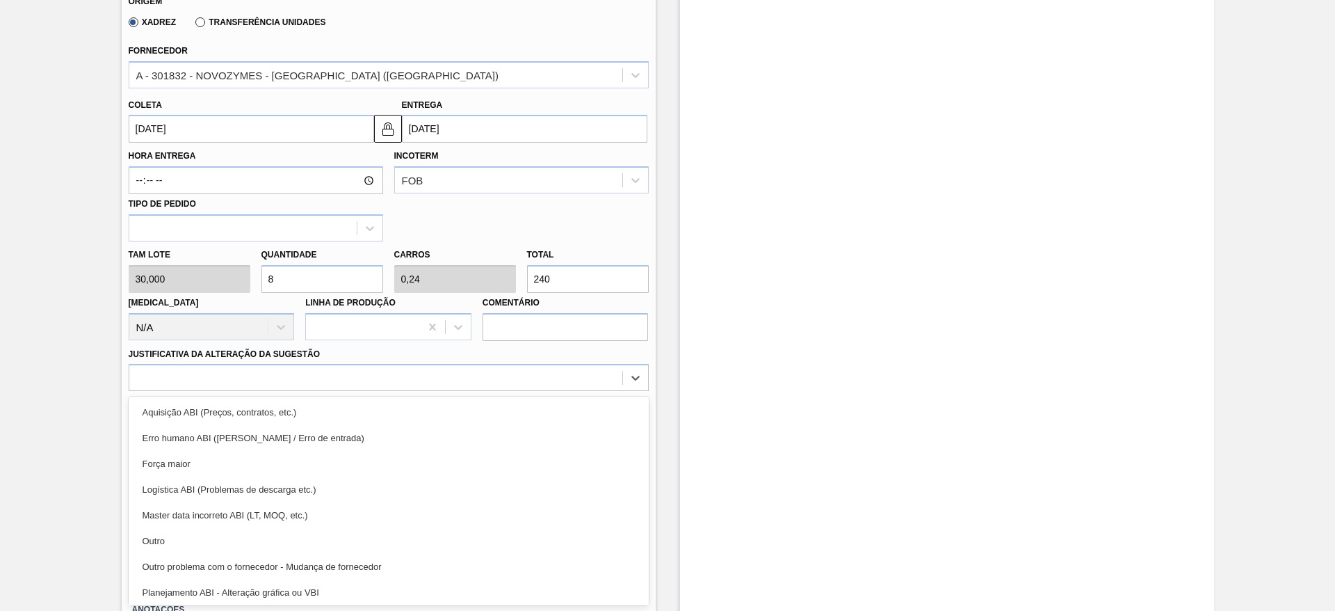
click at [570, 535] on div "Outro" at bounding box center [389, 541] width 520 height 26
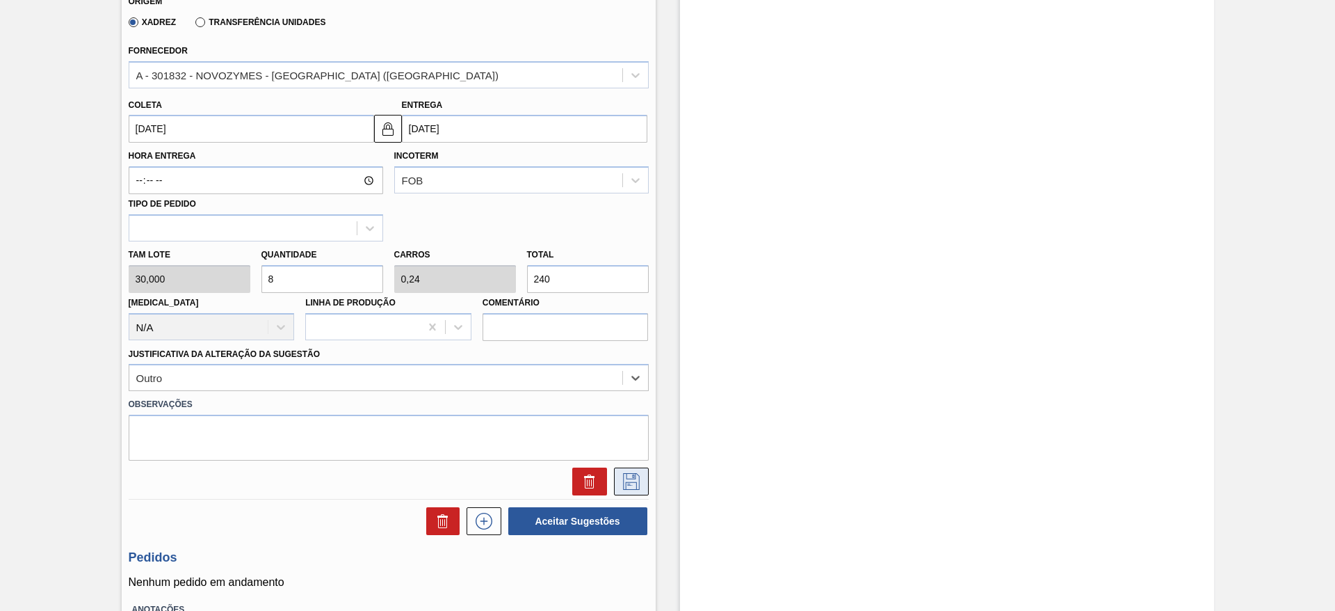
click at [636, 481] on icon at bounding box center [631, 481] width 22 height 17
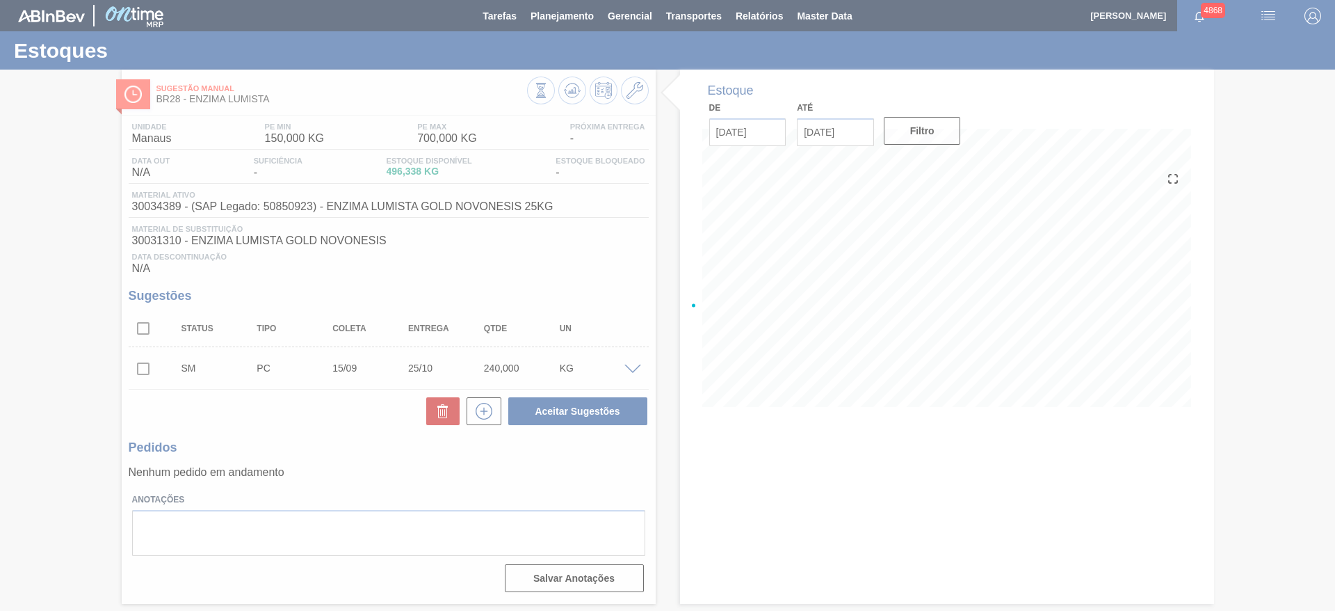
scroll to position [0, 0]
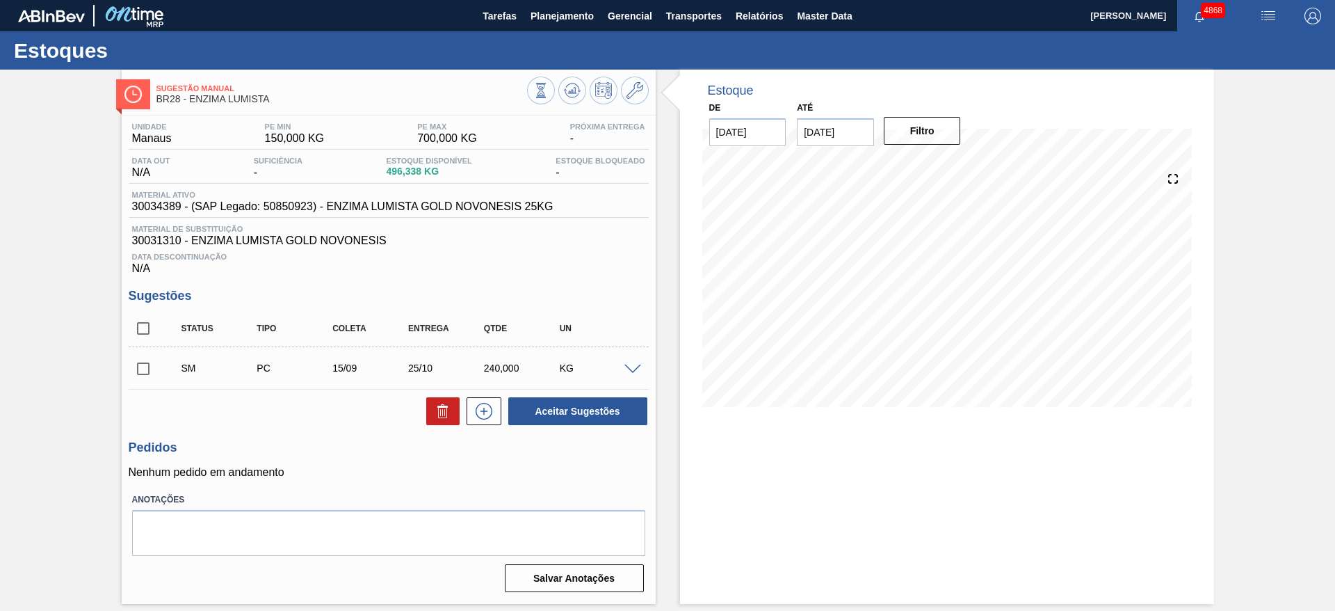
click at [149, 369] on input "checkbox" at bounding box center [143, 368] width 29 height 29
click at [567, 412] on button "Aceitar Sugestões" at bounding box center [577, 411] width 139 height 28
checkbox input "false"
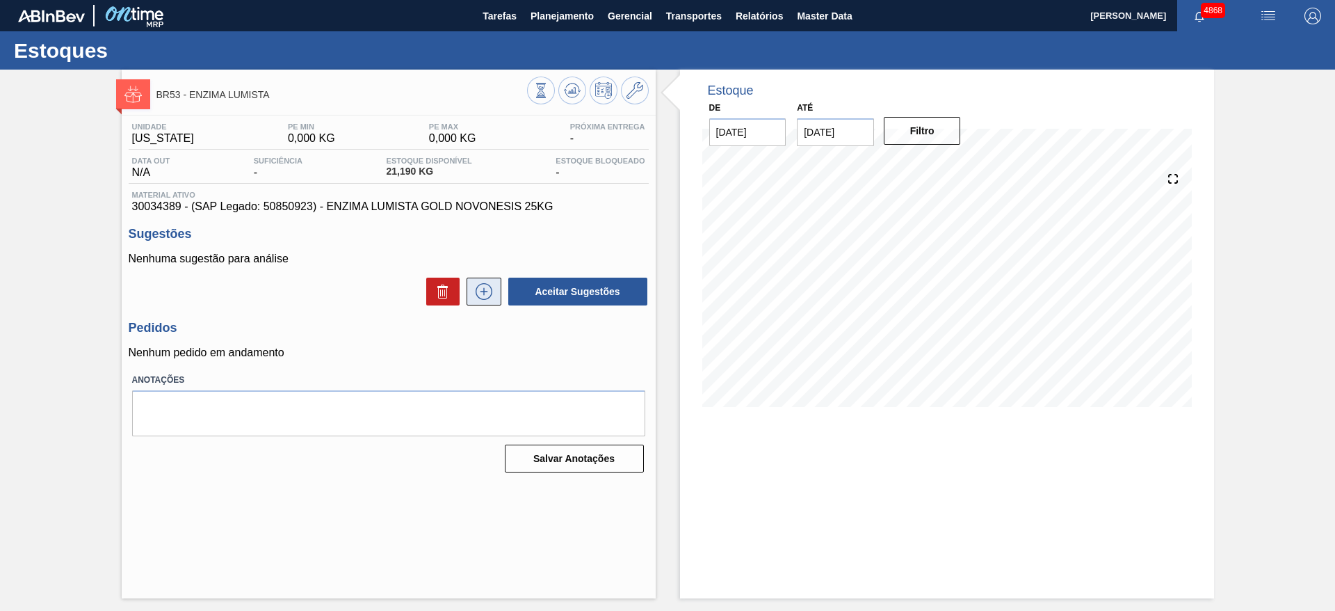
click at [478, 301] on button at bounding box center [484, 292] width 35 height 28
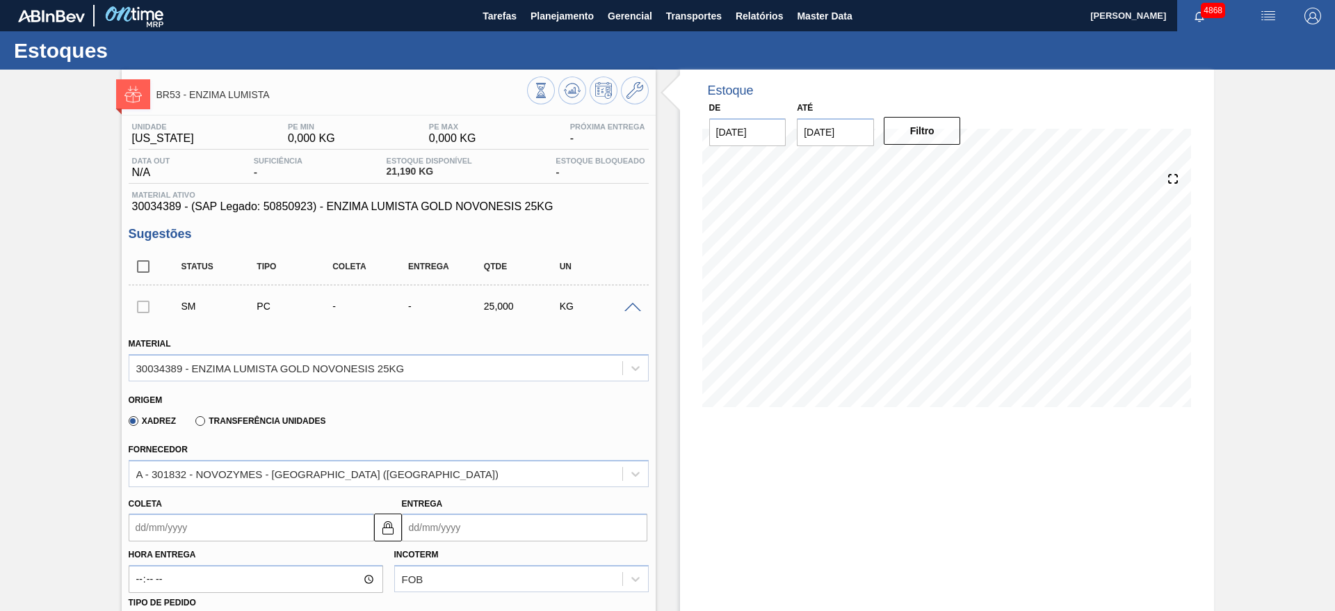
click at [329, 529] on input "Coleta" at bounding box center [252, 527] width 246 height 28
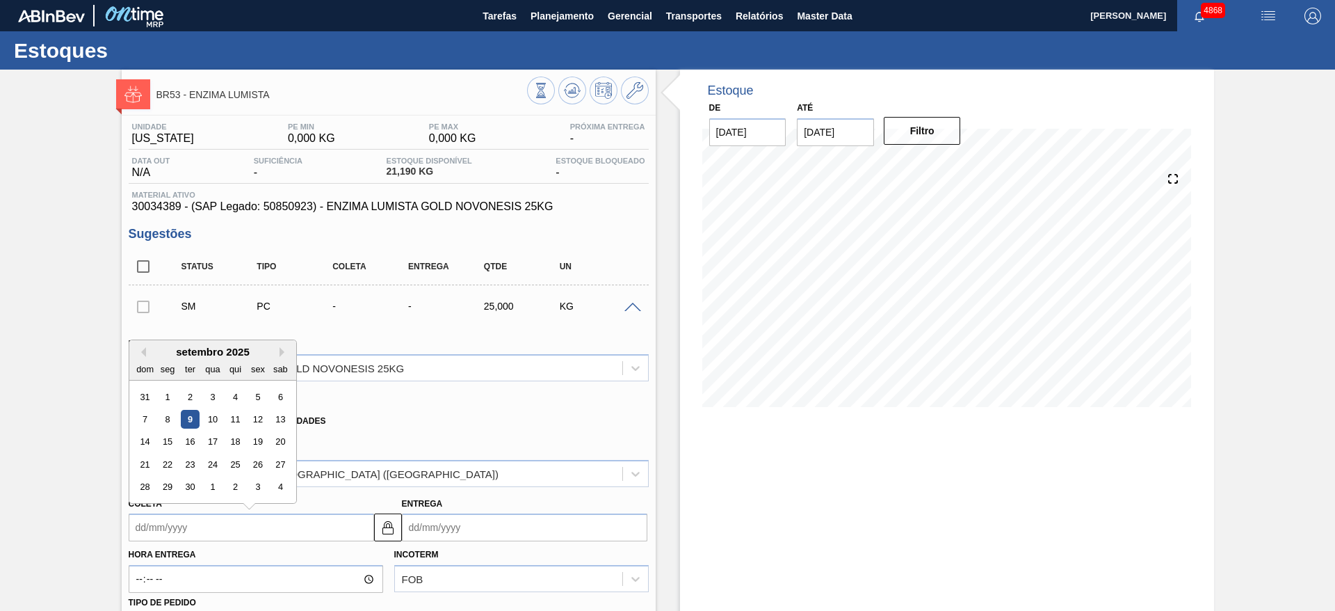
click at [502, 519] on input "Entrega" at bounding box center [525, 527] width 246 height 28
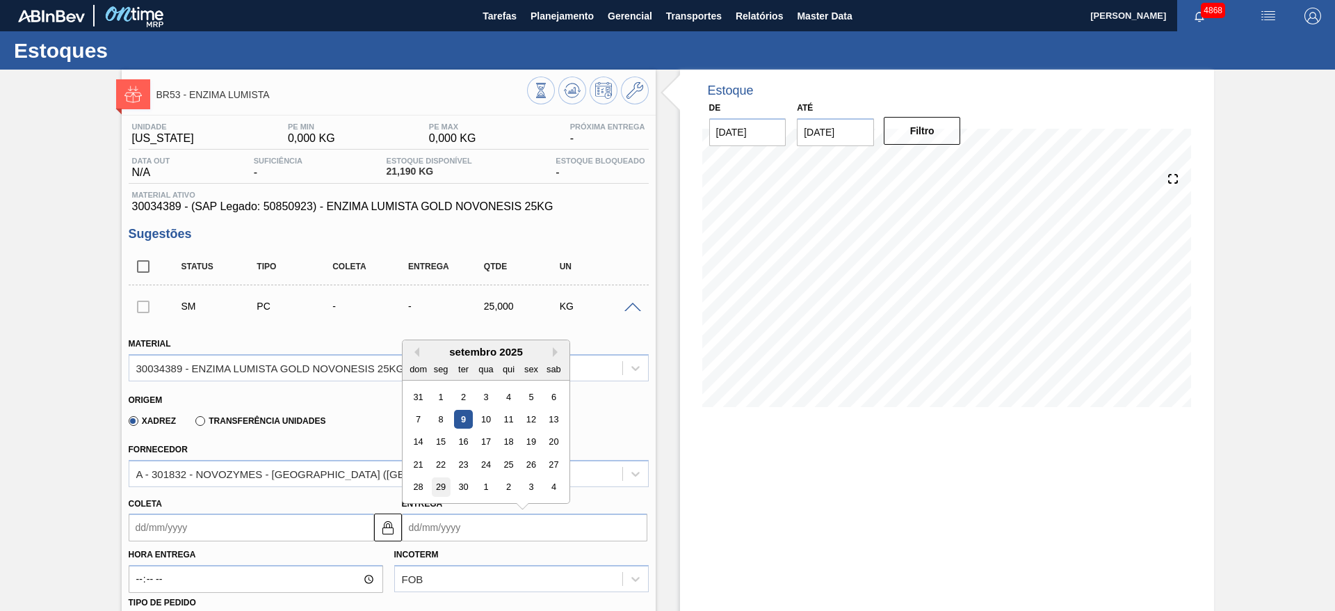
click at [437, 488] on div "29" at bounding box center [440, 487] width 19 height 19
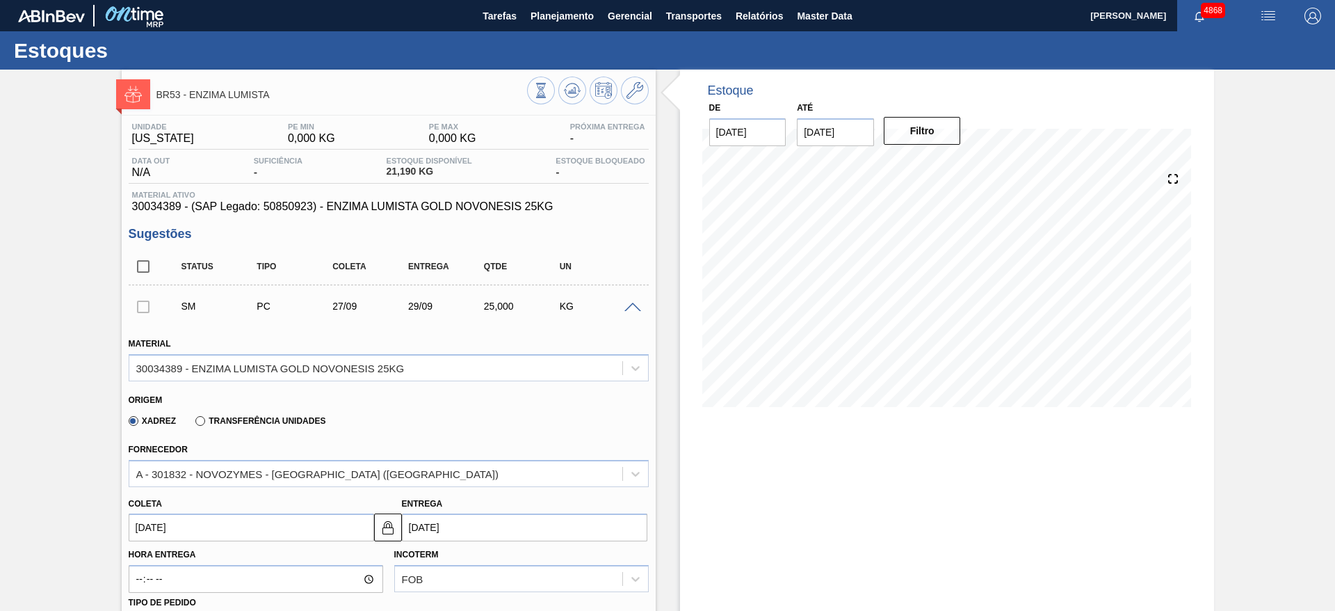
type input "27/09/2025"
type input "29/09/2025"
click at [390, 521] on img at bounding box center [388, 527] width 17 height 17
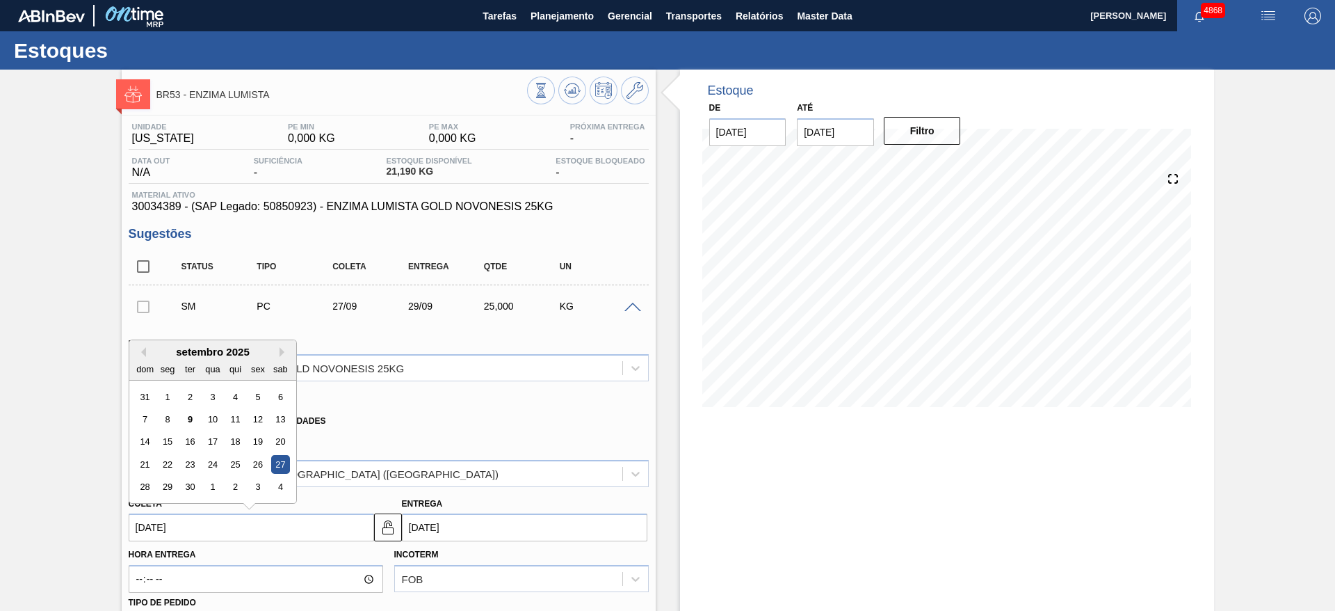
click at [353, 521] on input "27/09/2025" at bounding box center [252, 527] width 246 height 28
click at [182, 461] on div "23" at bounding box center [189, 464] width 19 height 19
type input "23/09/2025"
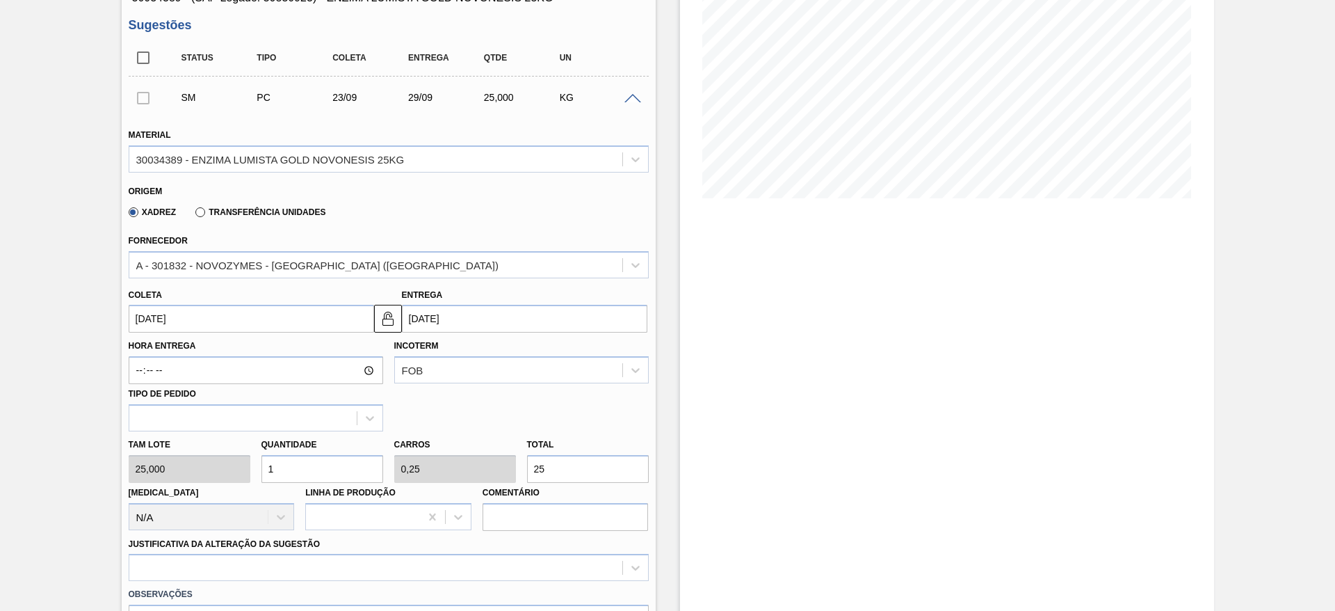
scroll to position [417, 0]
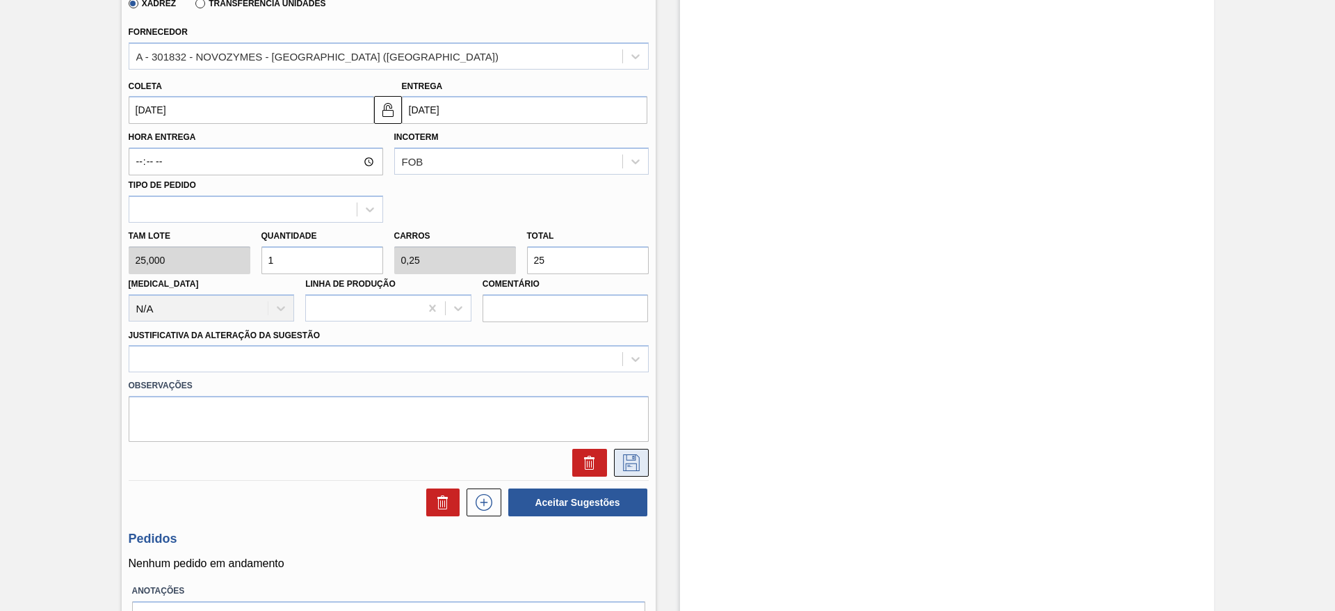
click at [632, 460] on icon at bounding box center [631, 462] width 22 height 17
click at [531, 360] on div at bounding box center [375, 359] width 493 height 20
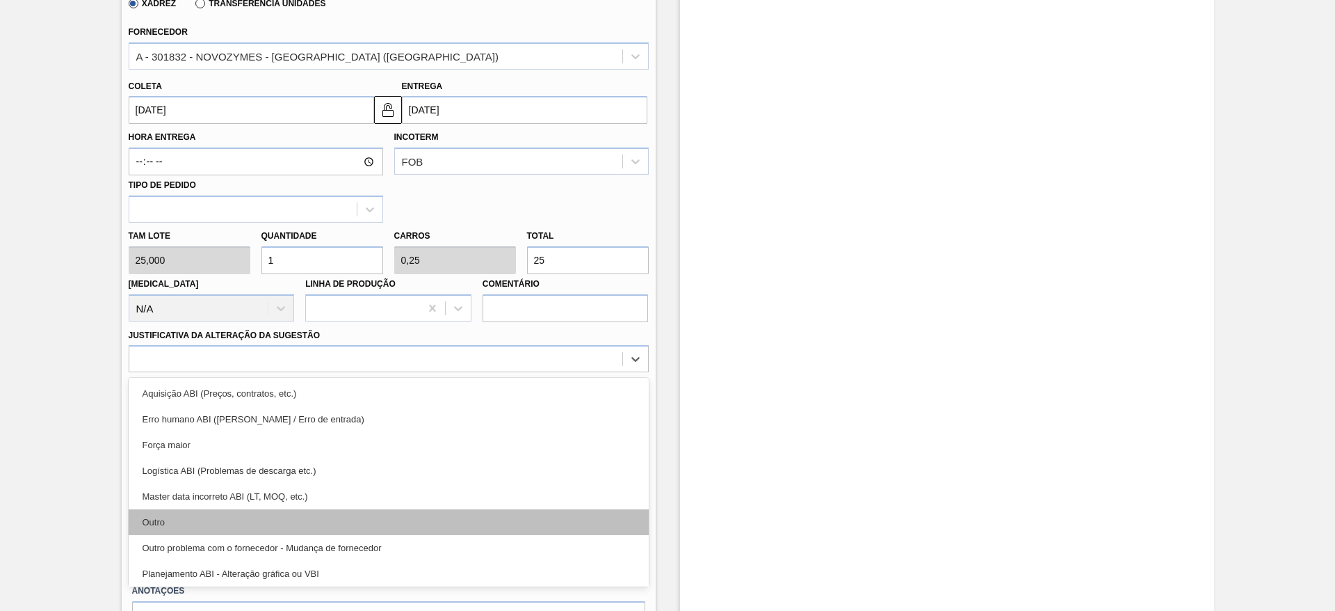
click at [445, 517] on div "Outro" at bounding box center [389, 522] width 520 height 26
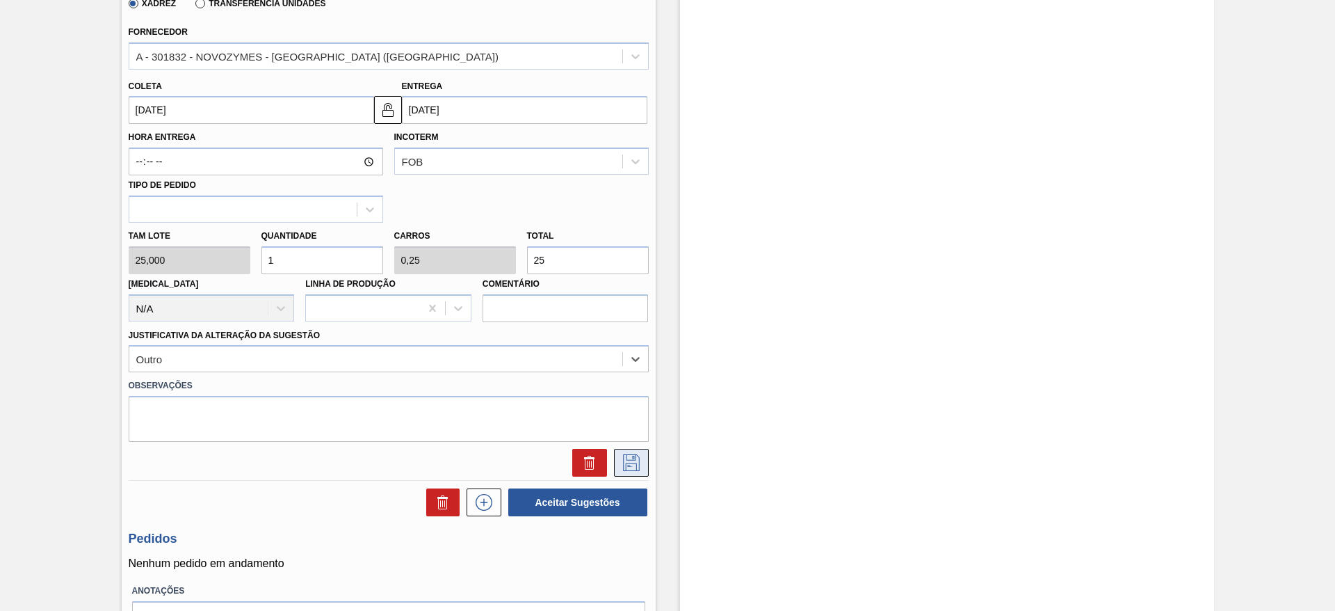
click at [633, 467] on icon at bounding box center [631, 462] width 22 height 17
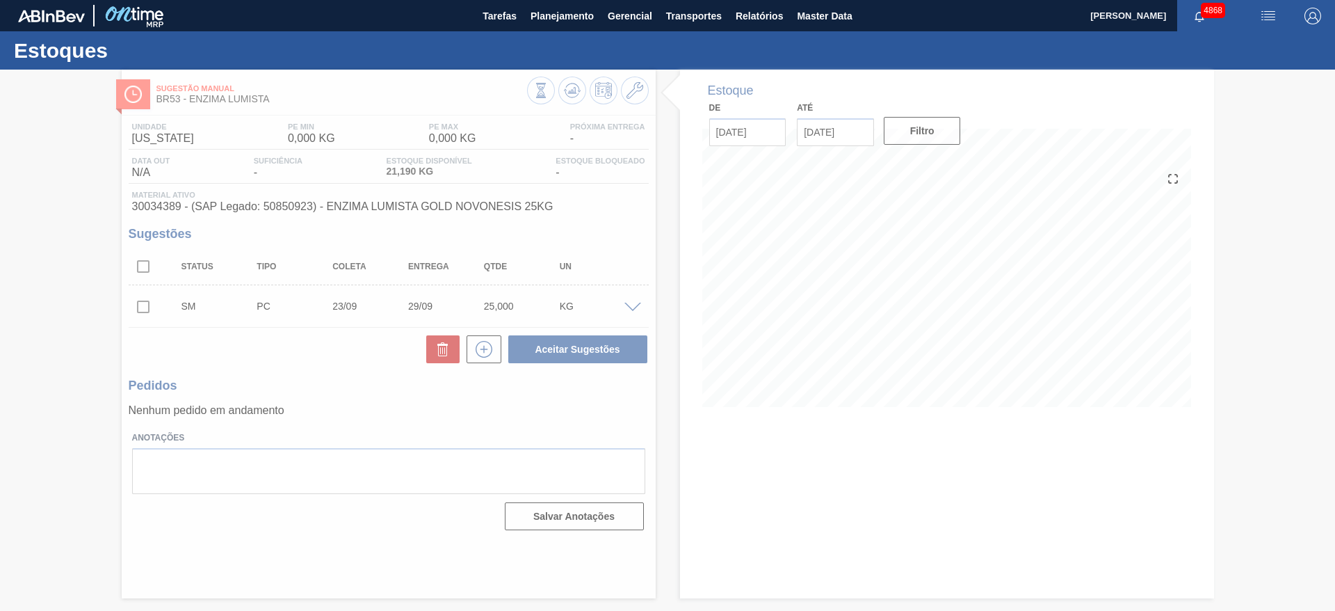
scroll to position [0, 0]
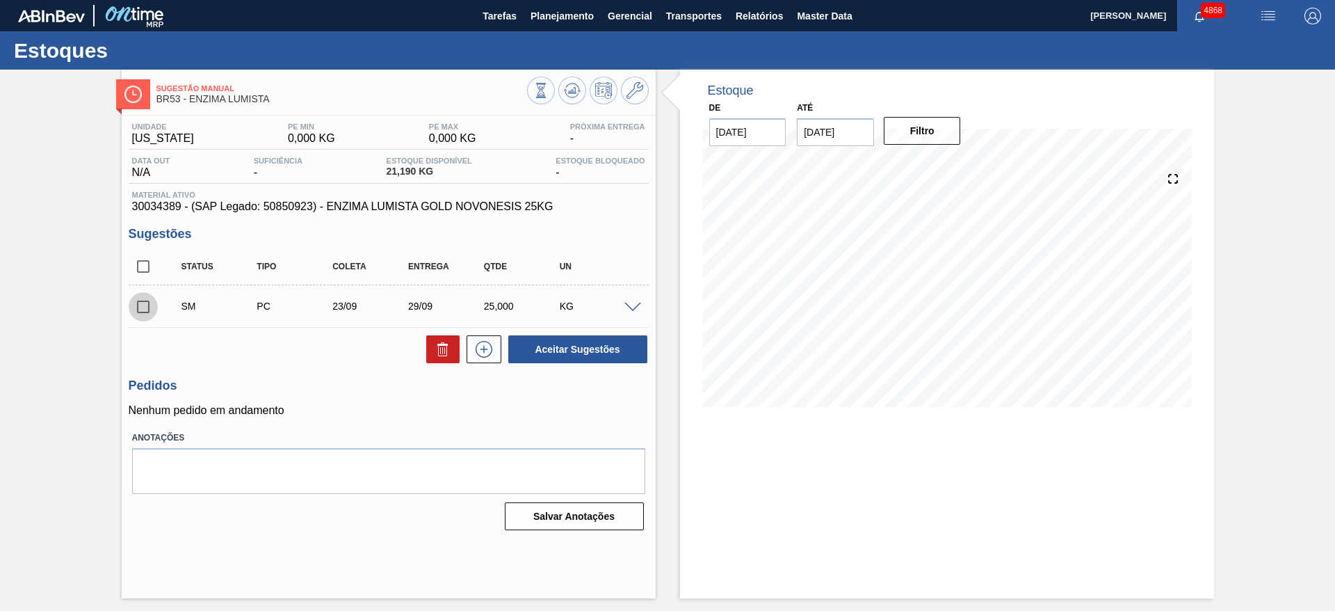
click at [146, 305] on input "checkbox" at bounding box center [143, 306] width 29 height 29
click at [584, 345] on button "Aceitar Sugestões" at bounding box center [577, 349] width 139 height 28
checkbox input "false"
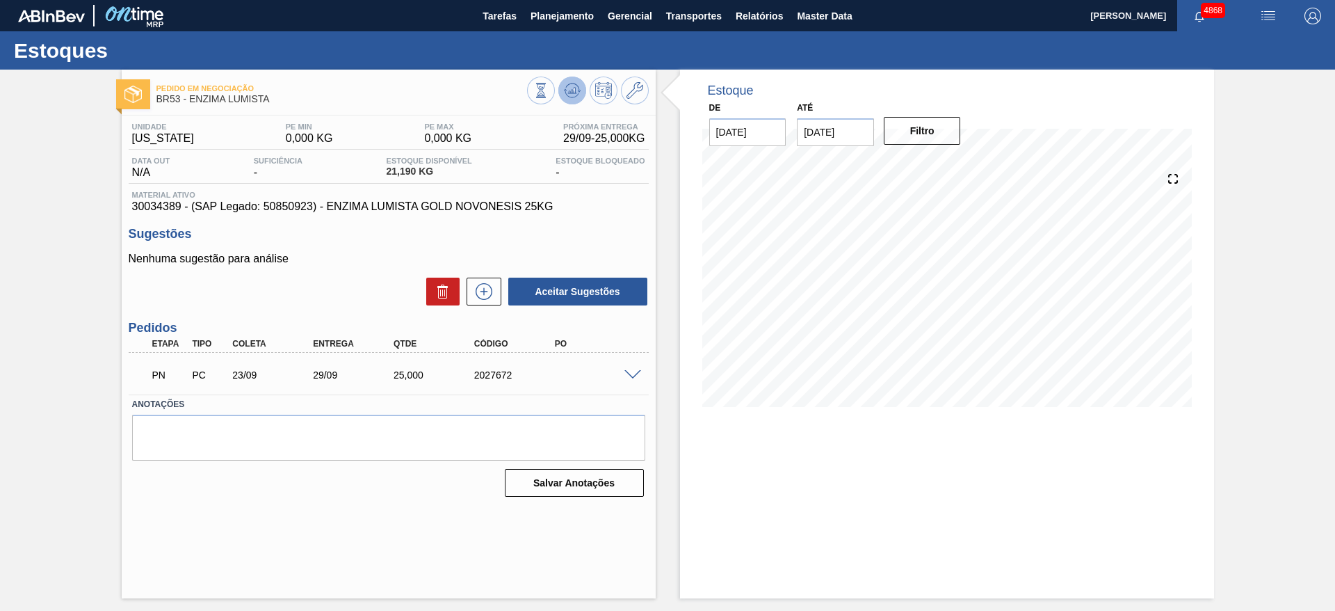
click at [581, 89] on button at bounding box center [572, 91] width 28 height 28
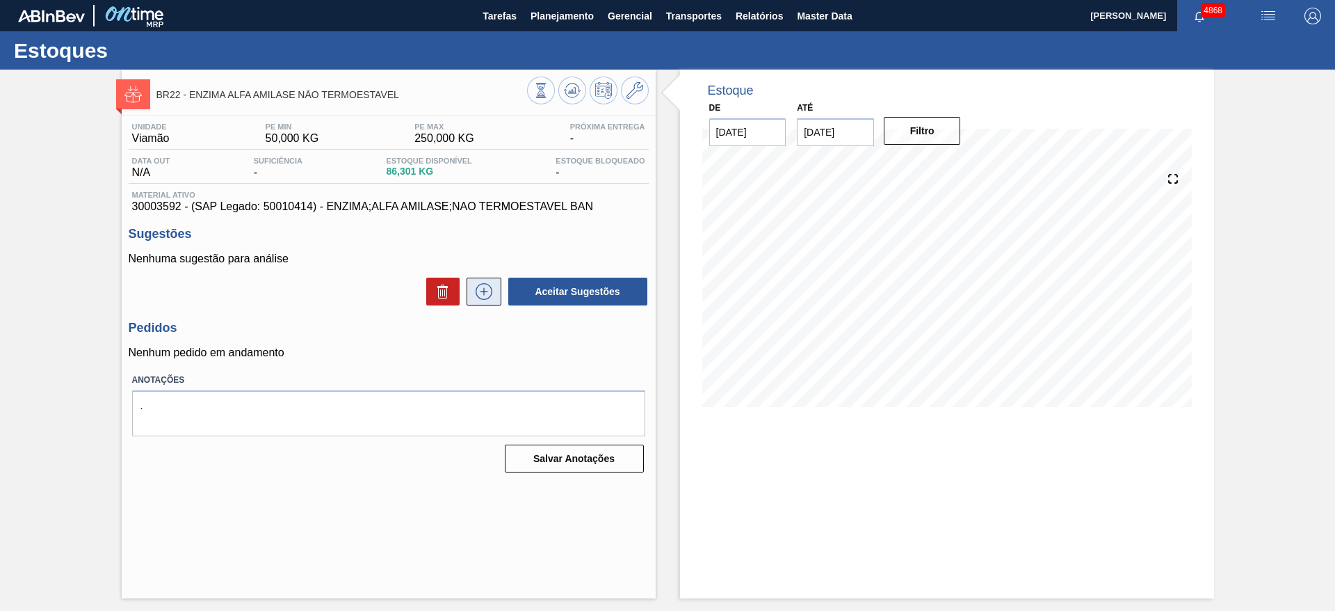
drag, startPoint x: 495, startPoint y: 302, endPoint x: 482, endPoint y: 298, distance: 13.7
click at [482, 298] on button at bounding box center [484, 292] width 35 height 28
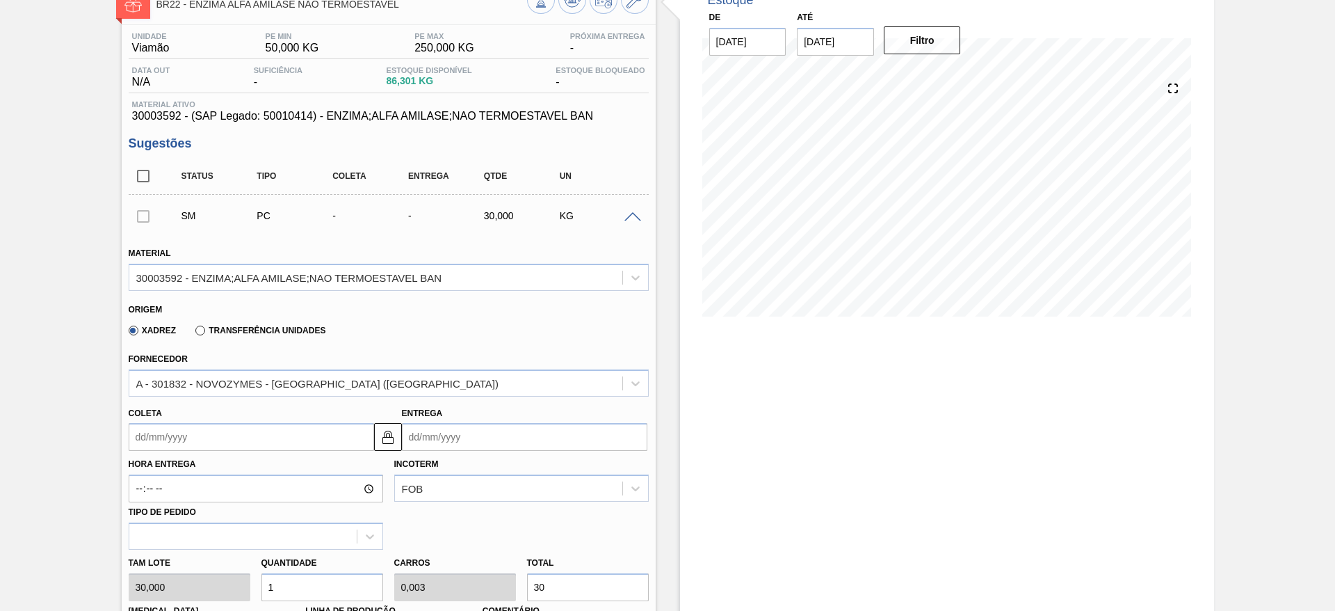
scroll to position [209, 0]
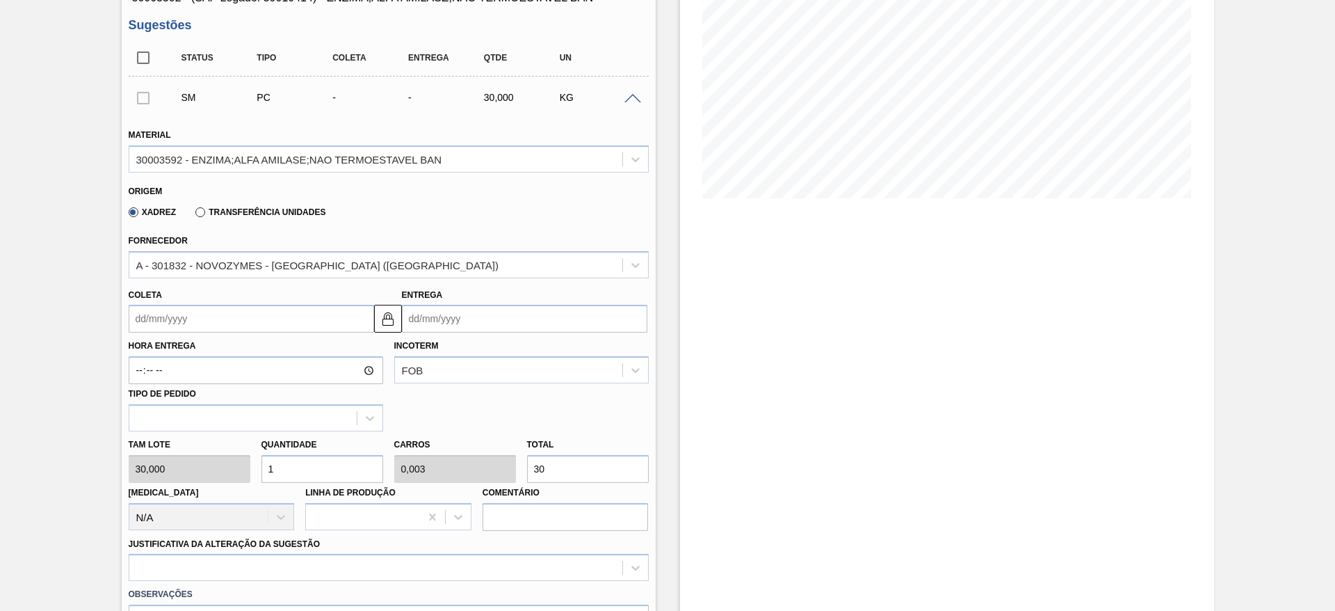
click at [299, 309] on input "Coleta" at bounding box center [252, 319] width 246 height 28
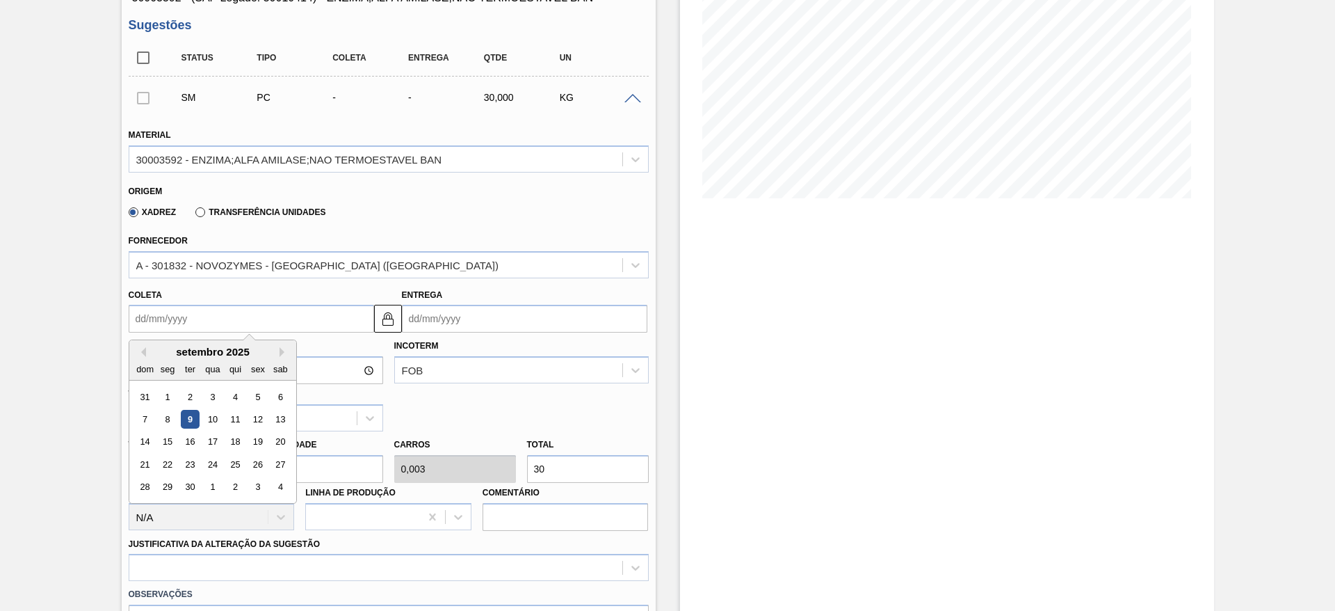
click at [241, 437] on div "18" at bounding box center [234, 442] width 19 height 19
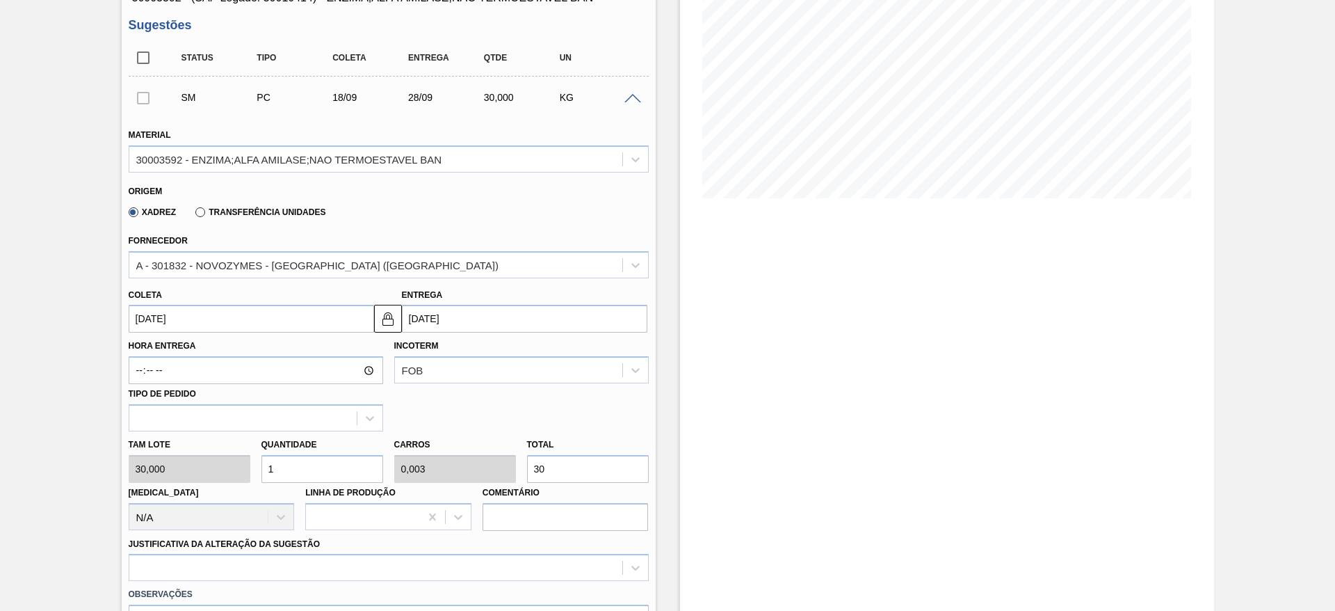
type input "18/09/2025"
type input "28/09/2025"
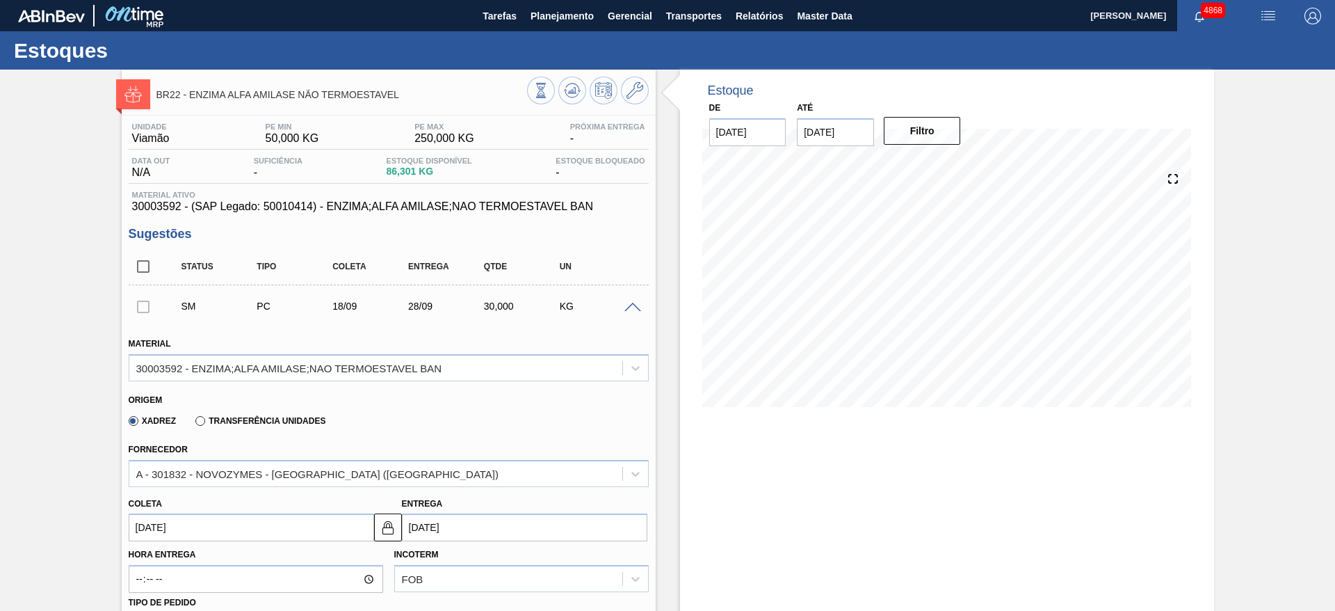
scroll to position [313, 0]
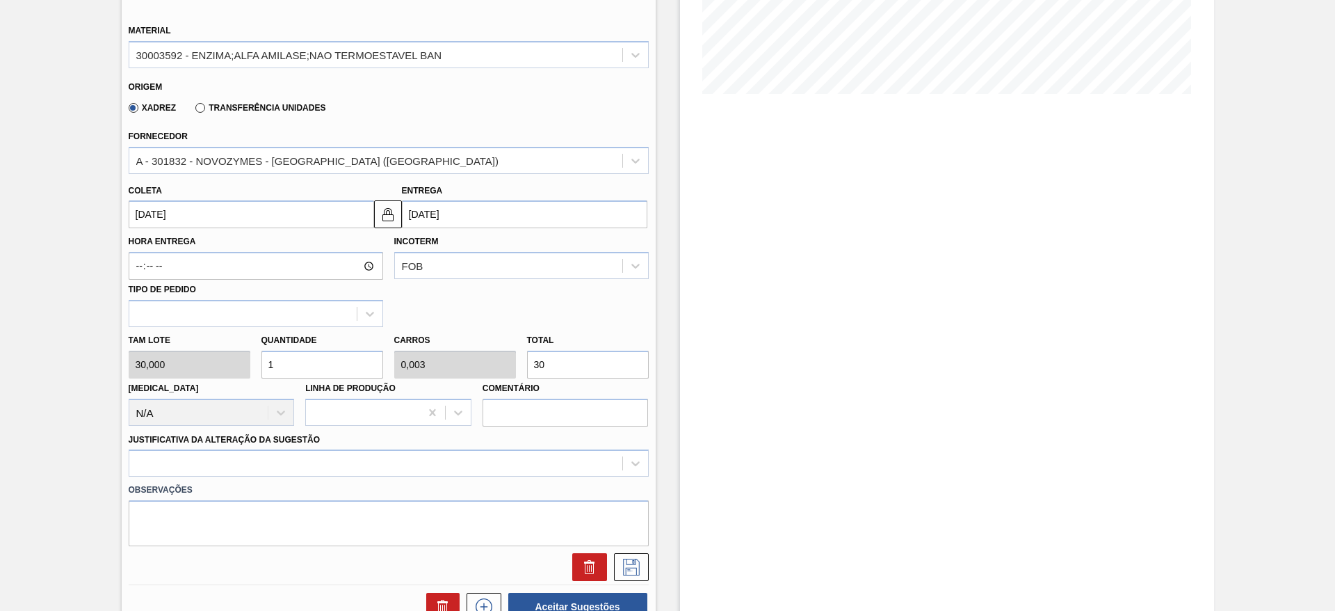
drag, startPoint x: 278, startPoint y: 369, endPoint x: 253, endPoint y: 363, distance: 25.0
click at [256, 364] on div "Quantidade 1" at bounding box center [322, 354] width 133 height 48
type input "2"
type input "0,006"
type input "60"
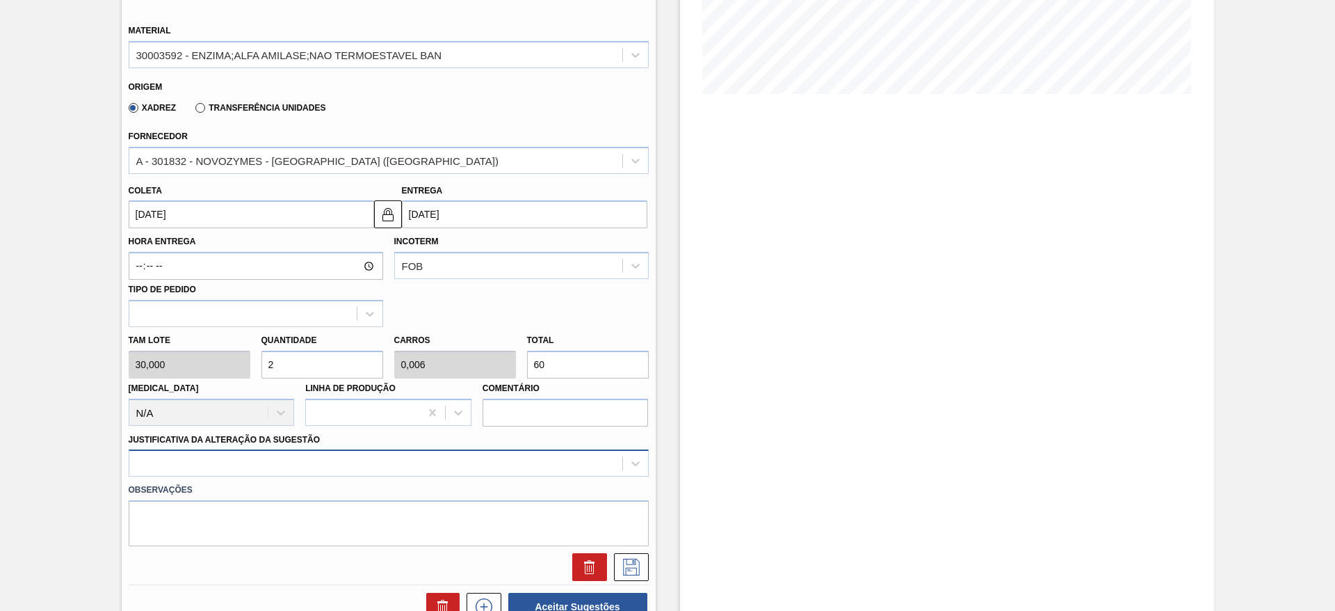
type input "2"
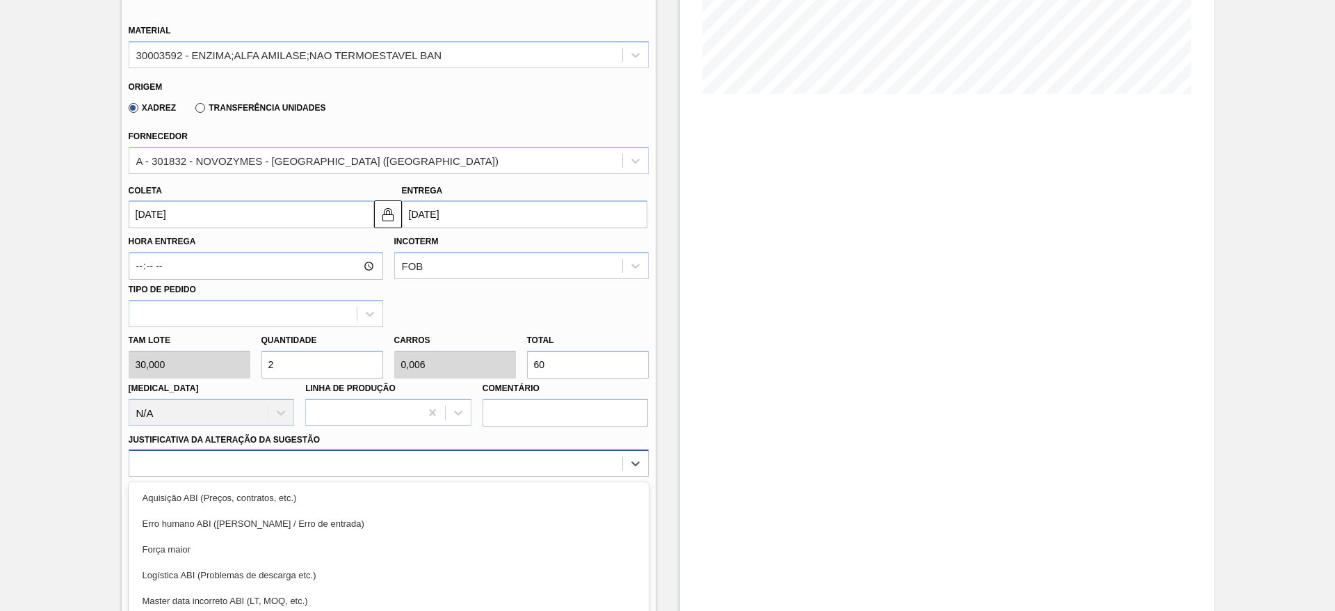
scroll to position [399, 0]
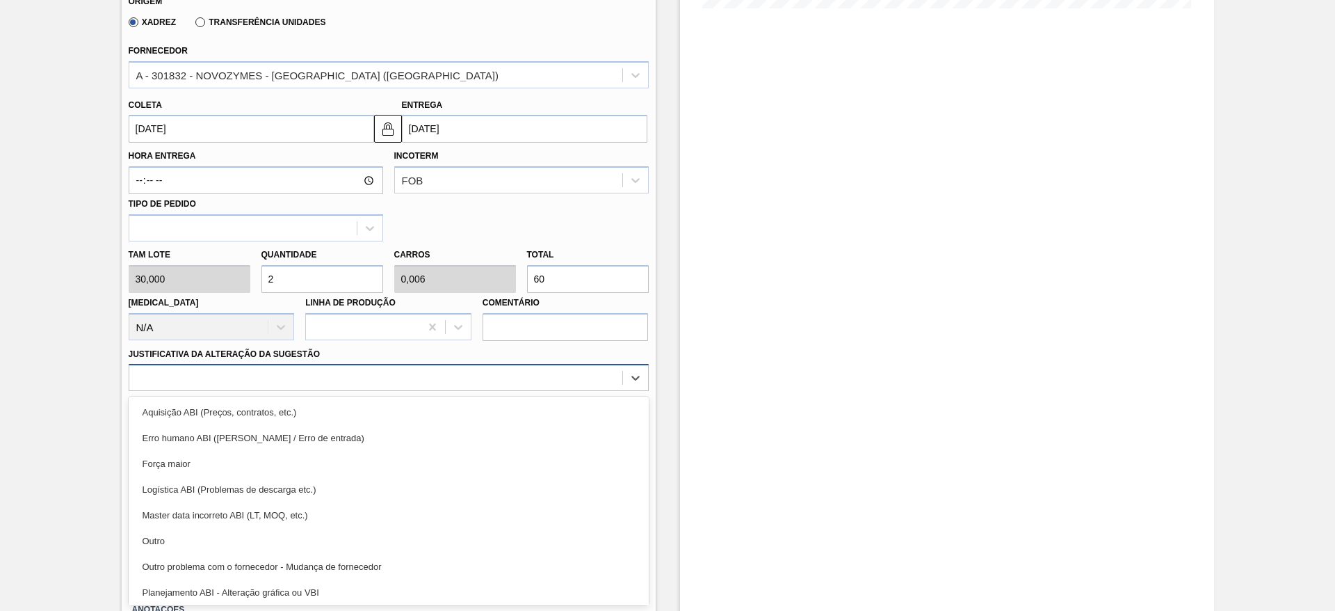
click at [568, 391] on div "option Força maior focused, 3 of 18. 18 results available. Use Up and Down to c…" at bounding box center [389, 377] width 520 height 27
drag, startPoint x: 581, startPoint y: 540, endPoint x: 595, endPoint y: 522, distance: 23.4
click at [581, 538] on div "Outro" at bounding box center [389, 541] width 520 height 26
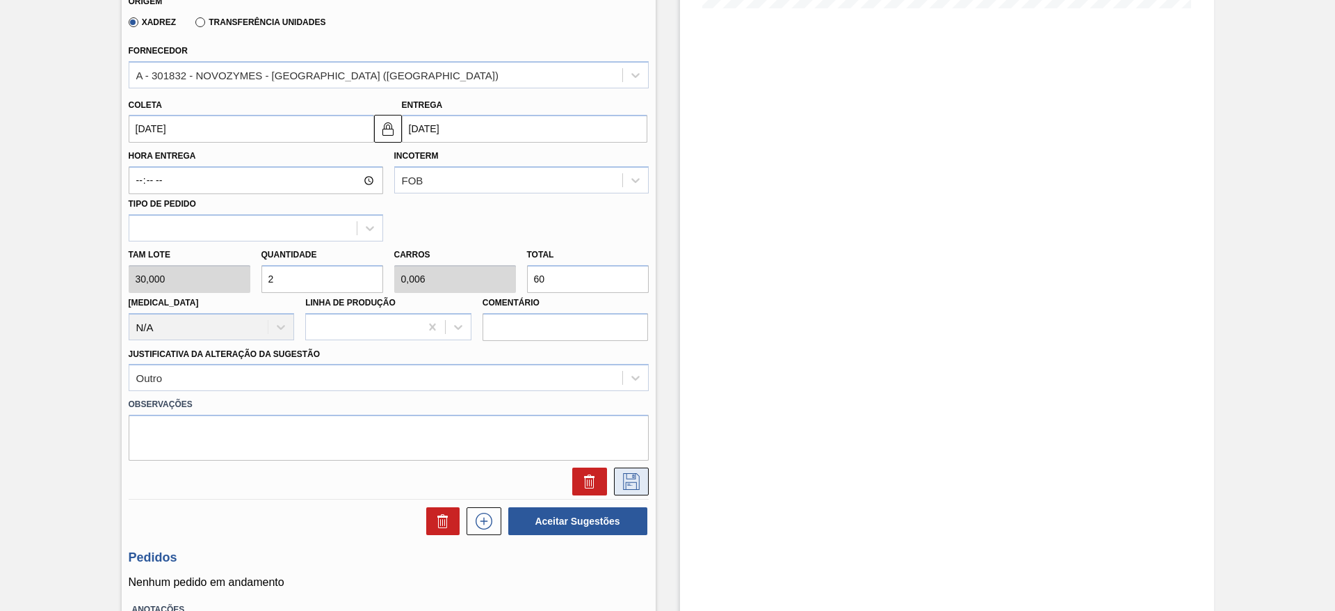
click at [627, 482] on icon at bounding box center [631, 481] width 17 height 17
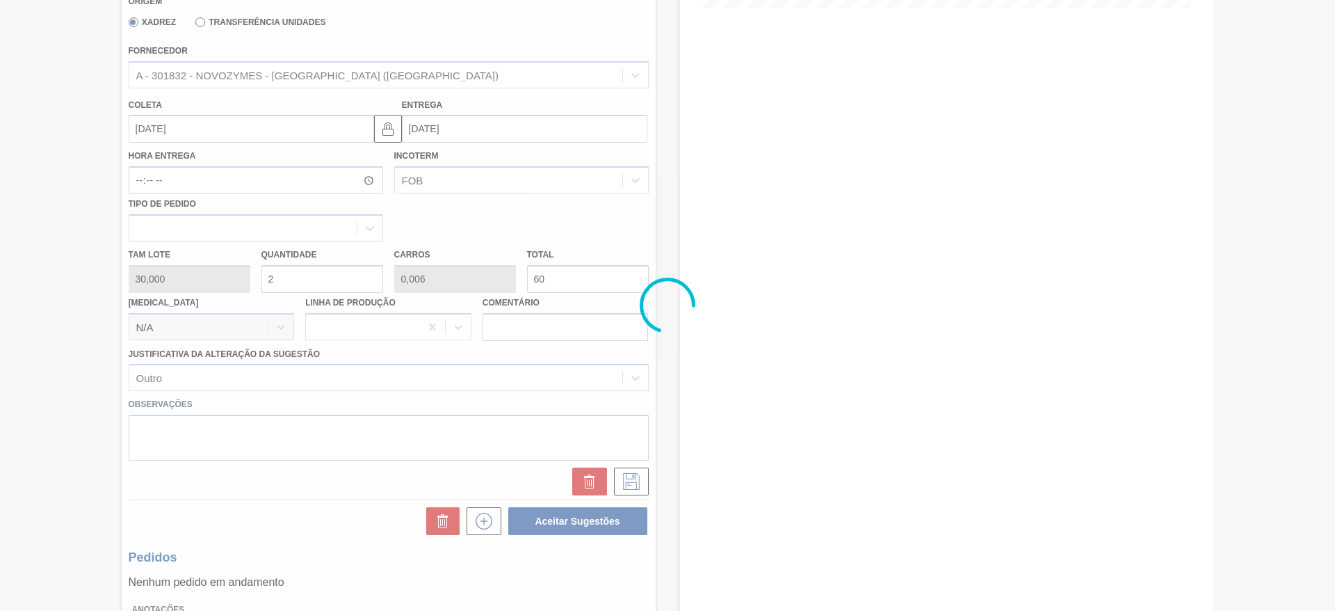
scroll to position [0, 0]
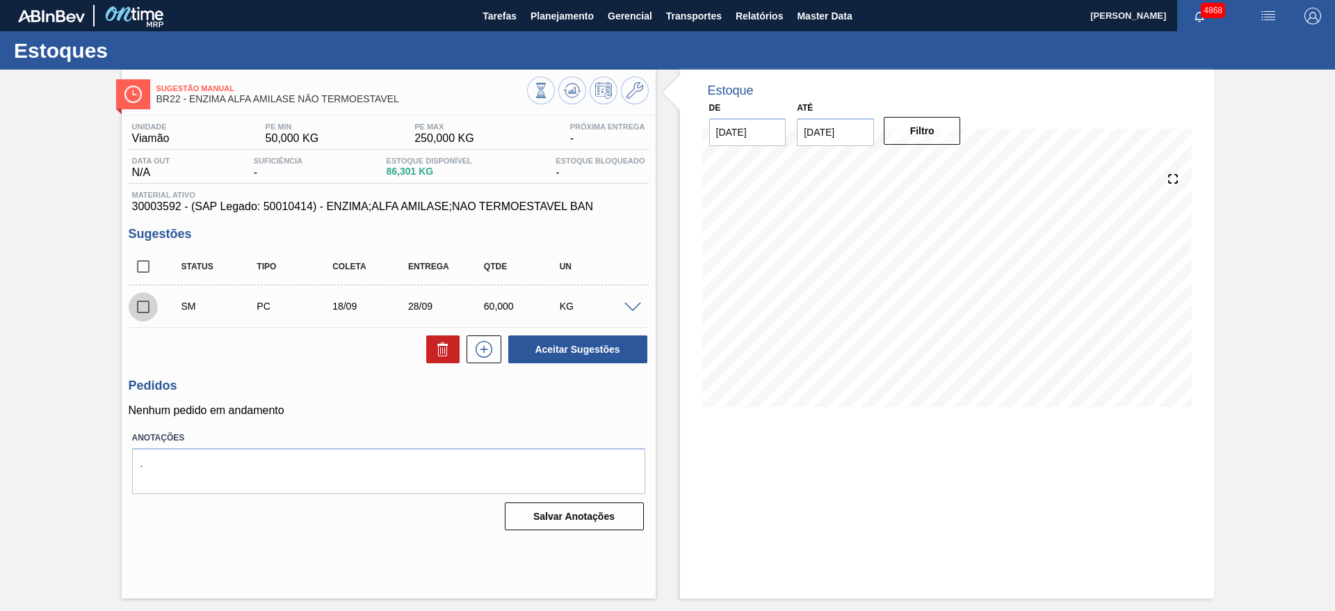
click at [145, 310] on input "checkbox" at bounding box center [143, 306] width 29 height 29
click at [605, 345] on button "Aceitar Sugestões" at bounding box center [577, 349] width 139 height 28
checkbox input "false"
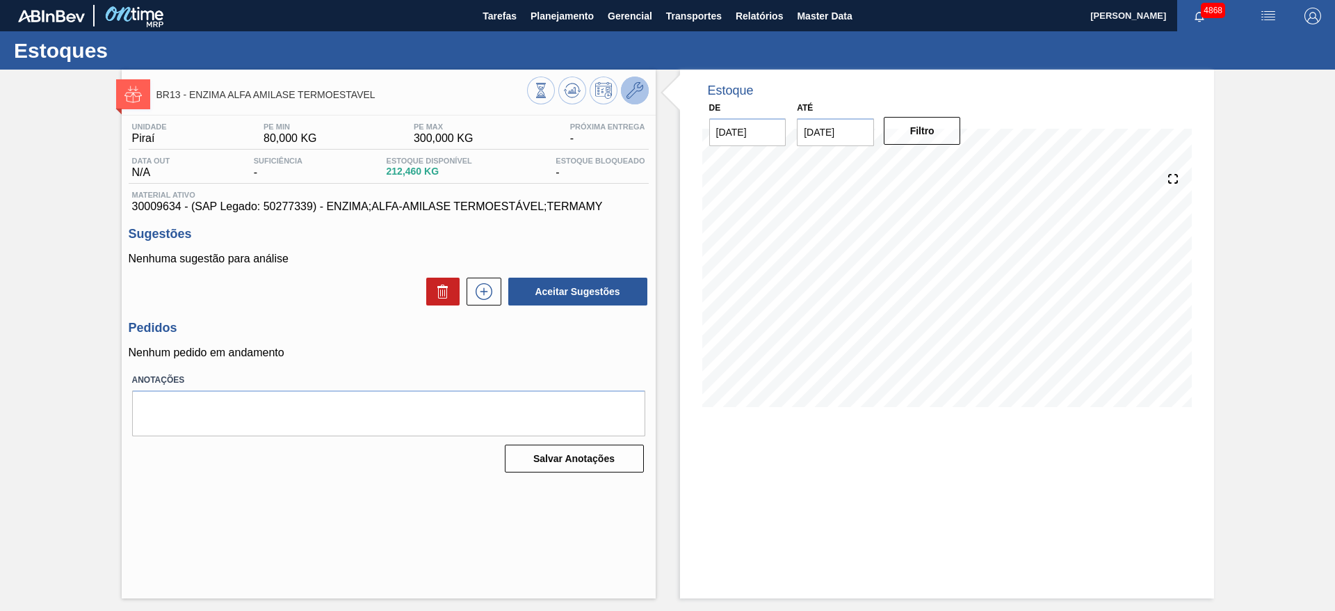
click at [627, 88] on icon at bounding box center [635, 90] width 17 height 17
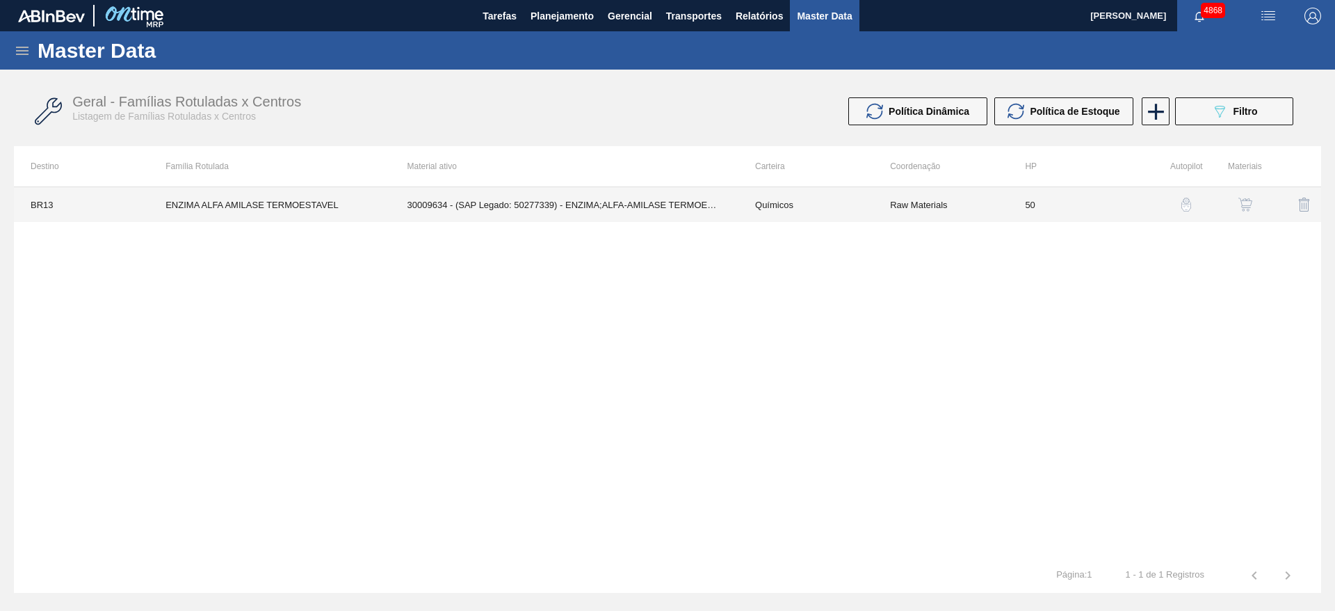
click at [614, 214] on td "30009634 - (SAP Legado: 50277339) - ENZIMA;ALFA-AMILASE TERMOESTÁVEL;TERMAMY" at bounding box center [565, 204] width 348 height 35
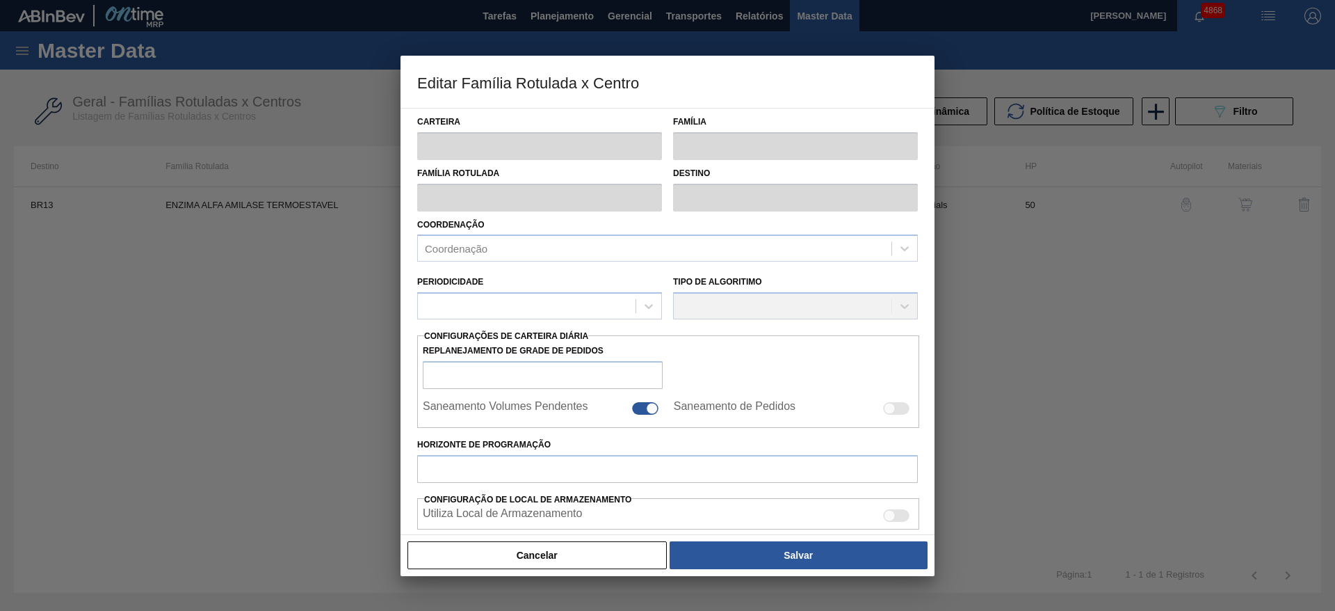
type input "Químicos"
type input "Enzima"
type input "ENZIMA ALFA AMILASE TERMOESTAVEL"
type input "BR13 - Piraí"
type input "50"
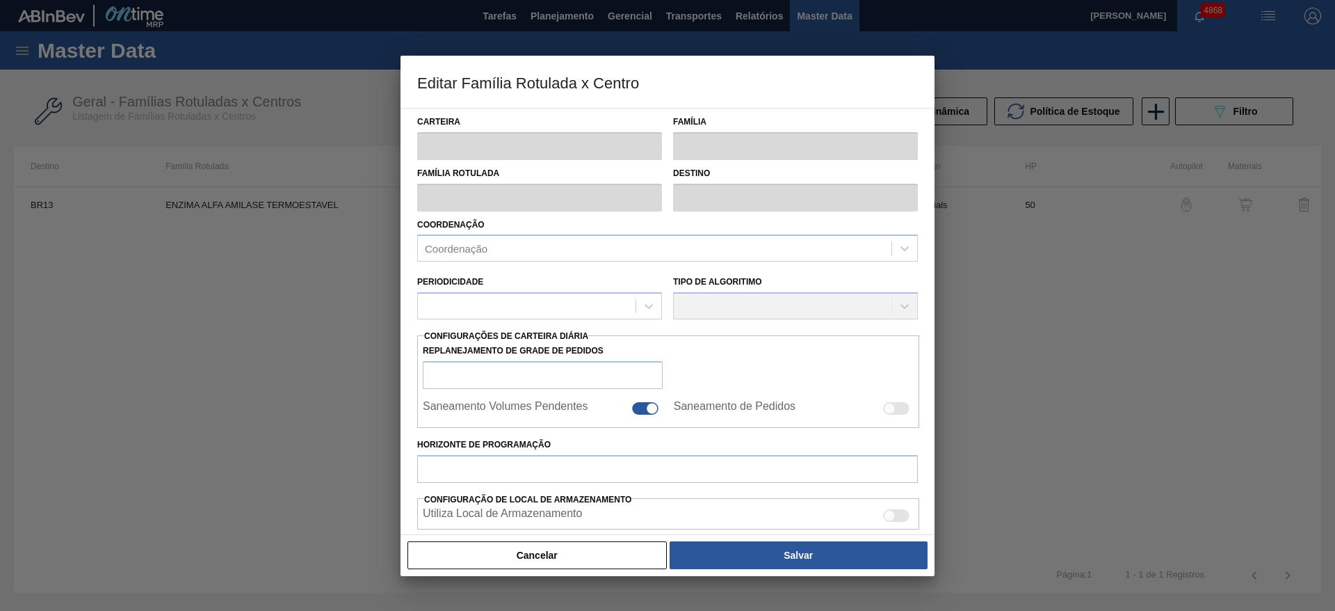
type input "80"
type input "300"
type input "100"
type input "300,000"
checkbox input "true"
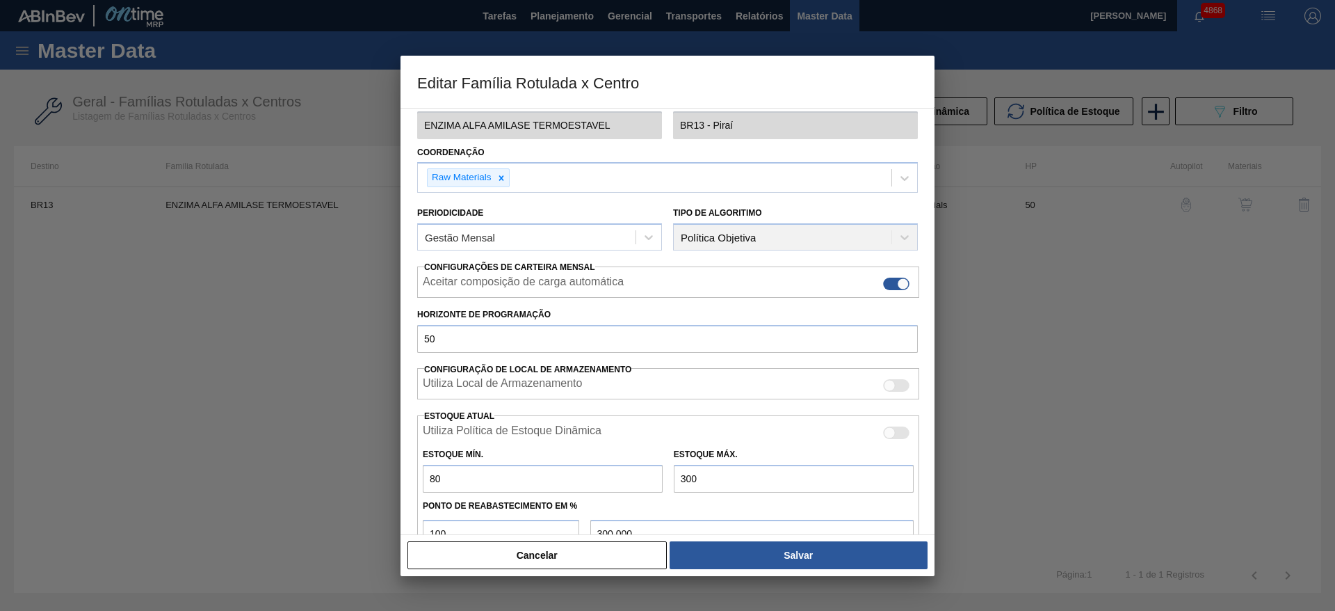
scroll to position [104, 0]
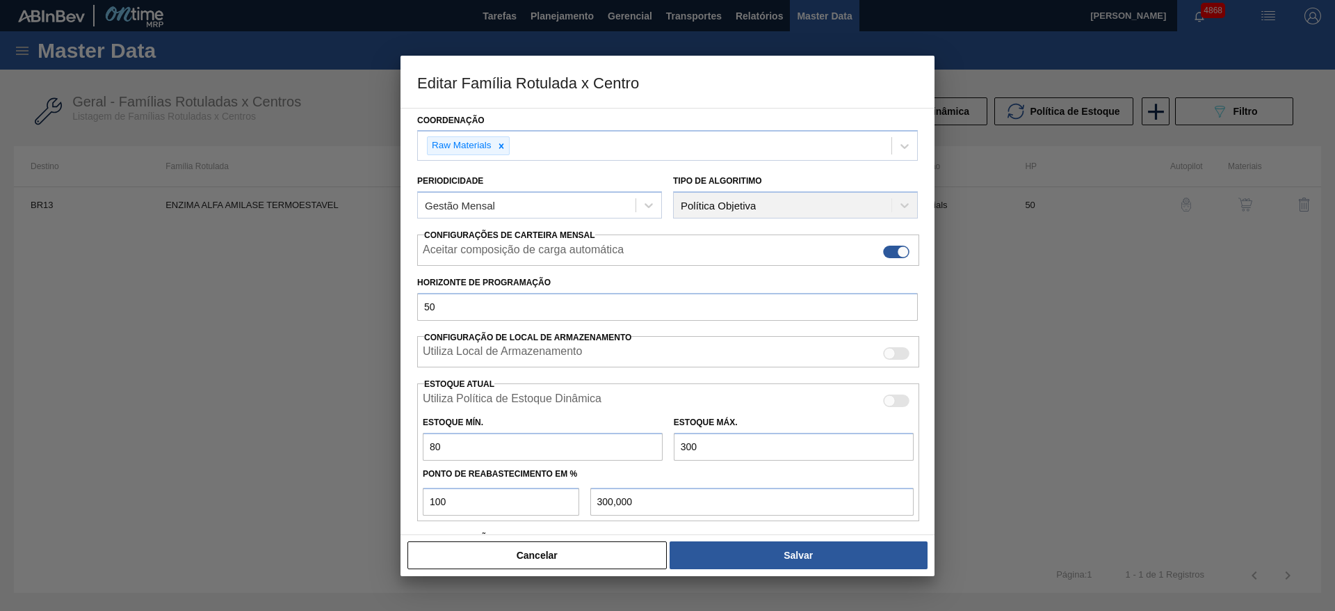
drag, startPoint x: 684, startPoint y: 442, endPoint x: 653, endPoint y: 444, distance: 31.4
click at [653, 444] on div "Estoque Mín. 80 Estoque Máx. 300" at bounding box center [668, 434] width 502 height 51
type input "2"
type input "2,000"
type input "28"
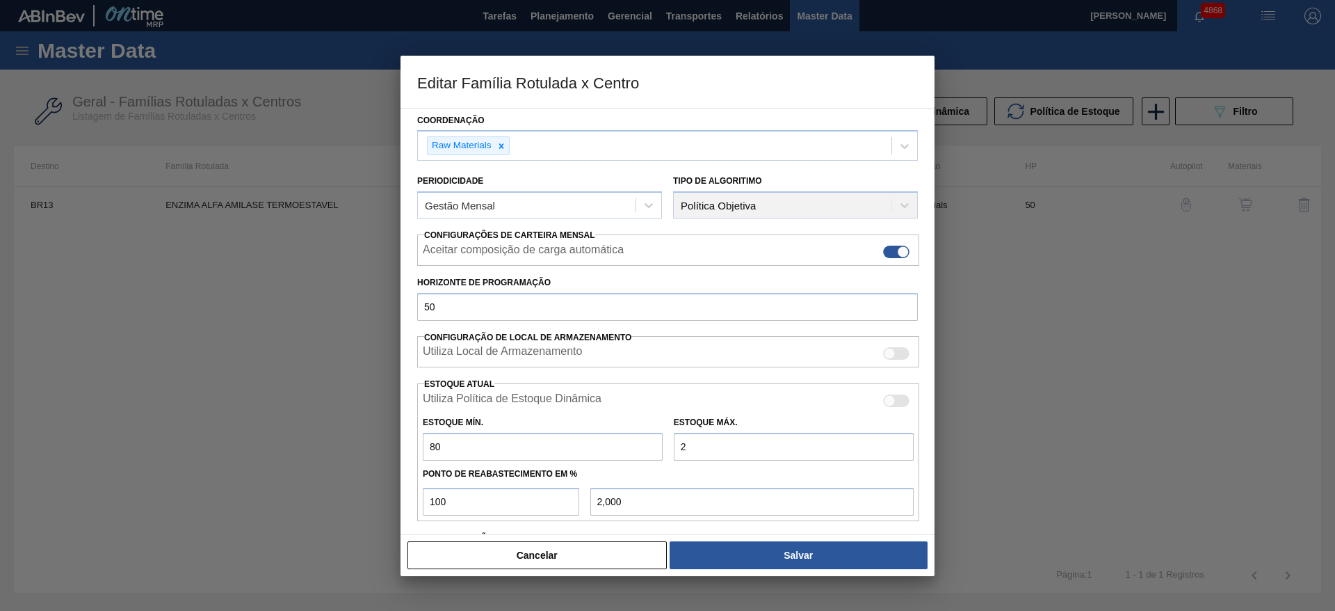
type input "28,000"
type input "280"
type input "280,000"
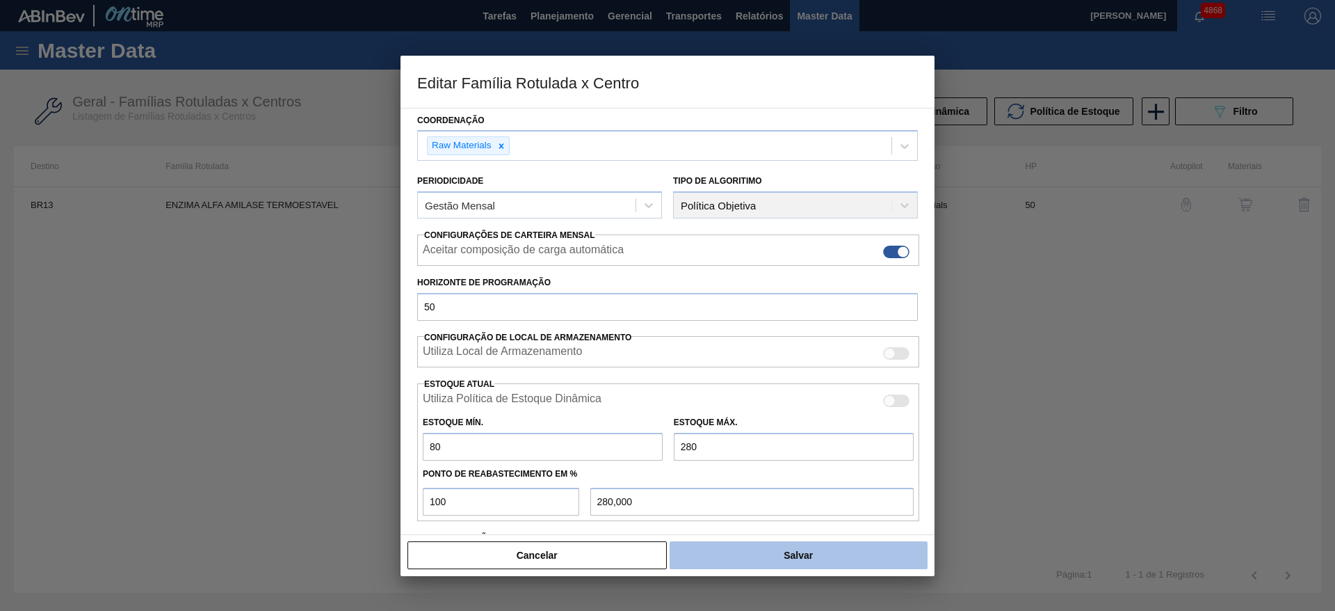
type input "280"
click at [769, 556] on button "Salvar" at bounding box center [799, 555] width 258 height 28
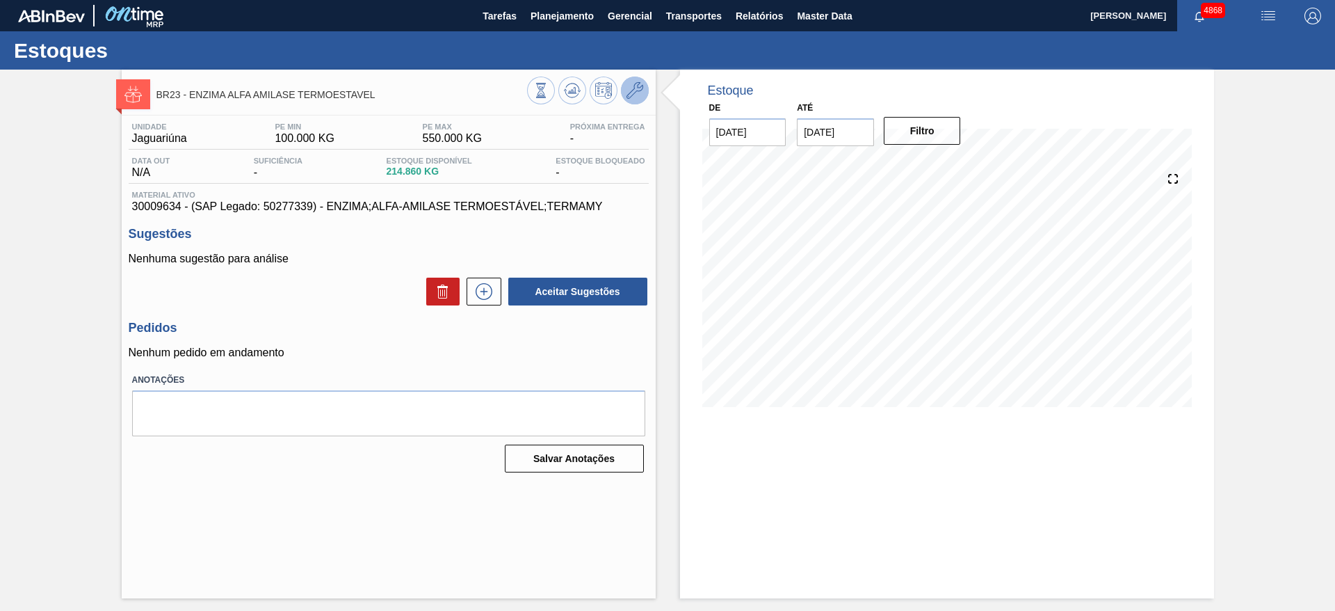
click at [634, 86] on icon at bounding box center [635, 90] width 17 height 17
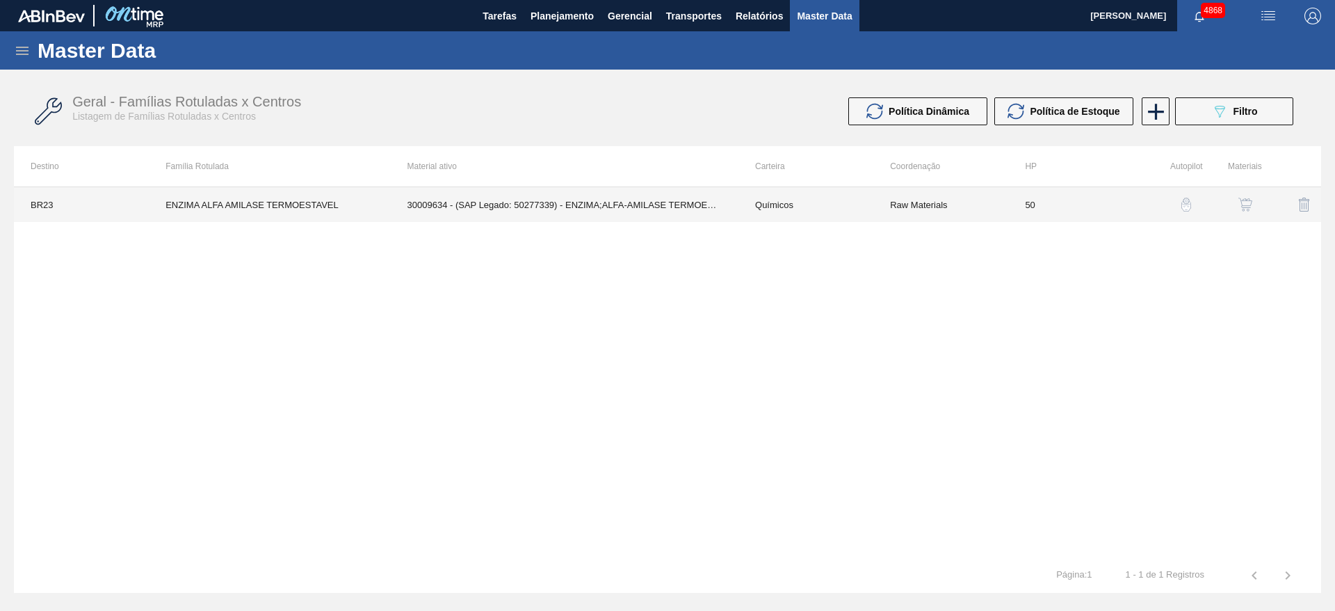
click at [650, 193] on td "30009634 - (SAP Legado: 50277339) - ENZIMA;ALFA-AMILASE TERMOESTÁVEL;TERMAMY" at bounding box center [565, 204] width 348 height 35
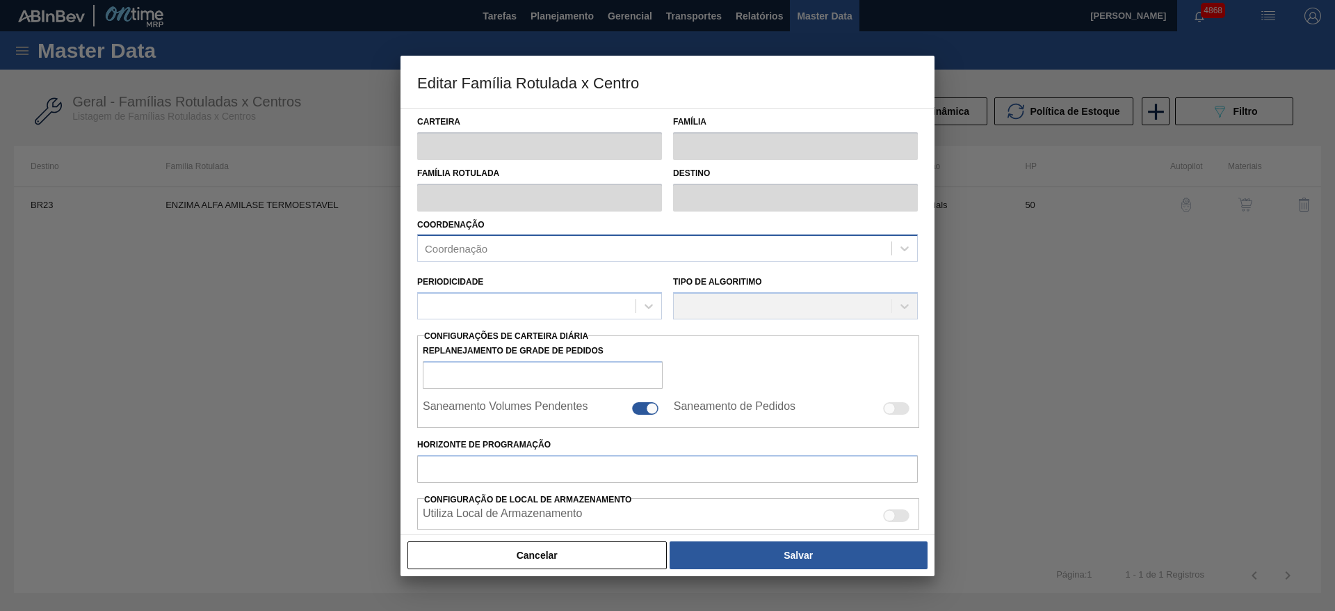
type input "Químicos"
type input "Enzima"
type input "ENZIMA ALFA AMILASE TERMOESTAVEL"
type input "BR23 - Jaguariúna"
type input "50"
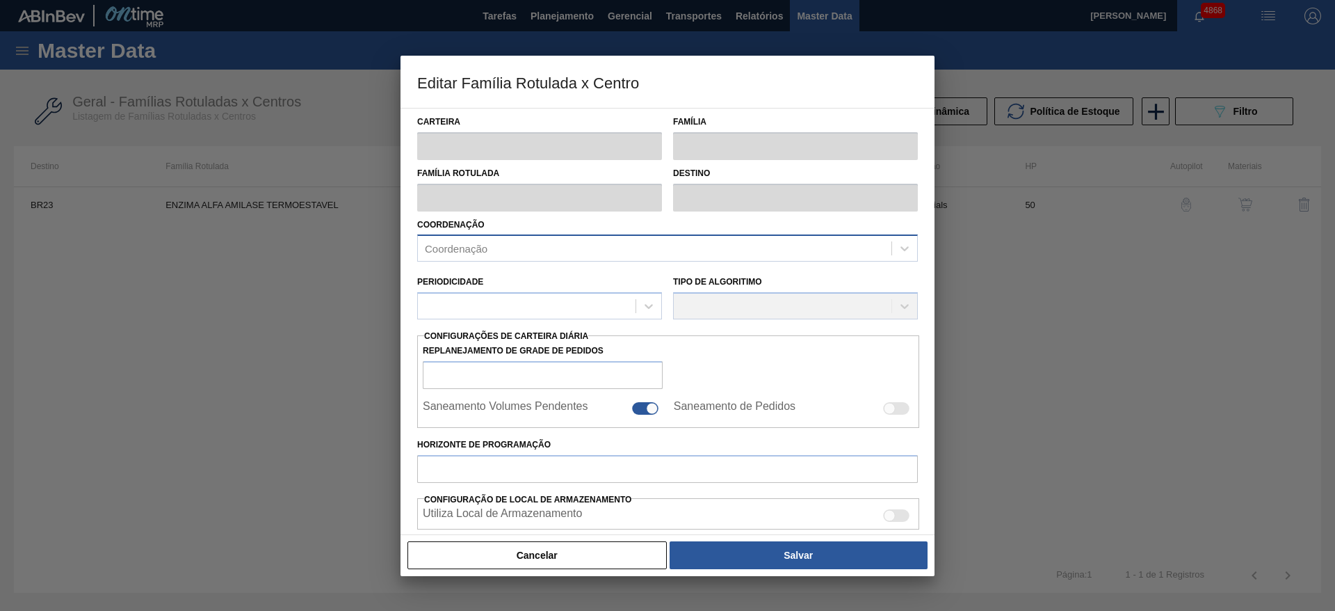
type input "100"
type input "550"
type input "50"
type input "325,000"
checkbox input "true"
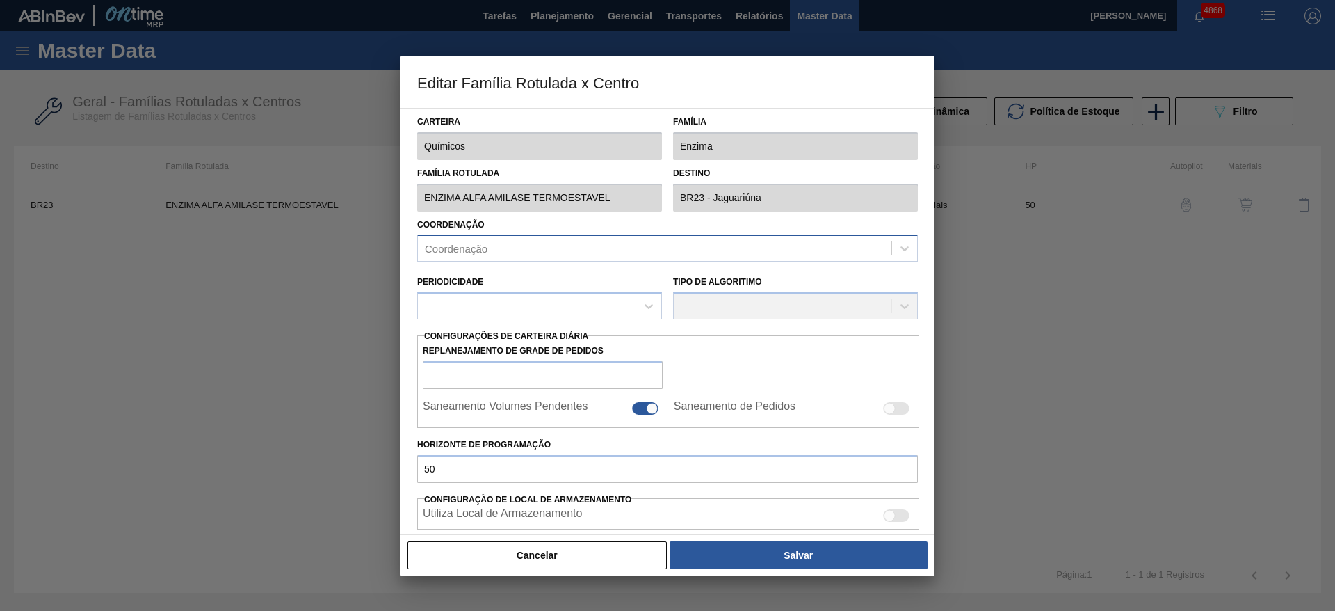
checkbox input "true"
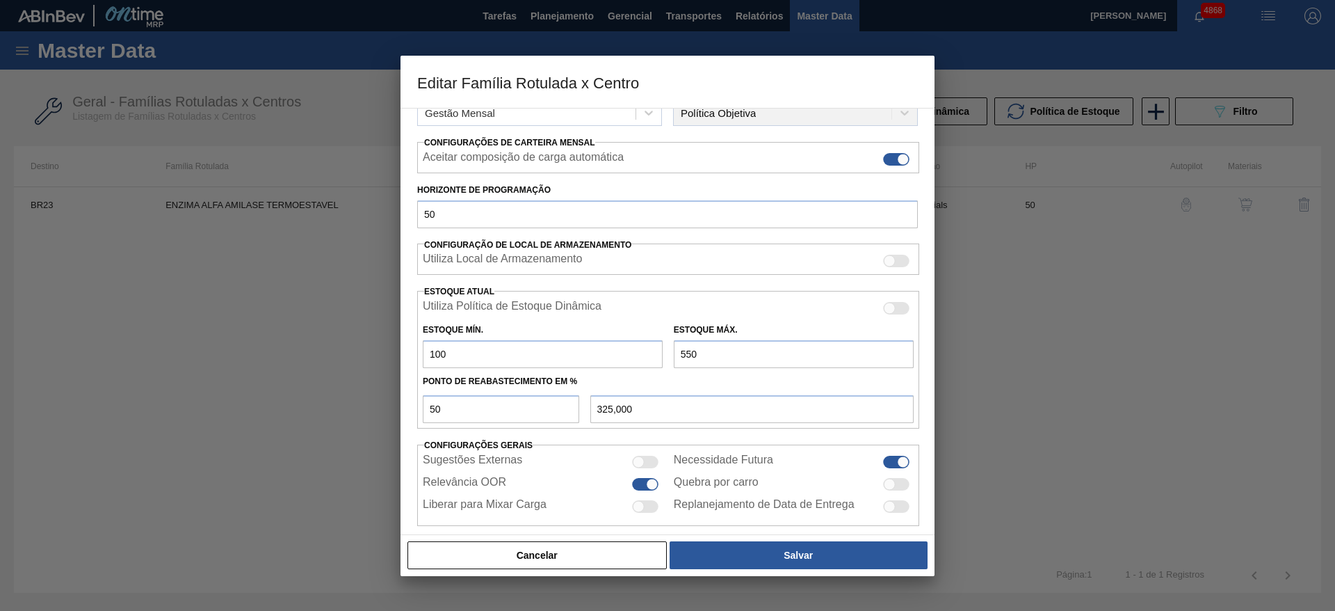
scroll to position [209, 0]
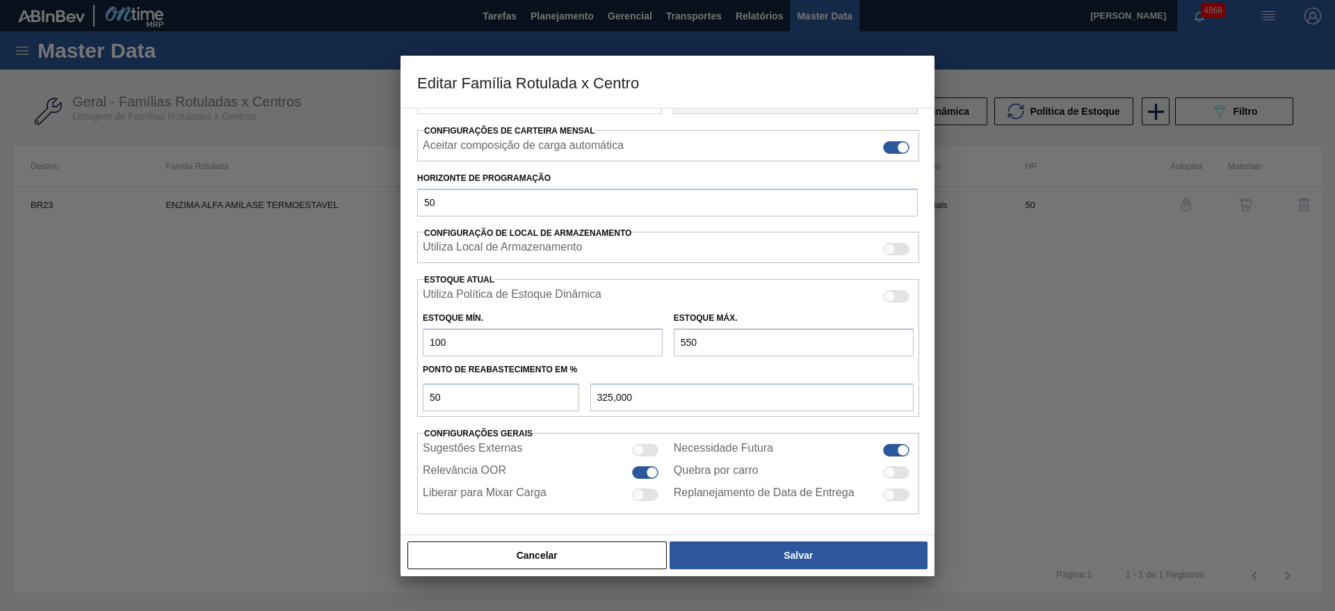
drag, startPoint x: 730, startPoint y: 335, endPoint x: 661, endPoint y: 356, distance: 71.9
click at [662, 355] on div "Estoque Mín. 100 Estoque Máx. 550" at bounding box center [668, 330] width 502 height 51
type input "3"
type input "51,500"
type input "35"
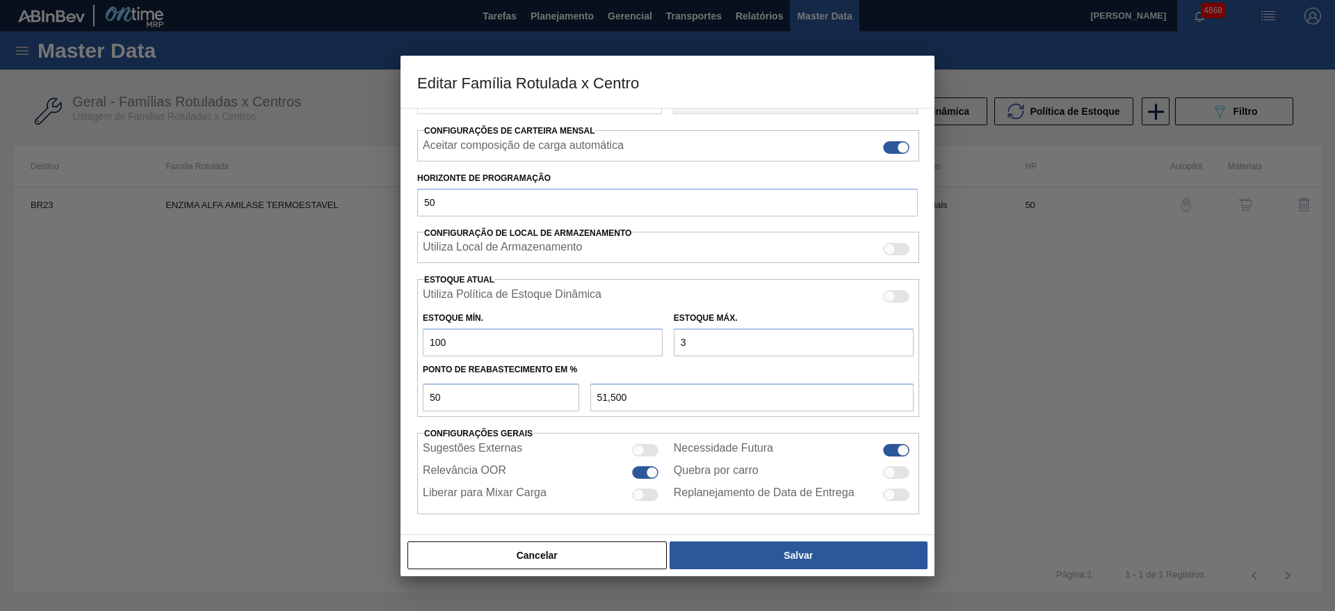
type input "67,500"
type input "350"
type input "225,000"
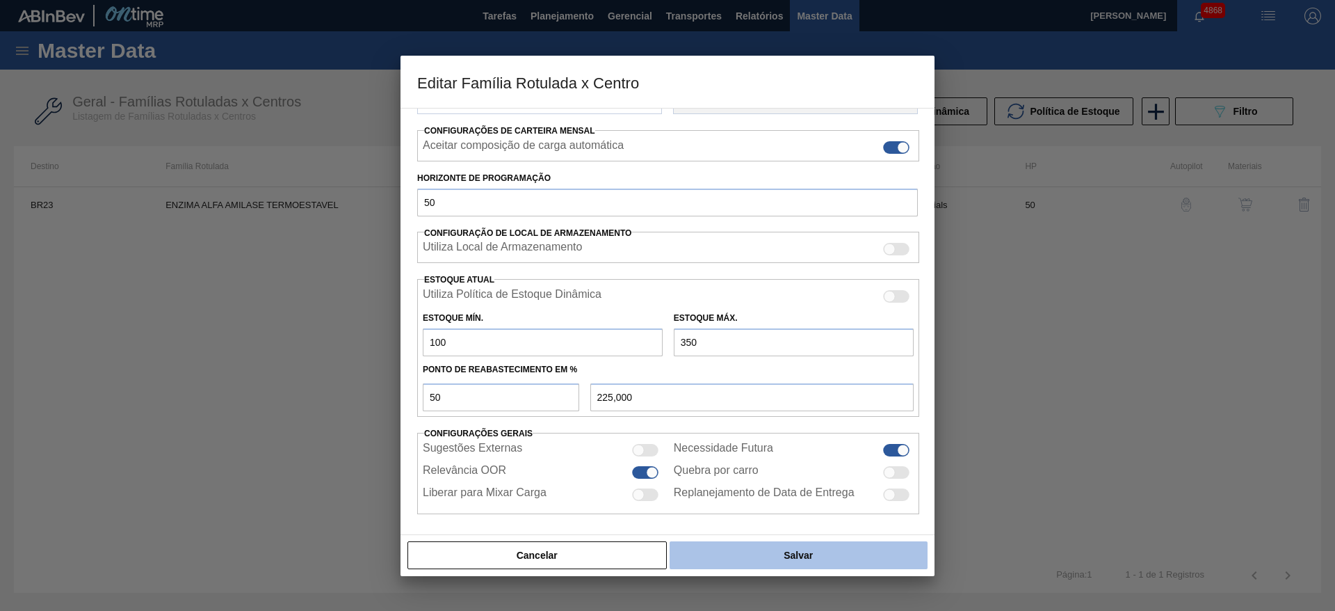
type input "350"
click at [791, 548] on button "Salvar" at bounding box center [799, 555] width 258 height 28
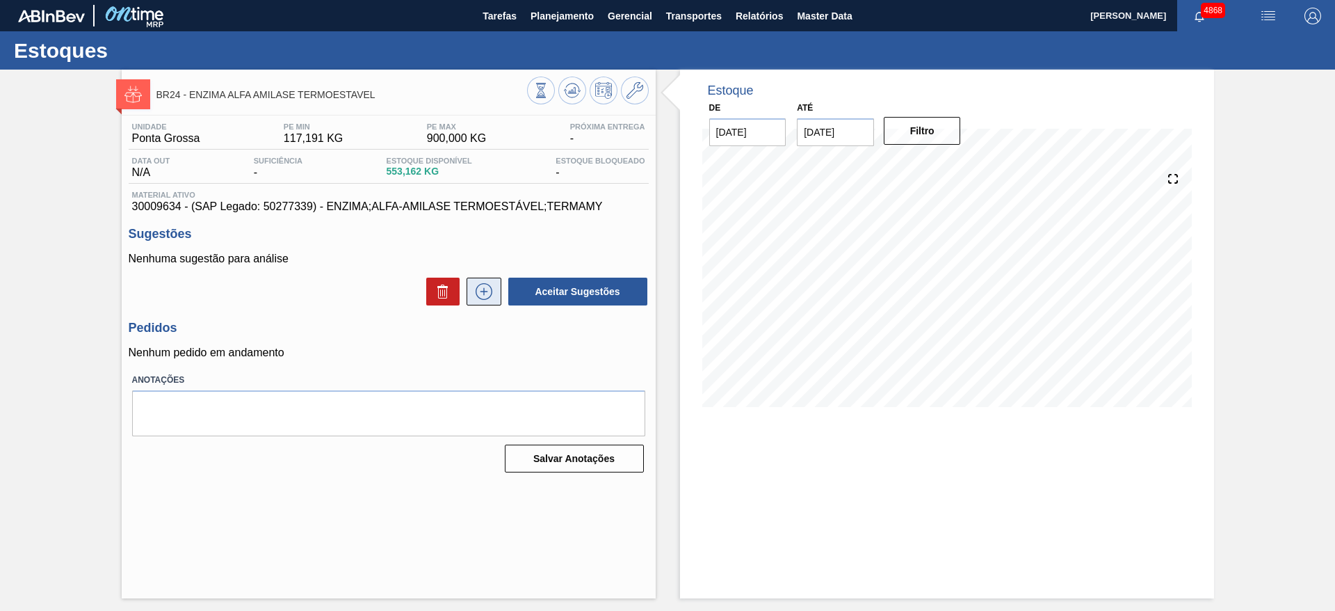
click at [480, 284] on icon at bounding box center [484, 291] width 17 height 17
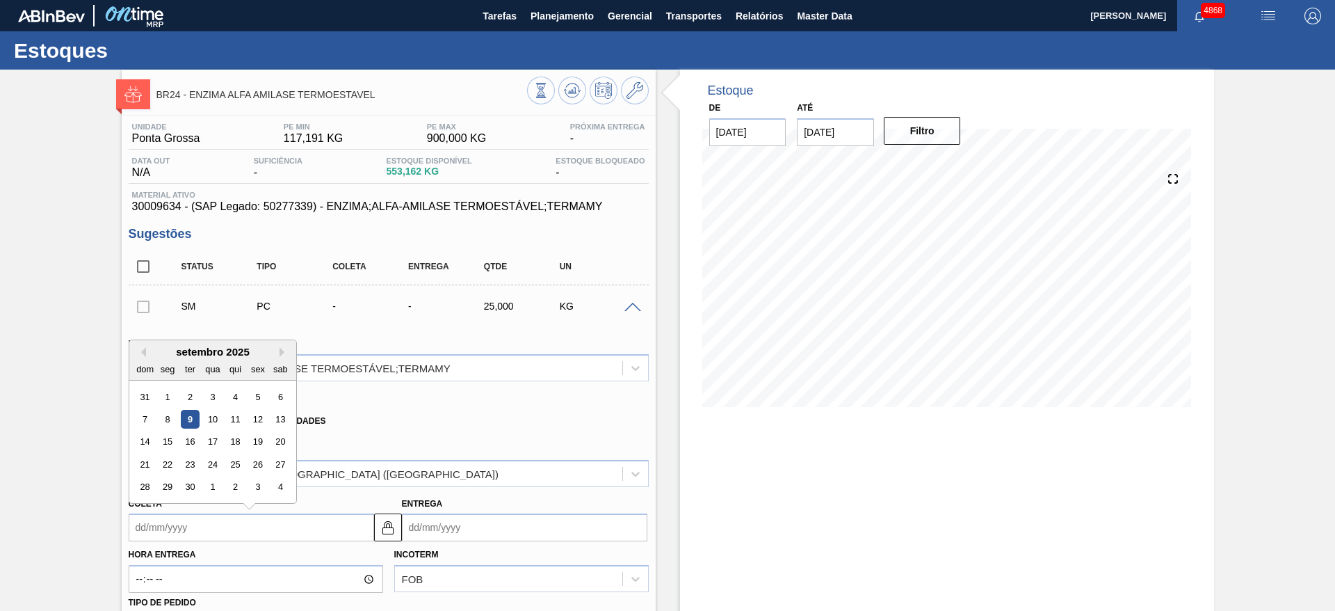
click at [282, 515] on input "Coleta" at bounding box center [252, 527] width 246 height 28
click at [172, 442] on div "15" at bounding box center [167, 442] width 19 height 19
type input "[DATE]"
type input "20/09/2025"
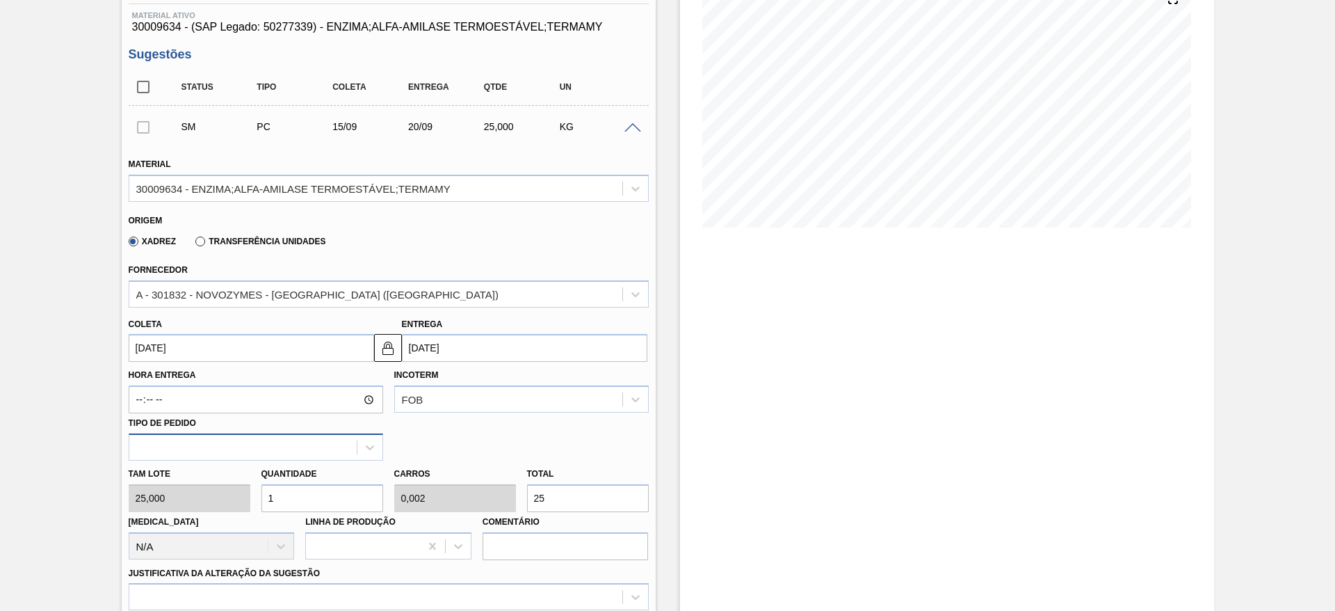
scroll to position [209, 0]
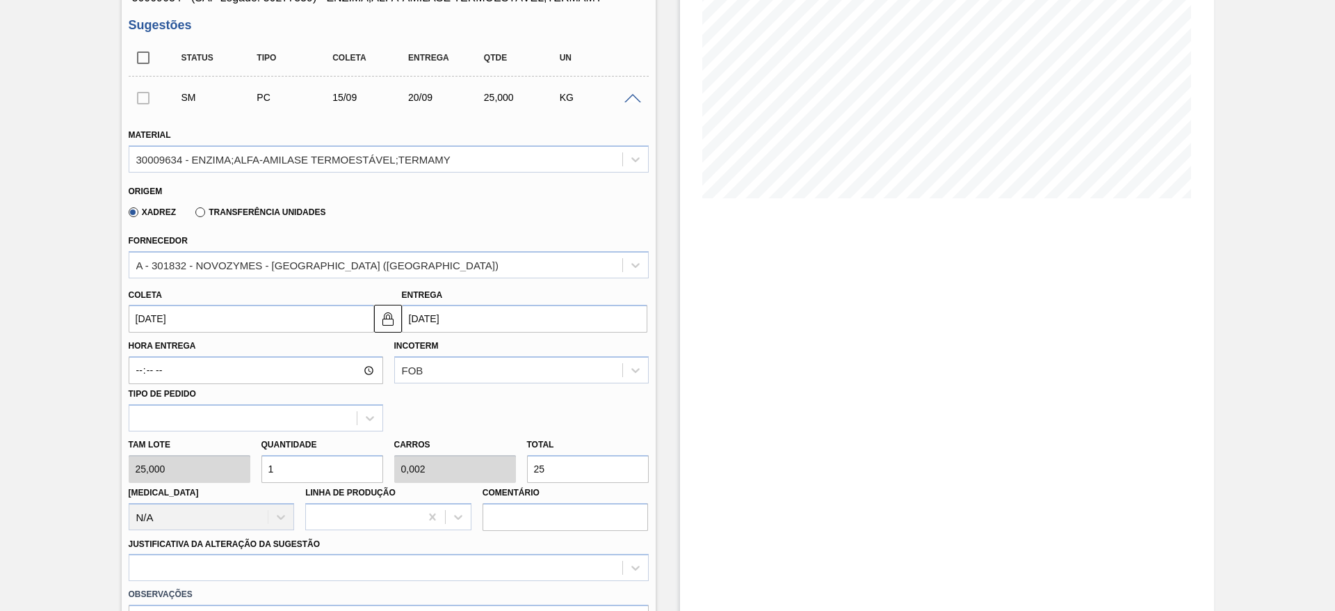
click at [248, 465] on div "Tam lote 25,000 Quantidade 1 Carros 0,002 Total 25 Doca N/A Linha de Produção C…" at bounding box center [388, 480] width 531 height 99
type input "0,003"
type input "6"
type input "0,015"
type input "150"
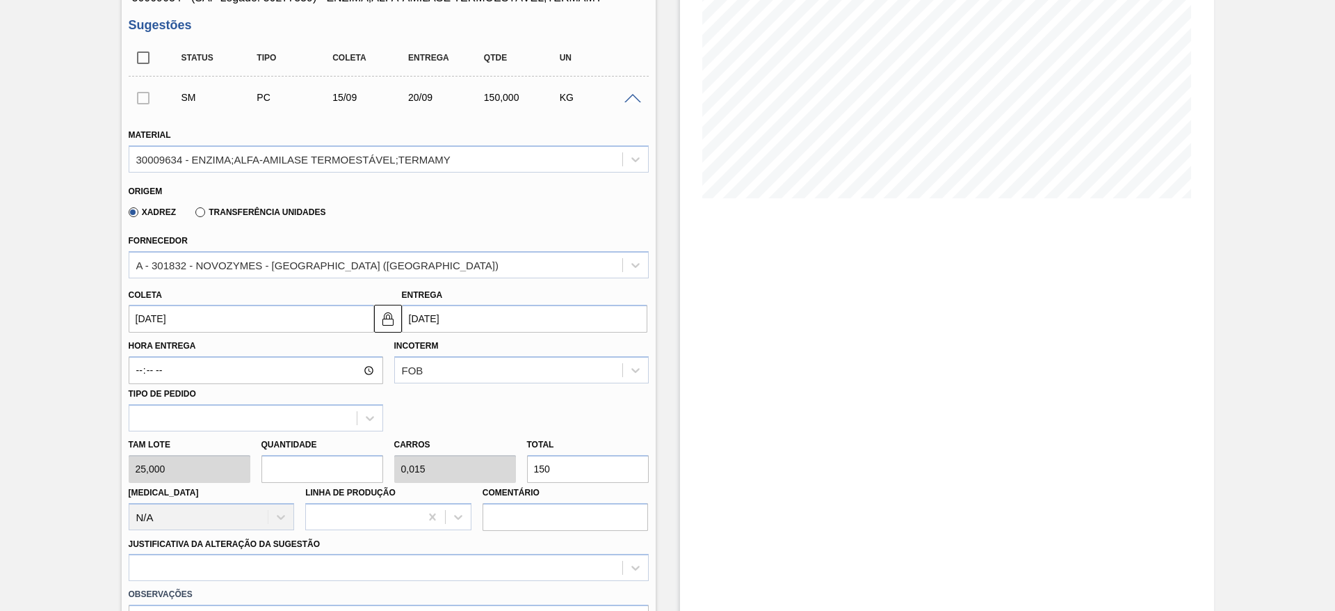
type input "0"
type input "8"
type input "0,02"
type input "200"
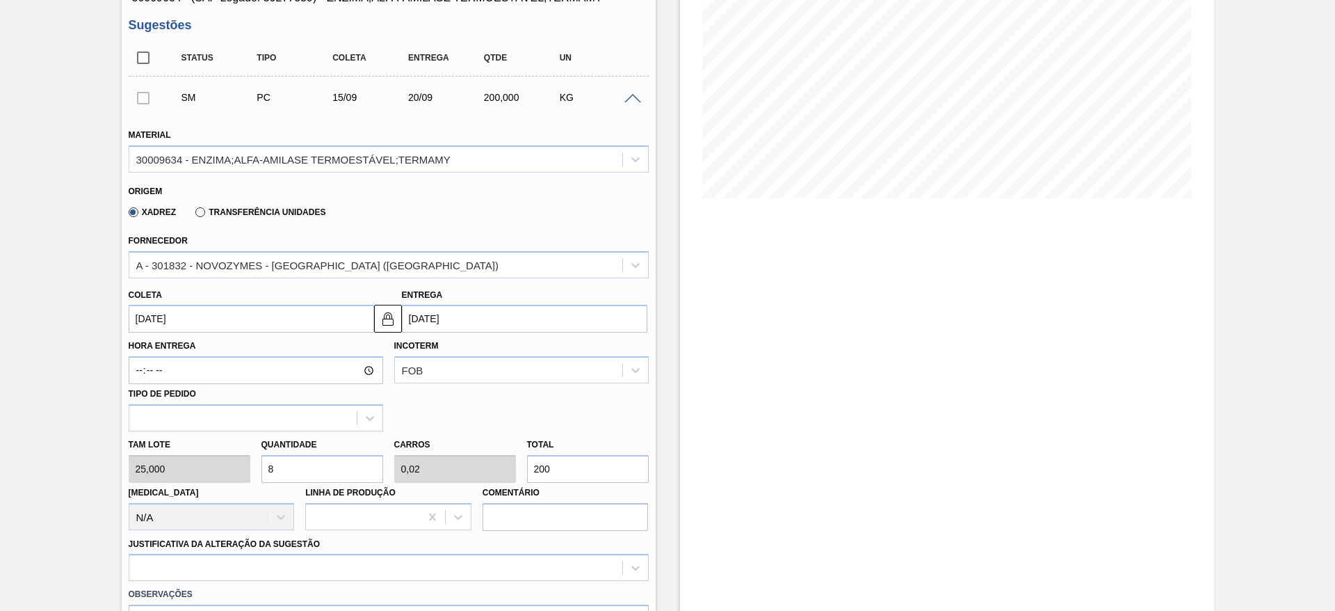
type input "0"
type input "1"
type input "0,003"
type input "25"
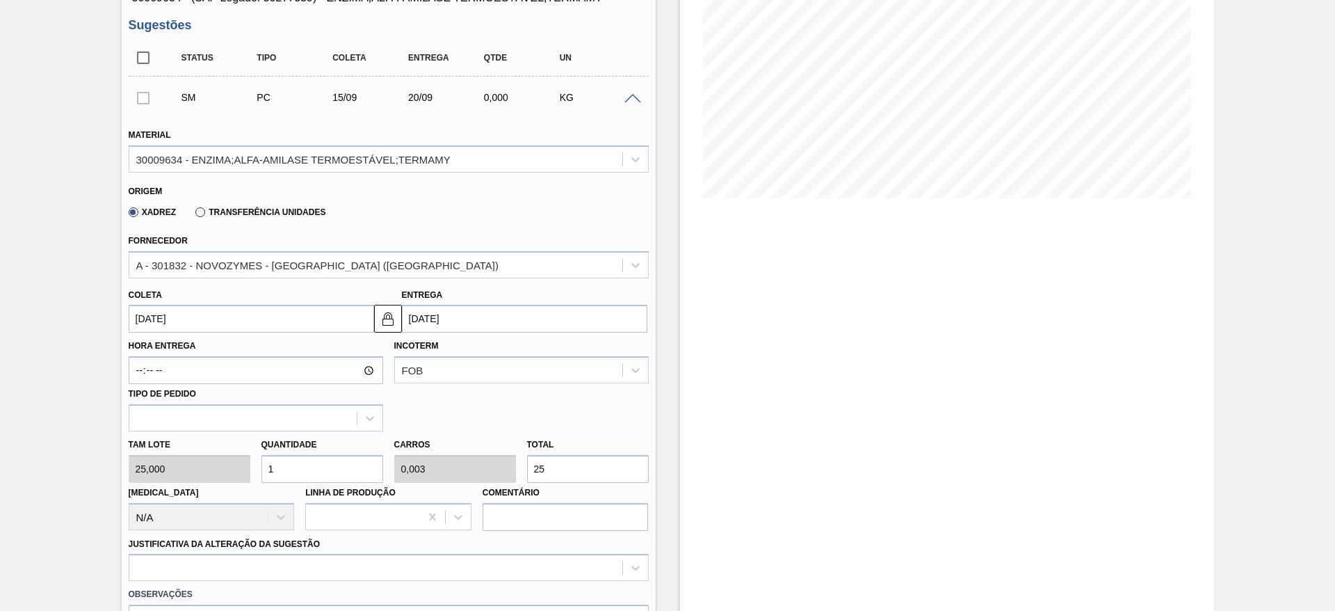
type input "10"
type input "0,025"
type input "250"
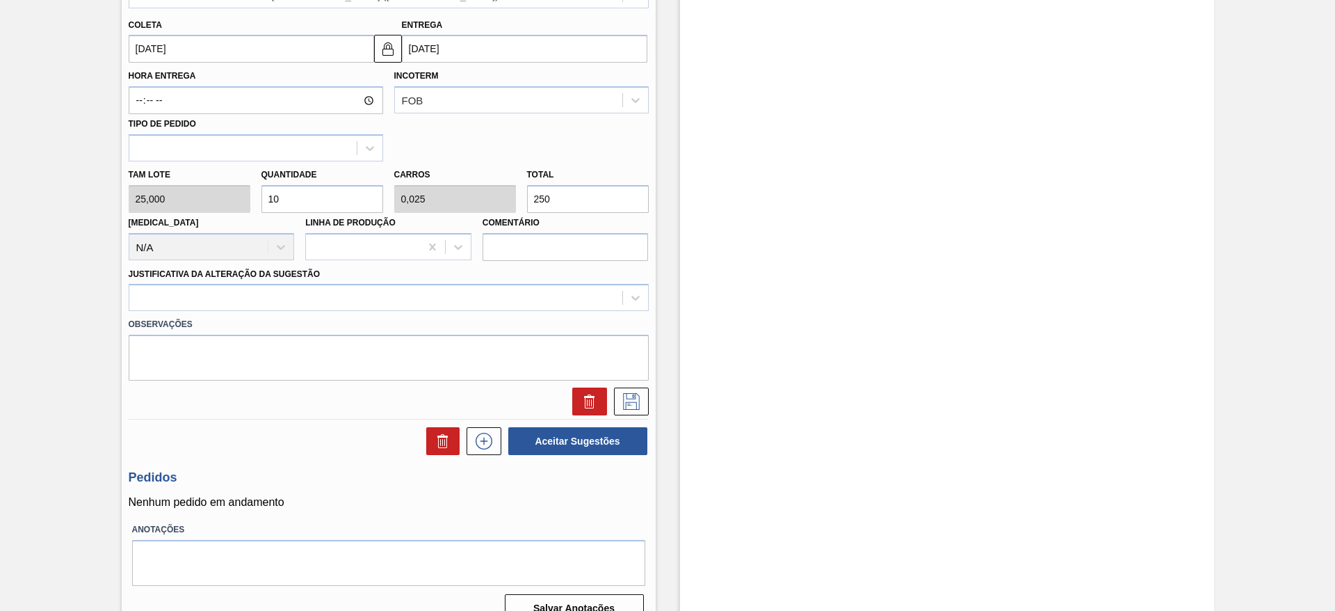
scroll to position [501, 0]
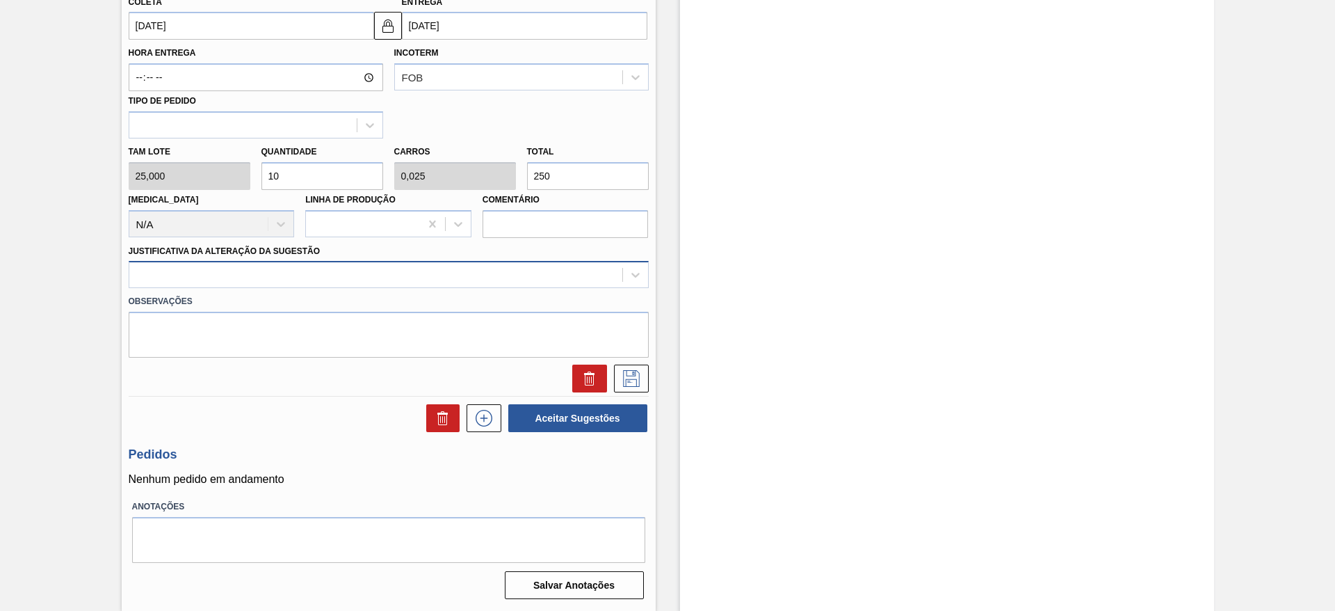
type input "10"
click at [432, 265] on div at bounding box center [375, 275] width 493 height 20
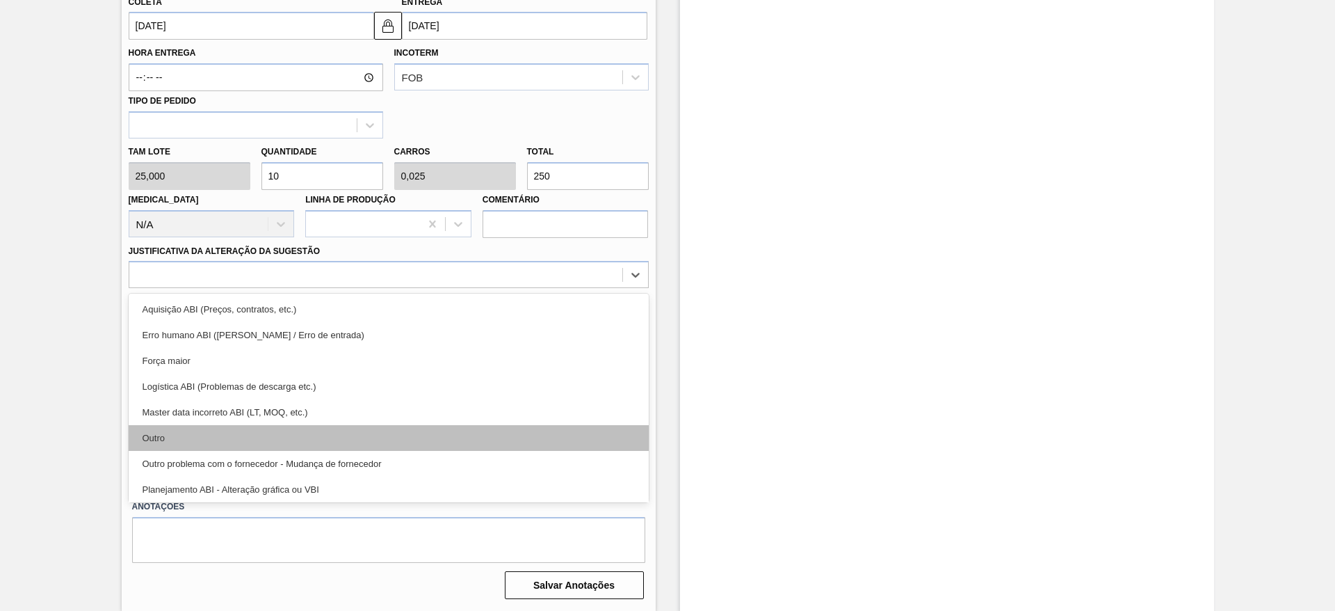
click at [389, 438] on div "Outro" at bounding box center [389, 438] width 520 height 26
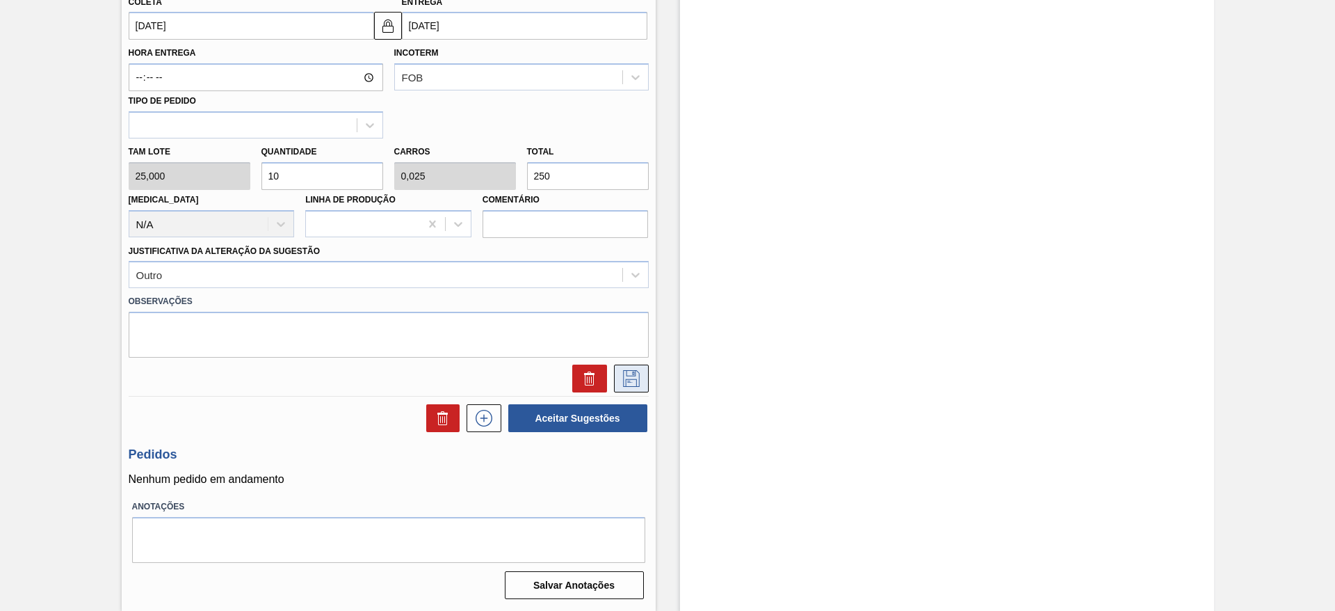
click at [629, 376] on icon at bounding box center [631, 378] width 17 height 17
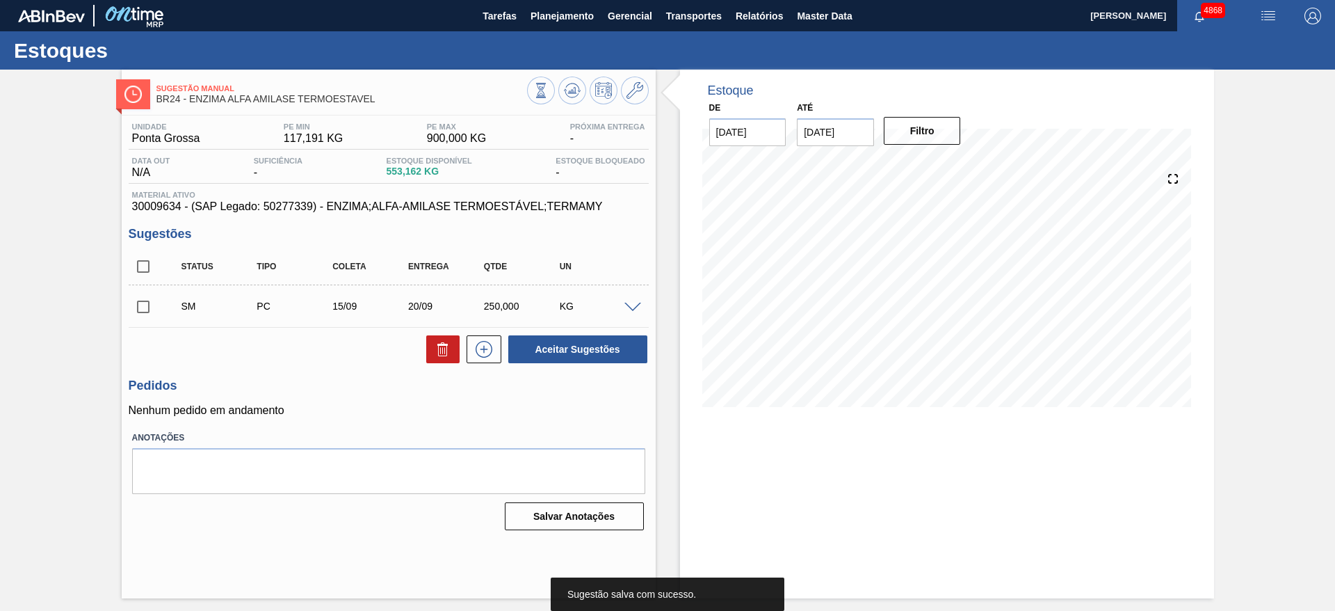
scroll to position [0, 0]
click at [139, 312] on input "checkbox" at bounding box center [143, 306] width 29 height 29
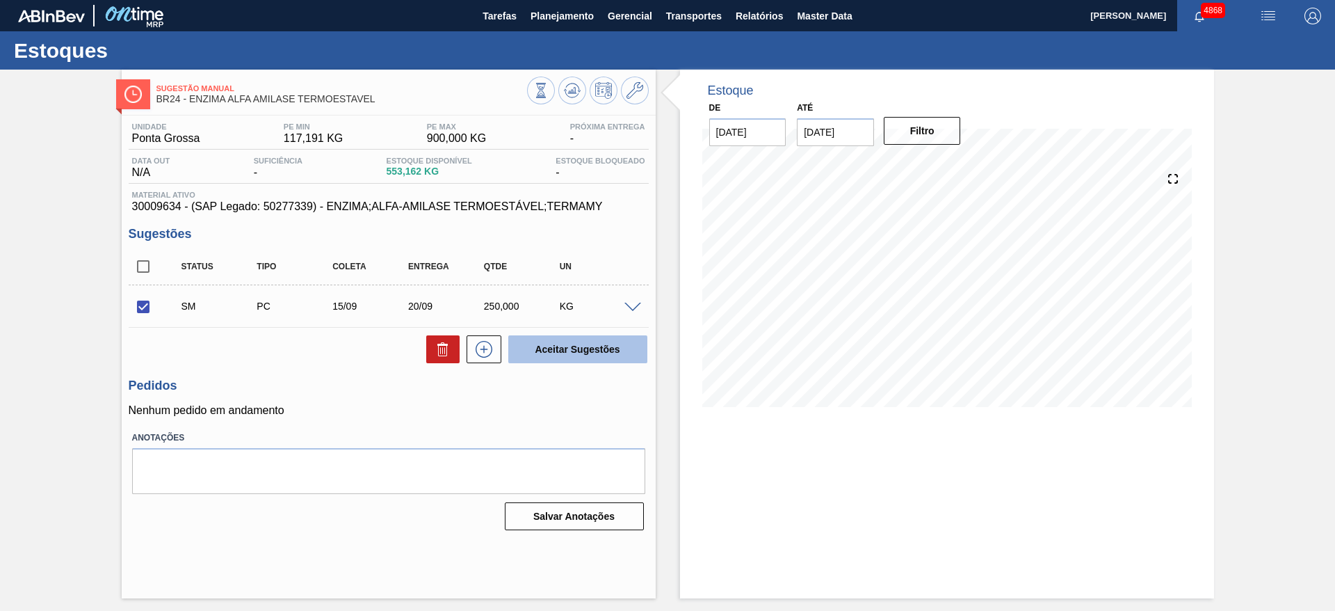
click at [588, 348] on button "Aceitar Sugestões" at bounding box center [577, 349] width 139 height 28
checkbox input "false"
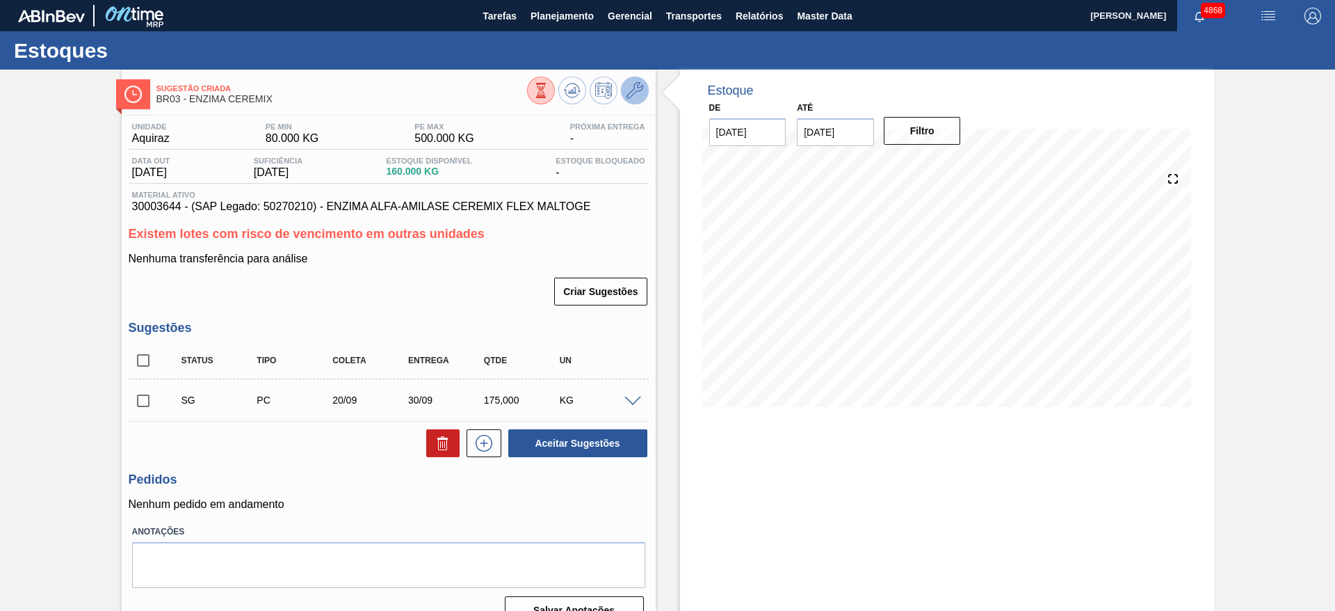
click at [639, 86] on icon at bounding box center [635, 90] width 17 height 17
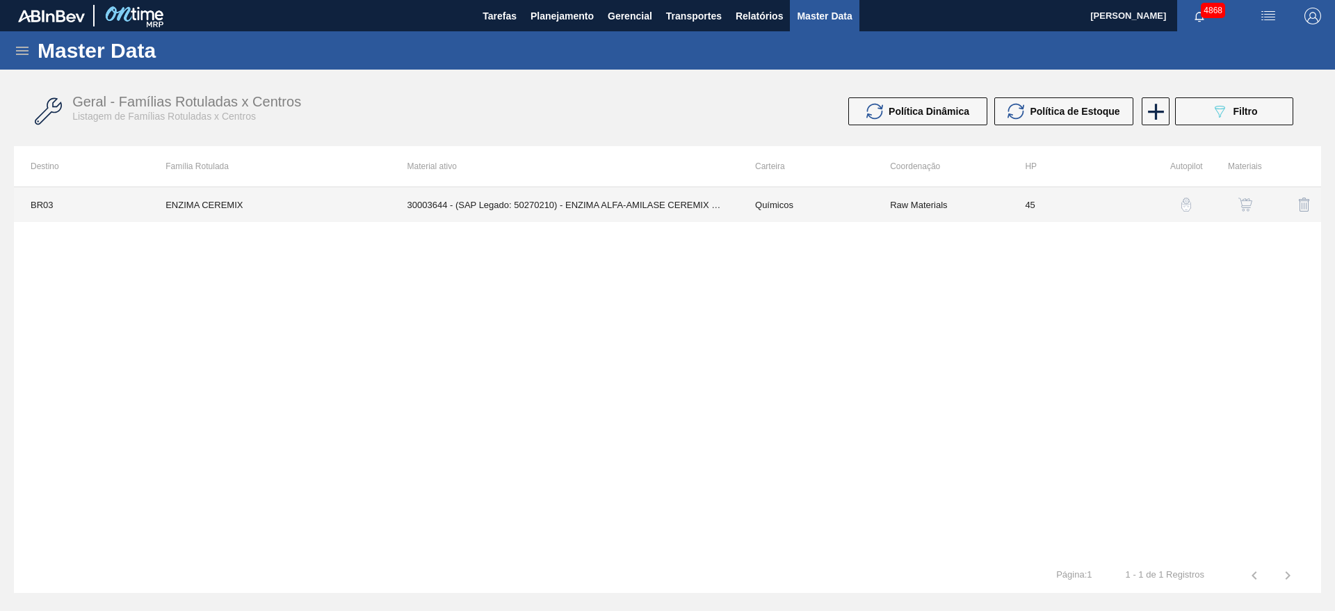
click at [710, 206] on td "30003644 - (SAP Legado: 50270210) - ENZIMA ALFA-AMILASE CEREMIX FLEX MALTOGE" at bounding box center [565, 204] width 348 height 35
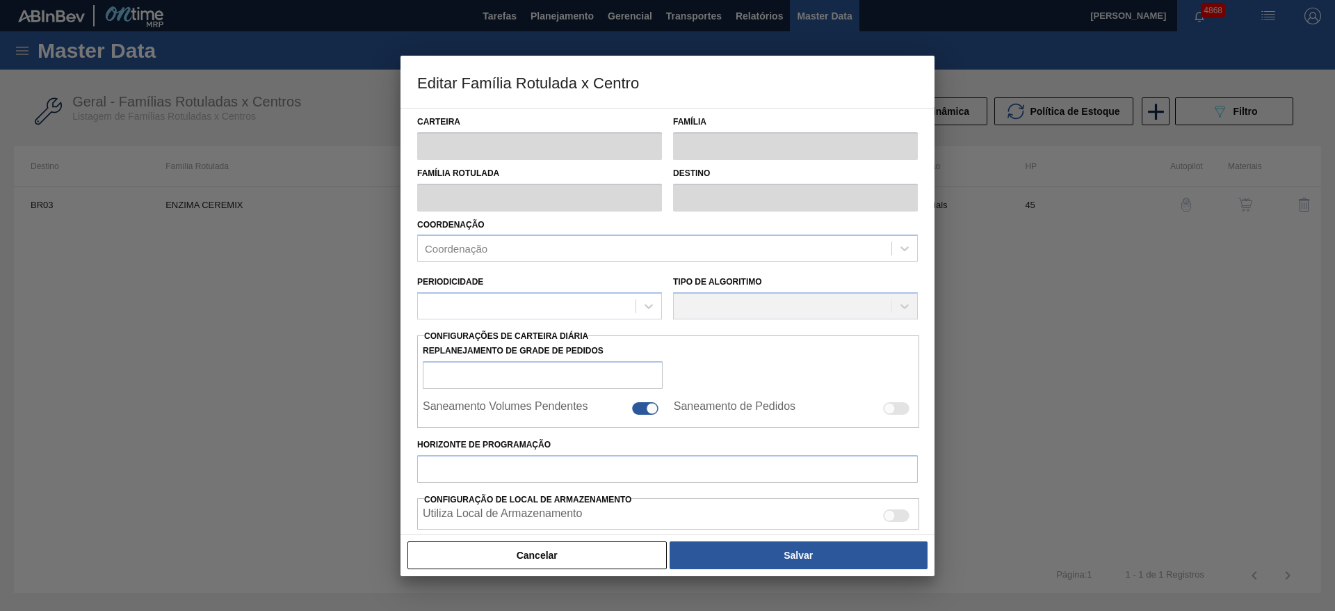
type input "Químicos"
type input "Enzima"
type input "ENZIMA CEREMIX"
type input "BR03 - Aquiraz"
type input "45"
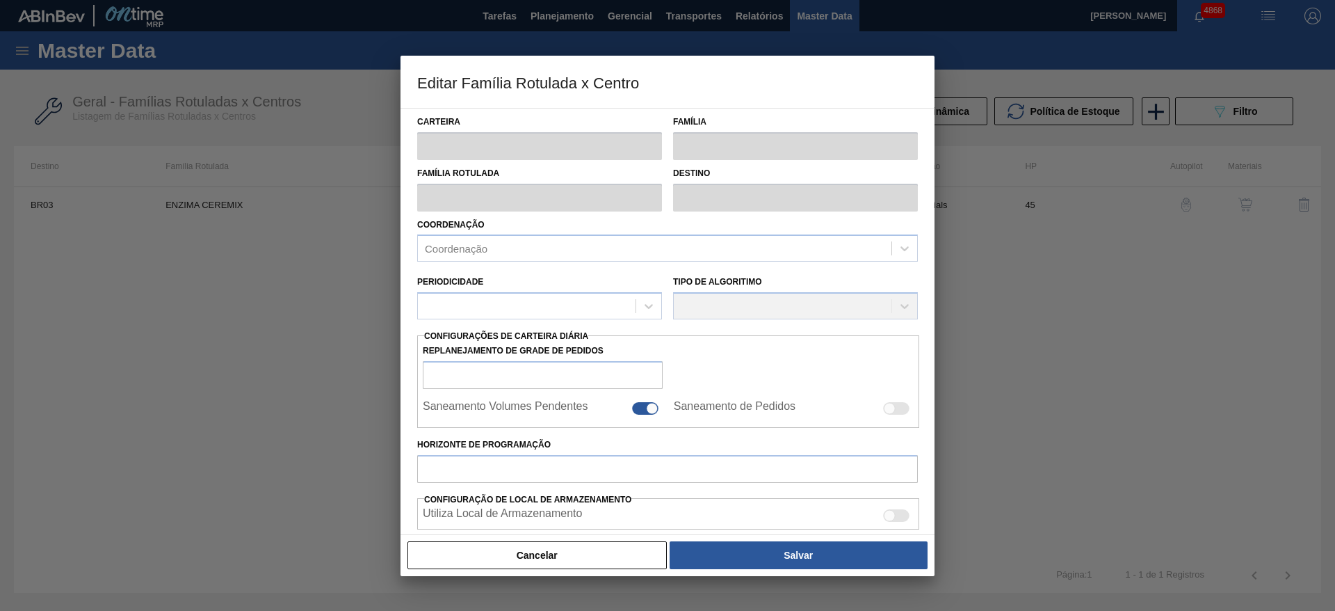
type input "80"
type input "500"
type input "40"
type input "248,000"
checkbox input "true"
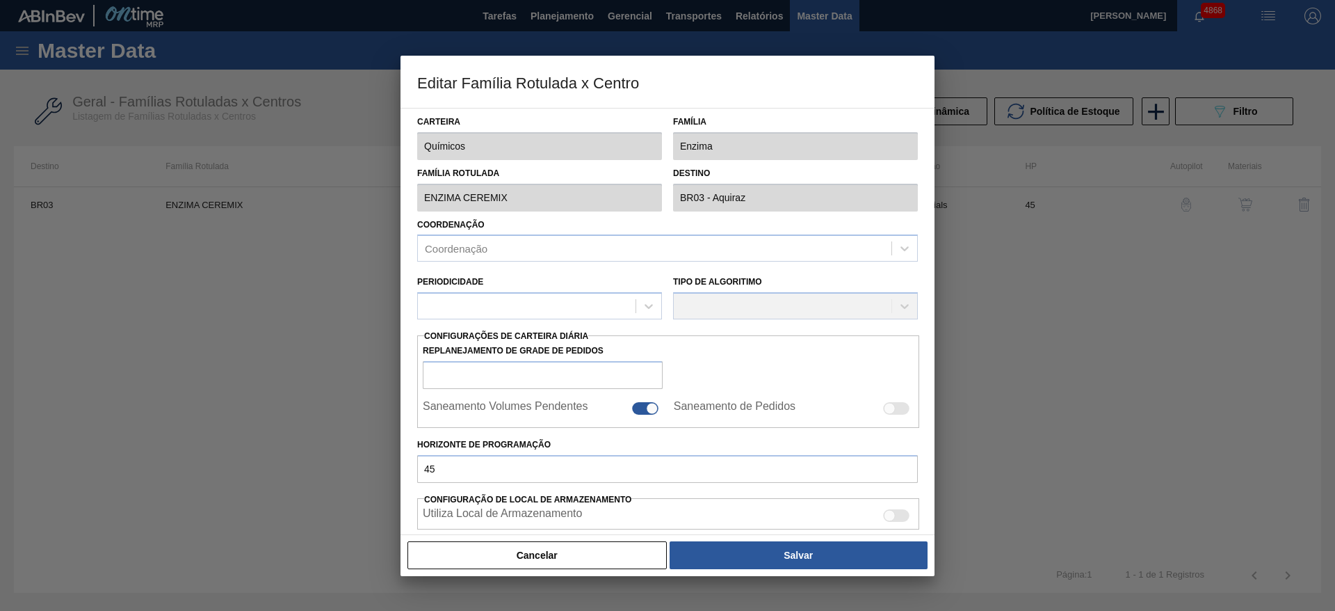
checkbox input "true"
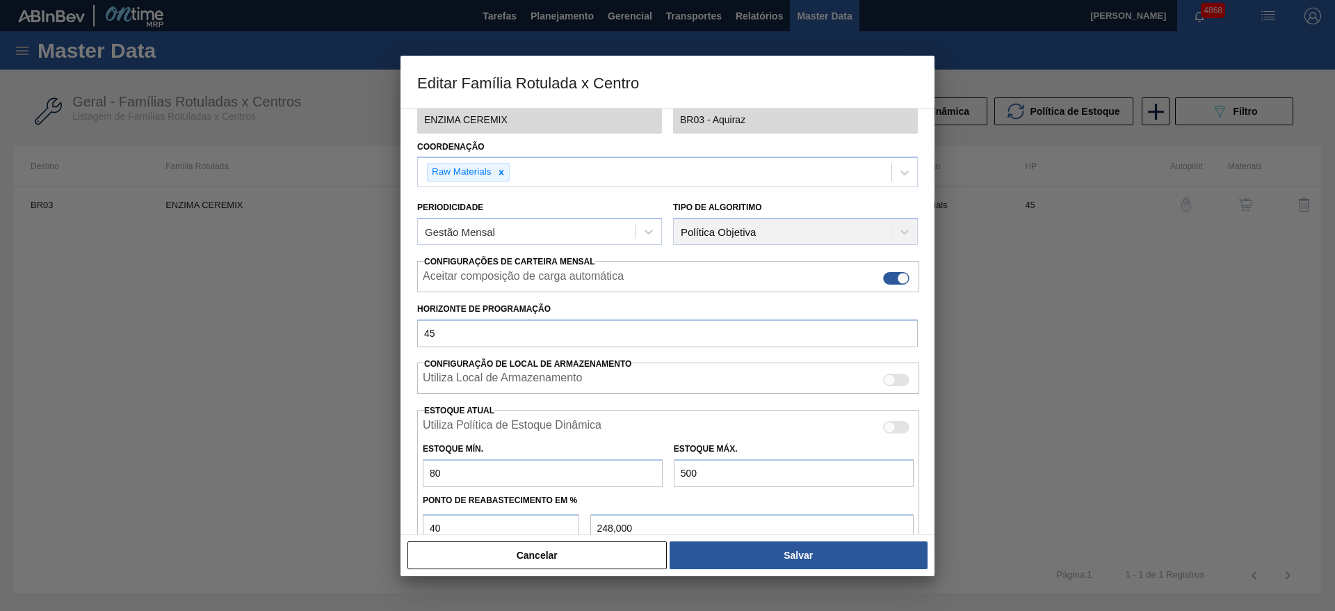
scroll to position [209, 0]
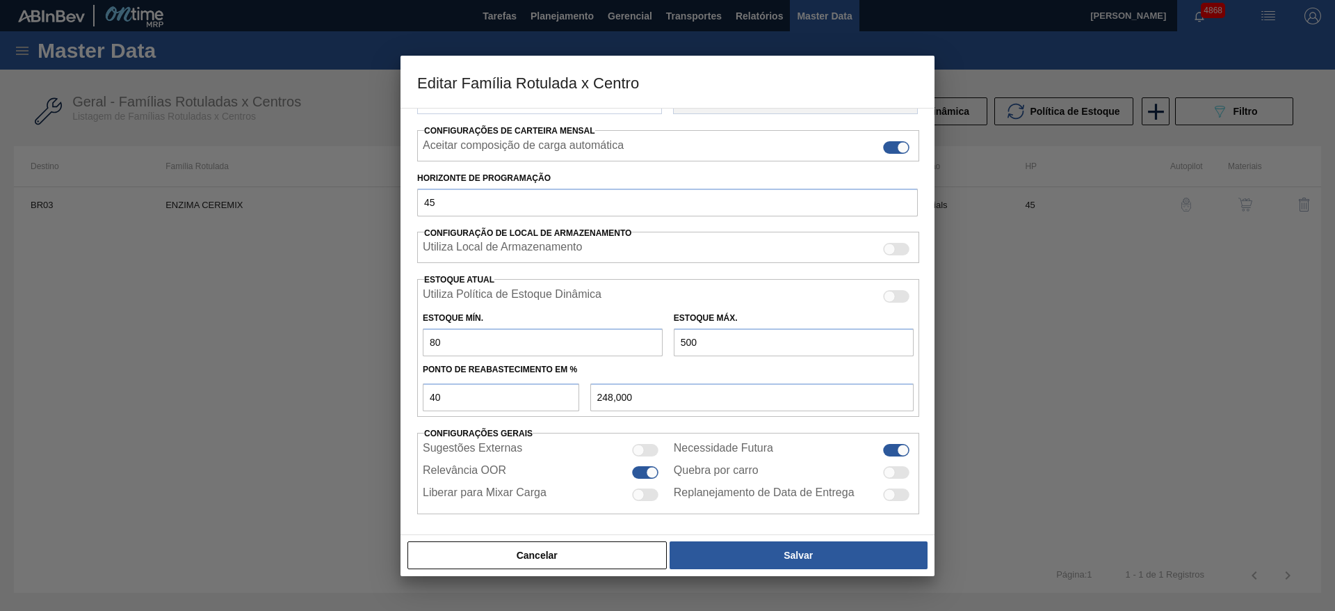
drag, startPoint x: 448, startPoint y: 344, endPoint x: 412, endPoint y: 350, distance: 36.7
click at [412, 350] on div "Carteira Químicos Família Enzima Família Rotulada ENZIMA CEREMIX Destino BR03 -…" at bounding box center [668, 321] width 534 height 427
type input "7"
type input "204,200"
type input "75"
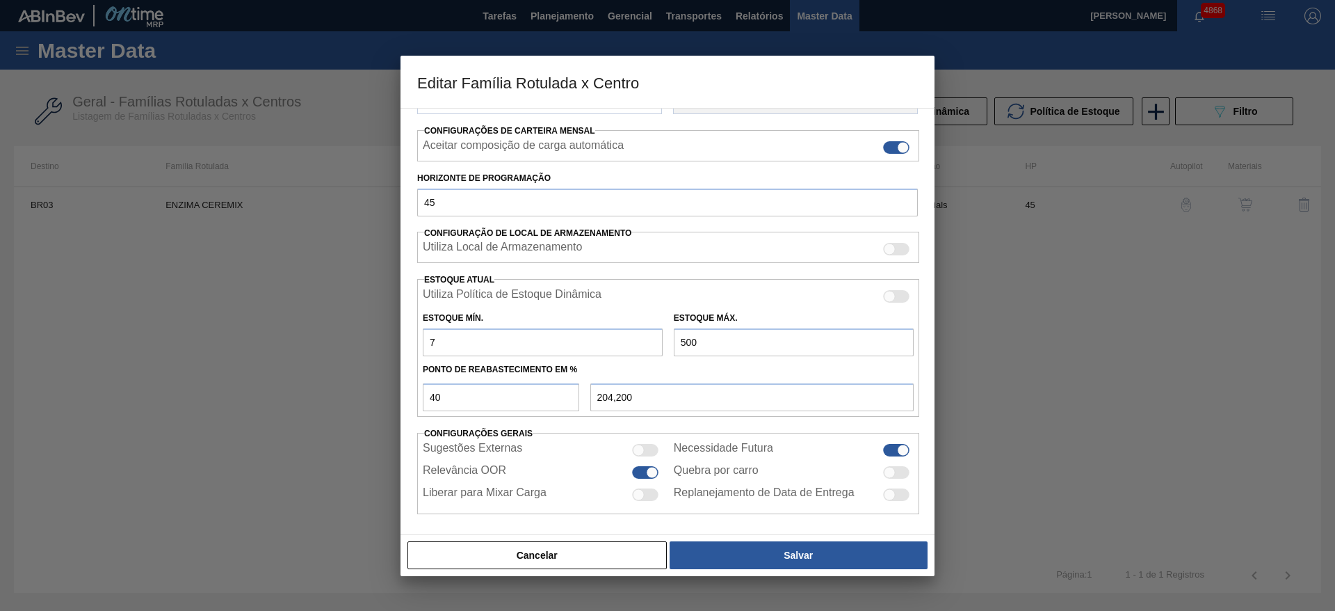
type input "245,000"
type input "75"
drag, startPoint x: 698, startPoint y: 348, endPoint x: 660, endPoint y: 348, distance: 37.6
click at [660, 348] on div "Estoque Mín. 75 Estoque Máx. 500" at bounding box center [668, 330] width 502 height 51
type input "3"
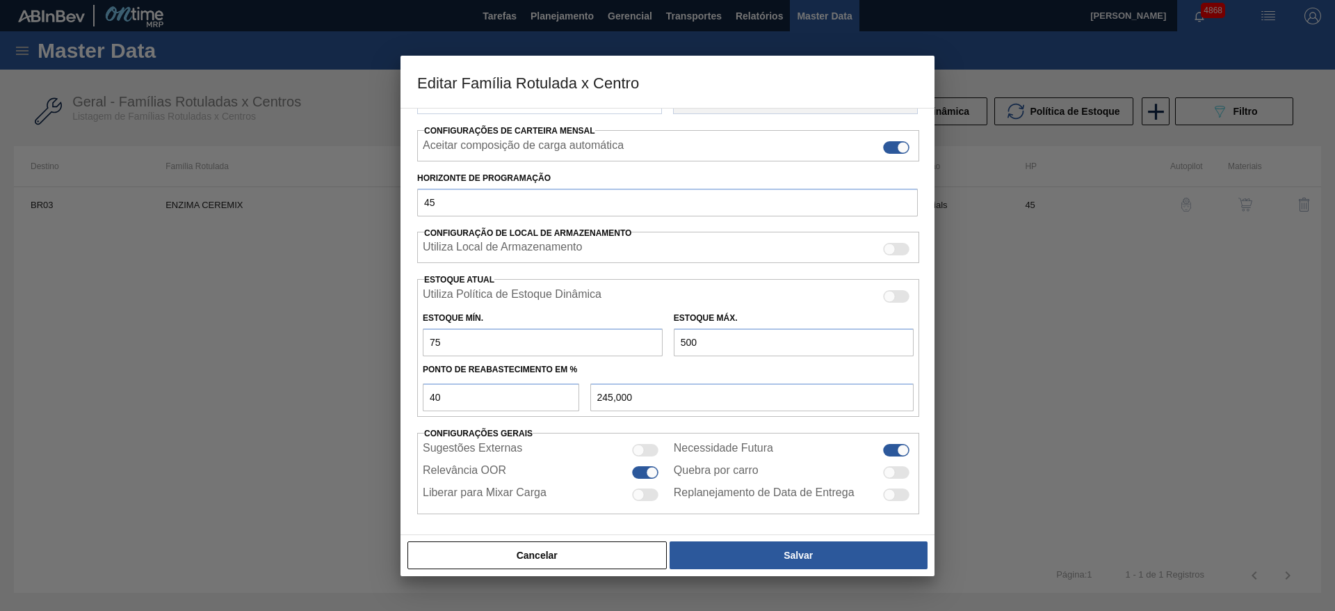
type input "46,200"
type input "30"
type input "57,000"
type input "300"
type input "165,000"
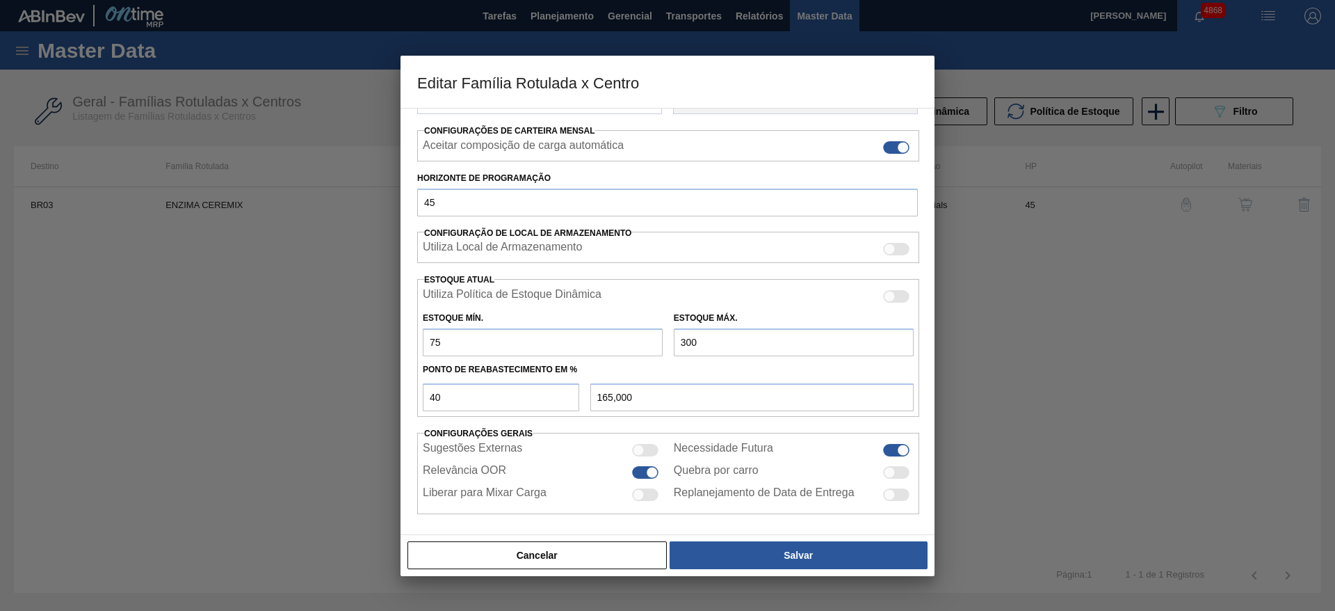
drag, startPoint x: 722, startPoint y: 344, endPoint x: 607, endPoint y: 344, distance: 114.8
click at [607, 344] on div "Estoque Mín. 75 Estoque Máx. 300" at bounding box center [668, 330] width 502 height 51
type input "4"
type input "46,600"
type input "40"
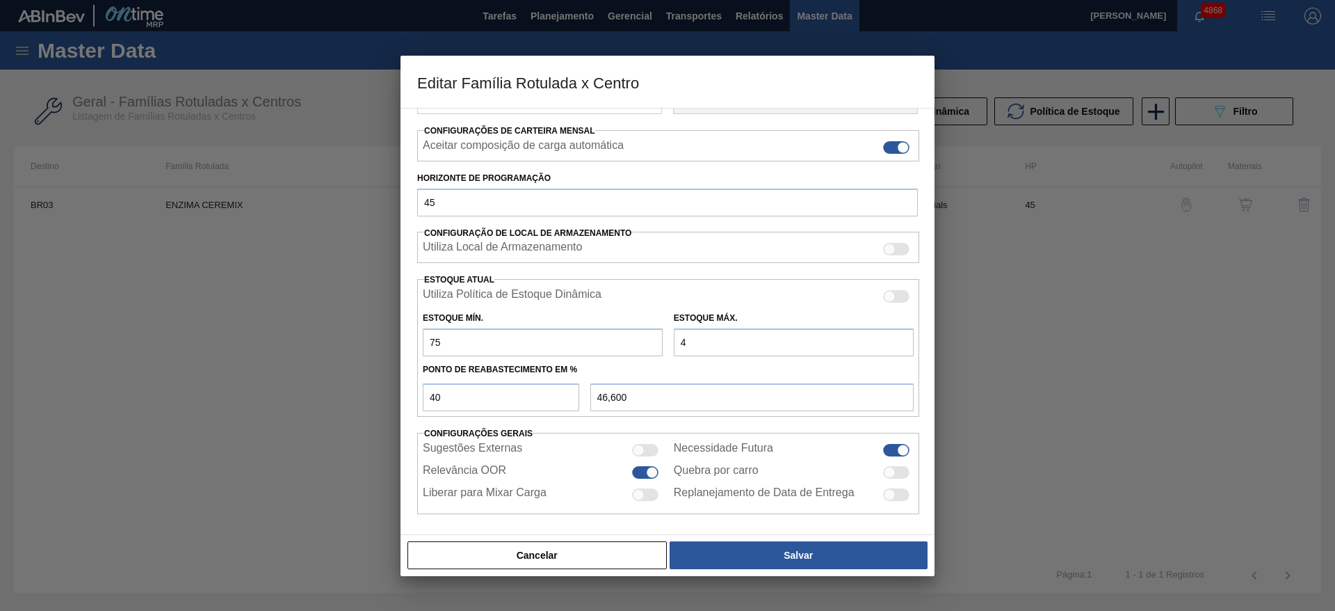
type input "61,000"
type input "400"
type input "205,000"
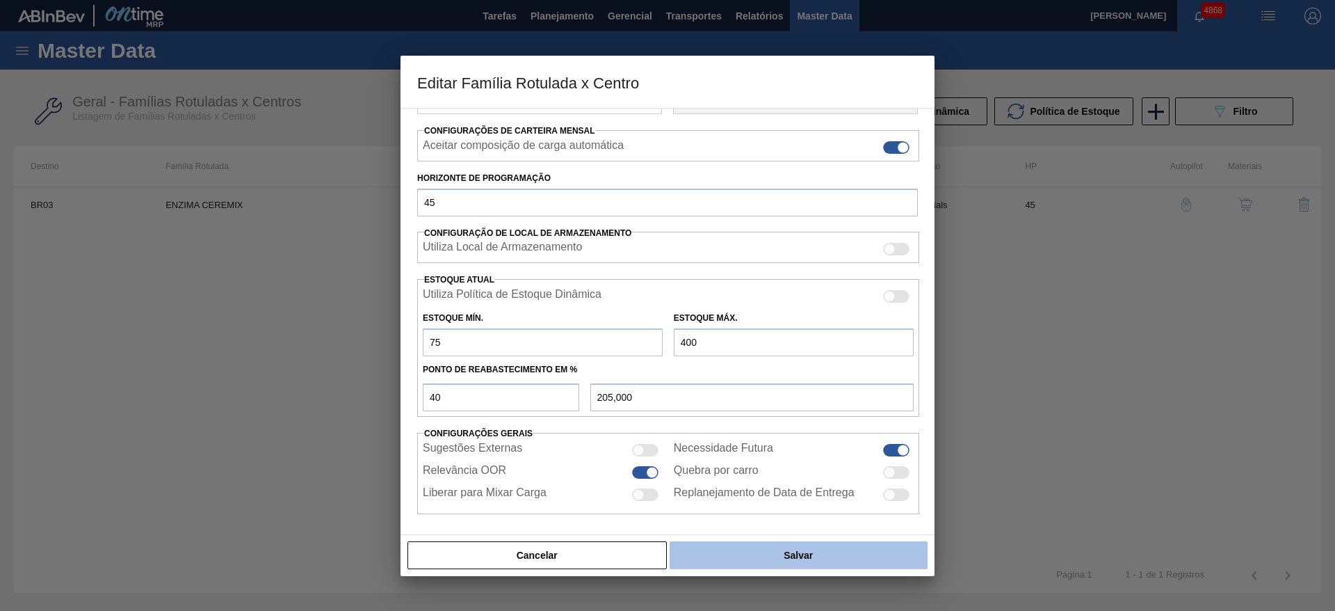
type input "400"
click at [802, 542] on button "Salvar" at bounding box center [799, 555] width 258 height 28
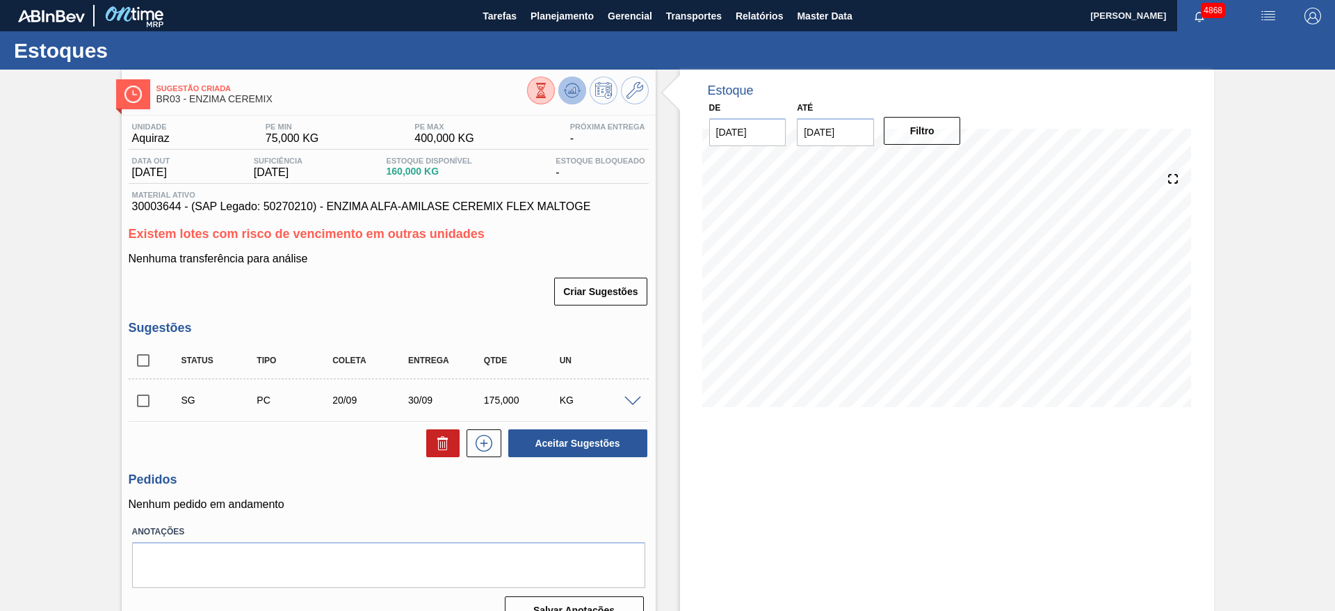
click at [571, 95] on icon at bounding box center [572, 90] width 17 height 17
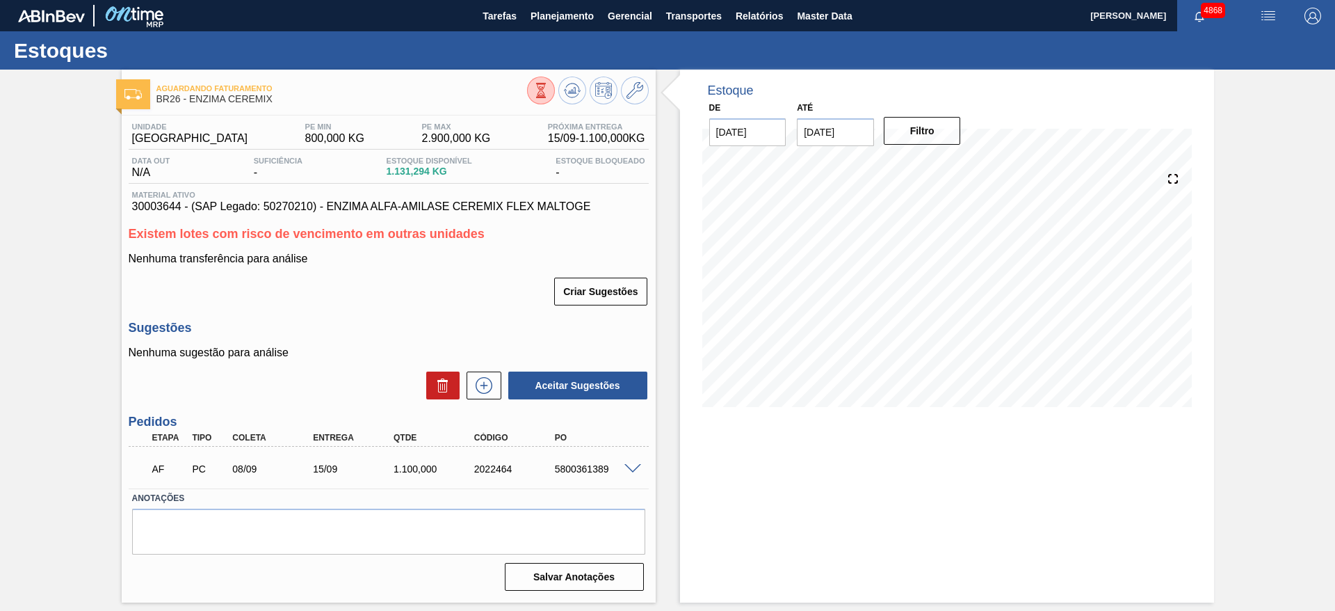
drag, startPoint x: 630, startPoint y: 476, endPoint x: 630, endPoint y: 467, distance: 8.3
click at [630, 473] on div "AF PC 08/09 15/09 1.100,000 2022464 5800361389" at bounding box center [389, 467] width 520 height 35
click at [634, 472] on span at bounding box center [633, 469] width 17 height 10
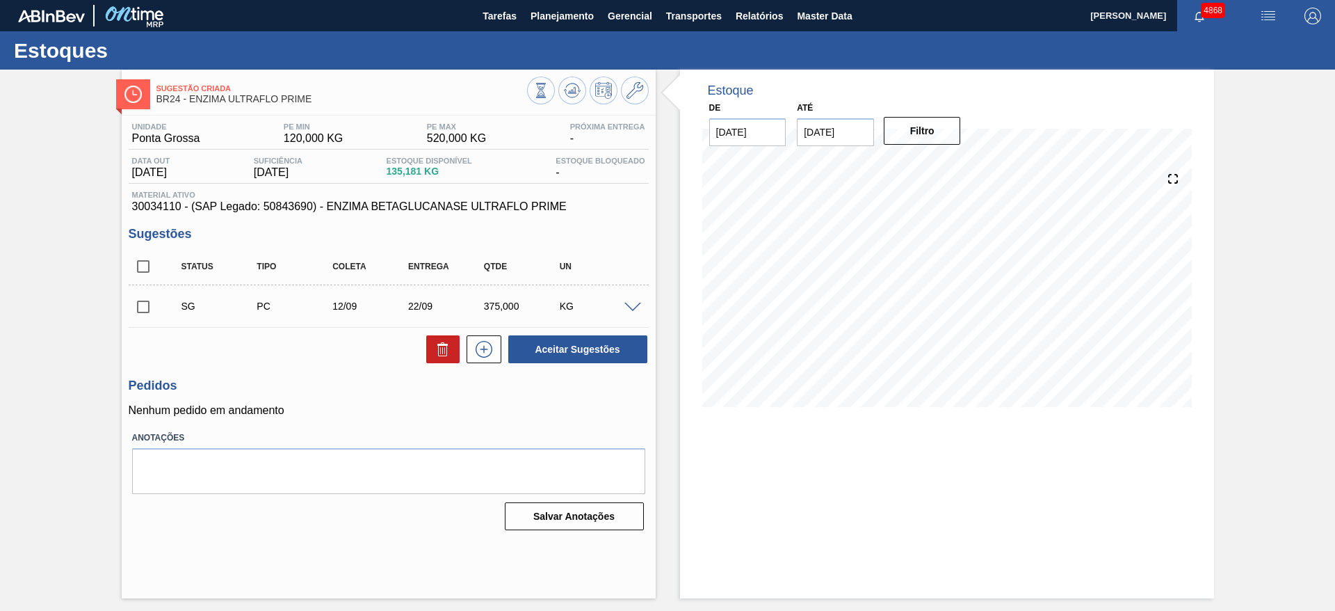
click at [639, 309] on span at bounding box center [633, 308] width 17 height 10
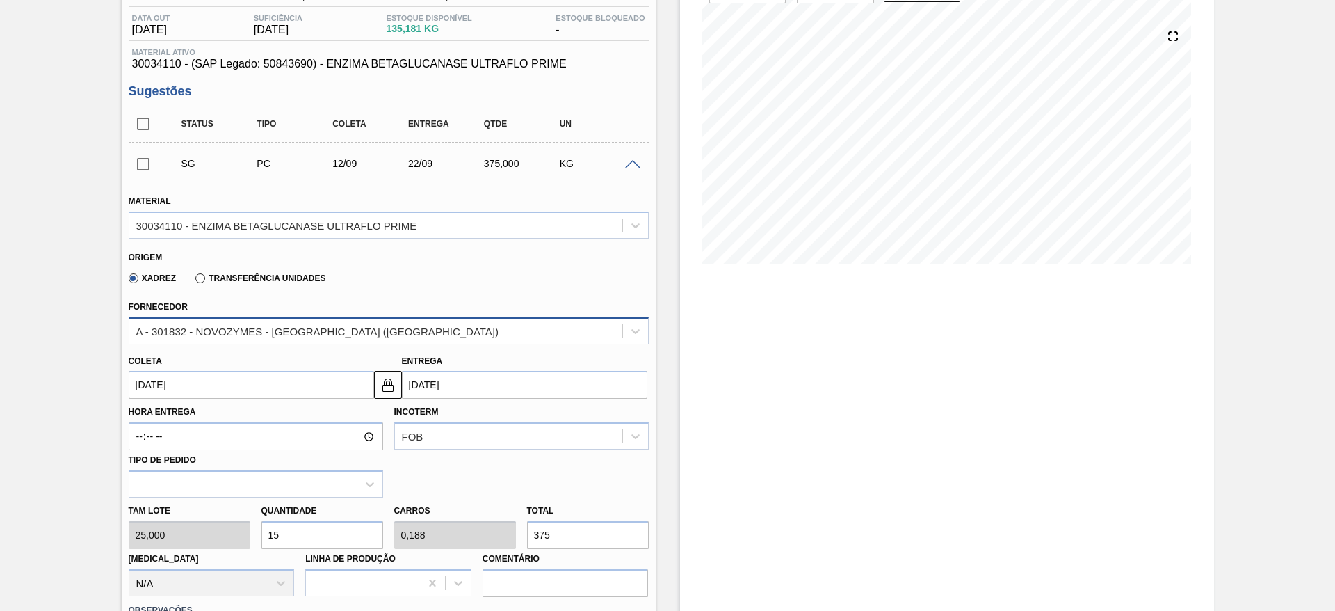
scroll to position [209, 0]
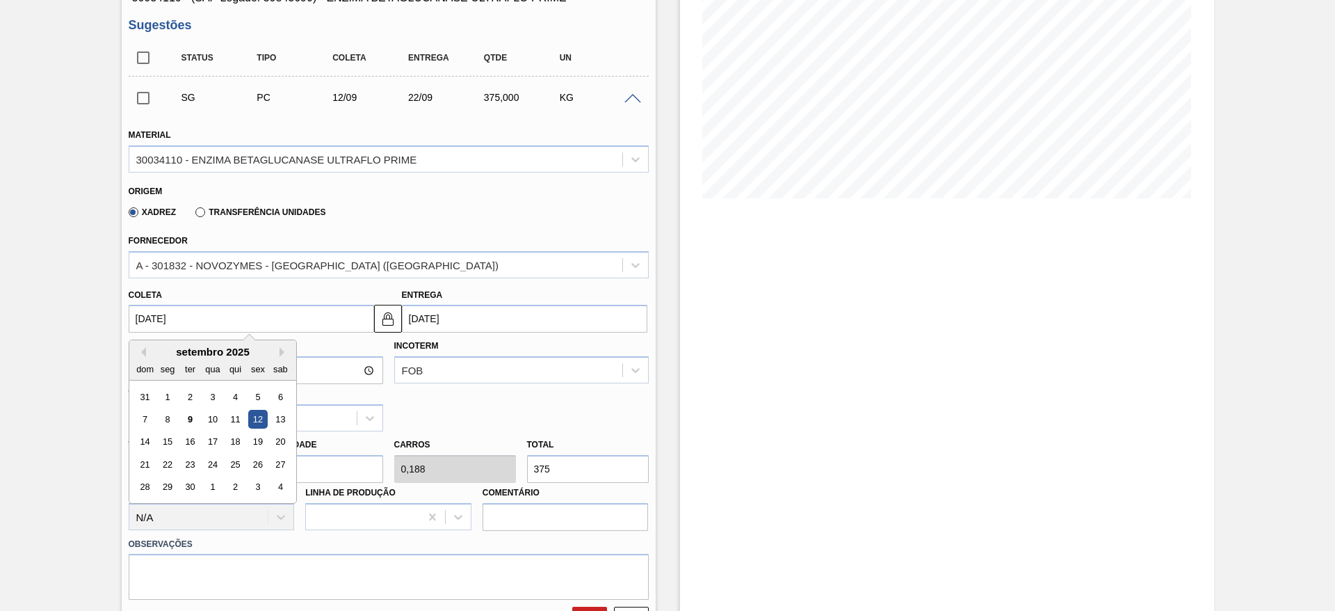
click at [285, 314] on input "[DATE]" at bounding box center [252, 319] width 246 height 28
click at [168, 438] on div "15" at bounding box center [167, 442] width 19 height 19
type input "[DATE]"
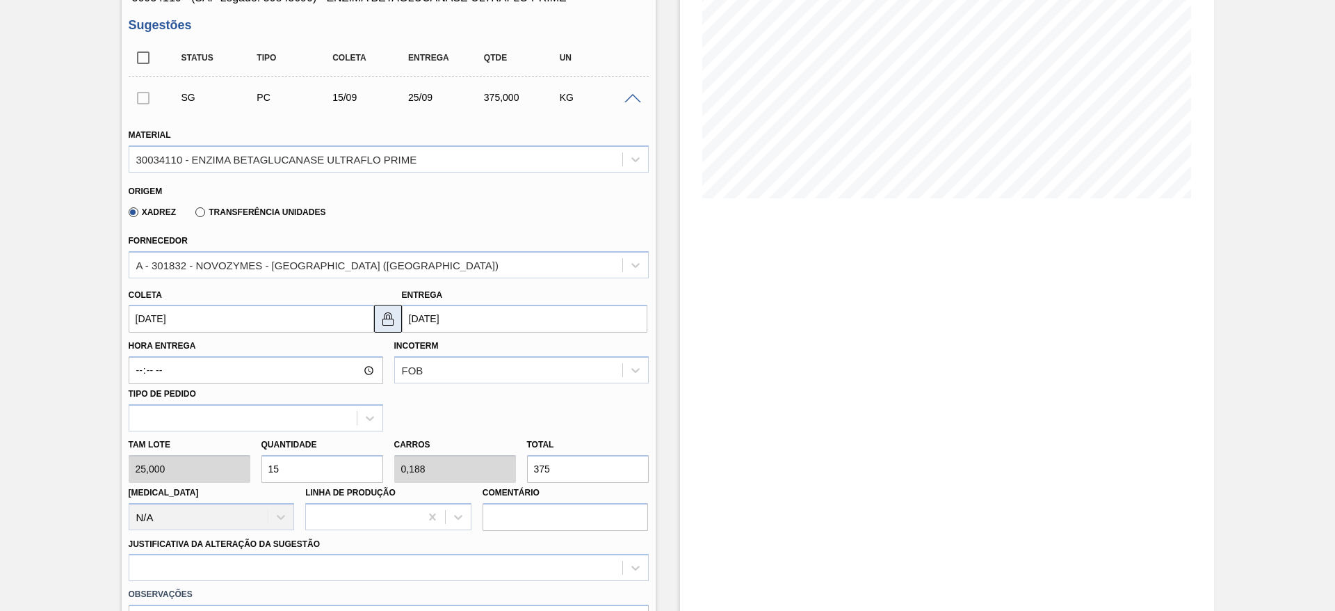
click at [389, 310] on img at bounding box center [388, 318] width 17 height 17
click at [483, 323] on input "[DATE]" at bounding box center [525, 319] width 246 height 28
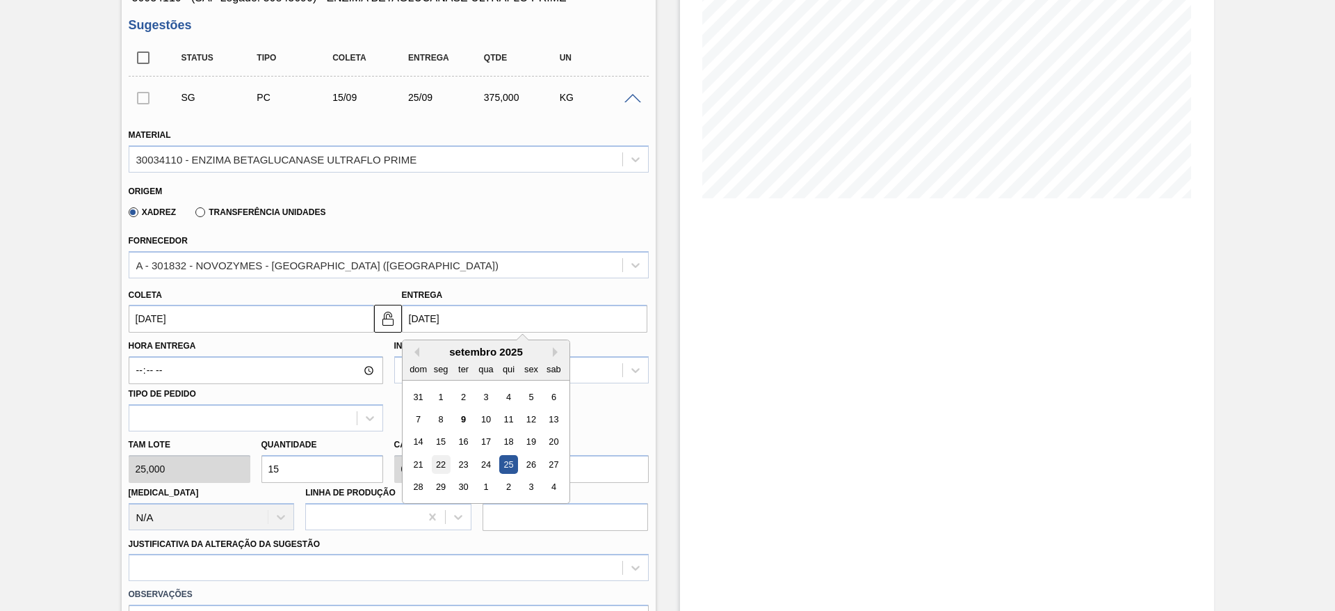
click at [436, 458] on div "22" at bounding box center [440, 464] width 19 height 19
type input "[DATE]"
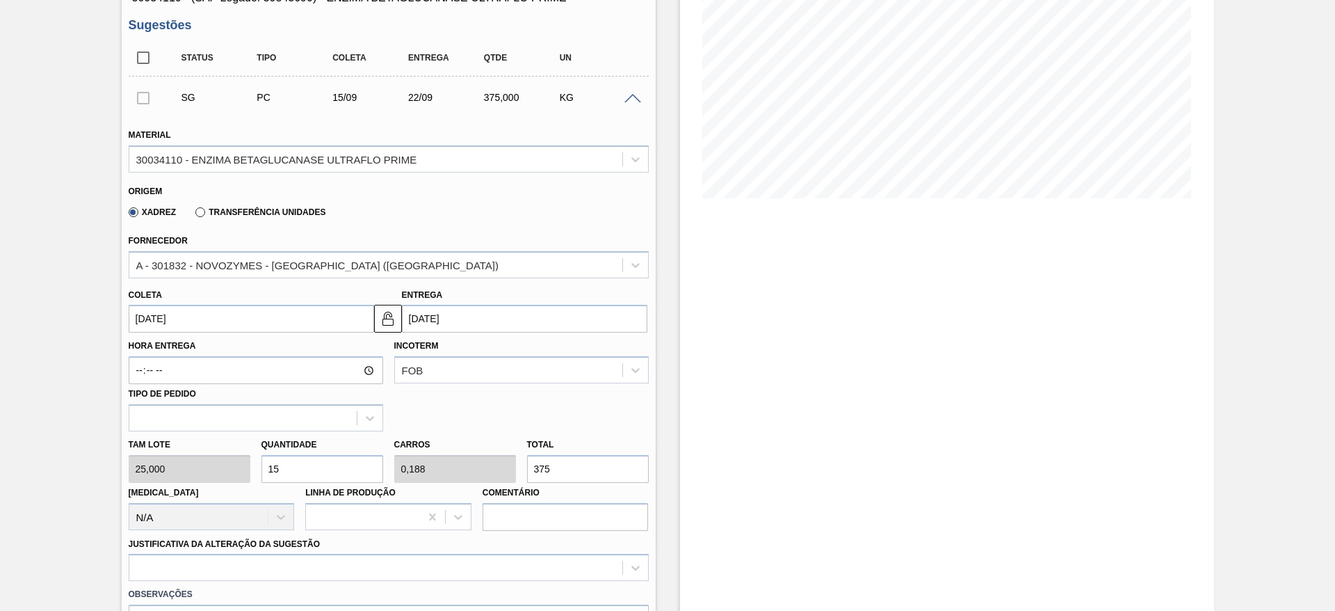
click at [243, 458] on div "Tam lote 25,000 Quantidade 15 Carros 0,188 Total 375 [MEDICAL_DATA] N/A Linha d…" at bounding box center [388, 480] width 531 height 99
type input "8"
type input "0,1"
type input "200"
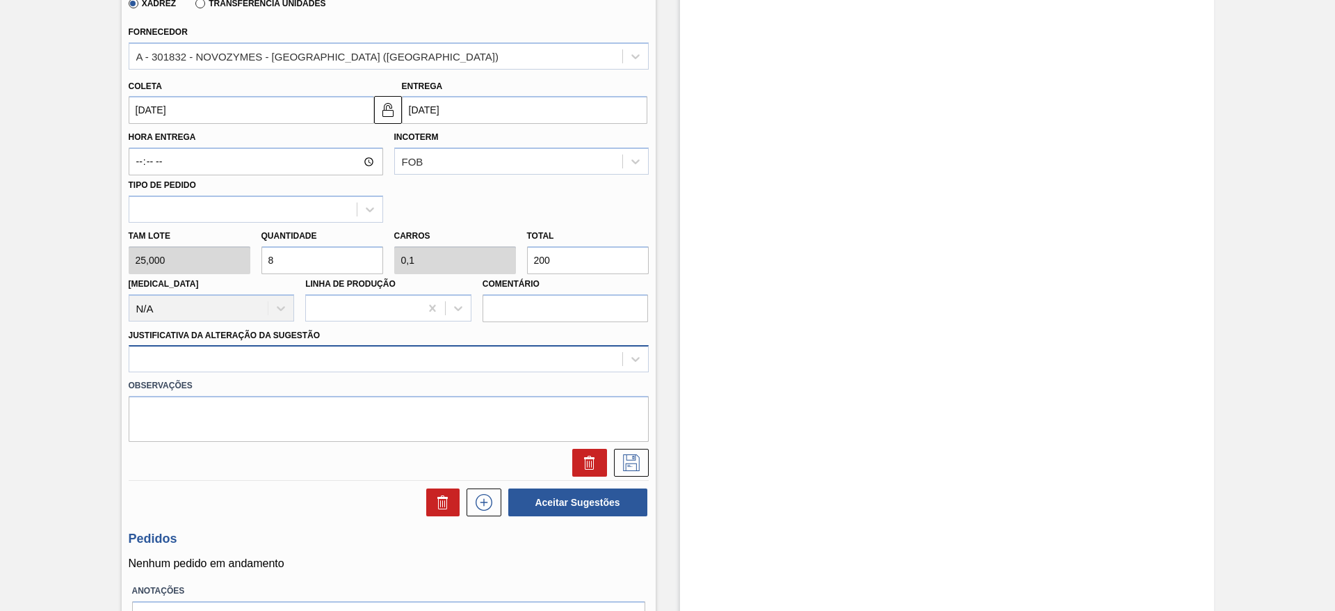
type input "8"
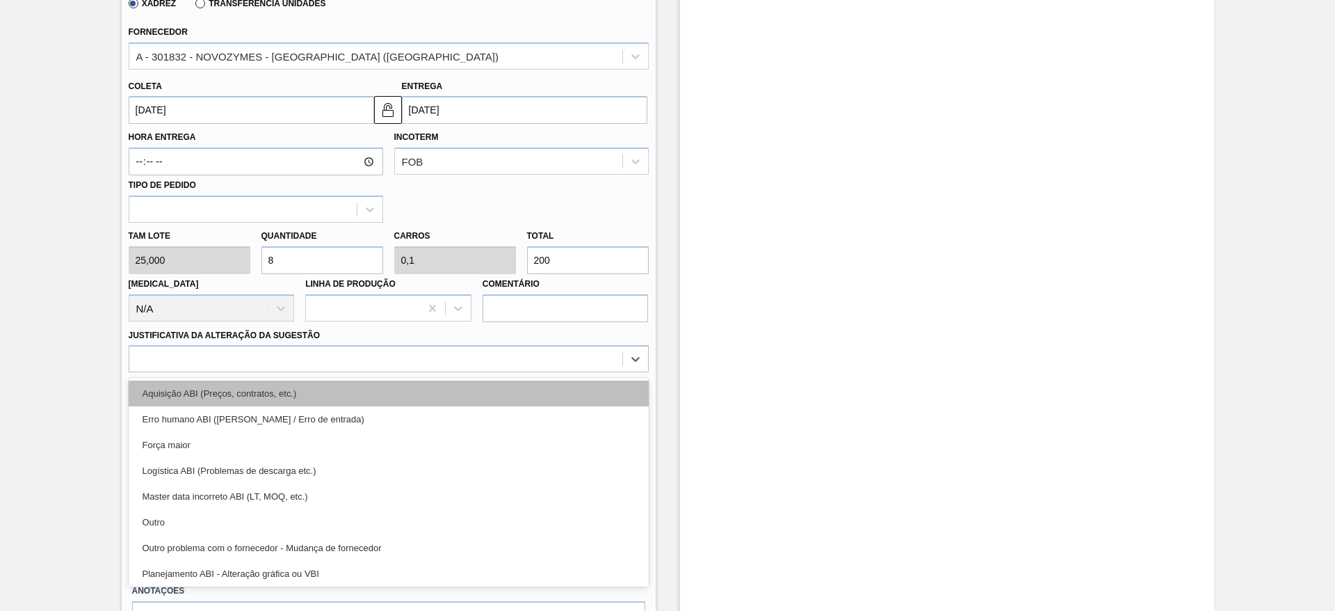
drag, startPoint x: 241, startPoint y: 364, endPoint x: 239, endPoint y: 399, distance: 34.1
click at [240, 365] on div at bounding box center [375, 359] width 493 height 20
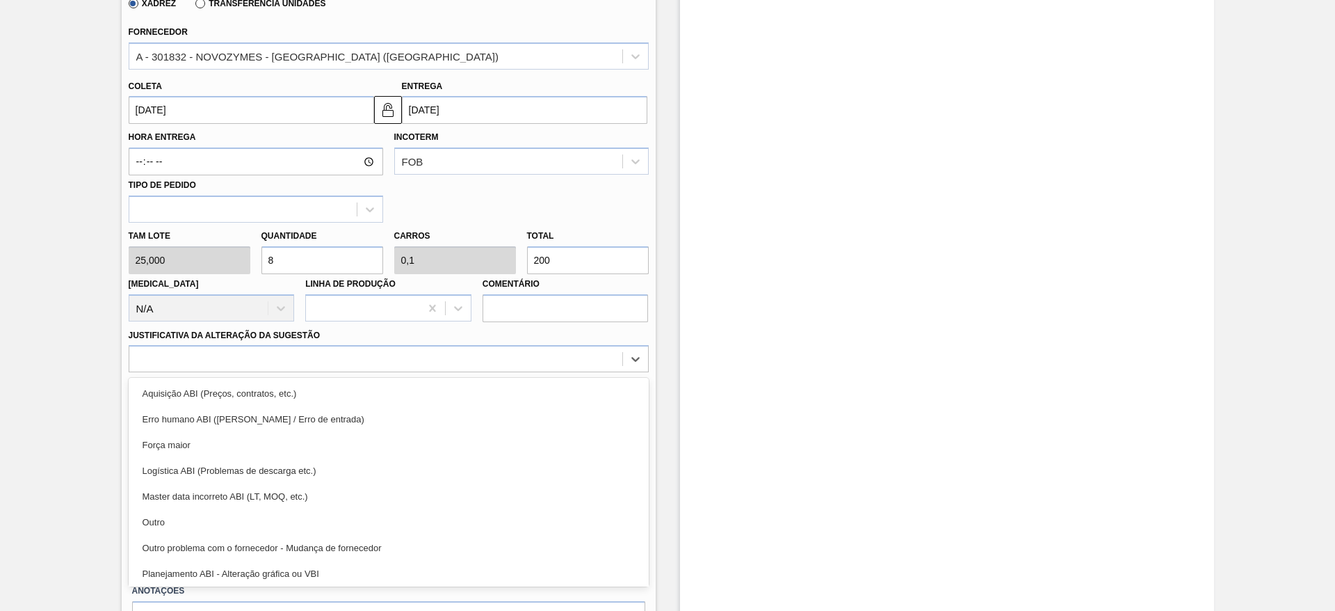
drag, startPoint x: 236, startPoint y: 510, endPoint x: 256, endPoint y: 506, distance: 20.7
click at [234, 510] on div "Outro" at bounding box center [389, 522] width 520 height 26
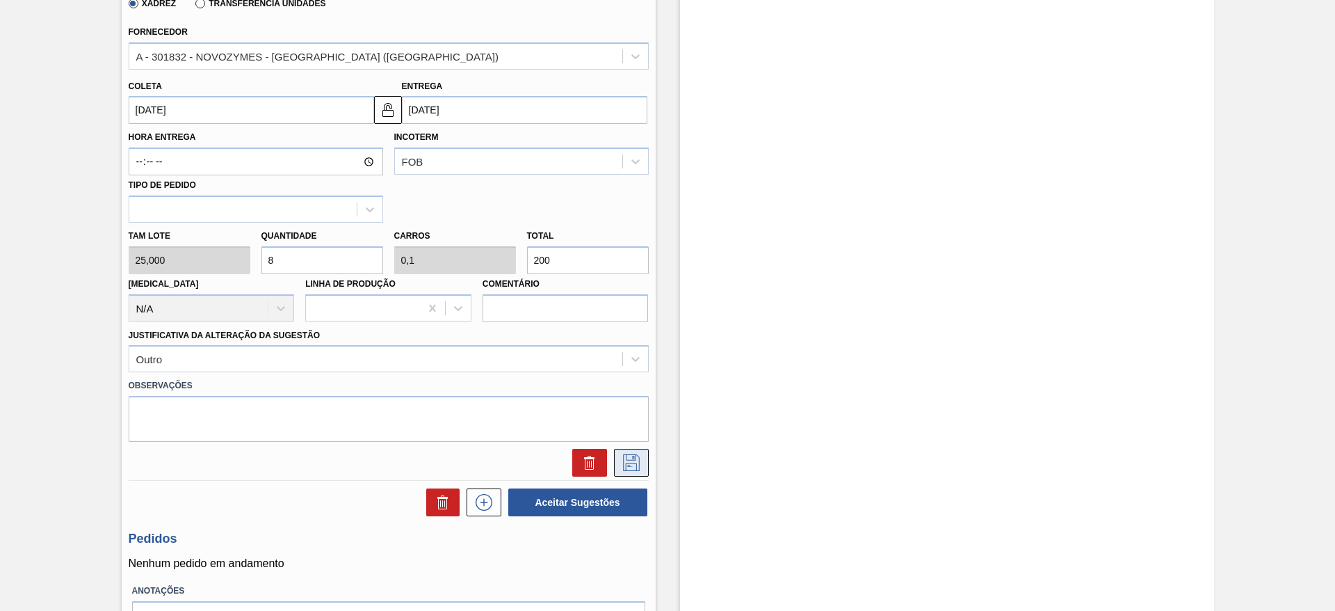
click at [627, 462] on icon at bounding box center [631, 462] width 22 height 17
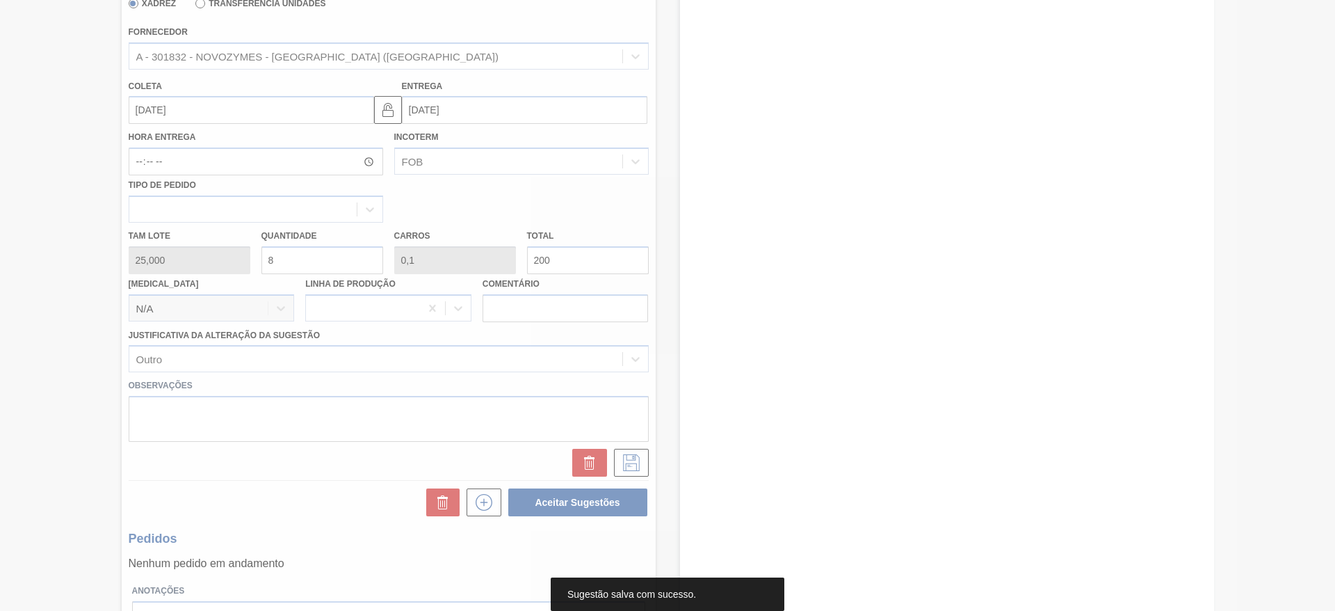
scroll to position [0, 0]
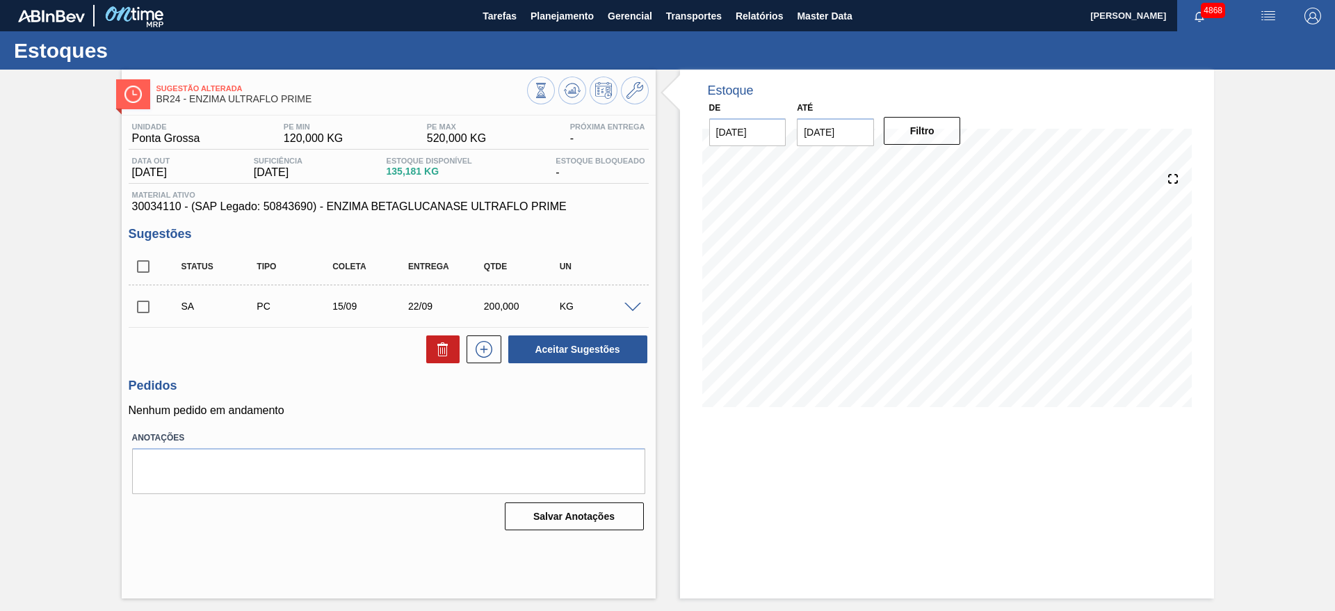
click at [144, 304] on input "checkbox" at bounding box center [143, 306] width 29 height 29
click at [580, 356] on button "Aceitar Sugestões" at bounding box center [577, 349] width 139 height 28
checkbox input "false"
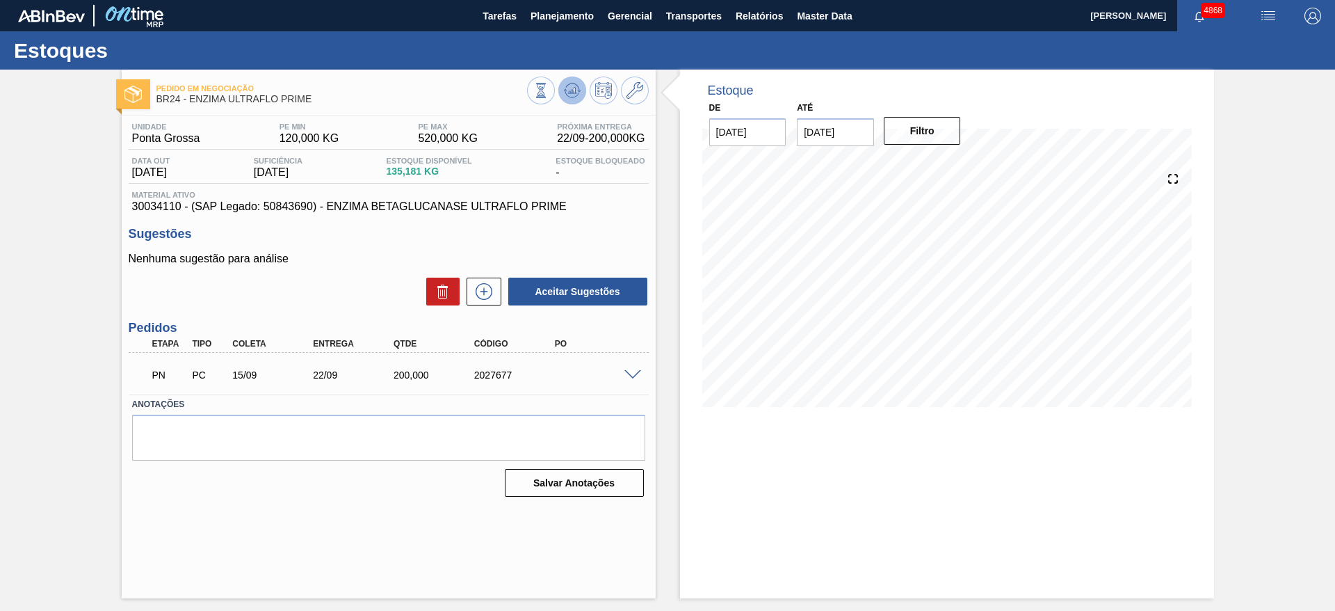
click at [574, 90] on icon at bounding box center [572, 90] width 17 height 17
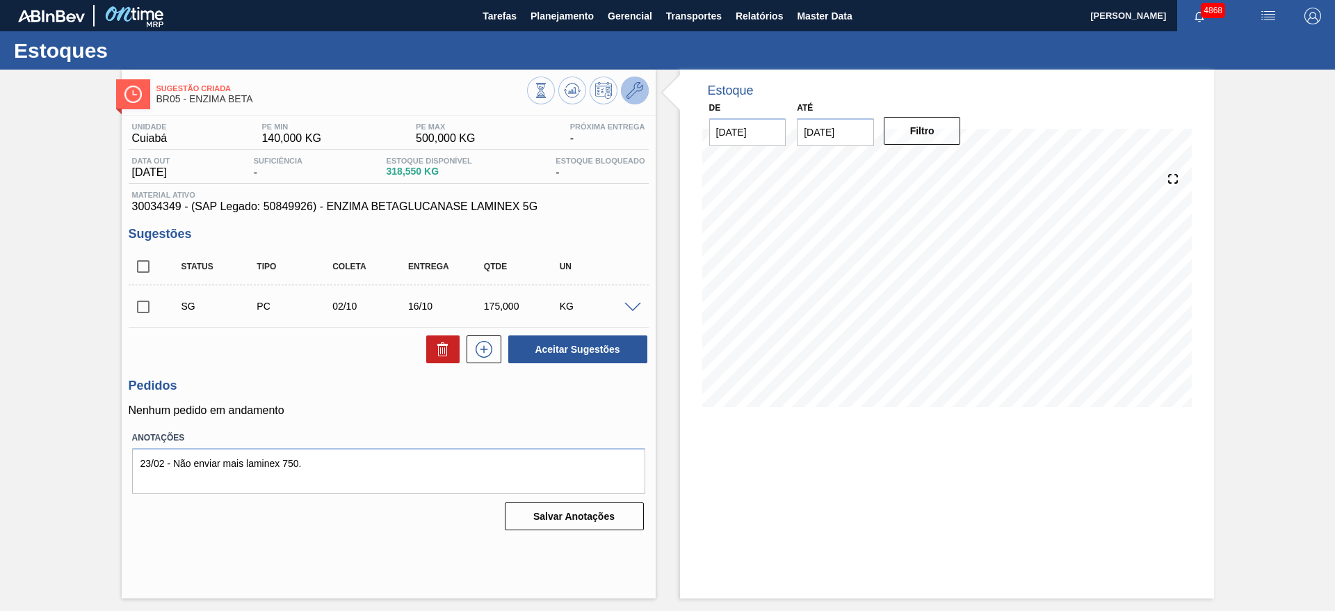
click at [643, 88] on button at bounding box center [635, 91] width 28 height 28
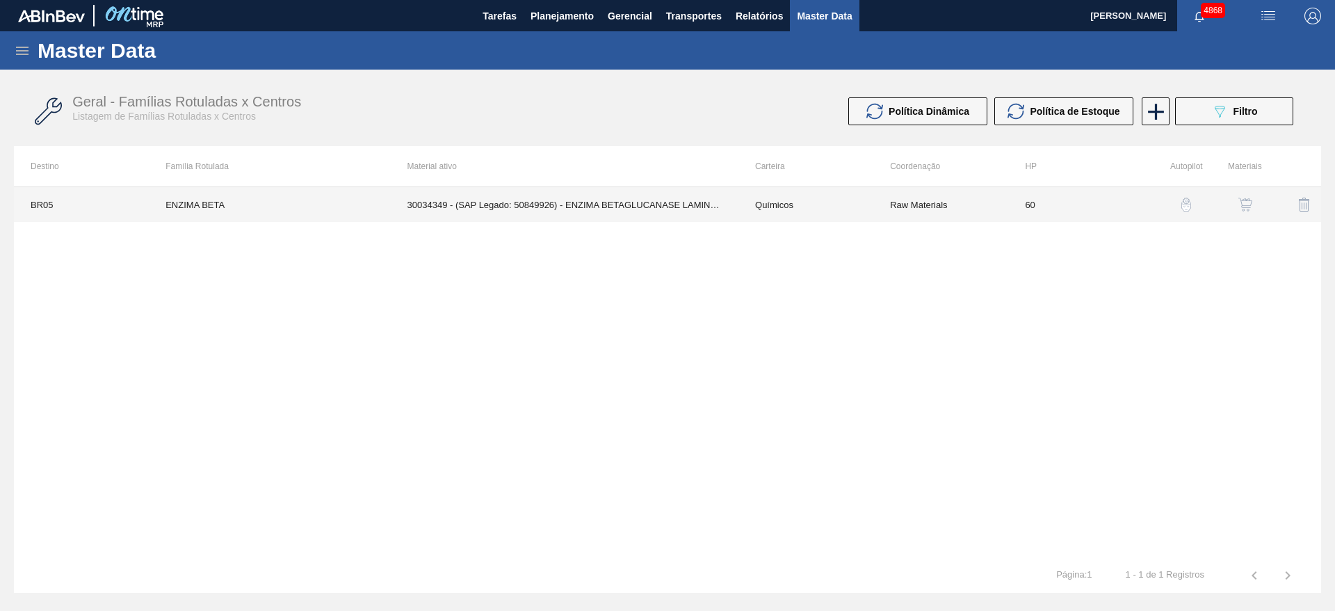
click at [656, 204] on td "30034349 - (SAP Legado: 50849926) - ENZIMA BETAGLUCANASE LAMINEX 5G" at bounding box center [565, 204] width 348 height 35
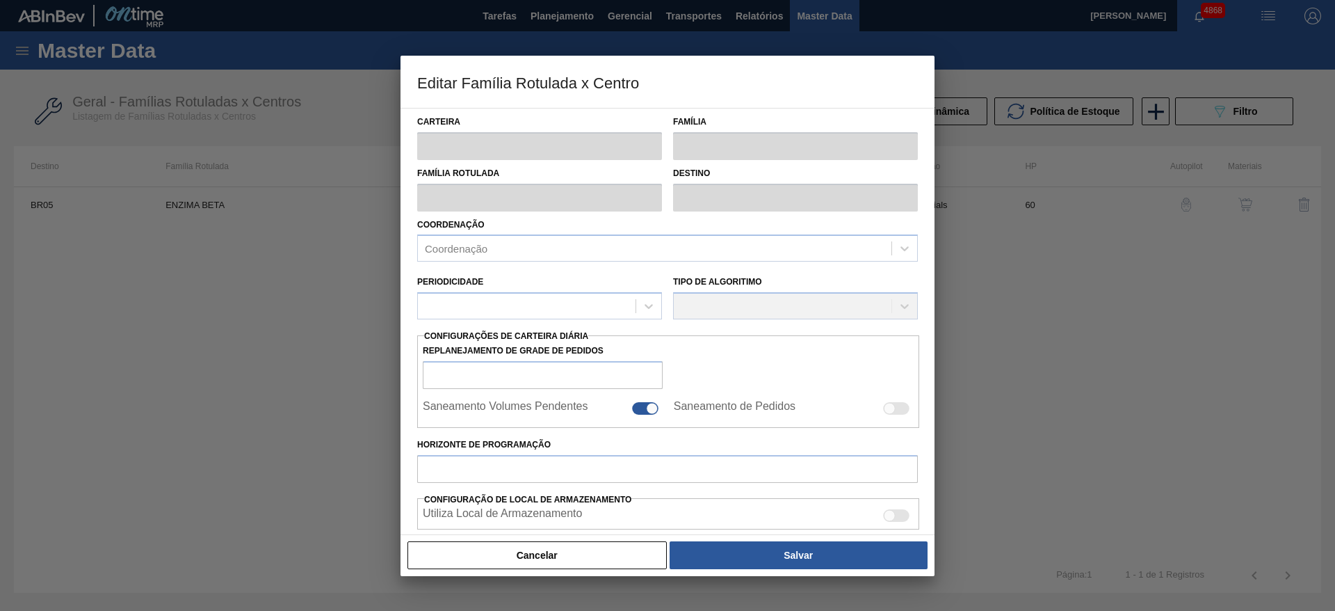
type input "Químicos"
type input "Enzima"
type input "ENZIMA BETA"
type input "BR05 - Cuiabá"
type input "60"
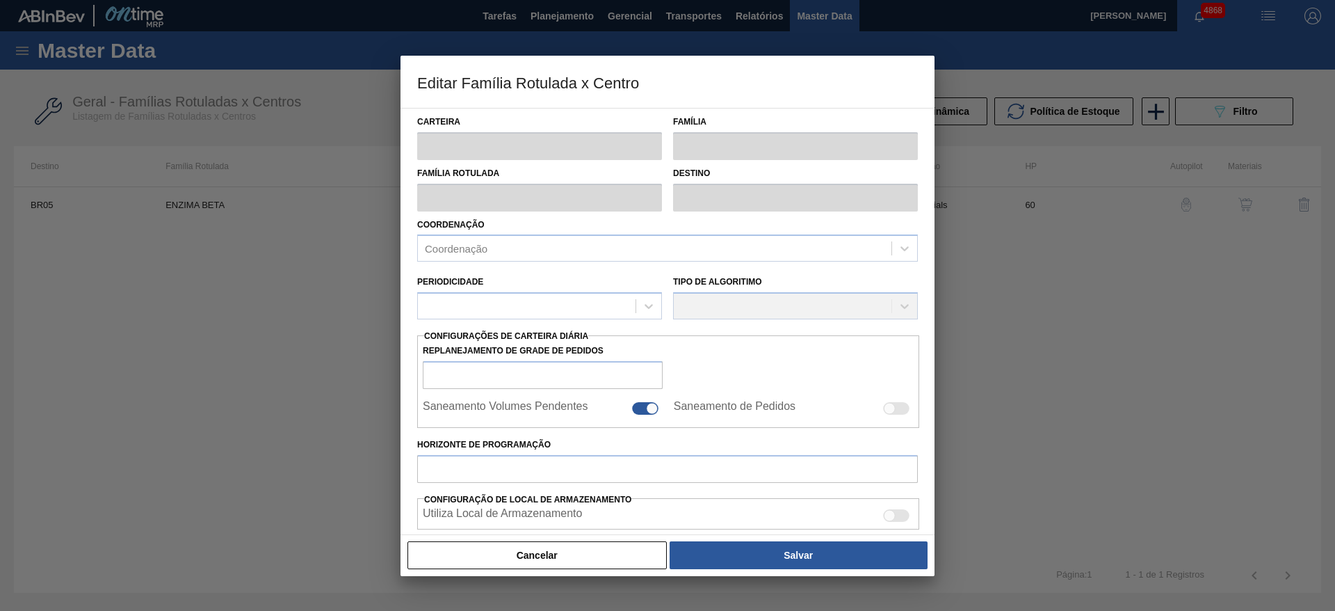
type input "140"
type input "500"
type input "50"
type input "320,000"
checkbox input "true"
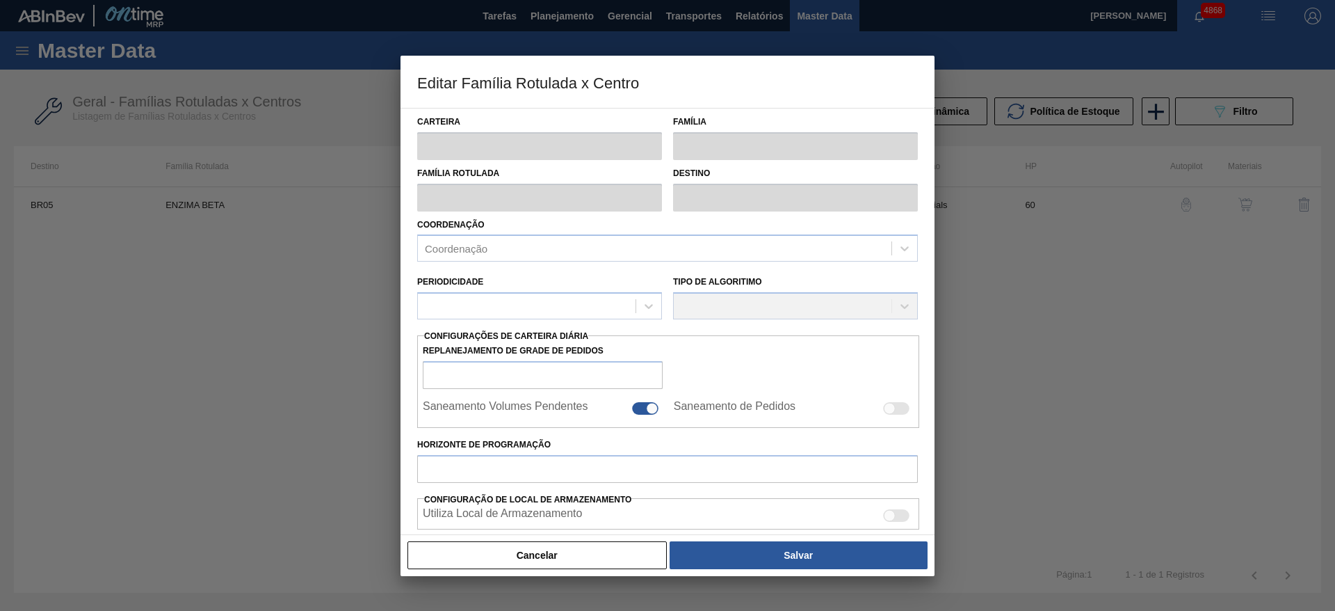
checkbox input "true"
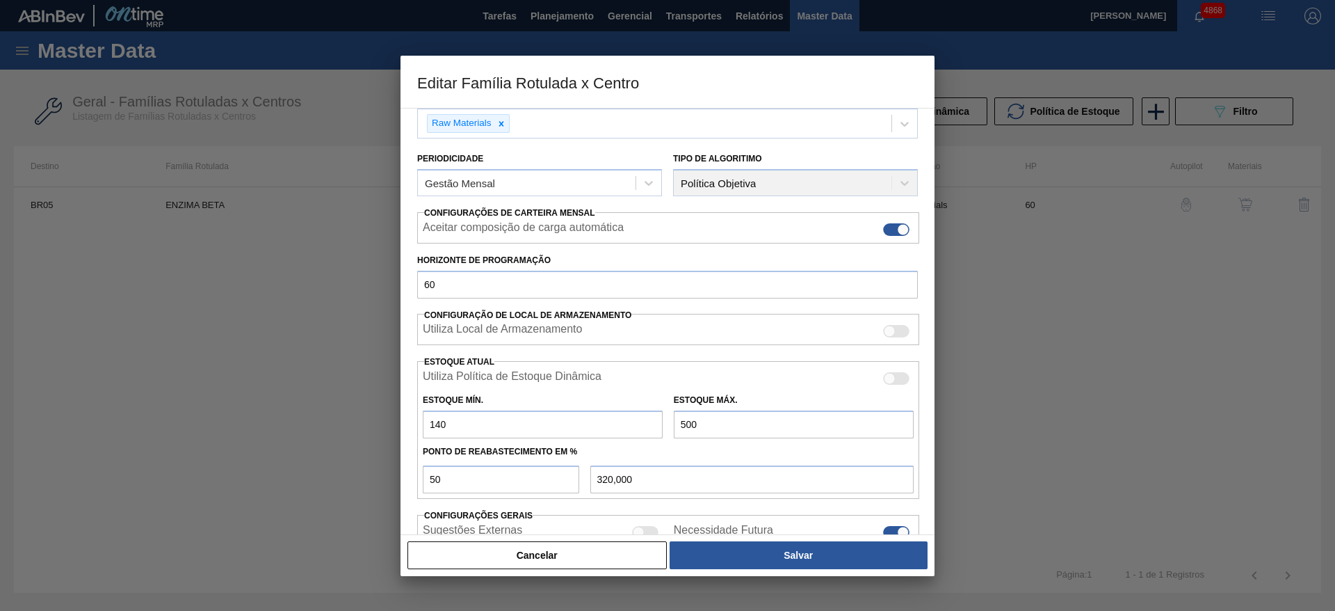
scroll to position [212, 0]
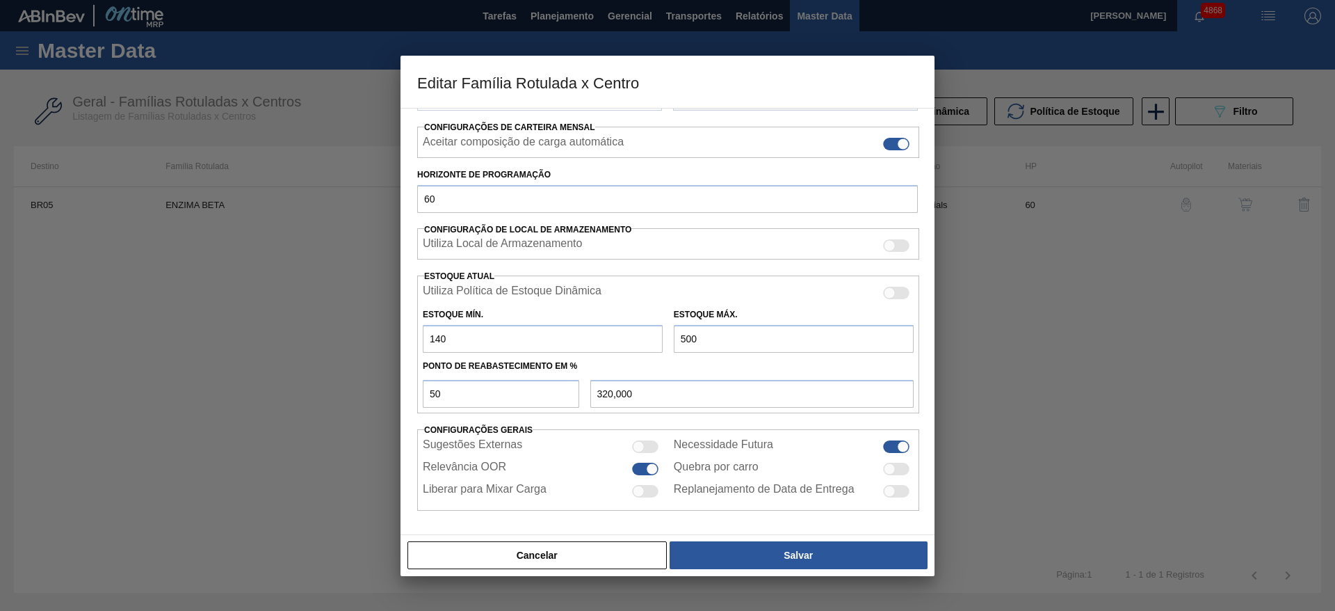
drag, startPoint x: 435, startPoint y: 334, endPoint x: 450, endPoint y: 343, distance: 17.2
click at [450, 343] on input "140" at bounding box center [543, 339] width 240 height 28
type input "11"
type input "255,500"
type input "110"
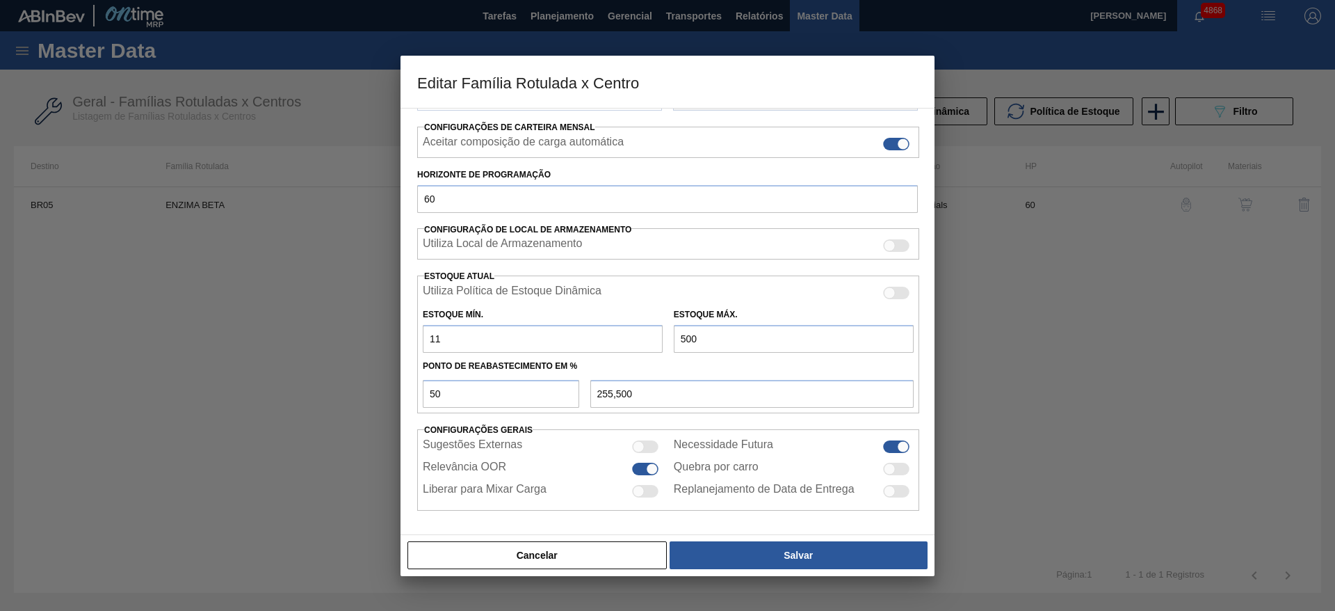
type input "305,000"
type input "110"
drag, startPoint x: 710, startPoint y: 332, endPoint x: 654, endPoint y: 323, distance: 56.5
click at [654, 323] on div "Estoque Mín. 110 Estoque Máx. 500" at bounding box center [668, 326] width 502 height 51
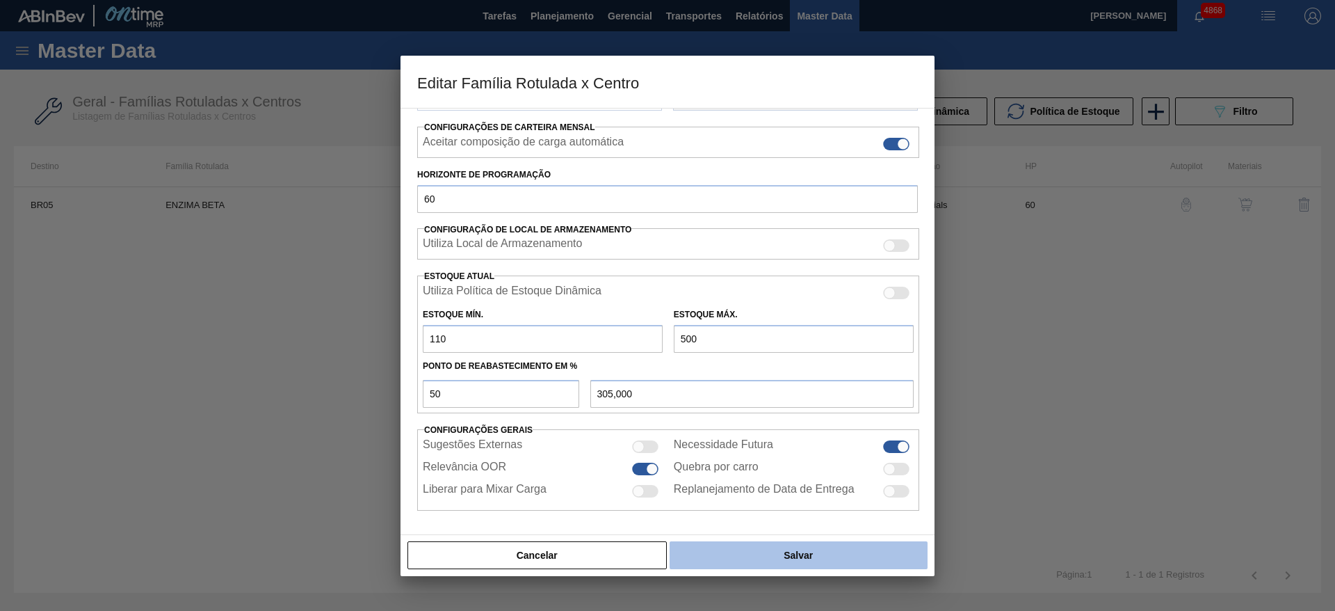
click at [743, 547] on button "Salvar" at bounding box center [799, 555] width 258 height 28
